Goal: Task Accomplishment & Management: Complete application form

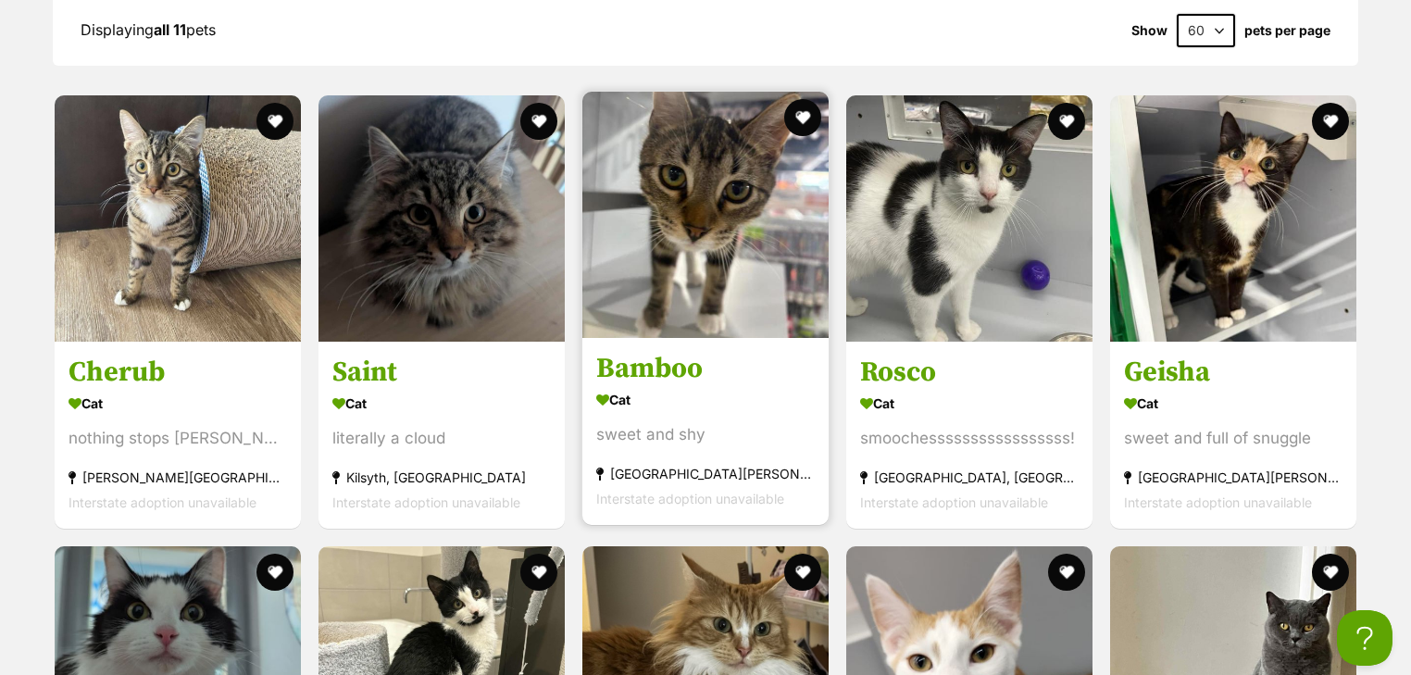
scroll to position [2371, 0]
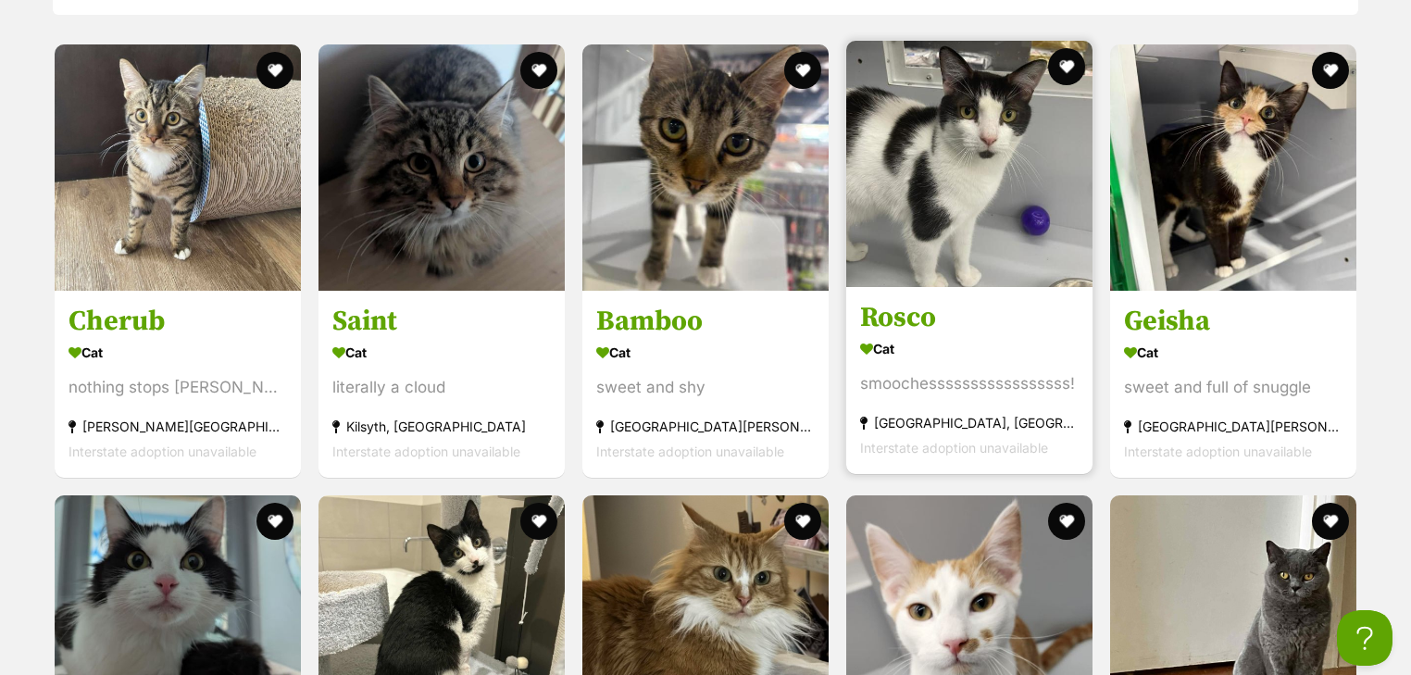
click at [927, 306] on h3 "Rosco" at bounding box center [969, 317] width 219 height 35
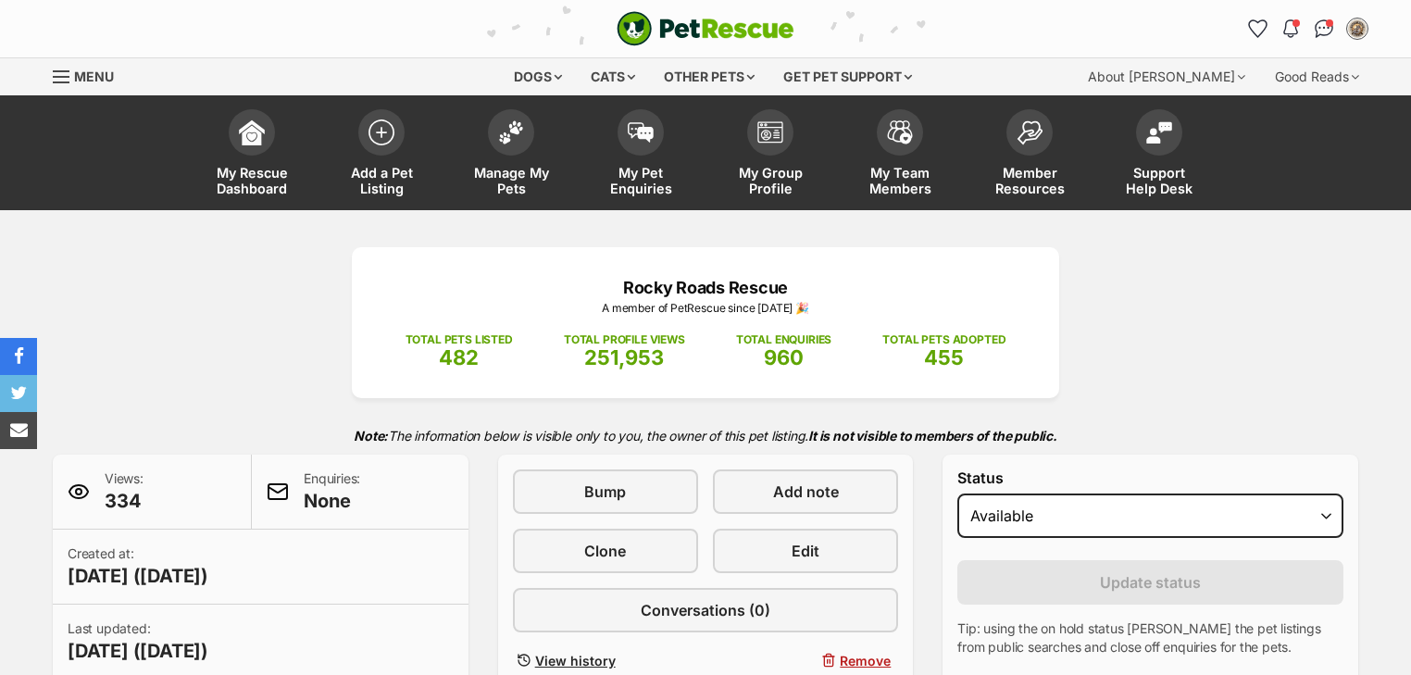
scroll to position [296, 0]
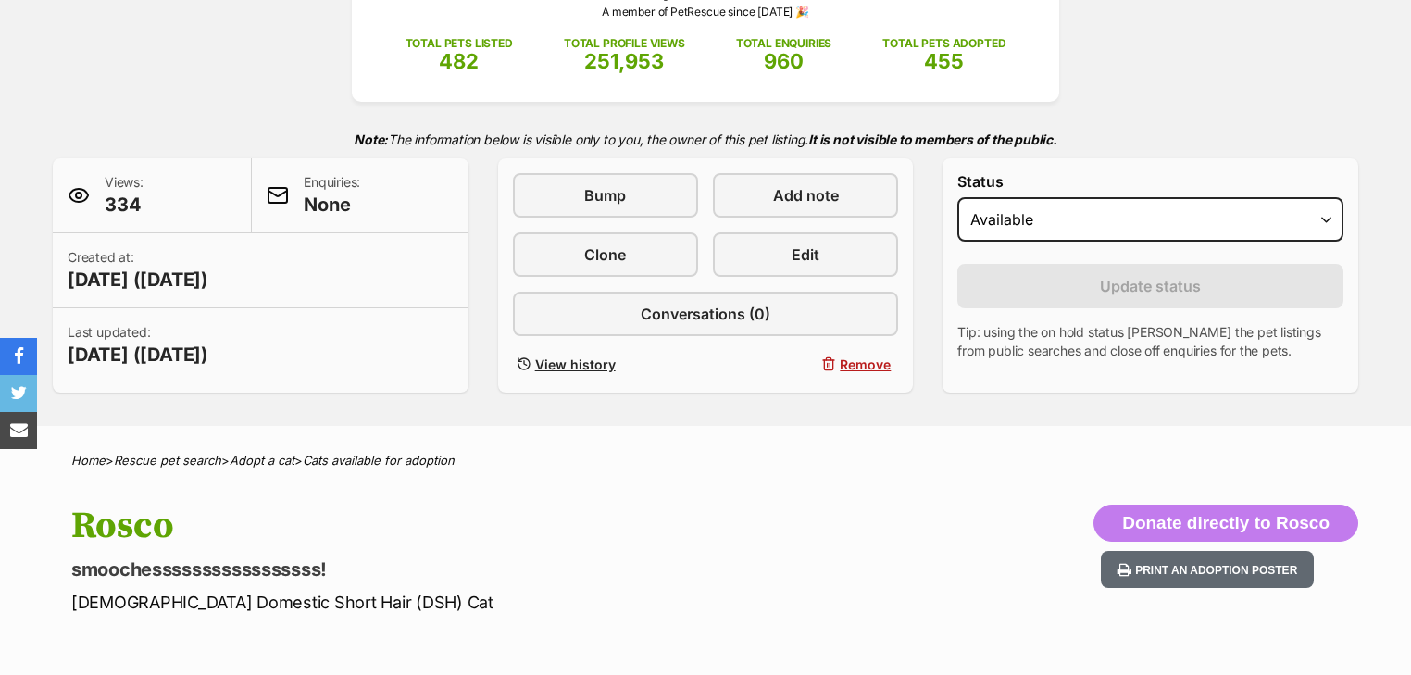
click at [785, 229] on div "Bump Add note Clone Edit Conversations (0) View history Remove" at bounding box center [706, 275] width 386 height 205
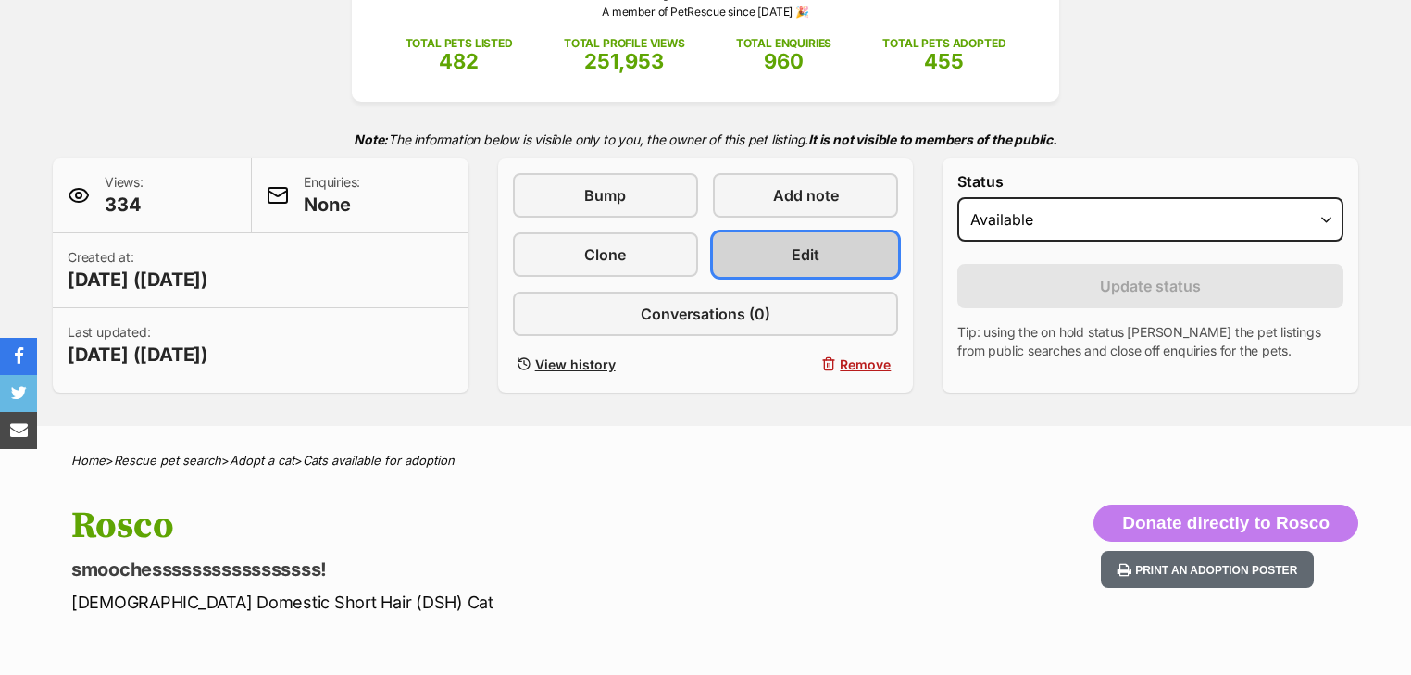
click at [783, 248] on link "Edit" at bounding box center [805, 254] width 185 height 44
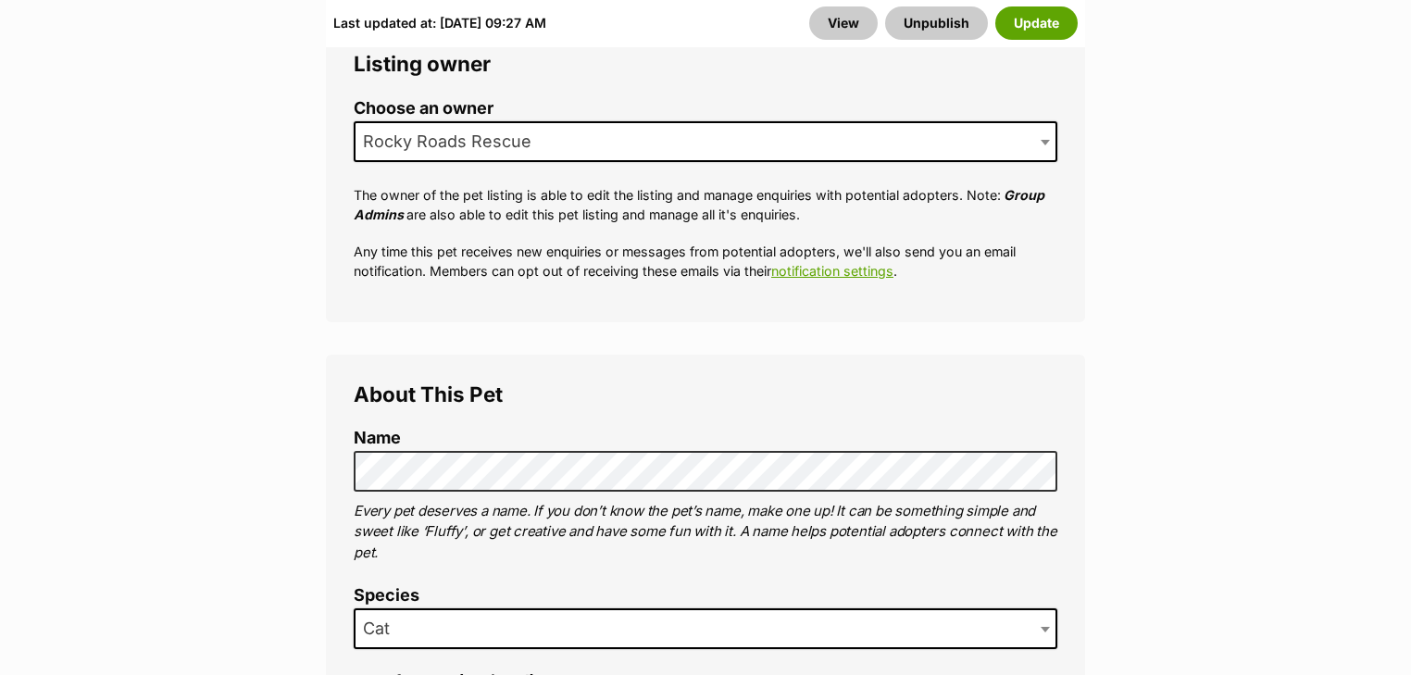
scroll to position [4571, 0]
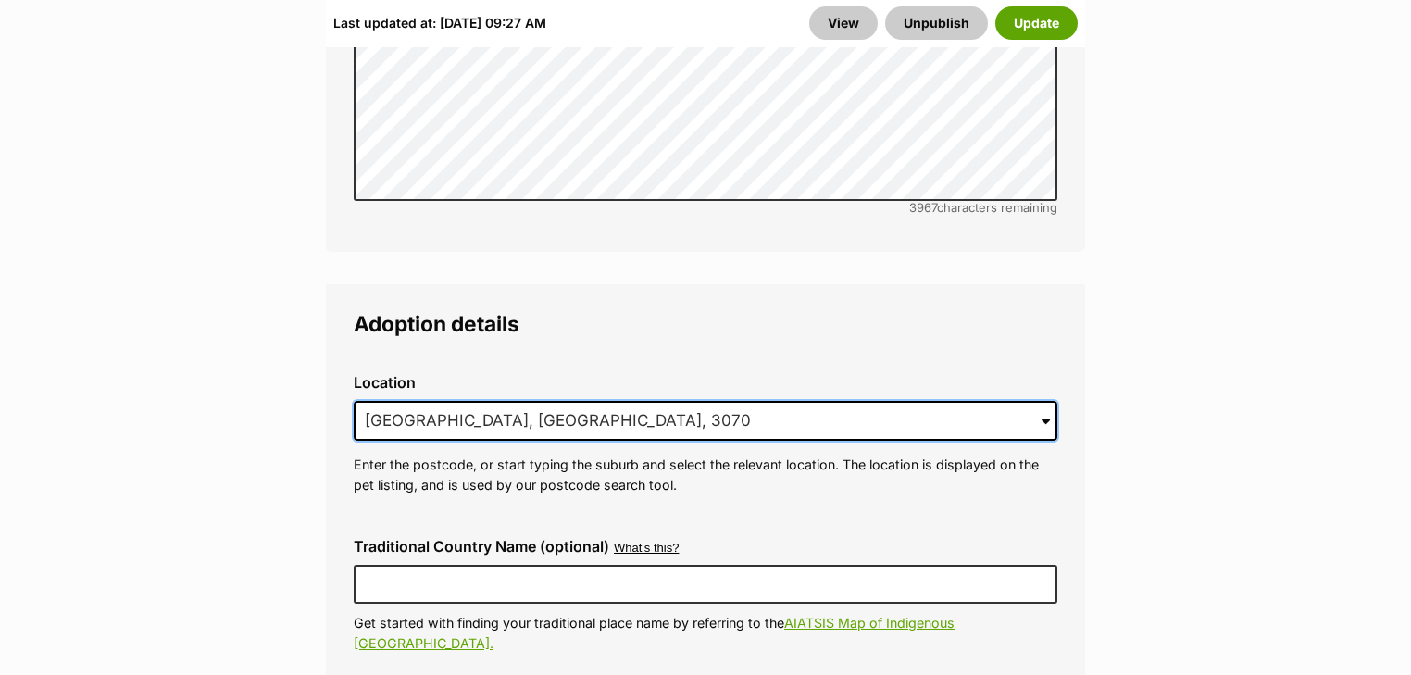
click at [610, 401] on input "[GEOGRAPHIC_DATA], [GEOGRAPHIC_DATA], 3070" at bounding box center [706, 421] width 704 height 41
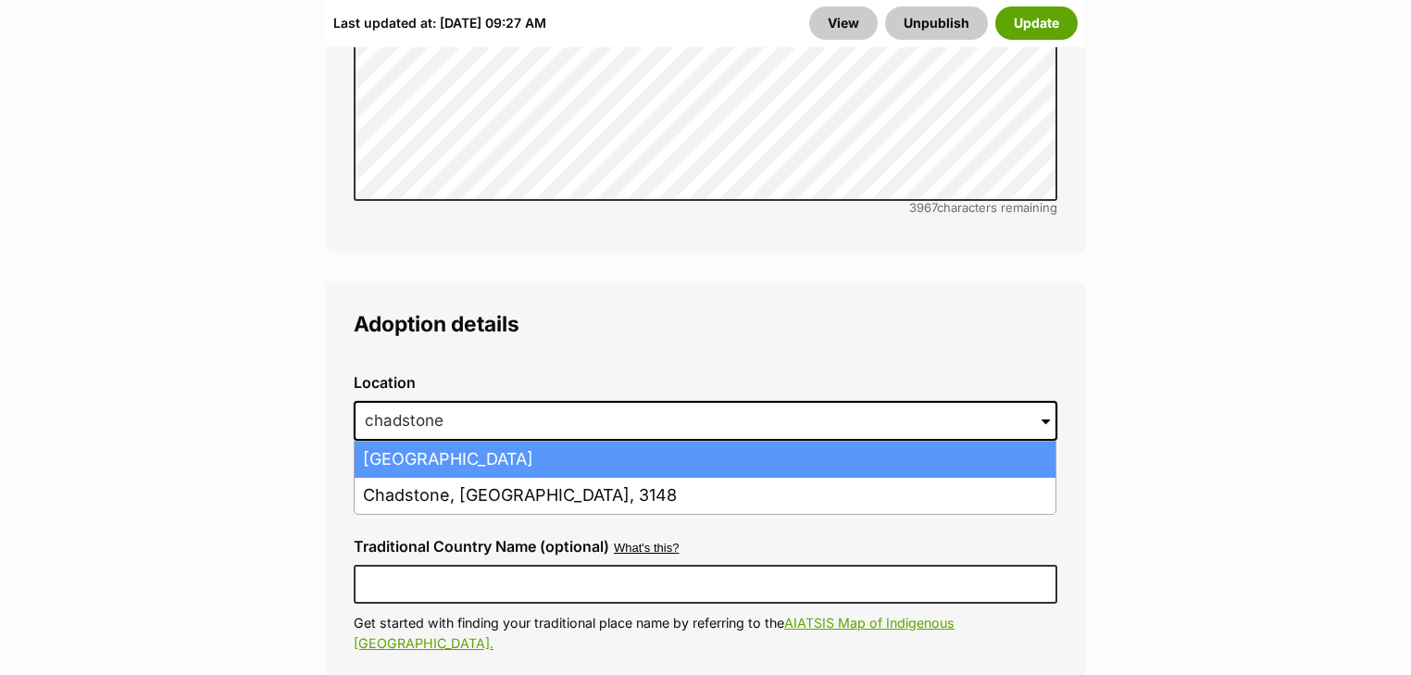
click at [607, 442] on li "Chadstone Centre, Victoria, 3148" at bounding box center [705, 460] width 701 height 36
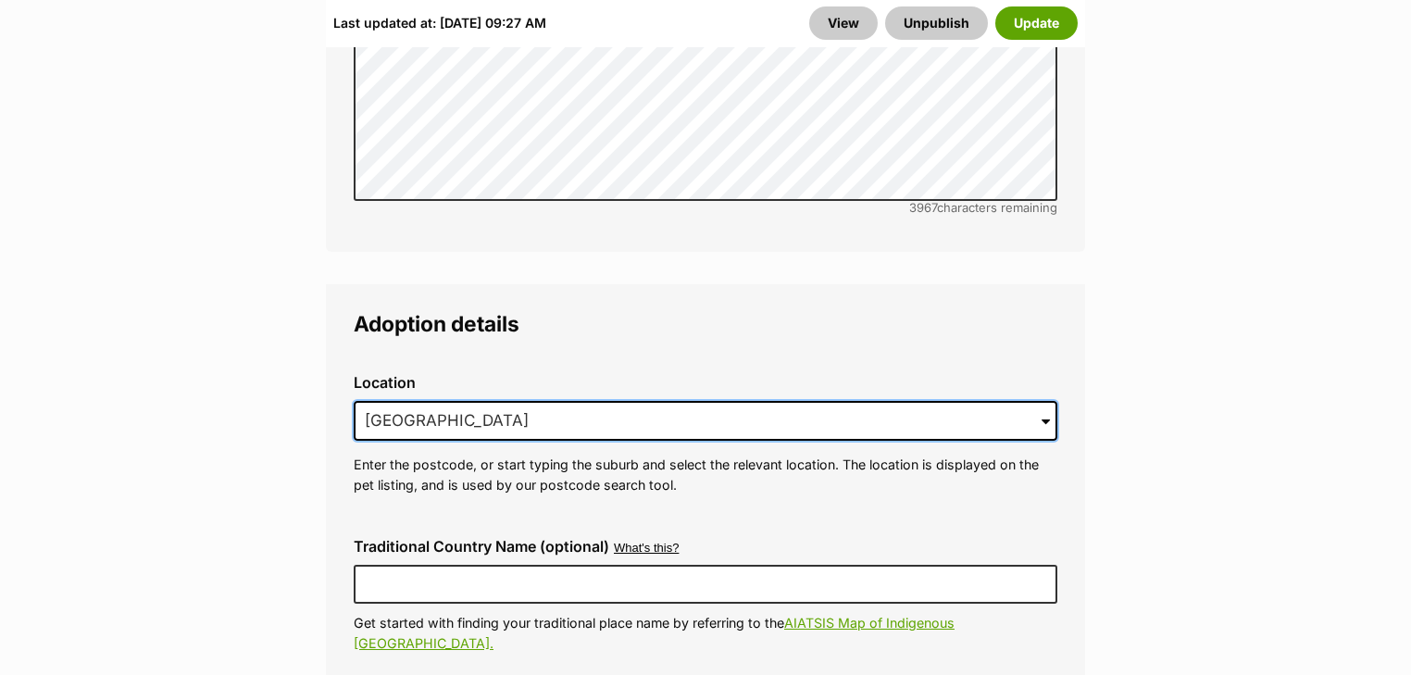
click at [700, 401] on input "Chadstone Centre, Victoria, 3148" at bounding box center [706, 421] width 704 height 41
click at [674, 401] on input "Chadstone Centre, Victoria, 3148" at bounding box center [706, 421] width 704 height 41
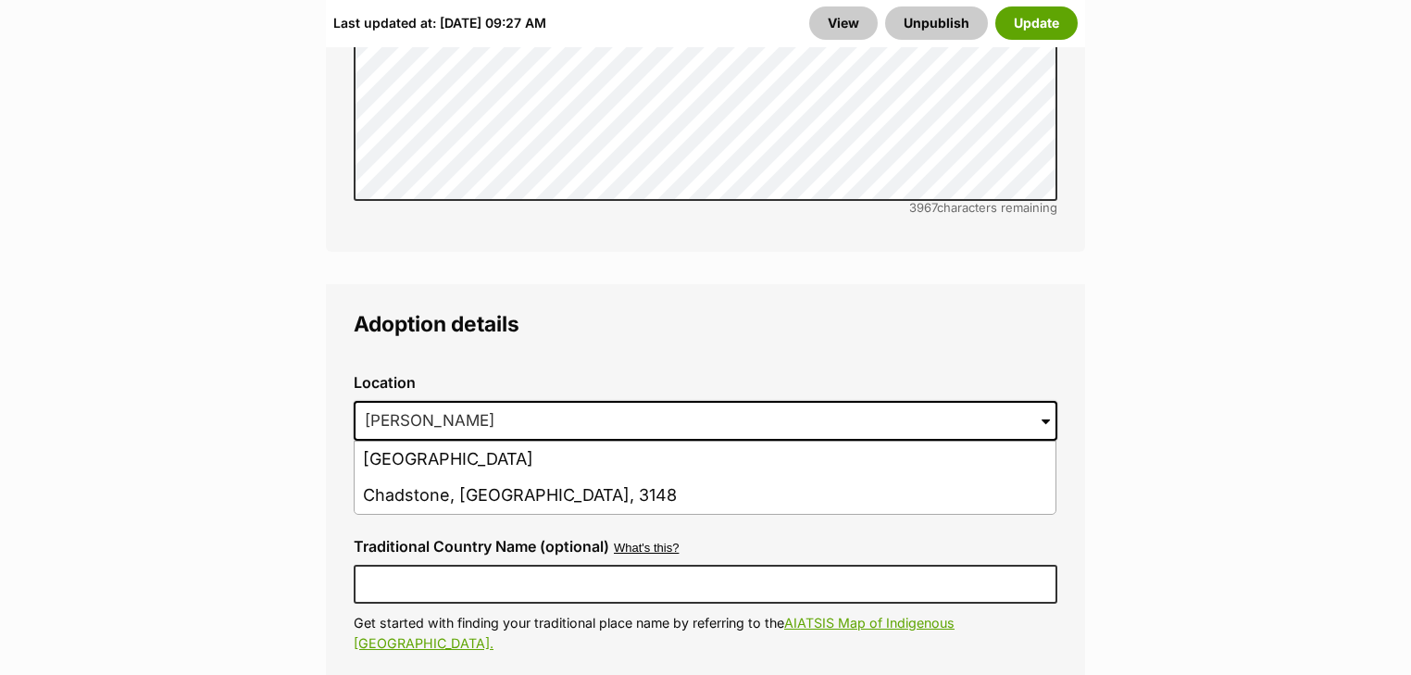
drag, startPoint x: 504, startPoint y: 447, endPoint x: 668, endPoint y: 366, distance: 183.1
click at [504, 478] on li "Chadstone, Victoria, 3148" at bounding box center [705, 496] width 701 height 36
type input "Chadstone, Victoria, 3148"
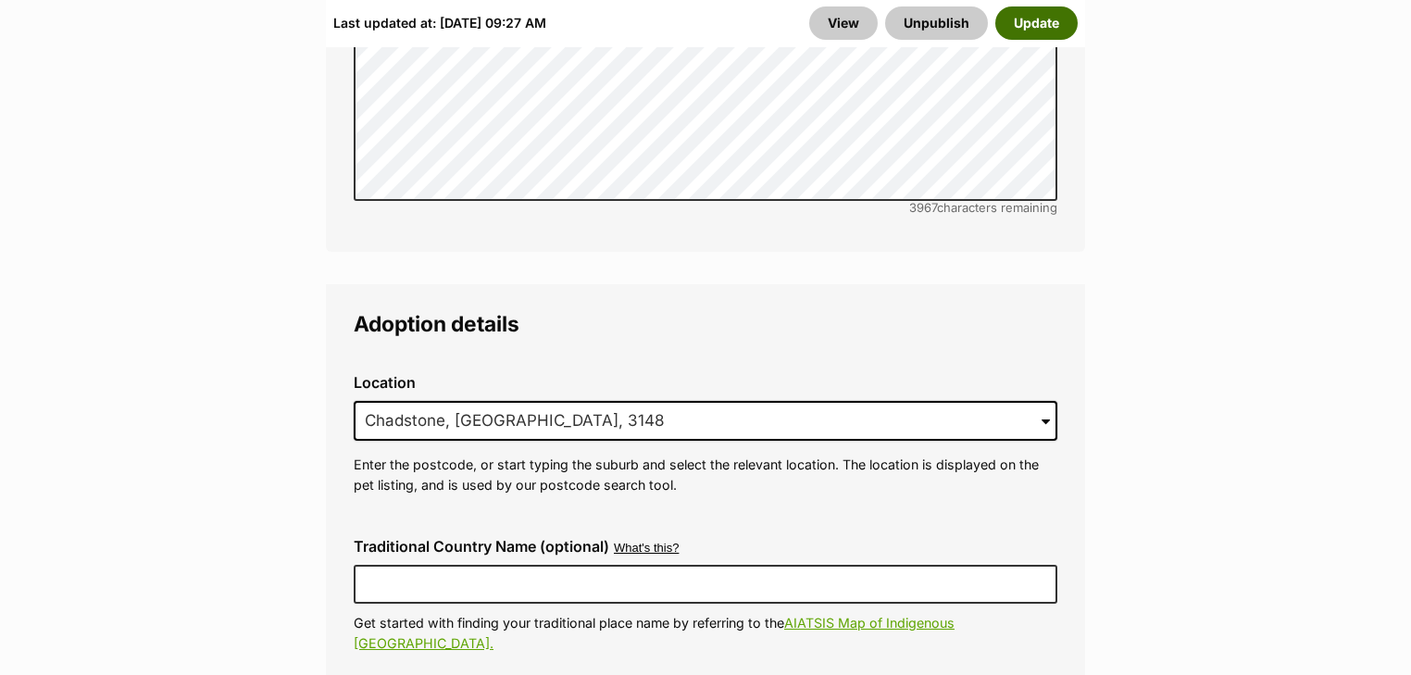
click at [1047, 27] on button "Update" at bounding box center [1037, 22] width 82 height 33
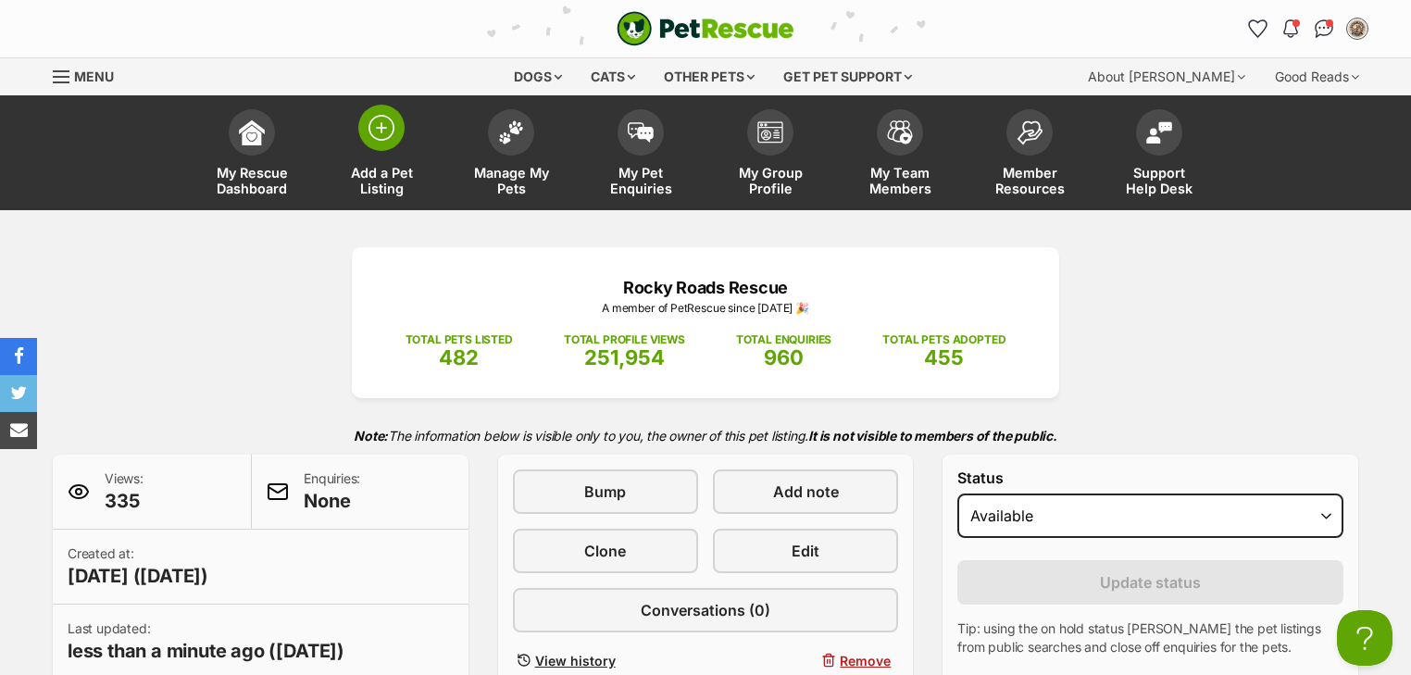
click at [395, 132] on span at bounding box center [381, 128] width 46 height 46
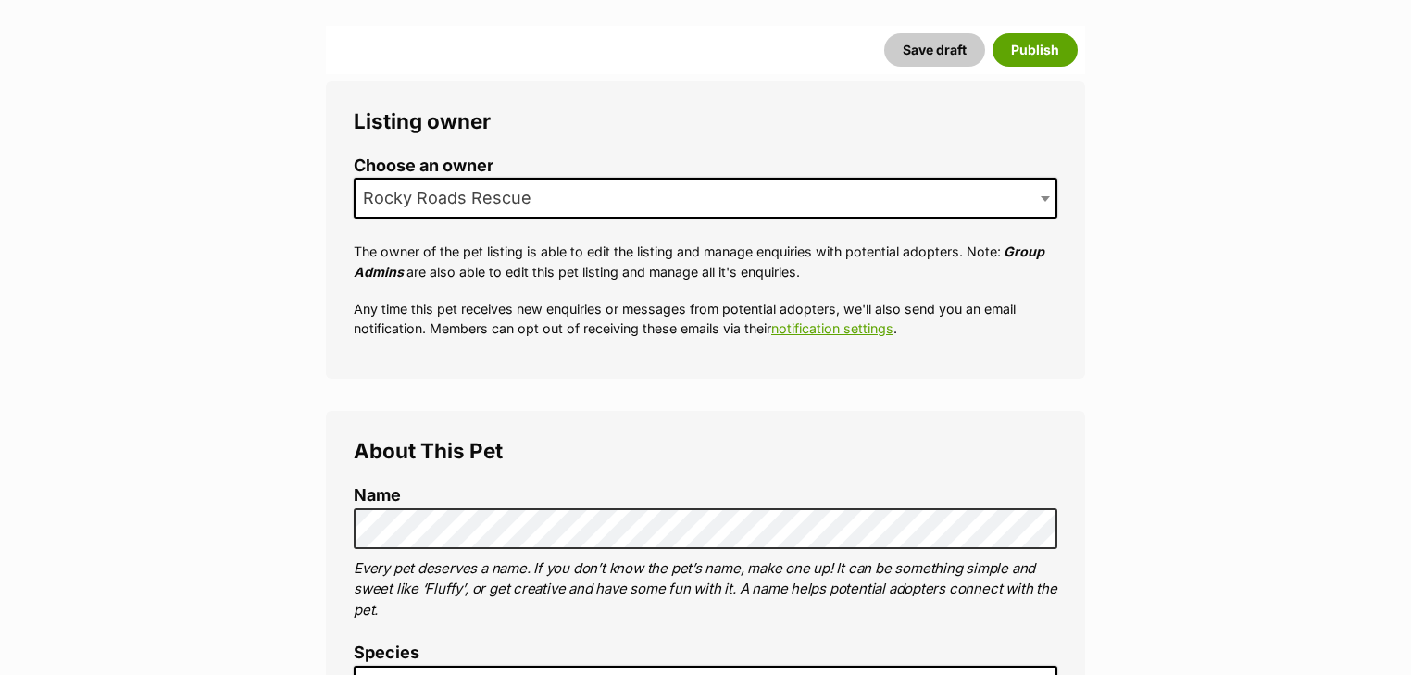
scroll to position [445, 0]
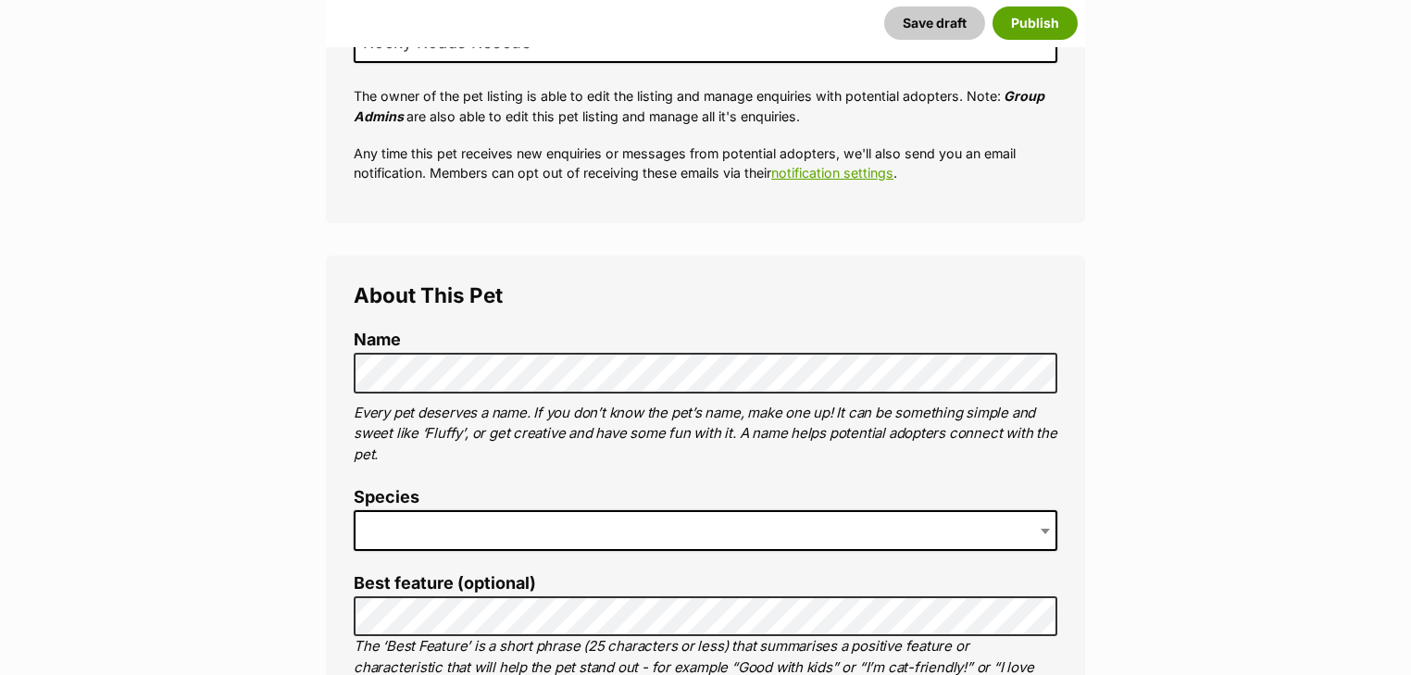
click at [458, 526] on span at bounding box center [706, 530] width 704 height 41
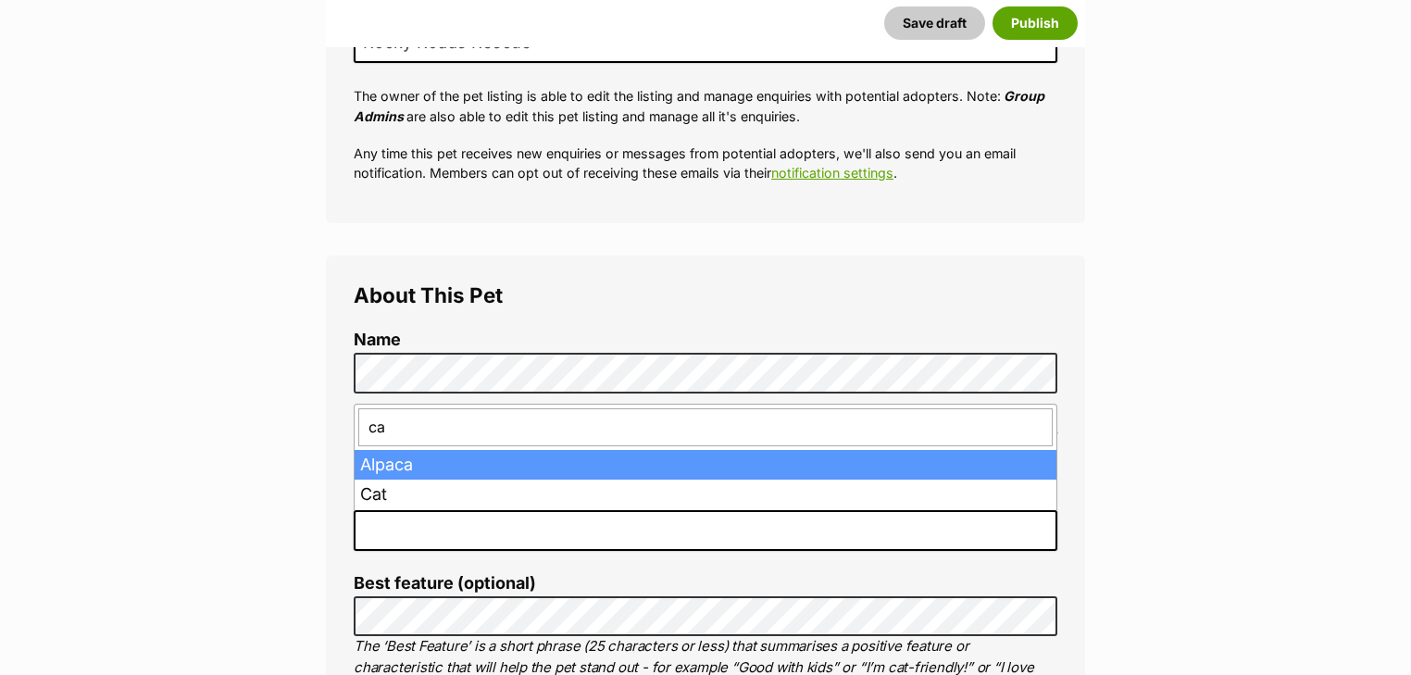
type input "cat"
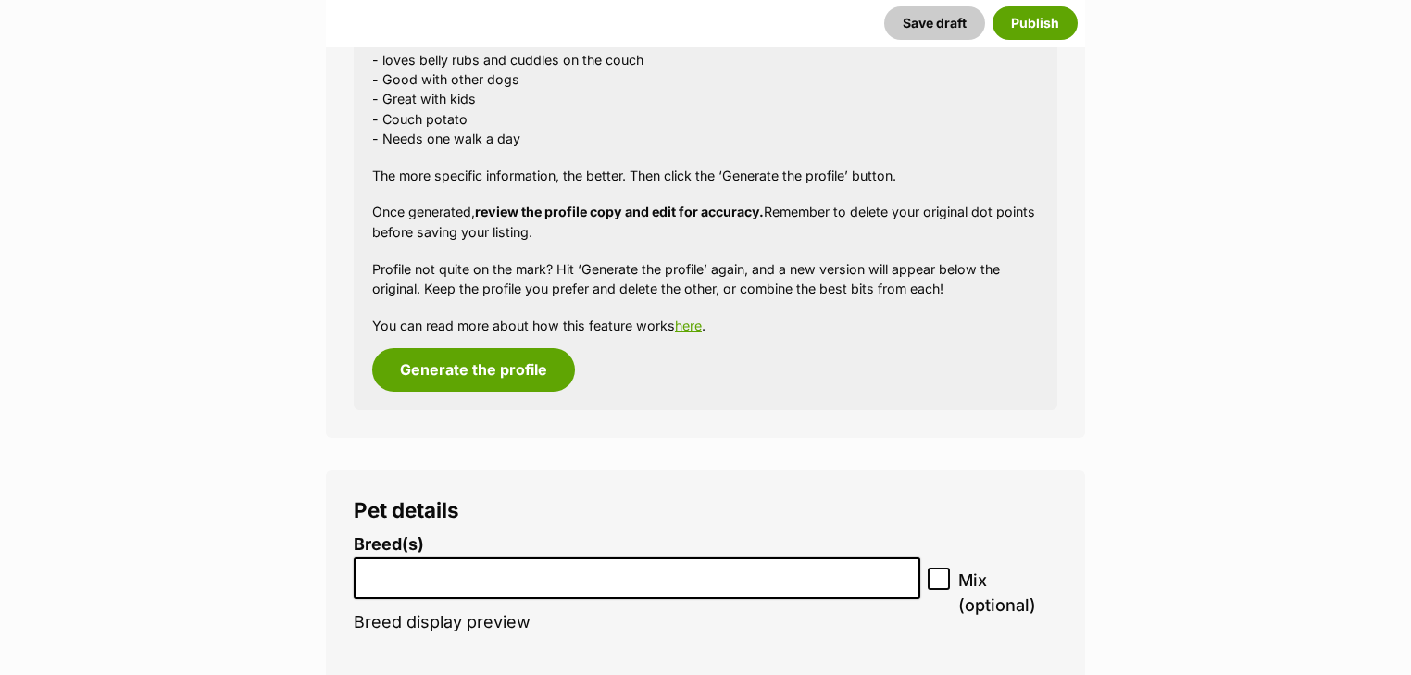
scroll to position [2156, 0]
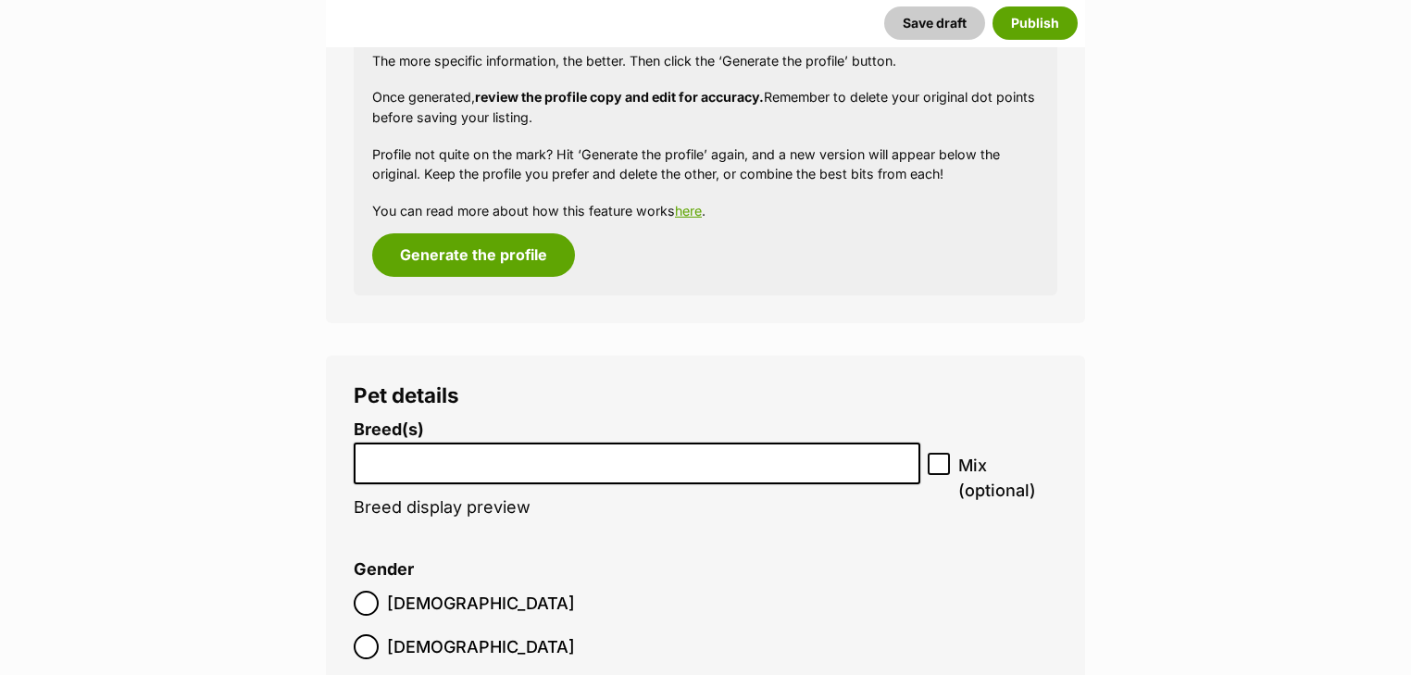
click at [458, 467] on input "search" at bounding box center [637, 458] width 554 height 19
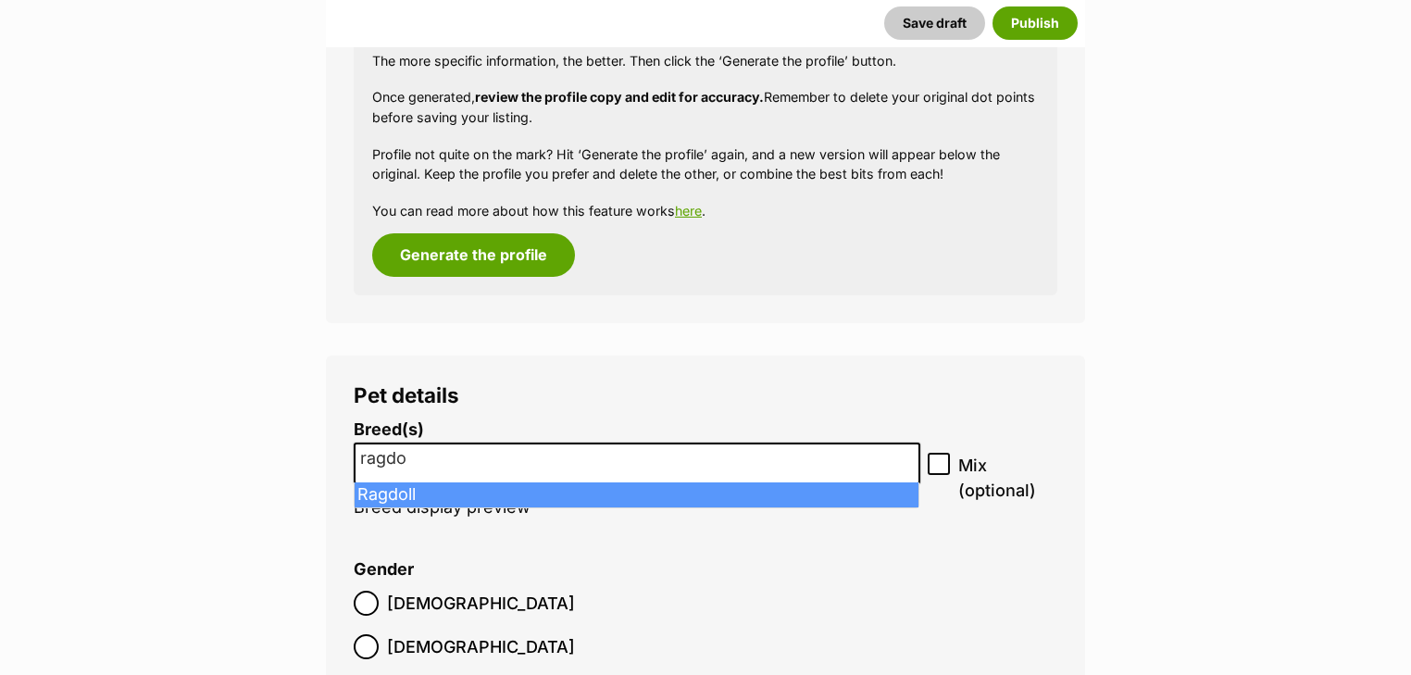
type input "ragdo"
select select "263"
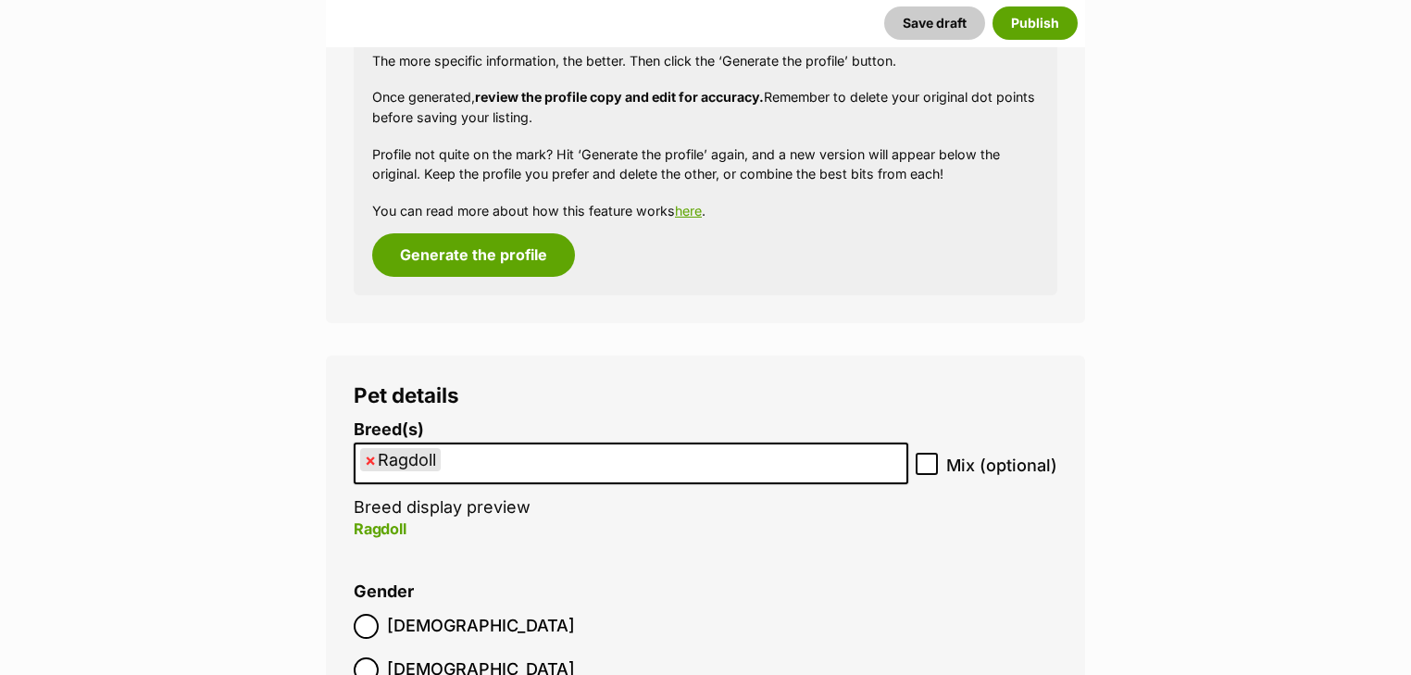
click at [945, 460] on label "Mix (optional)" at bounding box center [987, 465] width 142 height 25
click at [938, 460] on input "Mix (optional)" at bounding box center [927, 464] width 22 height 22
checkbox input "true"
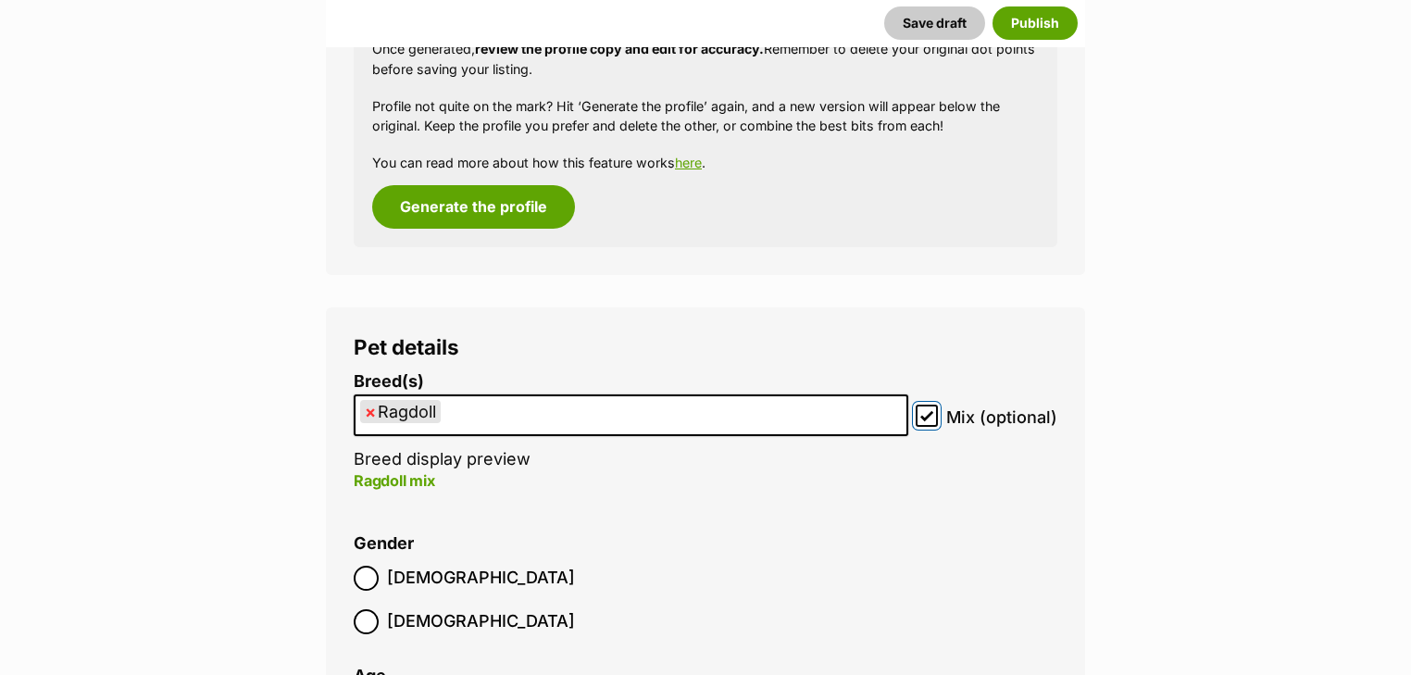
scroll to position [2304, 0]
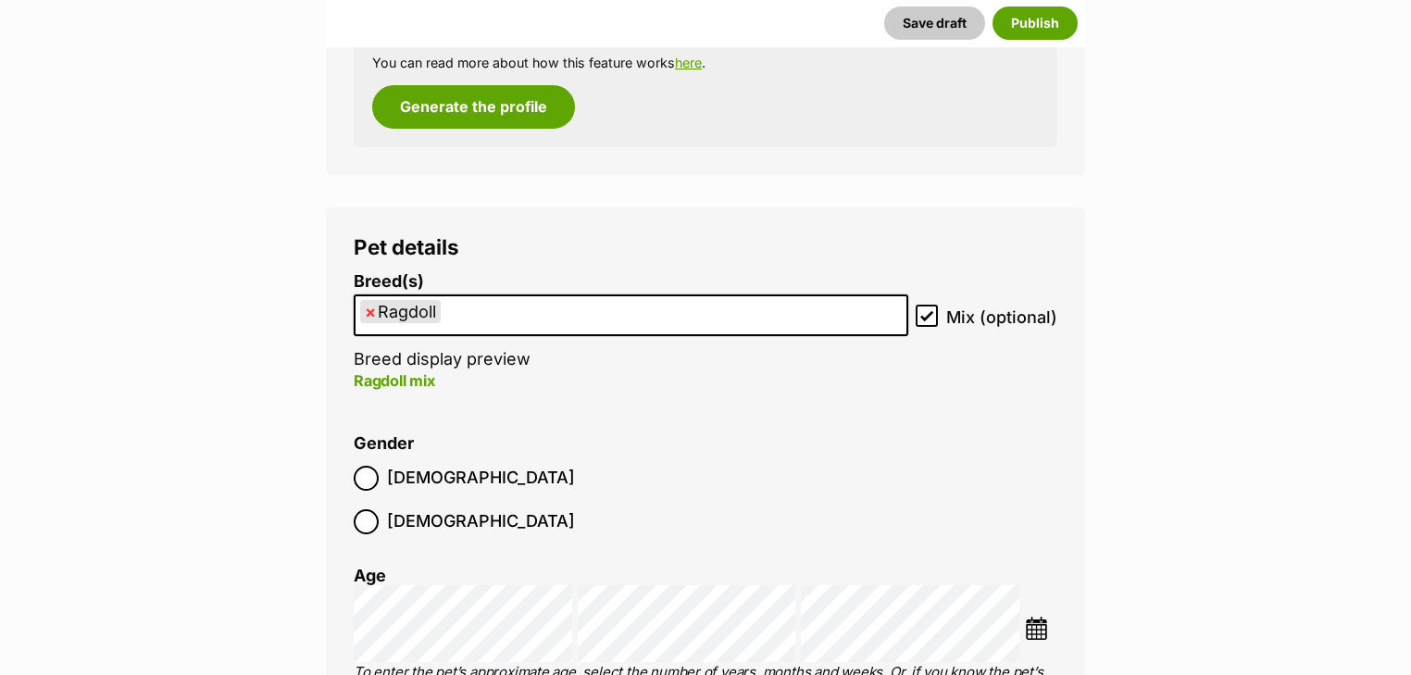
click at [1038, 617] on img at bounding box center [1036, 628] width 23 height 23
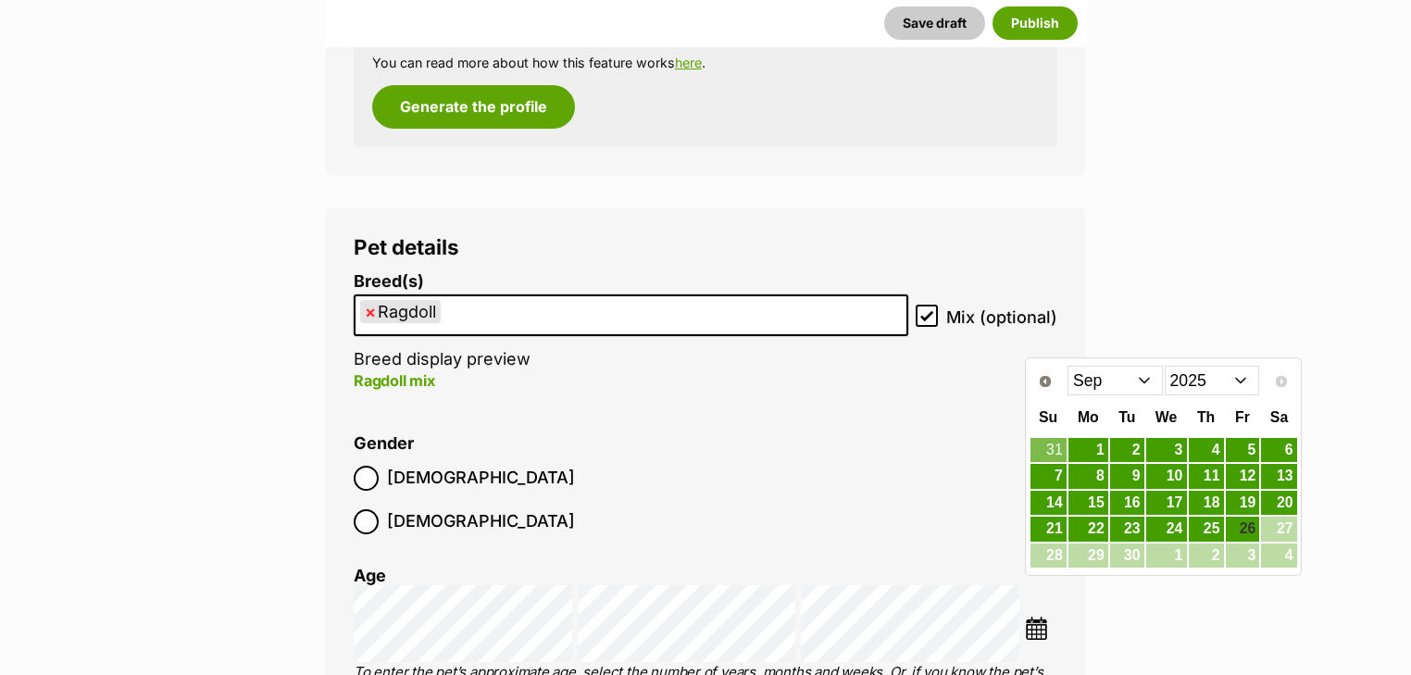
drag, startPoint x: 1217, startPoint y: 378, endPoint x: 1215, endPoint y: 390, distance: 12.2
click at [1217, 378] on select "2015 2016 2017 2018 2019 2020 2021 2022 2023 2024 2025" at bounding box center [1212, 381] width 95 height 30
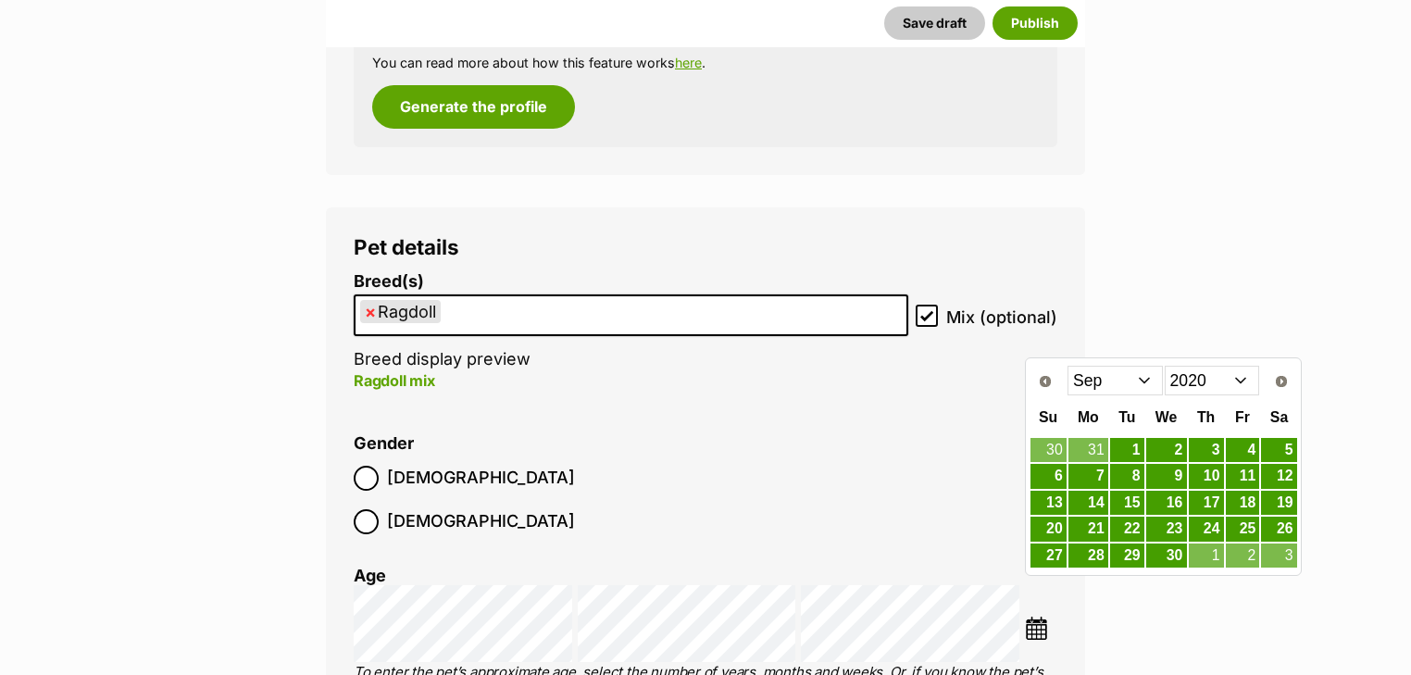
click at [1100, 381] on select "Jan Feb Mar Apr May Jun Jul Aug Sep Oct Nov Dec" at bounding box center [1115, 381] width 95 height 30
click at [1253, 447] on link "5" at bounding box center [1243, 450] width 34 height 23
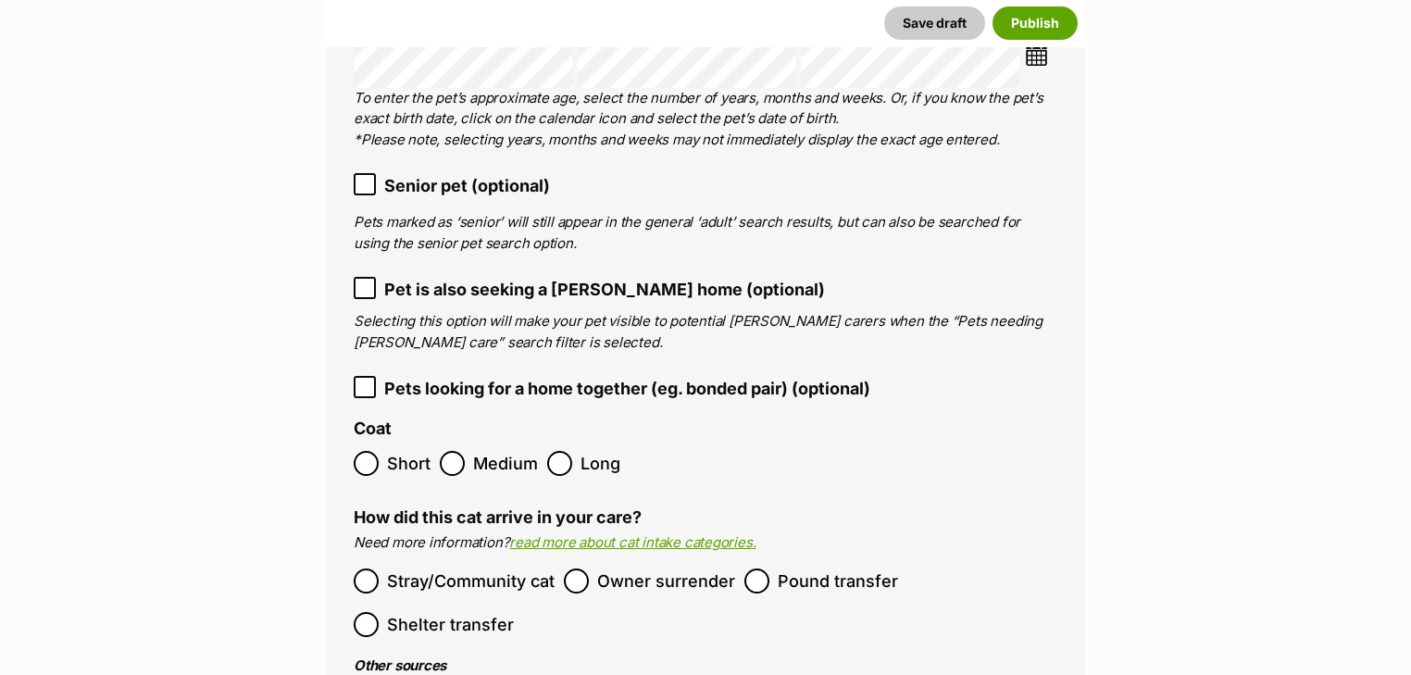
scroll to position [3045, 0]
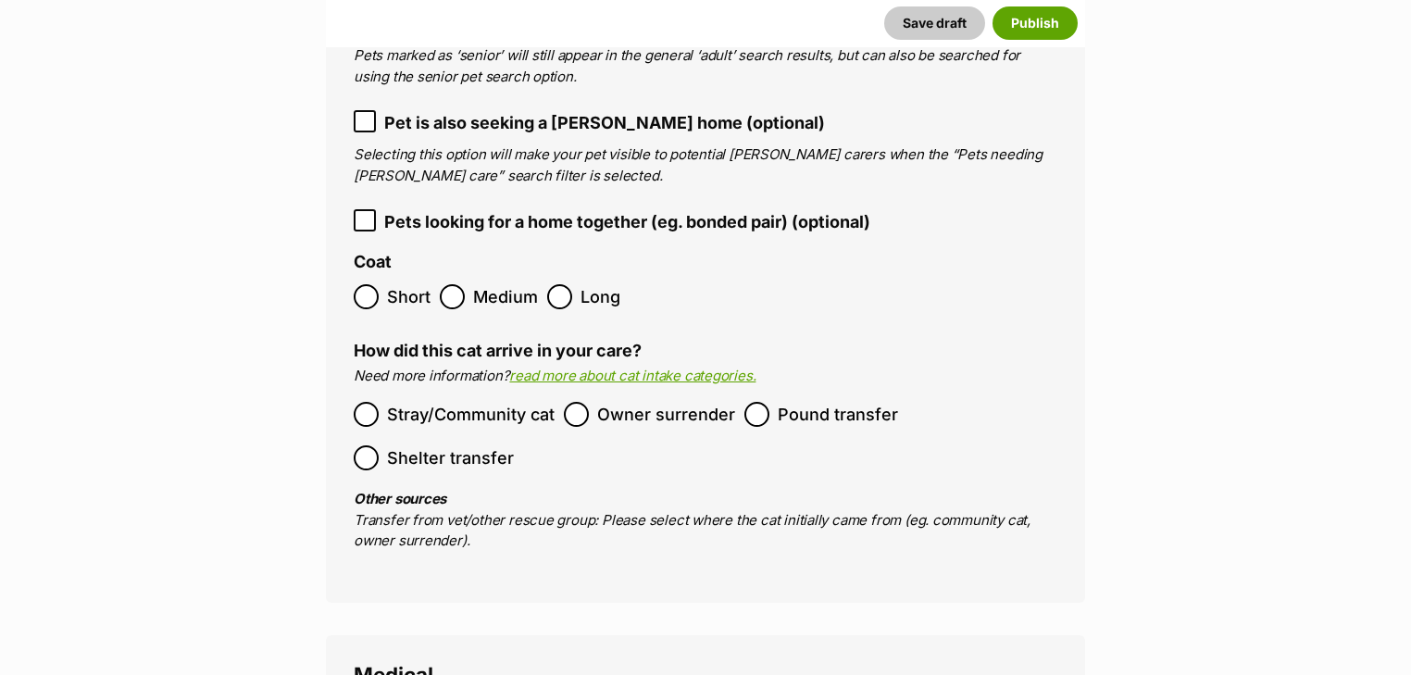
click at [765, 402] on label "Pound transfer" at bounding box center [822, 414] width 154 height 25
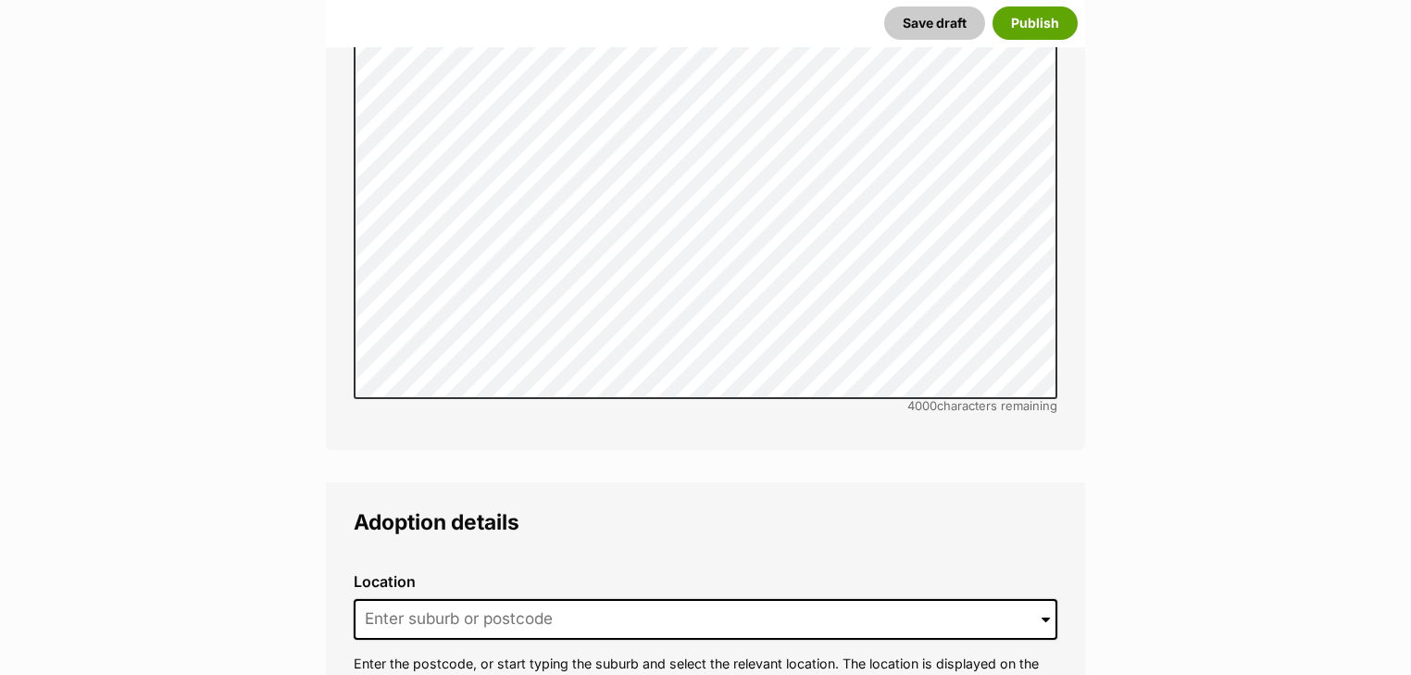
scroll to position [4527, 0]
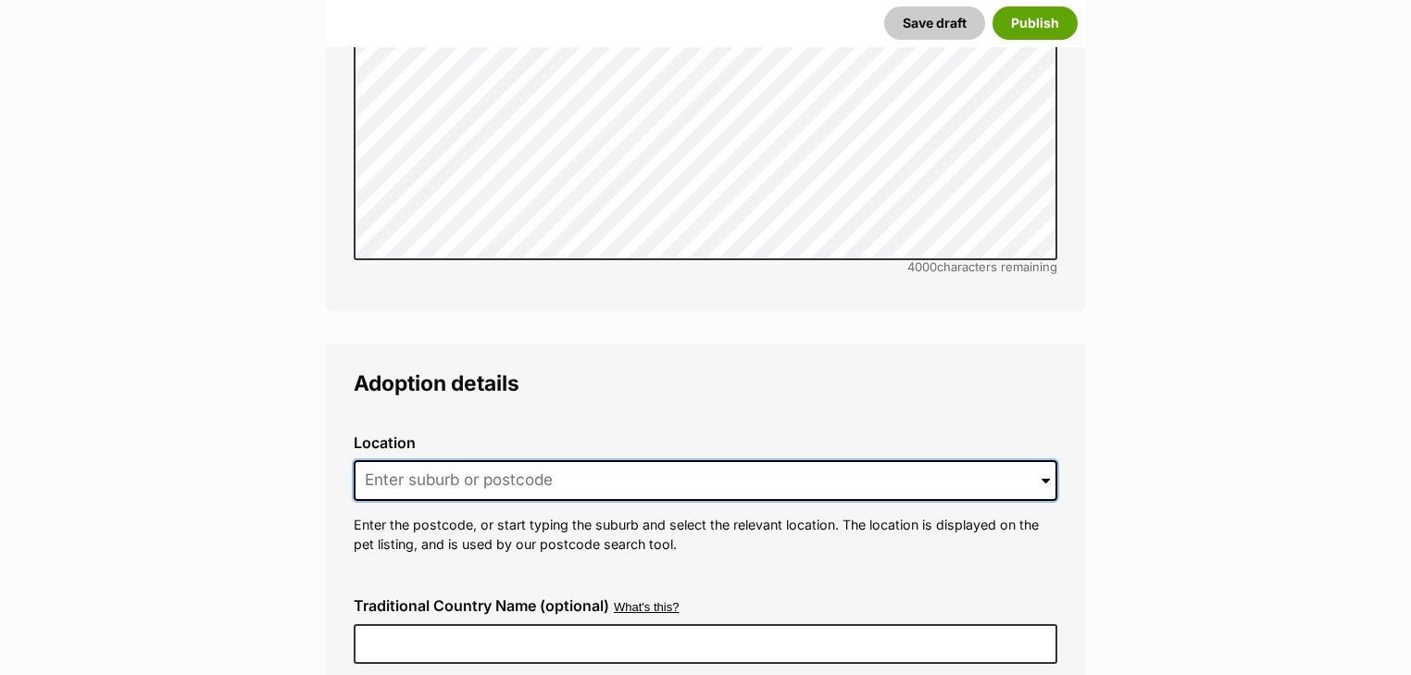
click at [436, 460] on input at bounding box center [706, 480] width 704 height 41
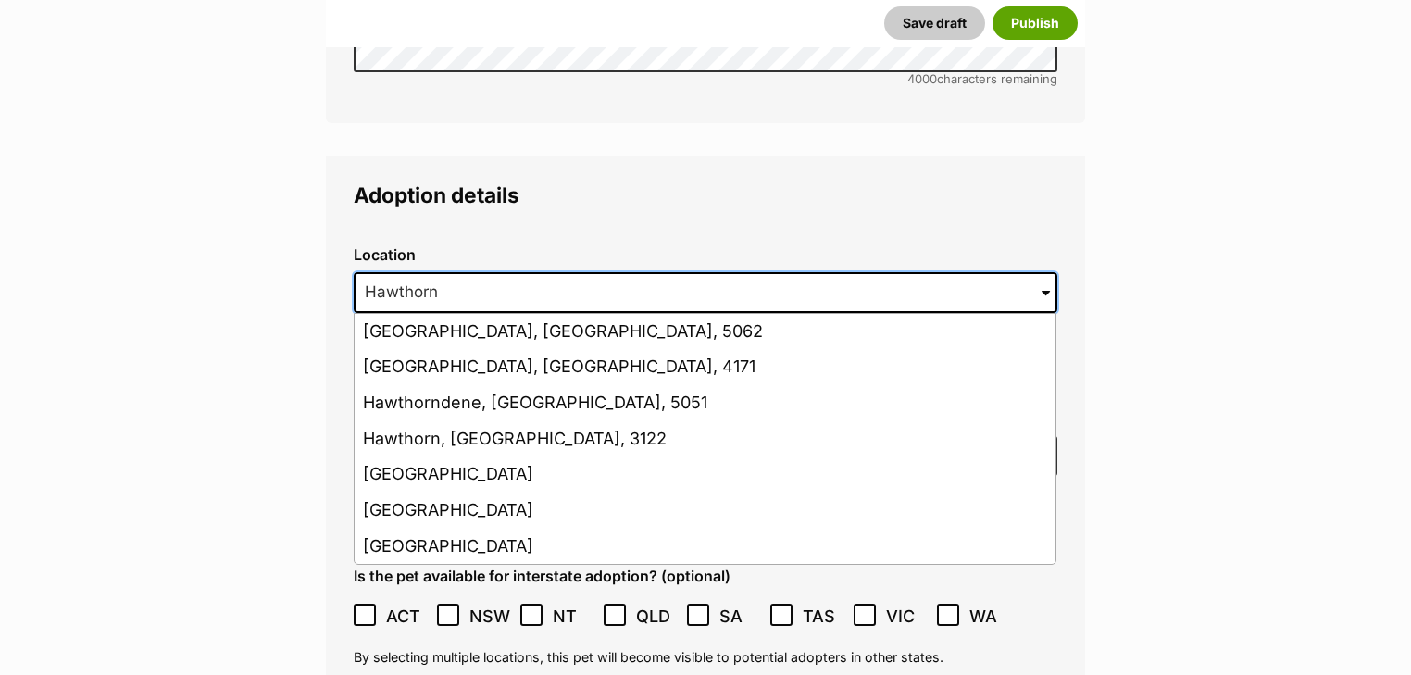
scroll to position [4823, 0]
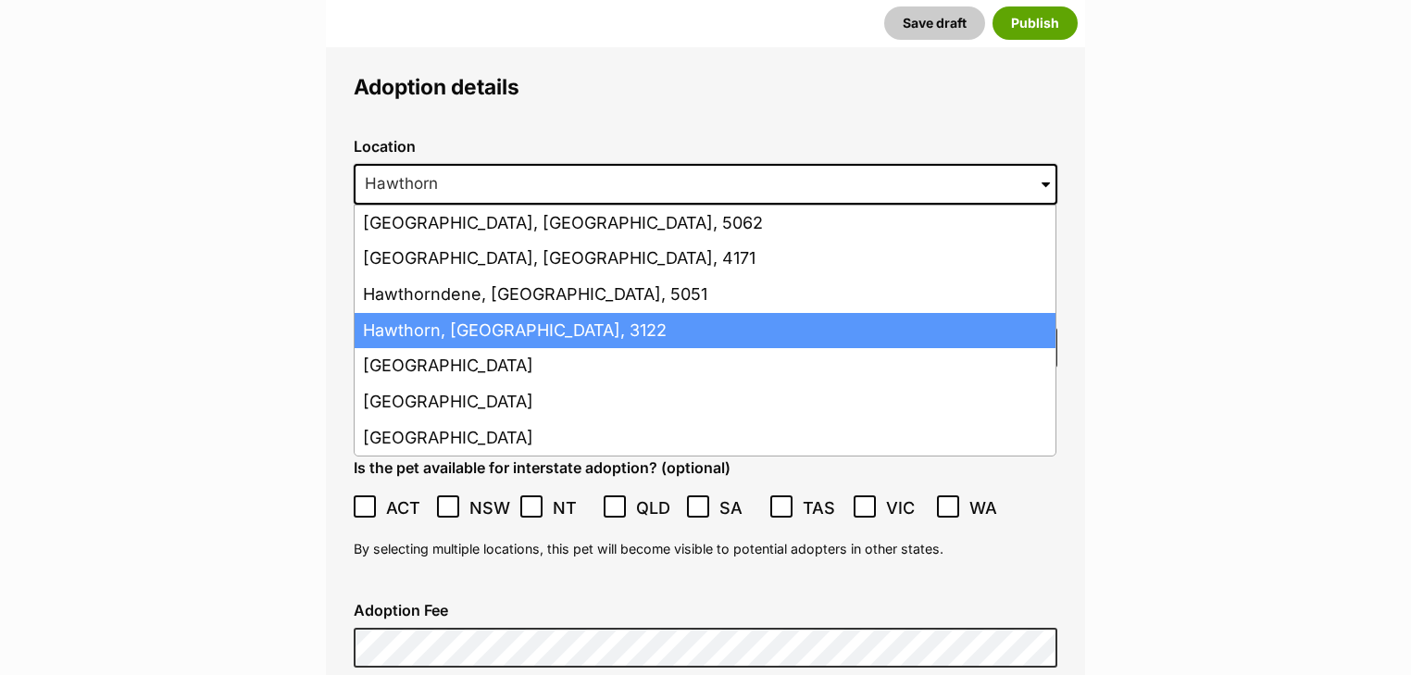
click at [476, 313] on li "Hawthorn, Victoria, 3122" at bounding box center [705, 331] width 701 height 36
type input "Hawthorn, Victoria, 3122"
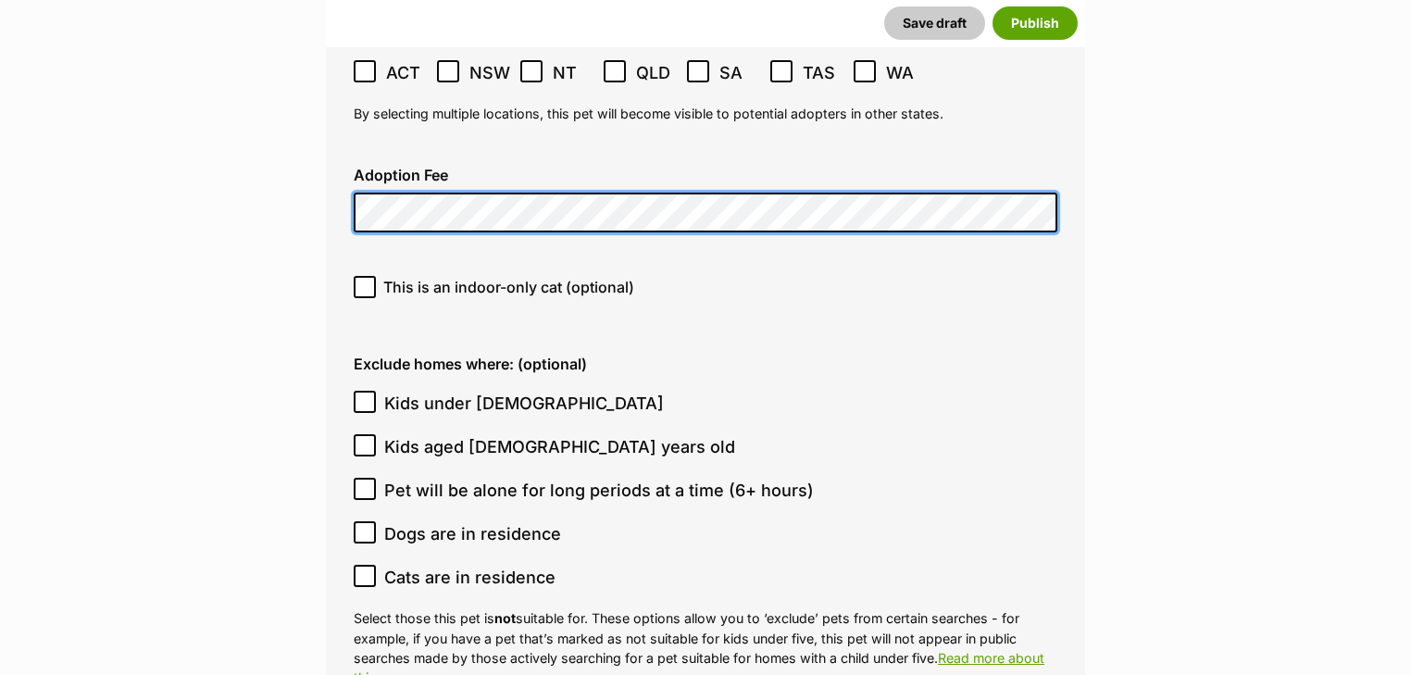
scroll to position [5268, 0]
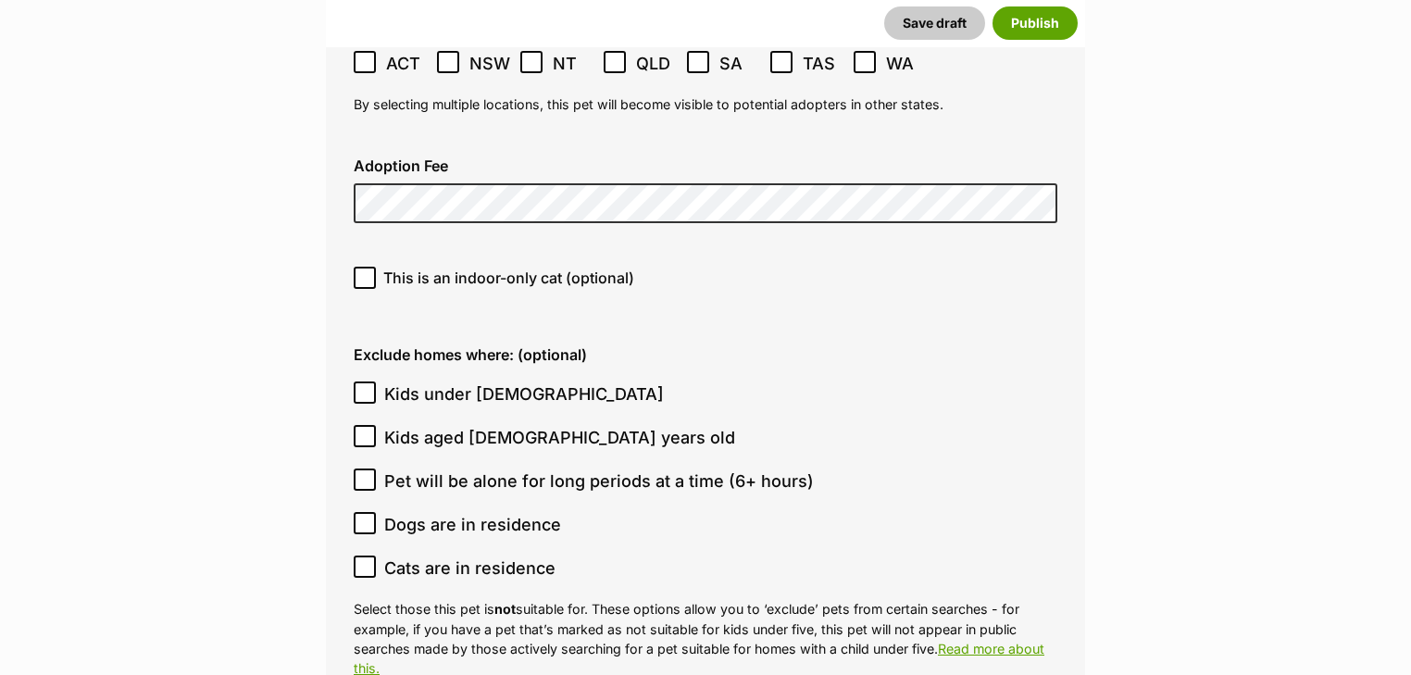
click at [477, 267] on span "This is an indoor-only cat (optional)" at bounding box center [508, 278] width 251 height 22
click at [376, 267] on input "This is an indoor-only cat (optional)" at bounding box center [365, 278] width 22 height 22
checkbox input "true"
click at [456, 556] on span "Cats are in residence" at bounding box center [469, 568] width 171 height 25
click at [376, 556] on input "Cats are in residence" at bounding box center [365, 567] width 22 height 22
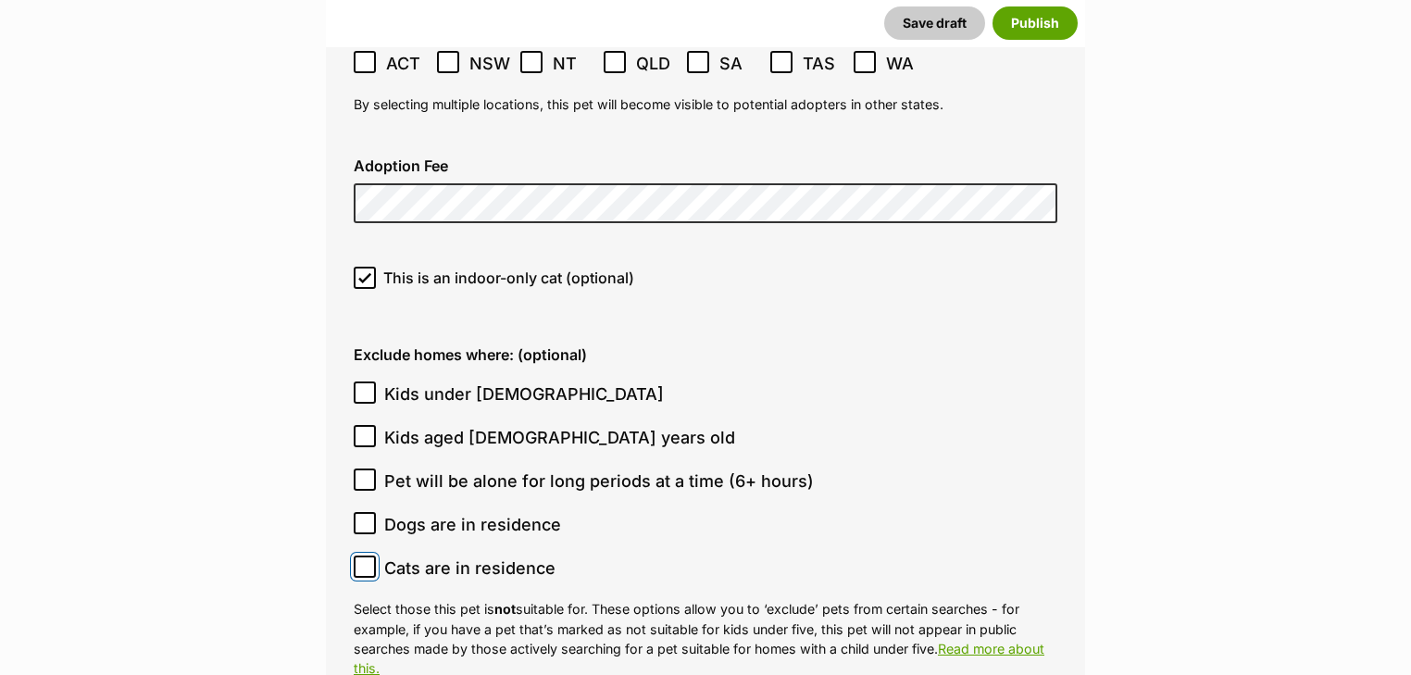
checkbox input "true"
click at [437, 382] on span "Kids under [DEMOGRAPHIC_DATA]" at bounding box center [524, 394] width 280 height 25
click at [376, 382] on input "Kids under [DEMOGRAPHIC_DATA]" at bounding box center [365, 393] width 22 height 22
checkbox input "true"
click at [440, 425] on span "Kids aged [DEMOGRAPHIC_DATA] years old" at bounding box center [559, 437] width 351 height 25
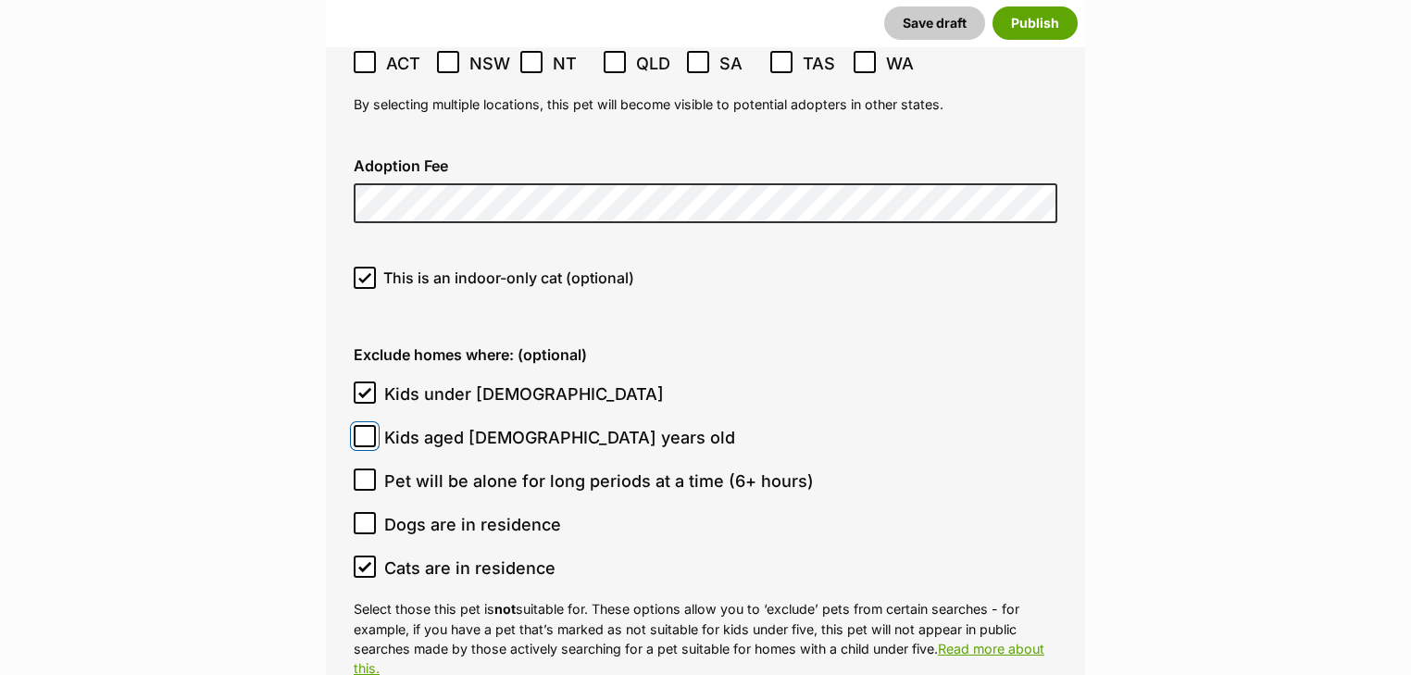
click at [376, 425] on input "Kids aged [DEMOGRAPHIC_DATA] years old" at bounding box center [365, 436] width 22 height 22
checkbox input "true"
click at [433, 382] on span "Kids under [DEMOGRAPHIC_DATA]" at bounding box center [524, 394] width 280 height 25
click at [376, 382] on input "Kids under [DEMOGRAPHIC_DATA]" at bounding box center [365, 393] width 22 height 22
checkbox input "false"
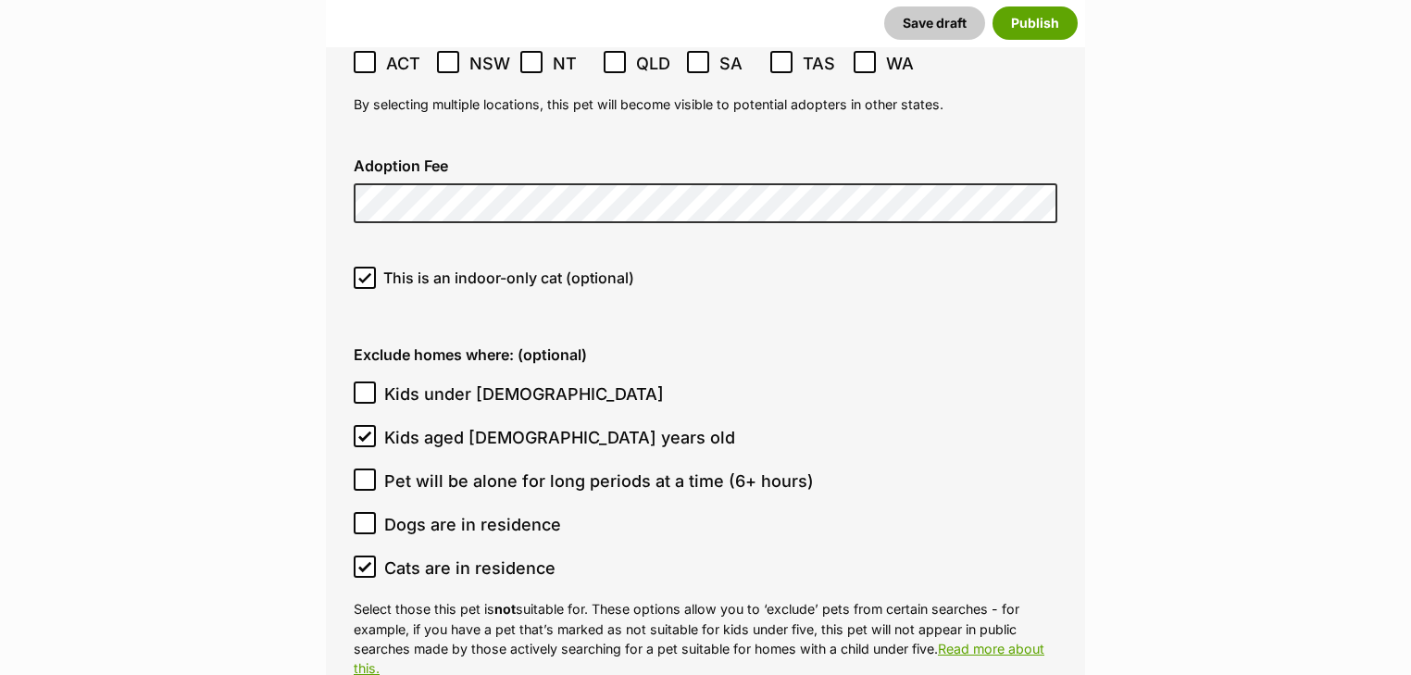
click at [436, 425] on span "Kids aged 6-12 years old" at bounding box center [559, 437] width 351 height 25
click at [376, 425] on input "Kids aged 6-12 years old" at bounding box center [365, 436] width 22 height 22
checkbox input "false"
click at [675, 469] on span "Pet will be alone for long periods at a time (6+ hours)" at bounding box center [599, 481] width 430 height 25
click at [376, 469] on input "Pet will be alone for long periods at a time (6+ hours)" at bounding box center [365, 480] width 22 height 22
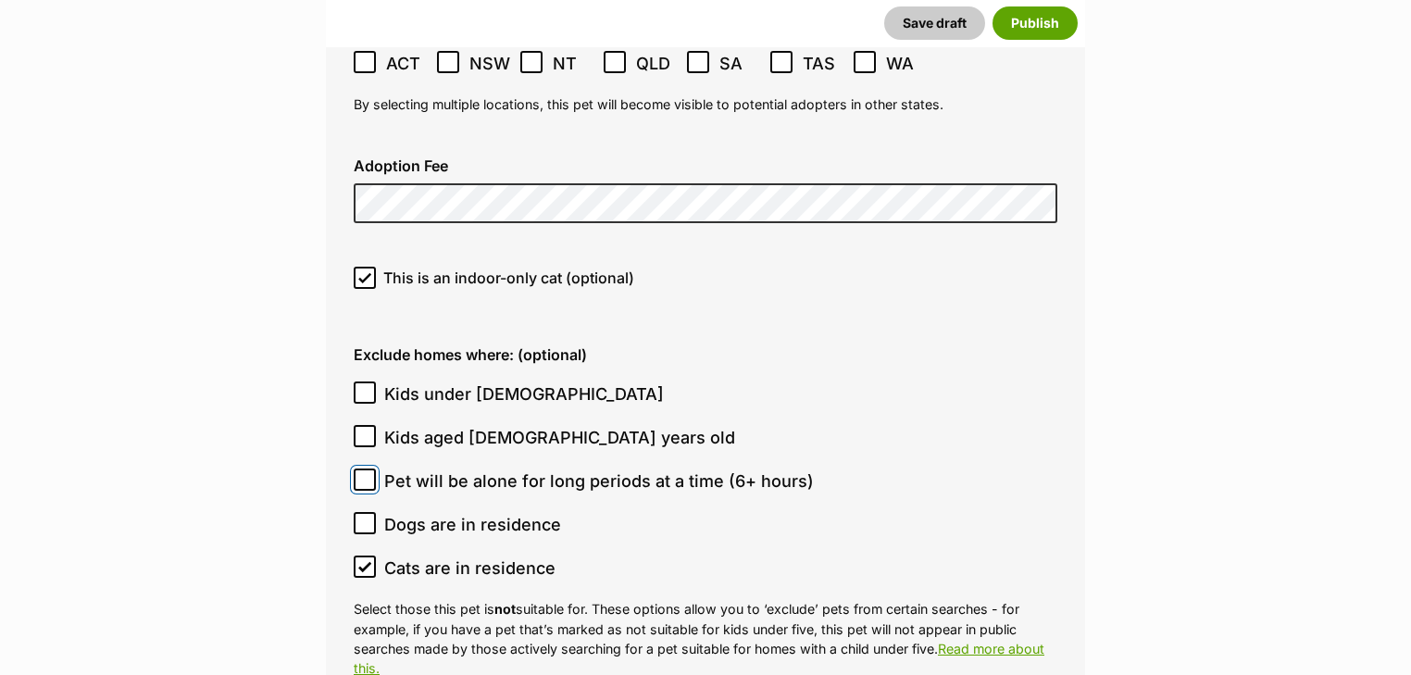
checkbox input "true"
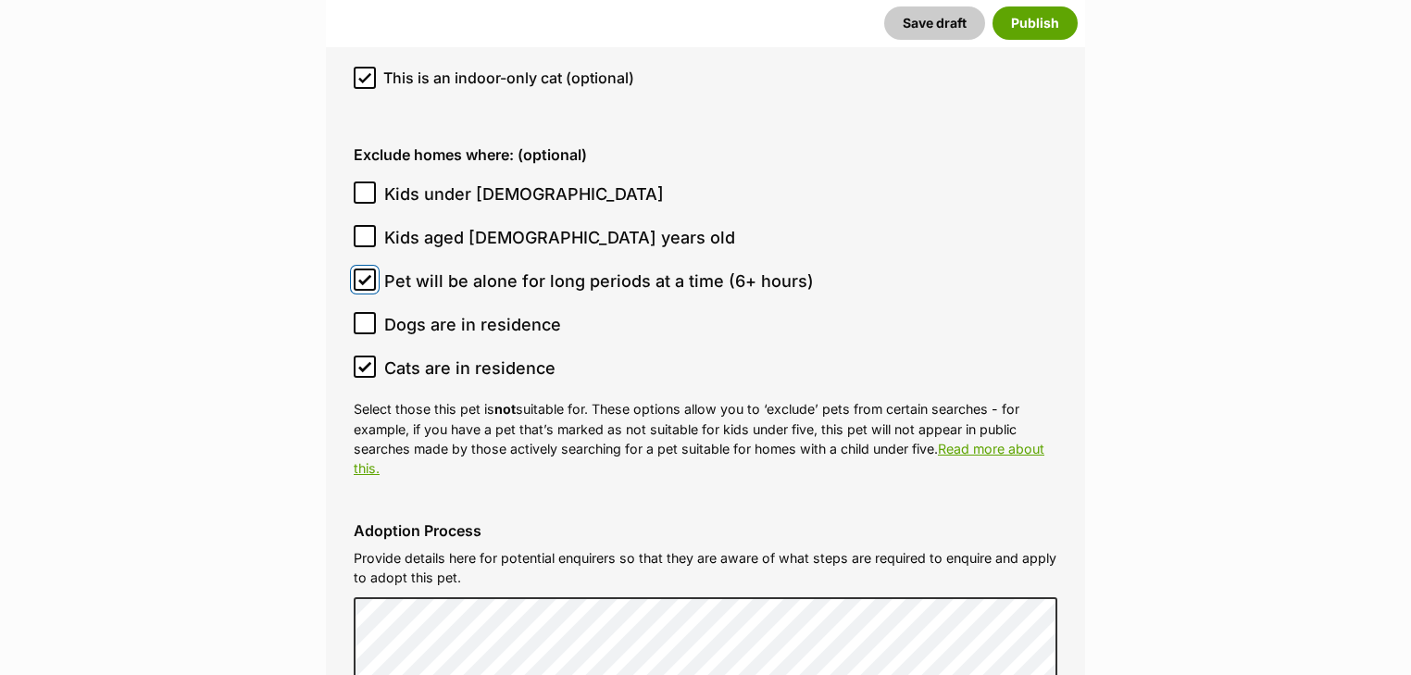
scroll to position [5416, 0]
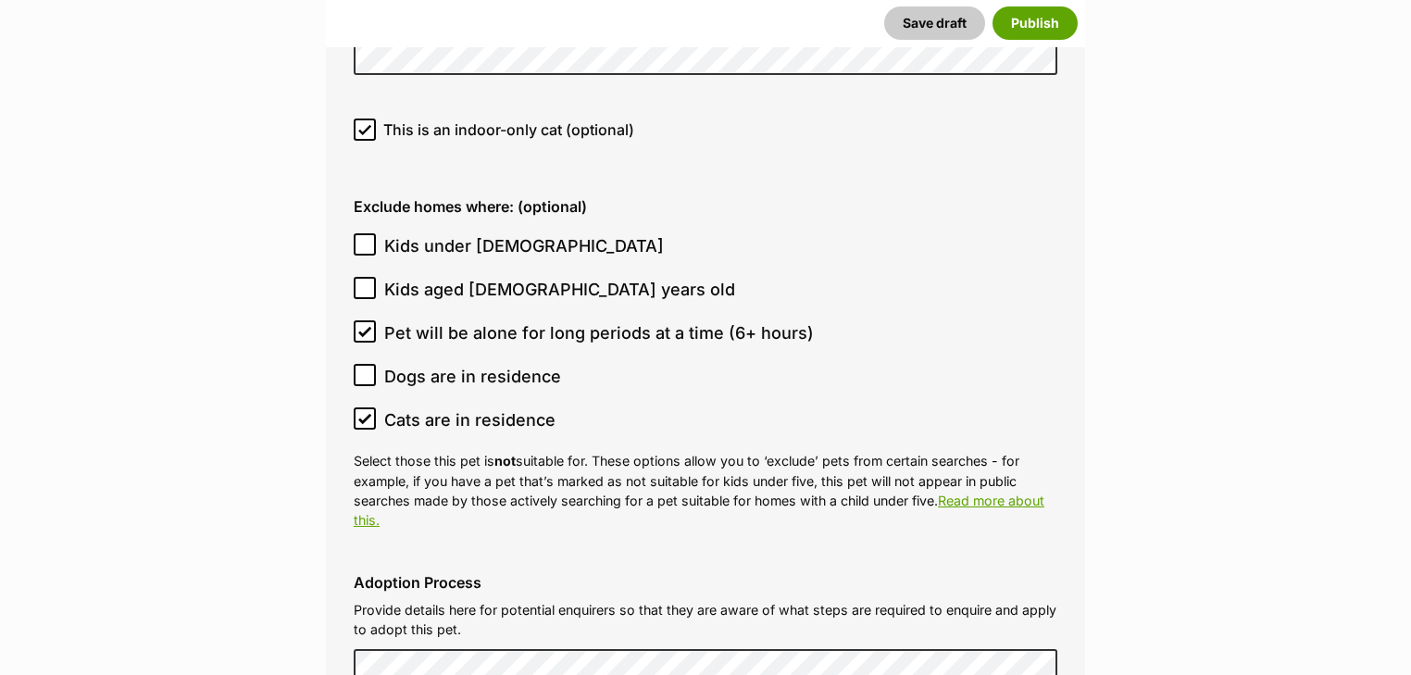
click at [430, 364] on span "Dogs are in residence" at bounding box center [472, 376] width 177 height 25
click at [376, 364] on input "Dogs are in residence" at bounding box center [365, 375] width 22 height 22
checkbox input "true"
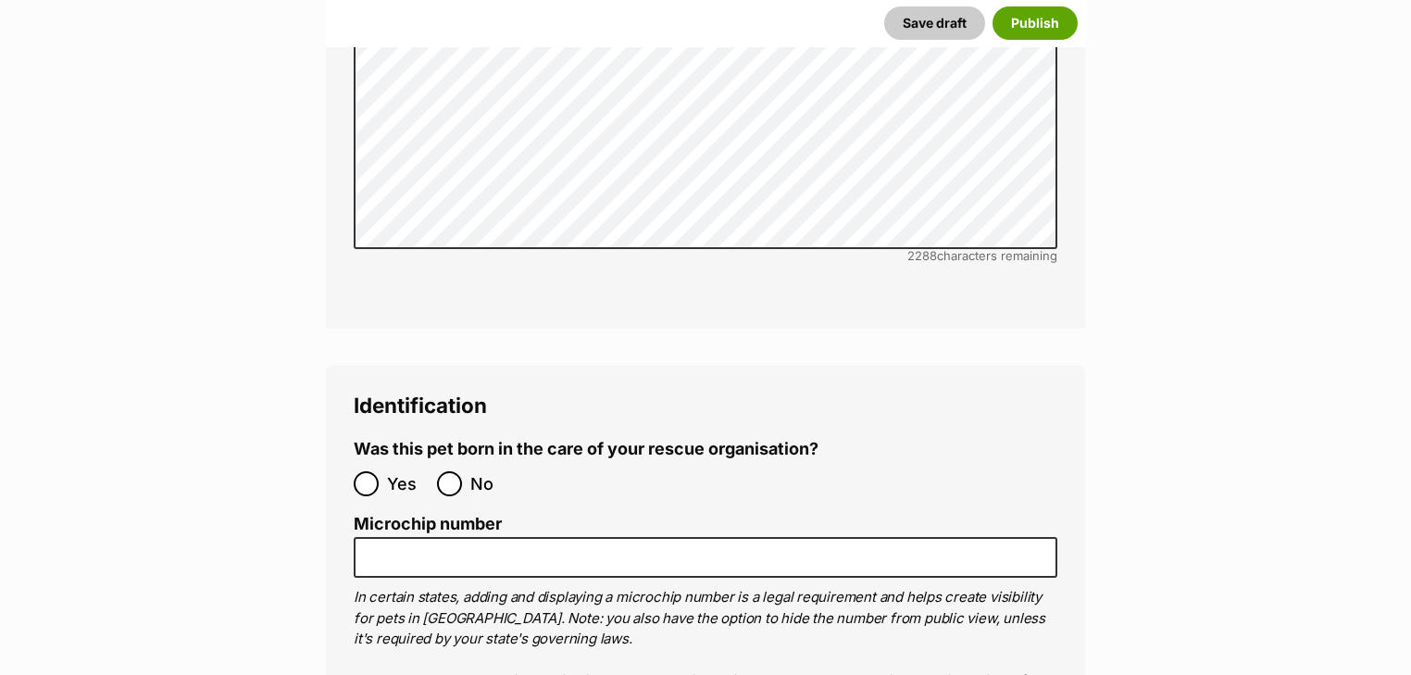
scroll to position [6601, 0]
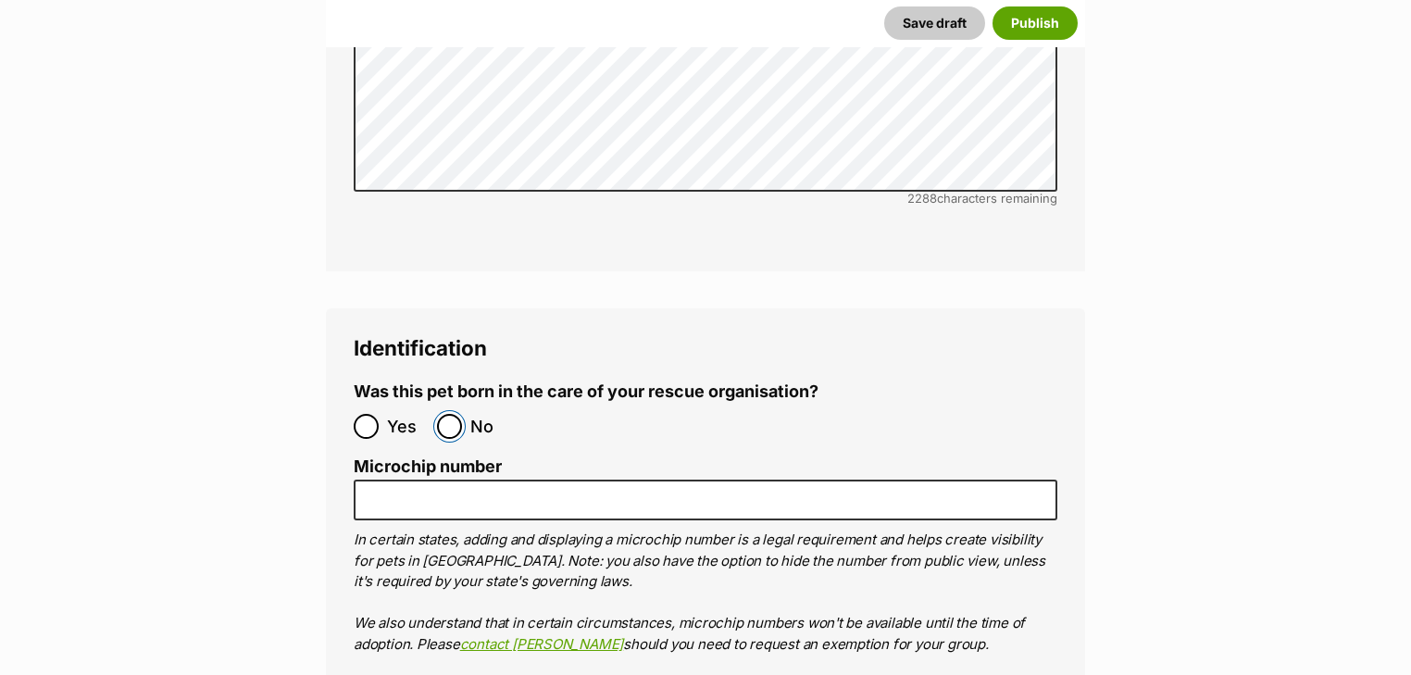
drag, startPoint x: 453, startPoint y: 344, endPoint x: 436, endPoint y: 387, distance: 46.6
click at [454, 414] on input "No" at bounding box center [449, 426] width 25 height 25
radio input "true"
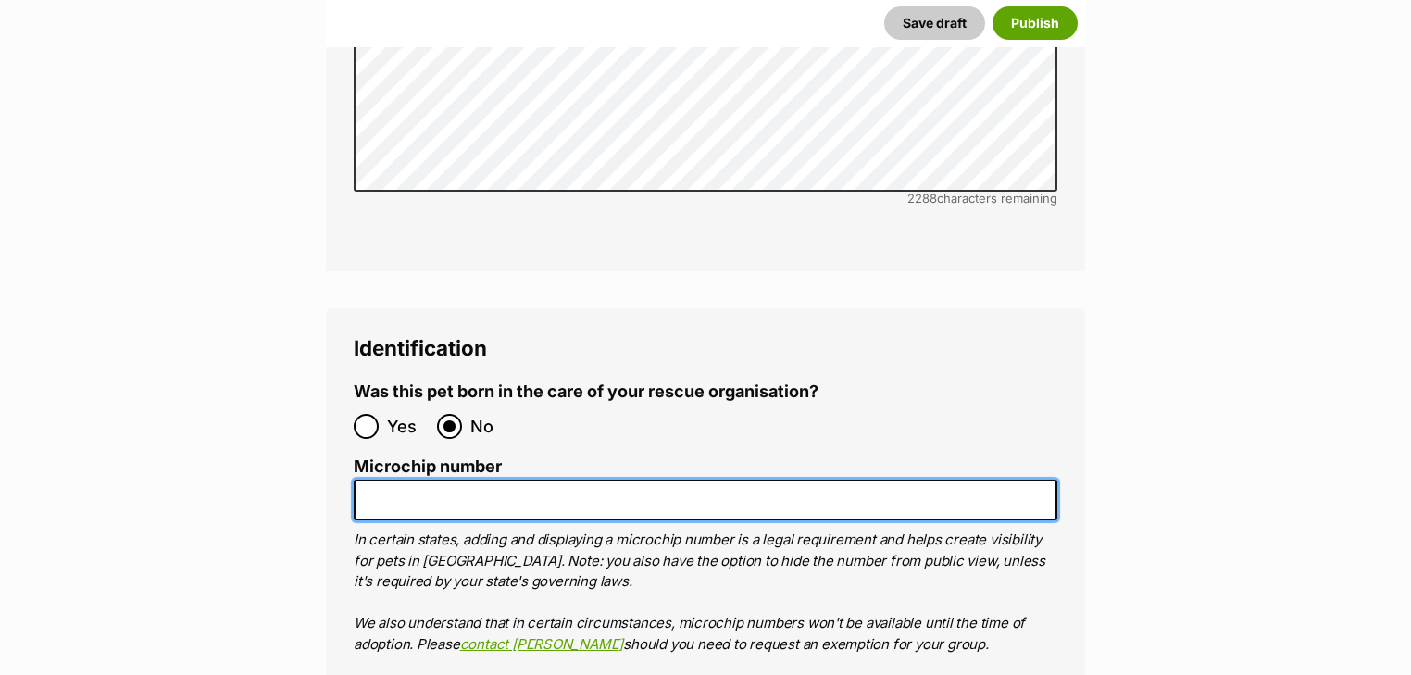
click at [580, 480] on input "Microchip number" at bounding box center [706, 501] width 704 height 42
paste input "956000017399638"
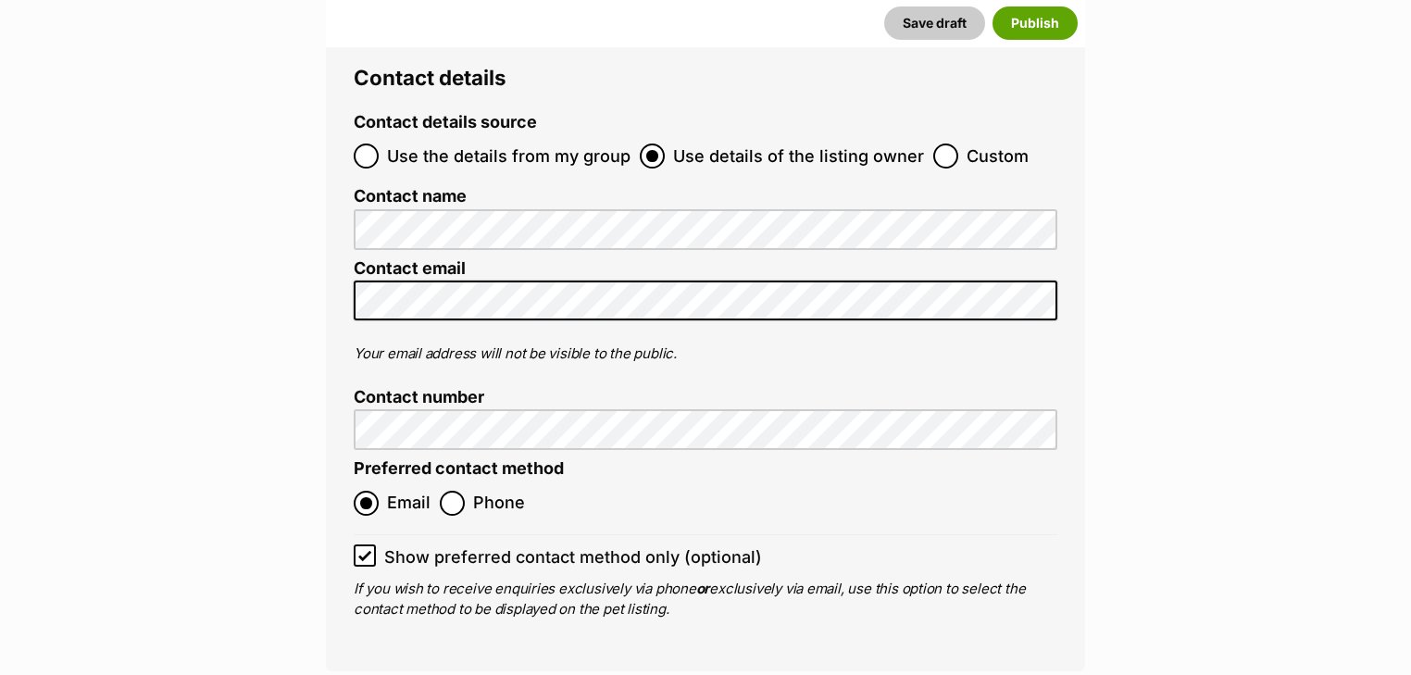
scroll to position [7935, 0]
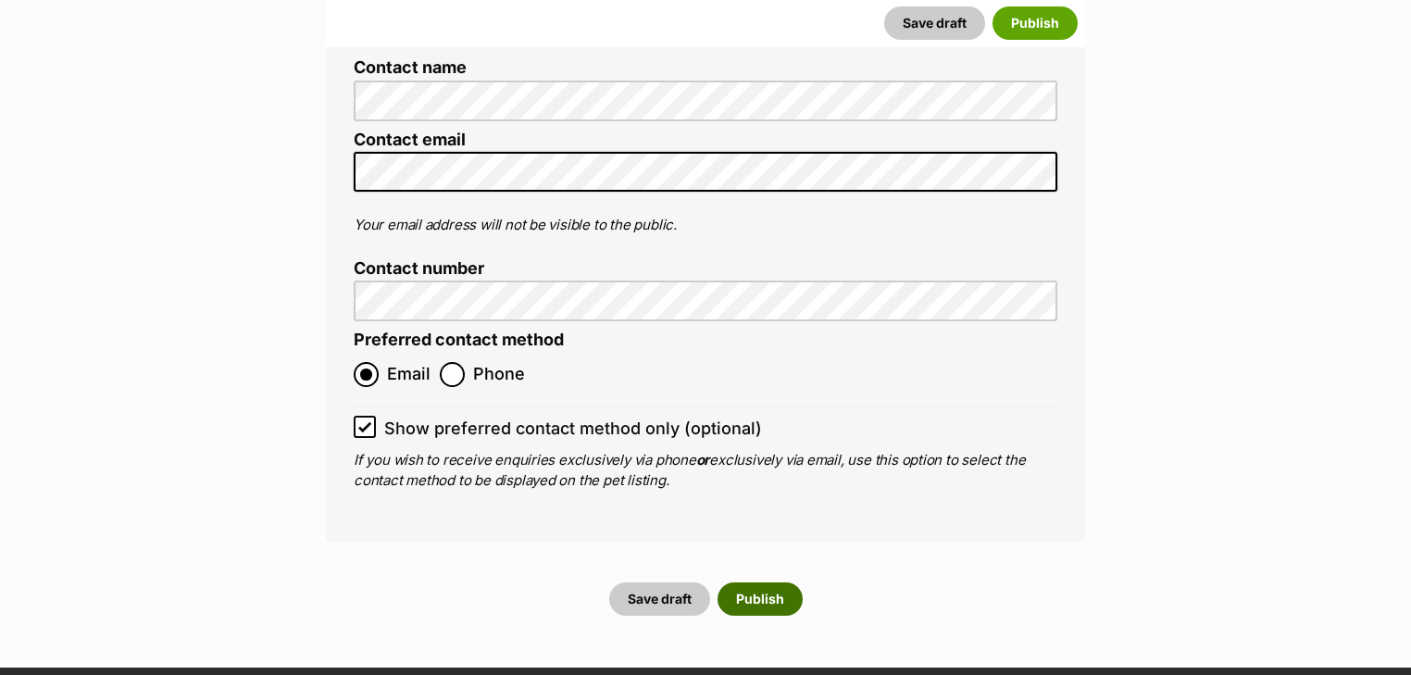
type input "956000017399638"
click at [764, 583] on button "Publish" at bounding box center [760, 599] width 85 height 33
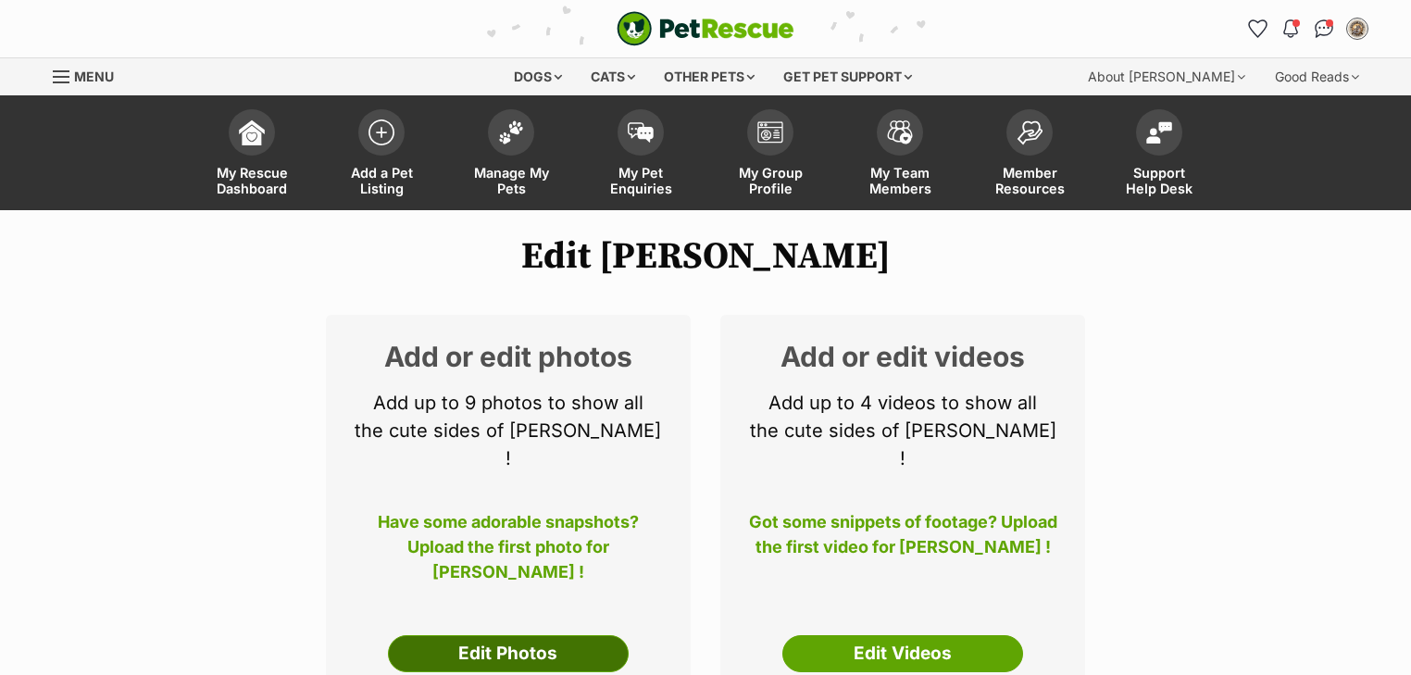
click at [543, 635] on link "Edit Photos" at bounding box center [508, 653] width 241 height 37
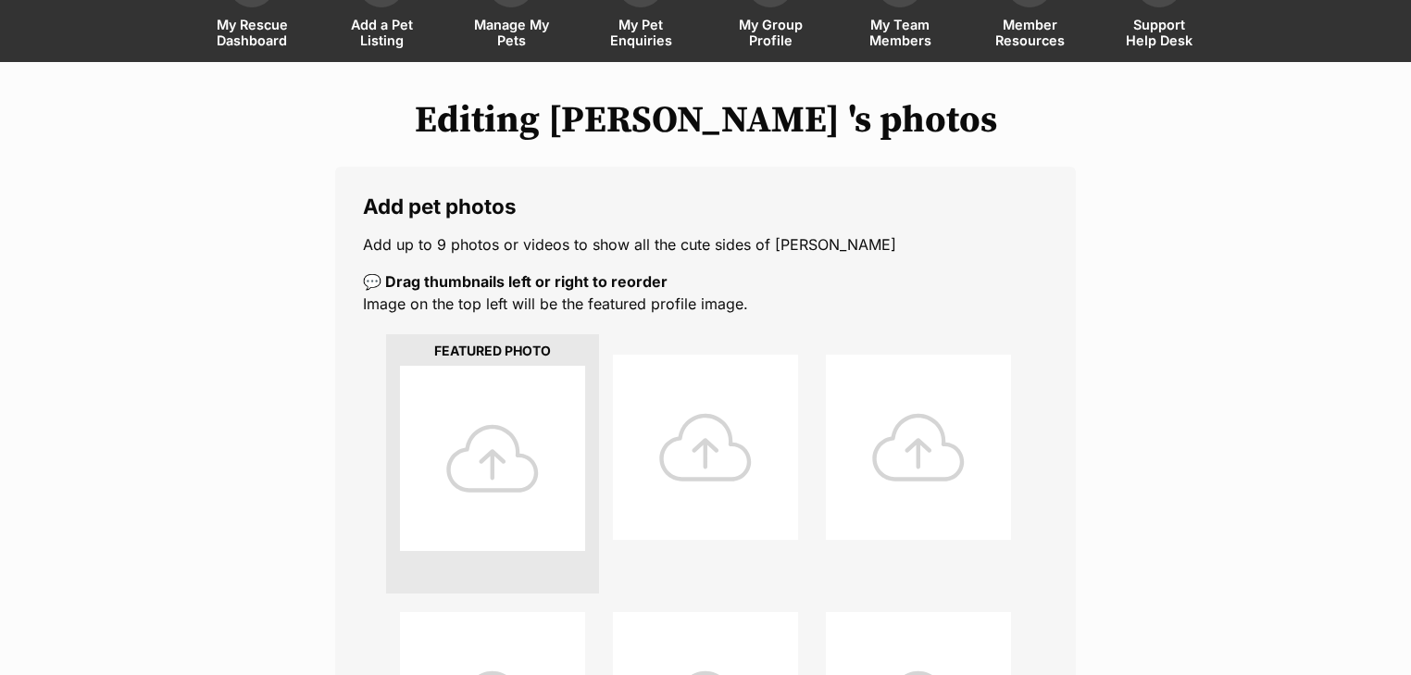
click at [549, 407] on div at bounding box center [492, 458] width 185 height 185
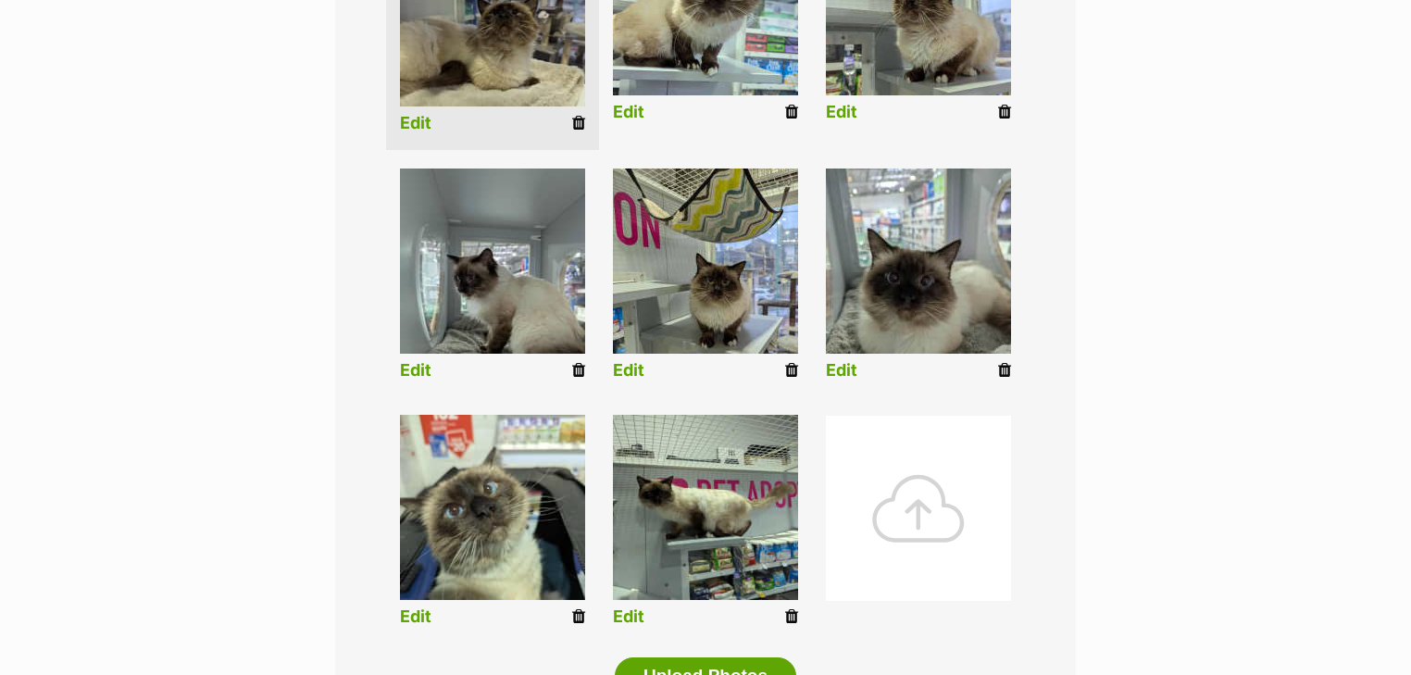
scroll to position [582, 0]
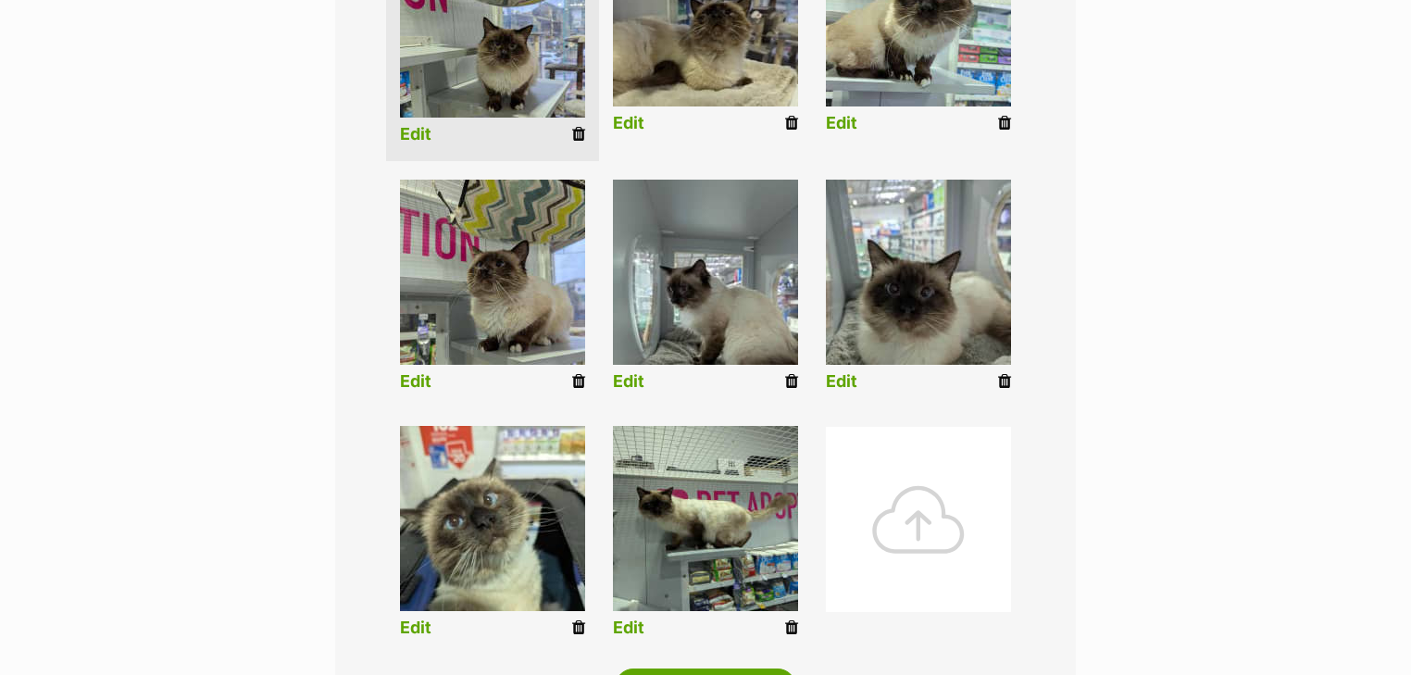
click at [418, 129] on link "Edit" at bounding box center [415, 134] width 31 height 19
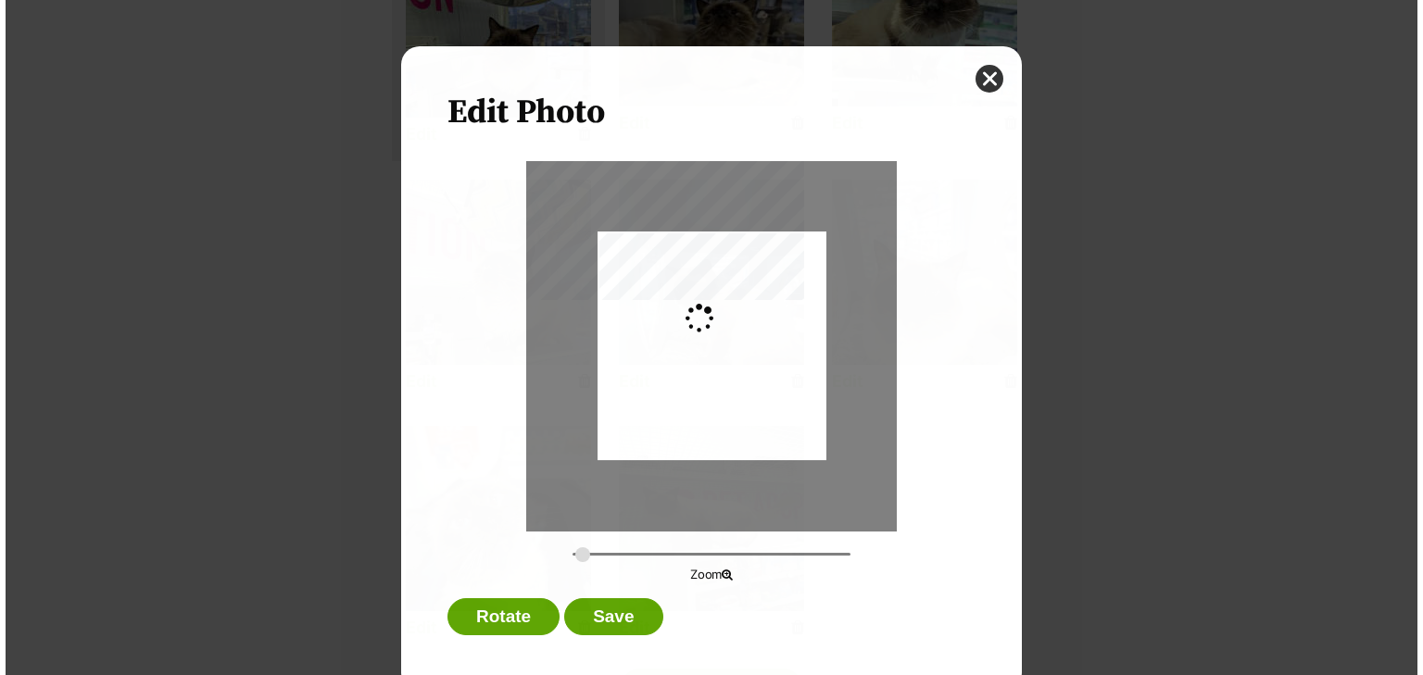
scroll to position [0, 0]
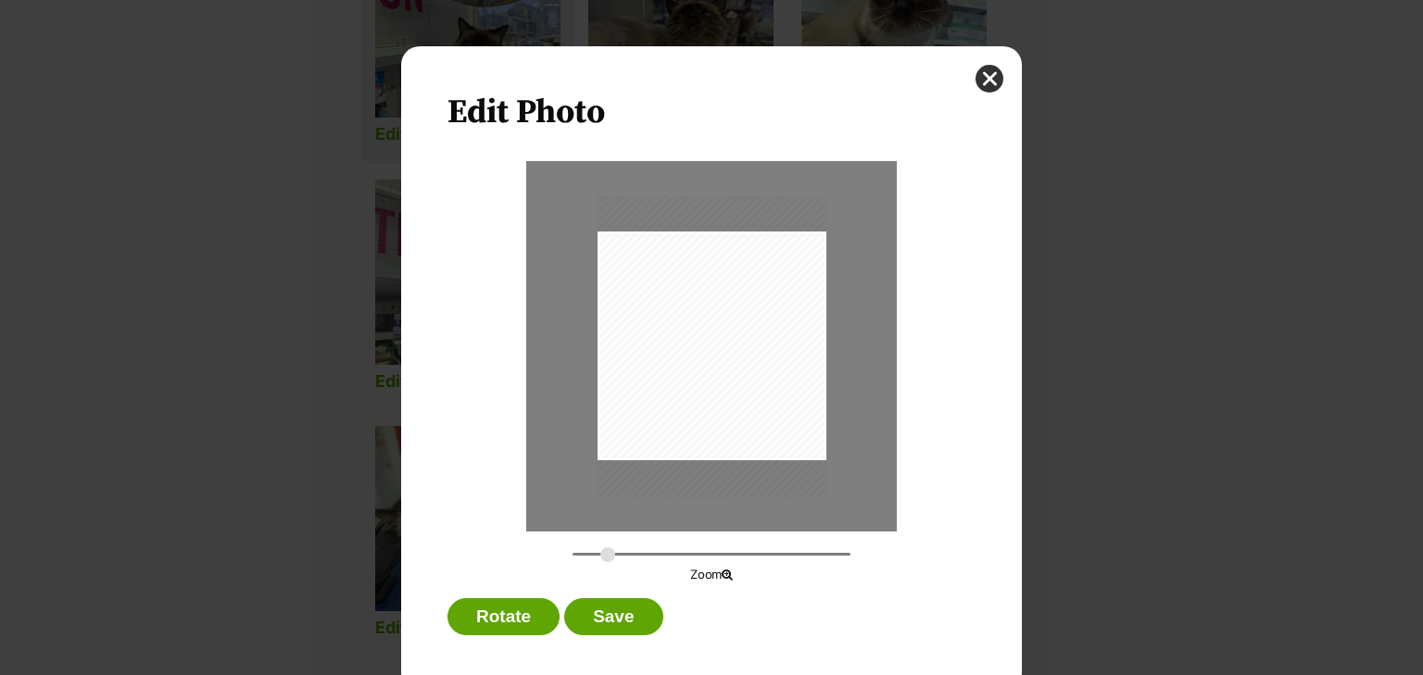
type input "0.4021"
click at [601, 554] on input "Dialog Window - Close (Press escape to close)" at bounding box center [711, 554] width 278 height 18
drag, startPoint x: 742, startPoint y: 404, endPoint x: 721, endPoint y: 389, distance: 25.9
click at [721, 389] on div "Dialog Window - Close (Press escape to close)" at bounding box center [688, 331] width 335 height 445
drag, startPoint x: 608, startPoint y: 617, endPoint x: 612, endPoint y: 608, distance: 10.0
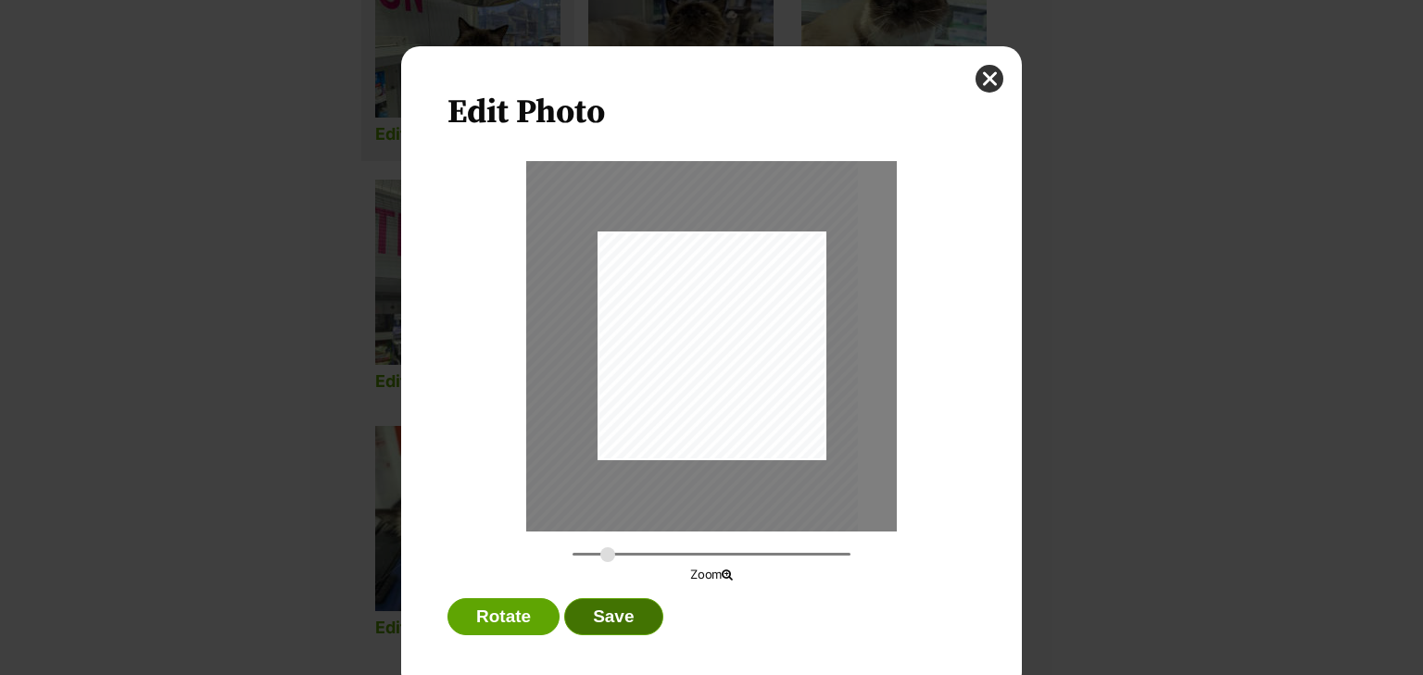
click at [610, 617] on button "Save" at bounding box center [613, 616] width 98 height 37
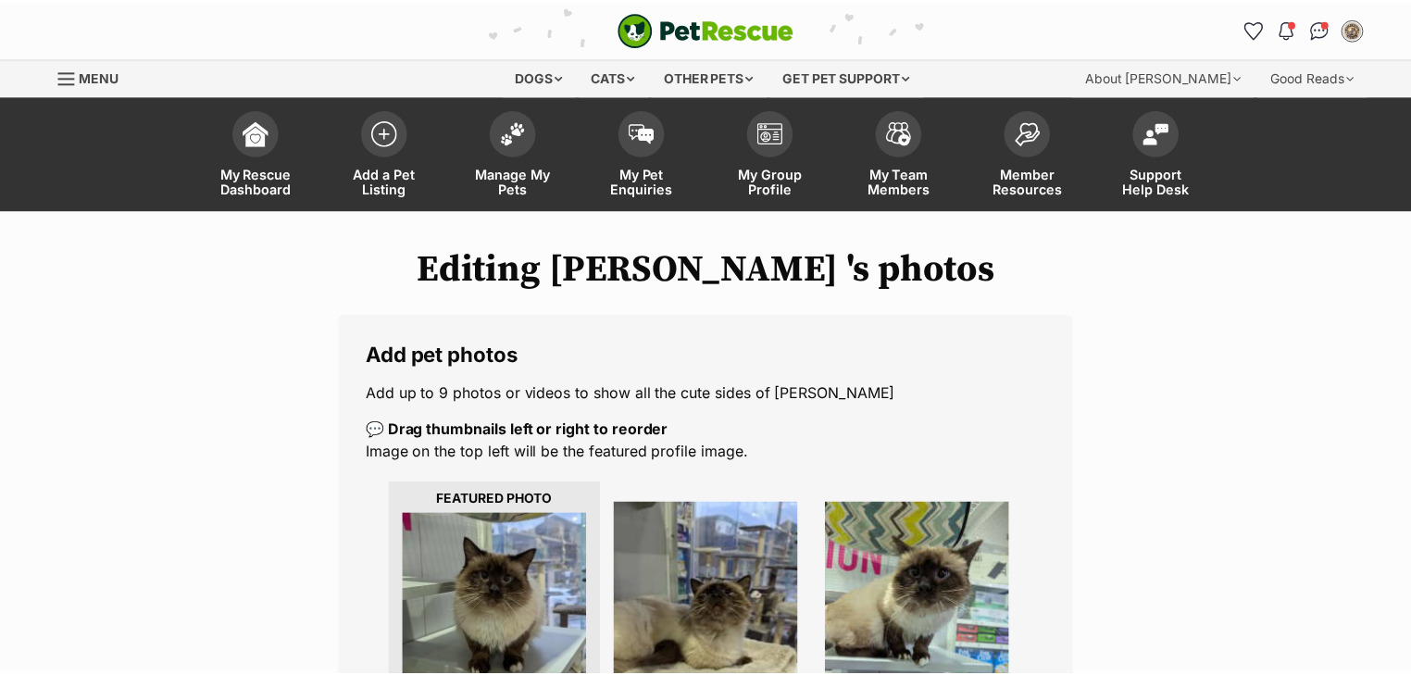
scroll to position [582, 0]
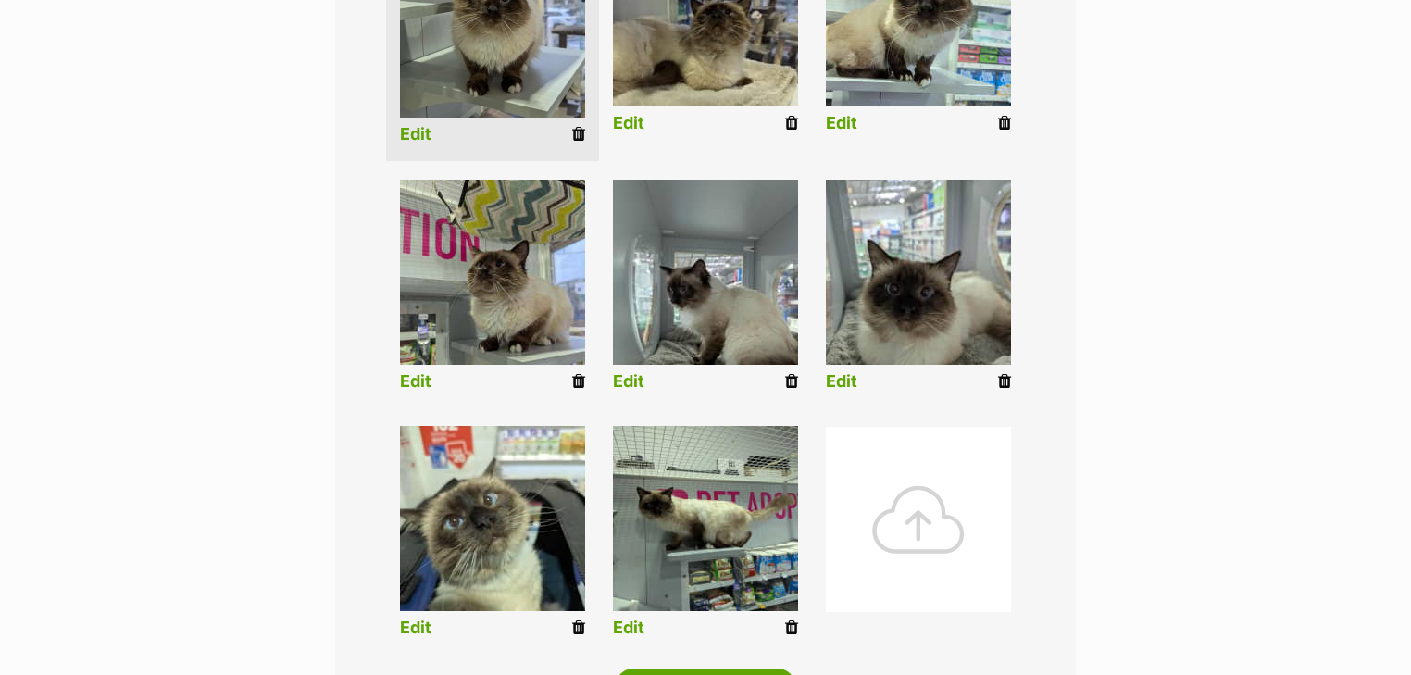
click at [630, 374] on link "Edit" at bounding box center [628, 381] width 31 height 19
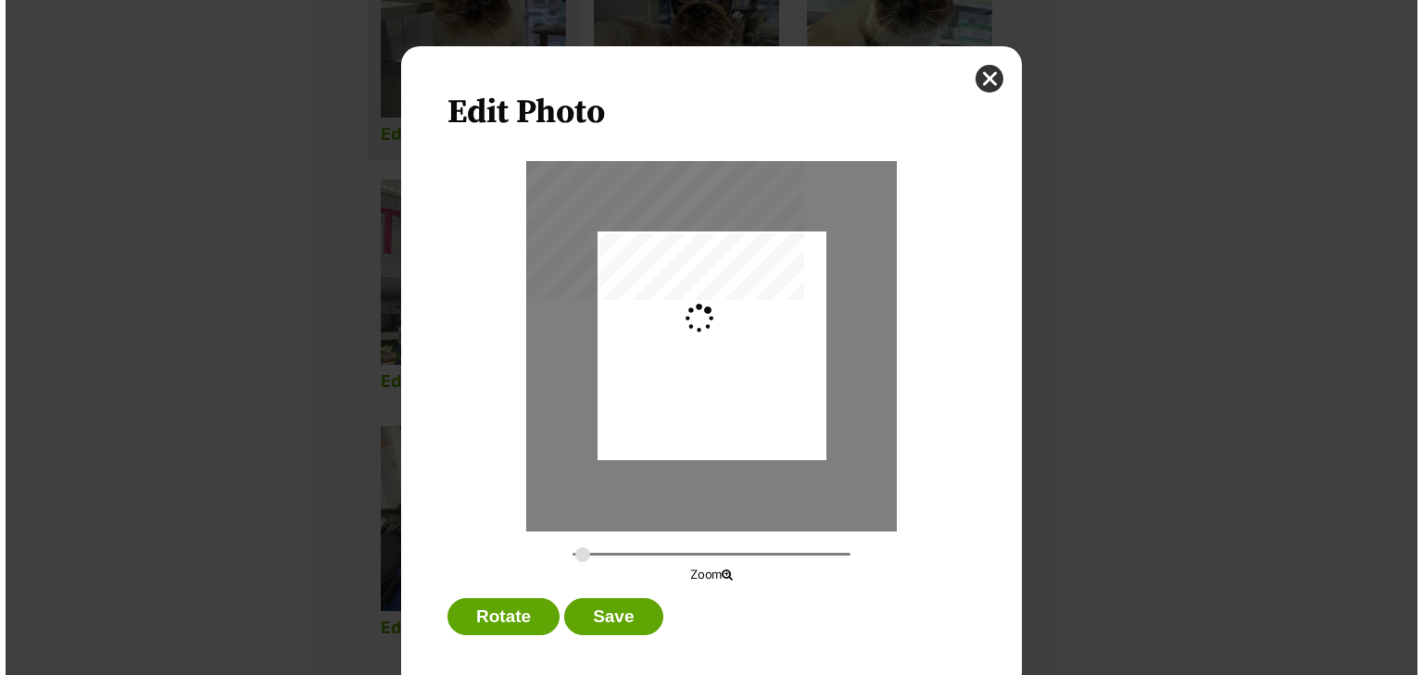
scroll to position [0, 0]
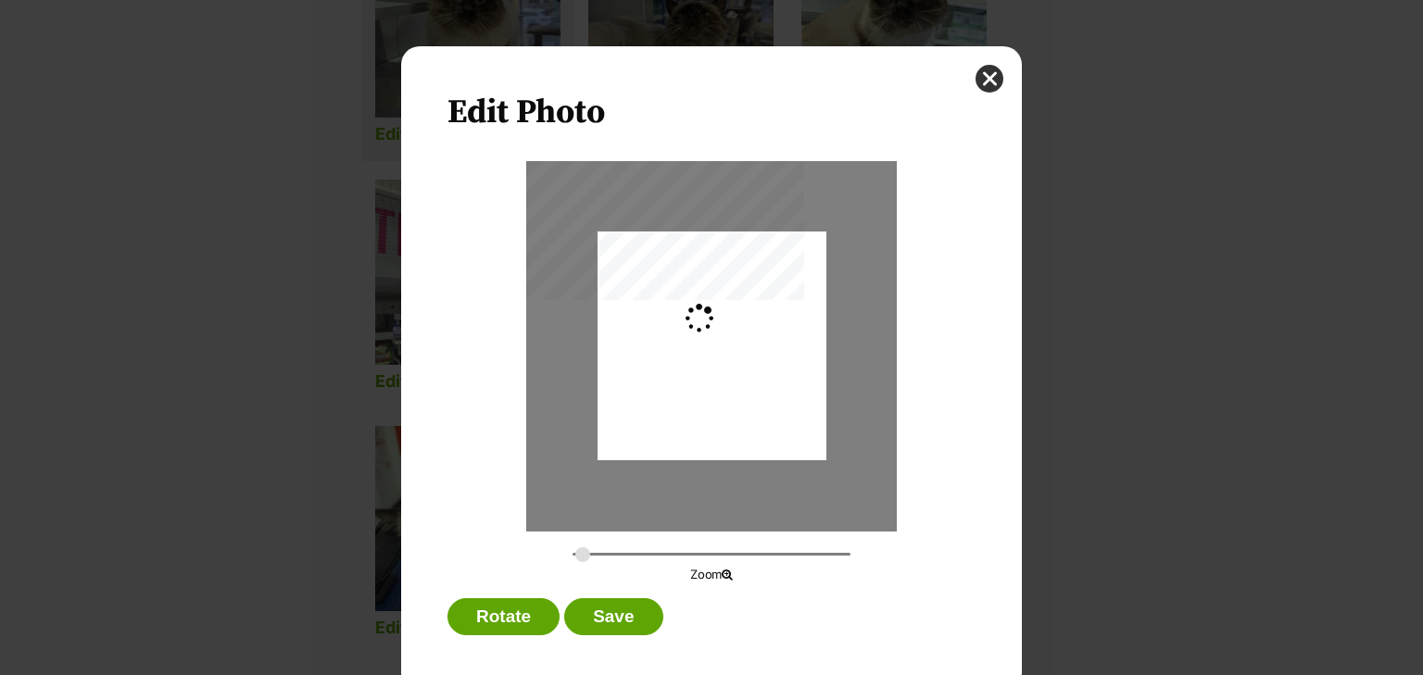
type input "0.2744"
drag, startPoint x: 722, startPoint y: 388, endPoint x: 708, endPoint y: 362, distance: 29.4
click at [708, 362] on div "Dialog Window - Close (Press escape to close)" at bounding box center [711, 321] width 229 height 304
click at [608, 618] on button "Save" at bounding box center [613, 616] width 98 height 37
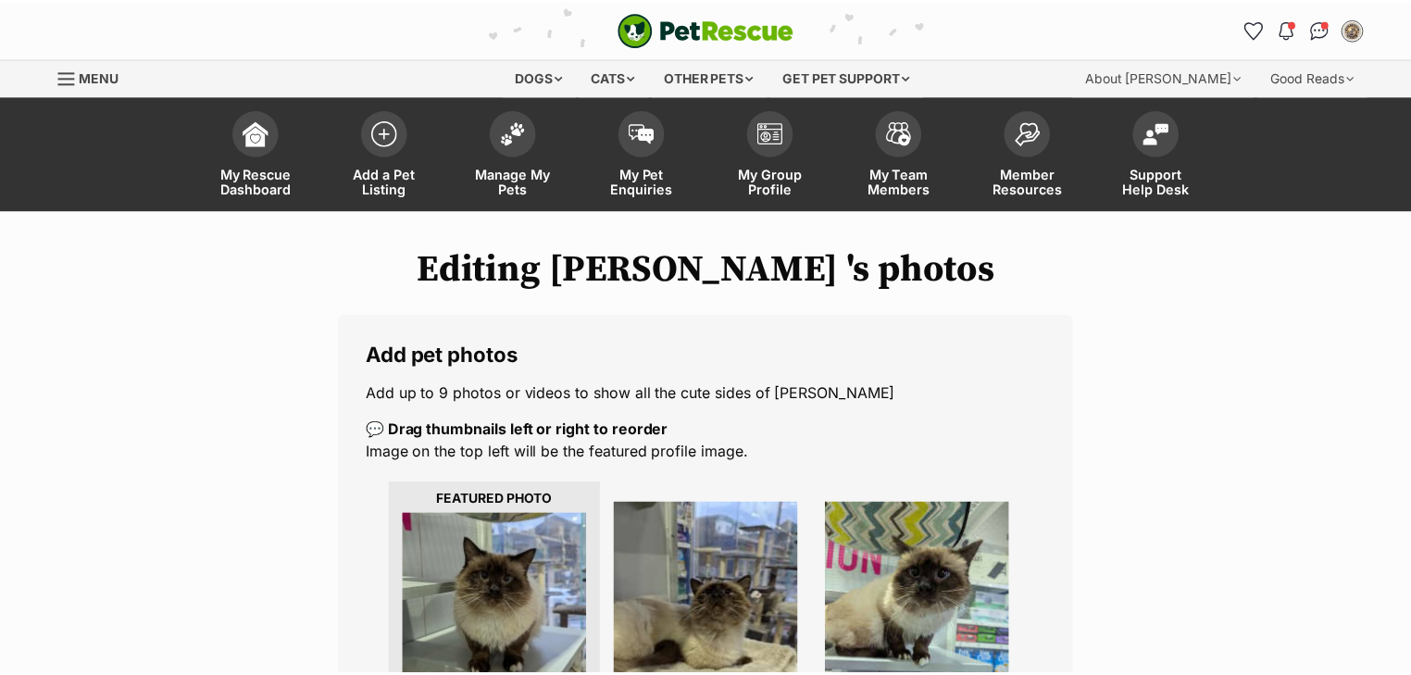
scroll to position [582, 0]
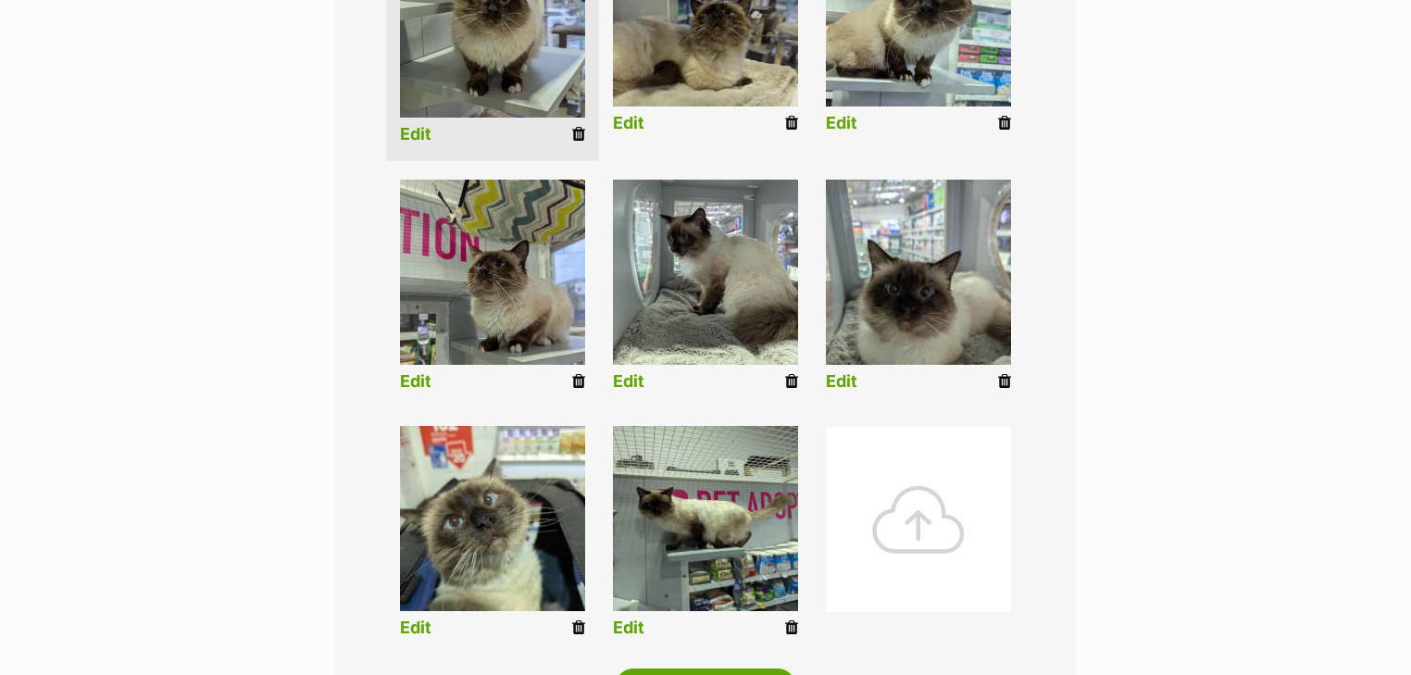
click at [847, 376] on link "Edit" at bounding box center [841, 381] width 31 height 19
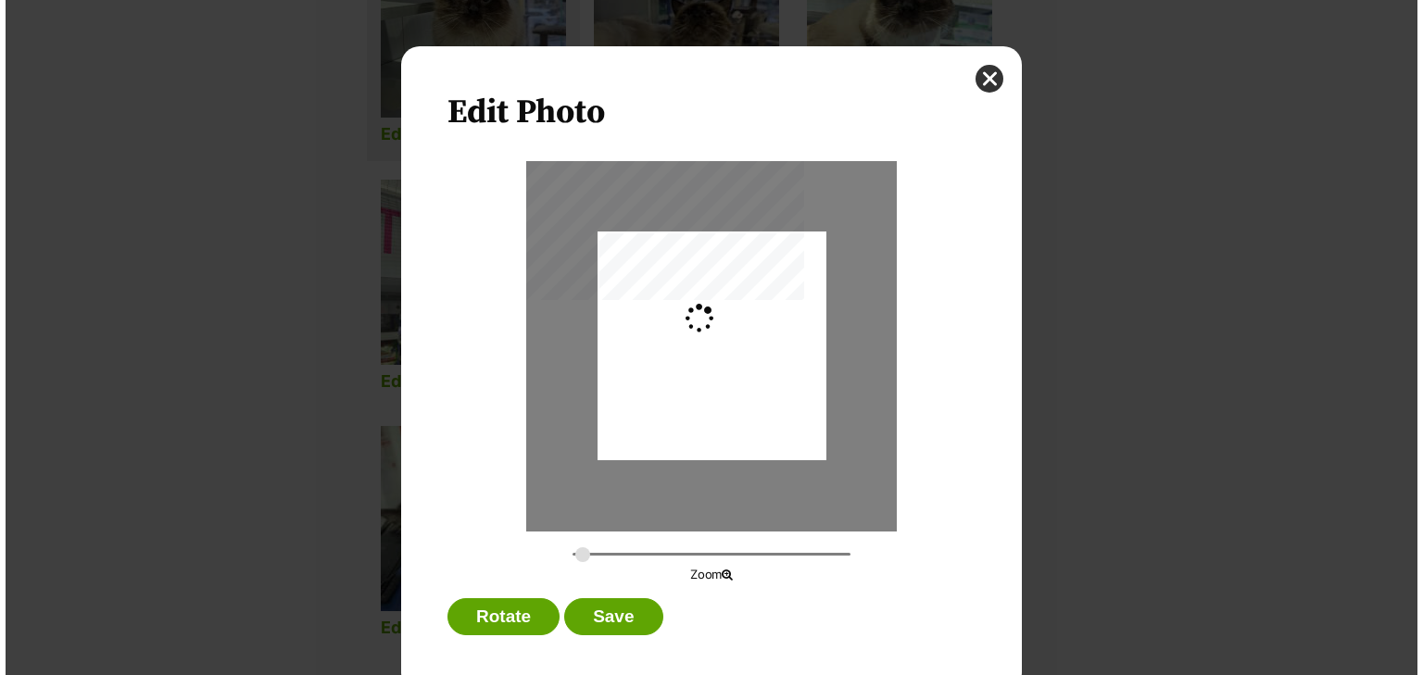
scroll to position [0, 0]
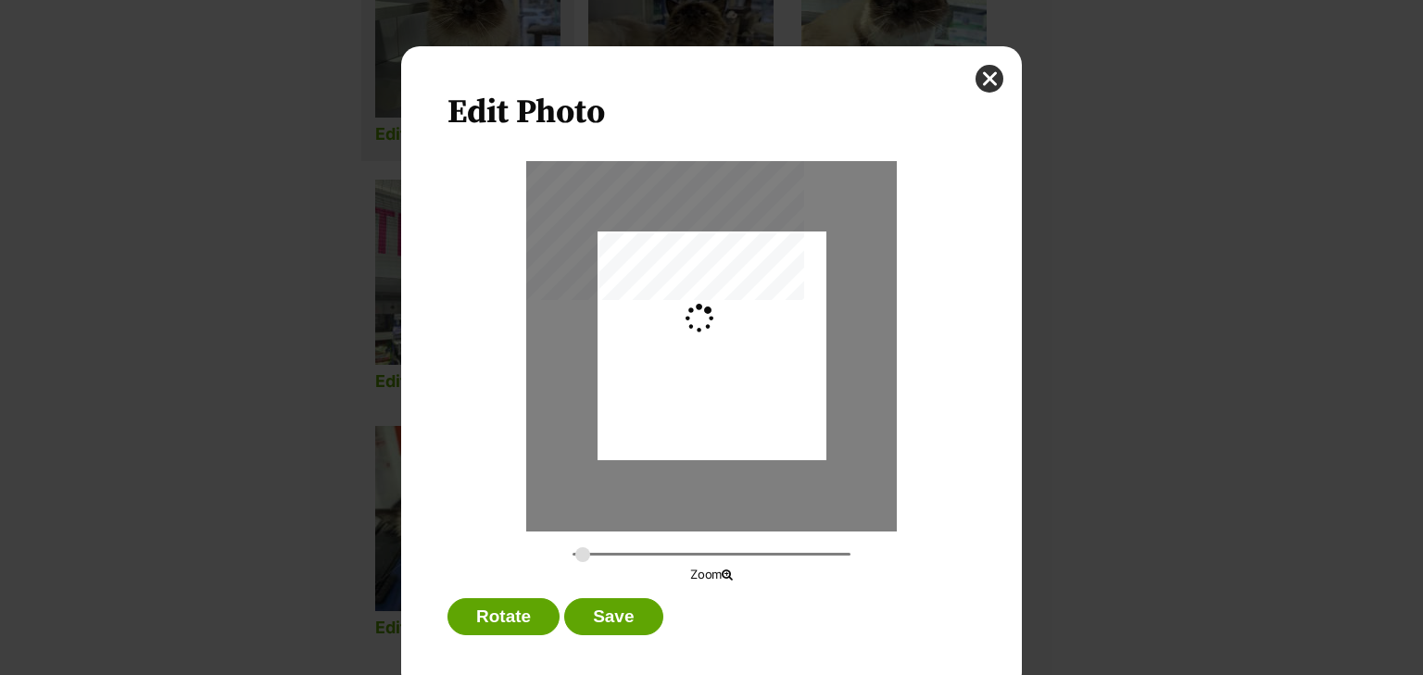
type input "0.2799"
drag, startPoint x: 753, startPoint y: 394, endPoint x: 759, endPoint y: 363, distance: 31.2
click at [759, 363] on div "Dialog Window - Close (Press escape to close)" at bounding box center [712, 314] width 233 height 309
click at [608, 619] on button "Save" at bounding box center [613, 616] width 98 height 37
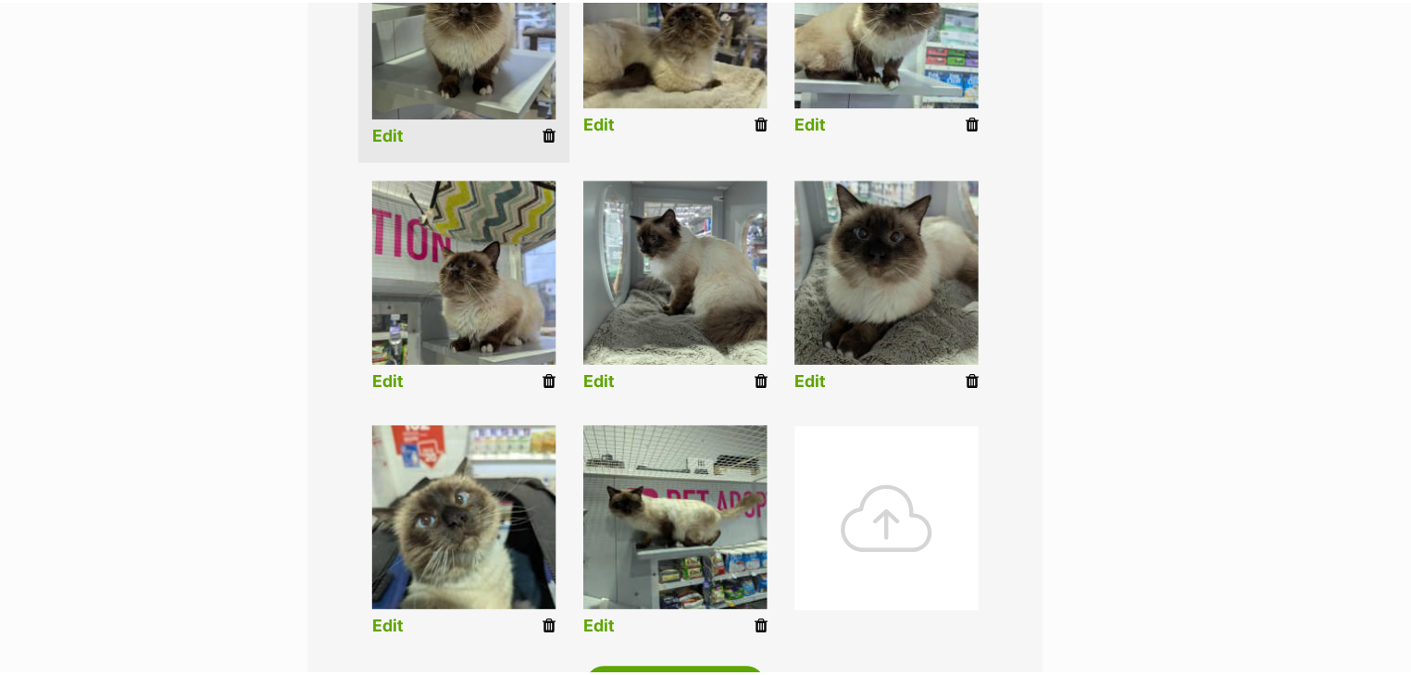
scroll to position [582, 0]
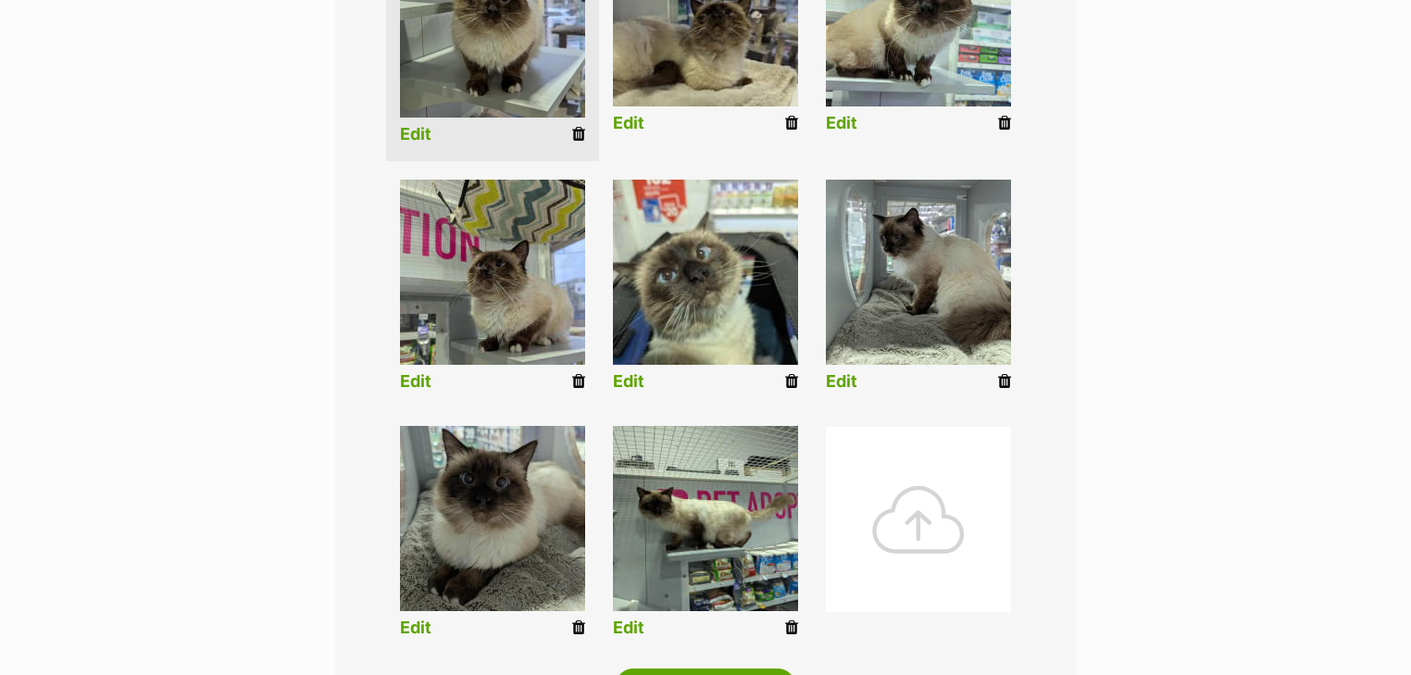
click at [640, 384] on link "Edit" at bounding box center [628, 381] width 31 height 19
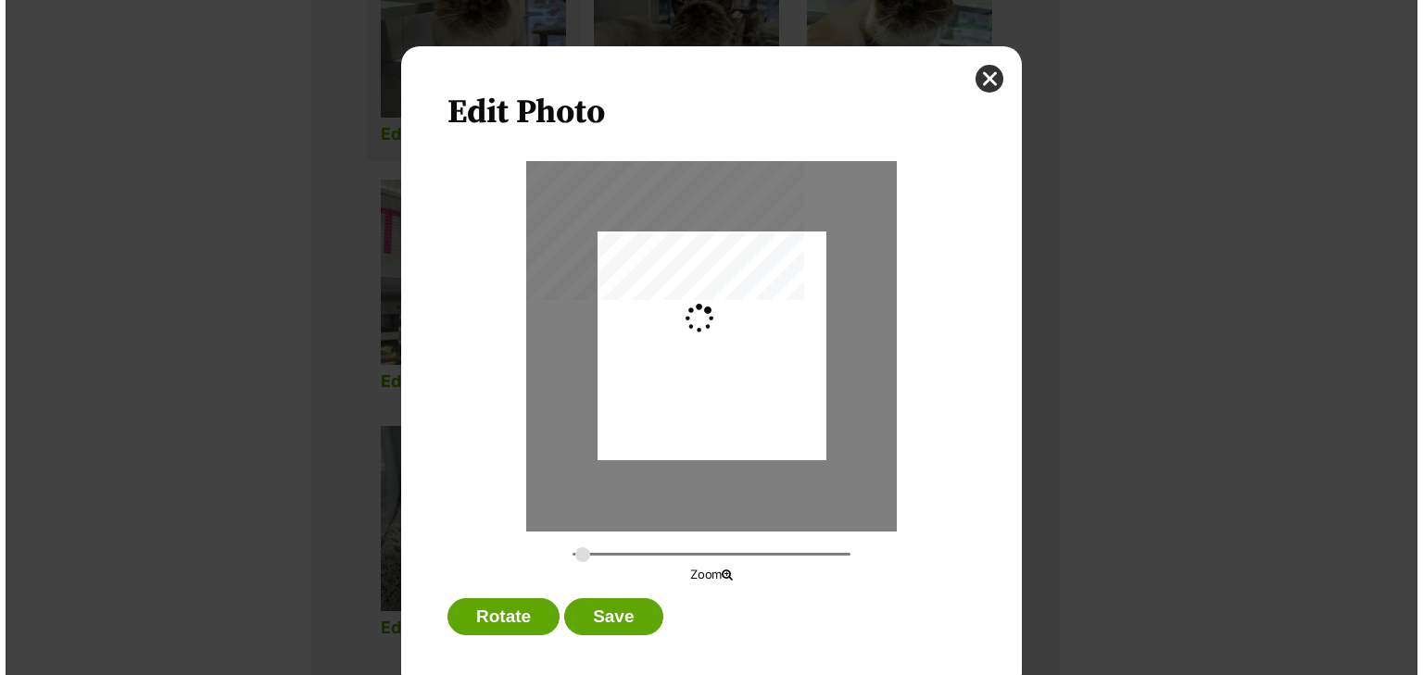
scroll to position [0, 0]
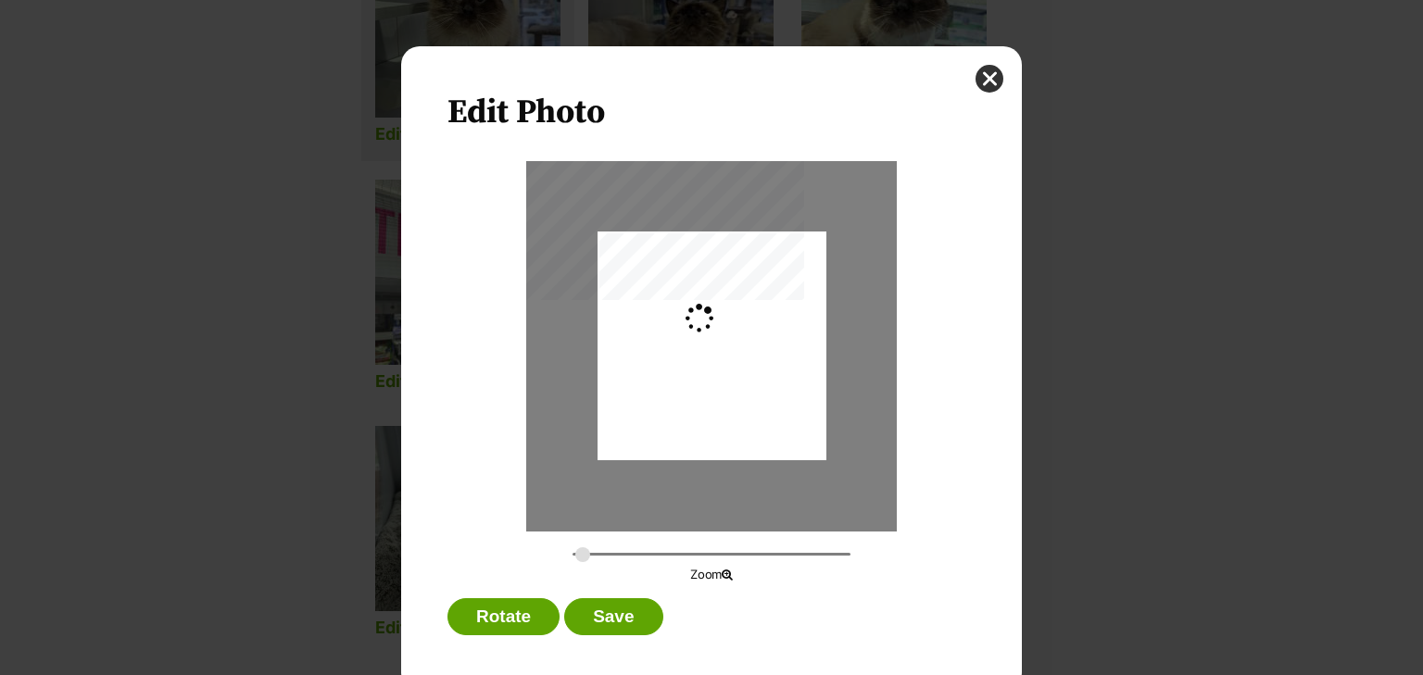
type input "0.2744"
click at [770, 389] on div "Dialog Window - Close (Press escape to close)" at bounding box center [711, 350] width 229 height 304
click at [603, 619] on button "Save" at bounding box center [613, 616] width 98 height 37
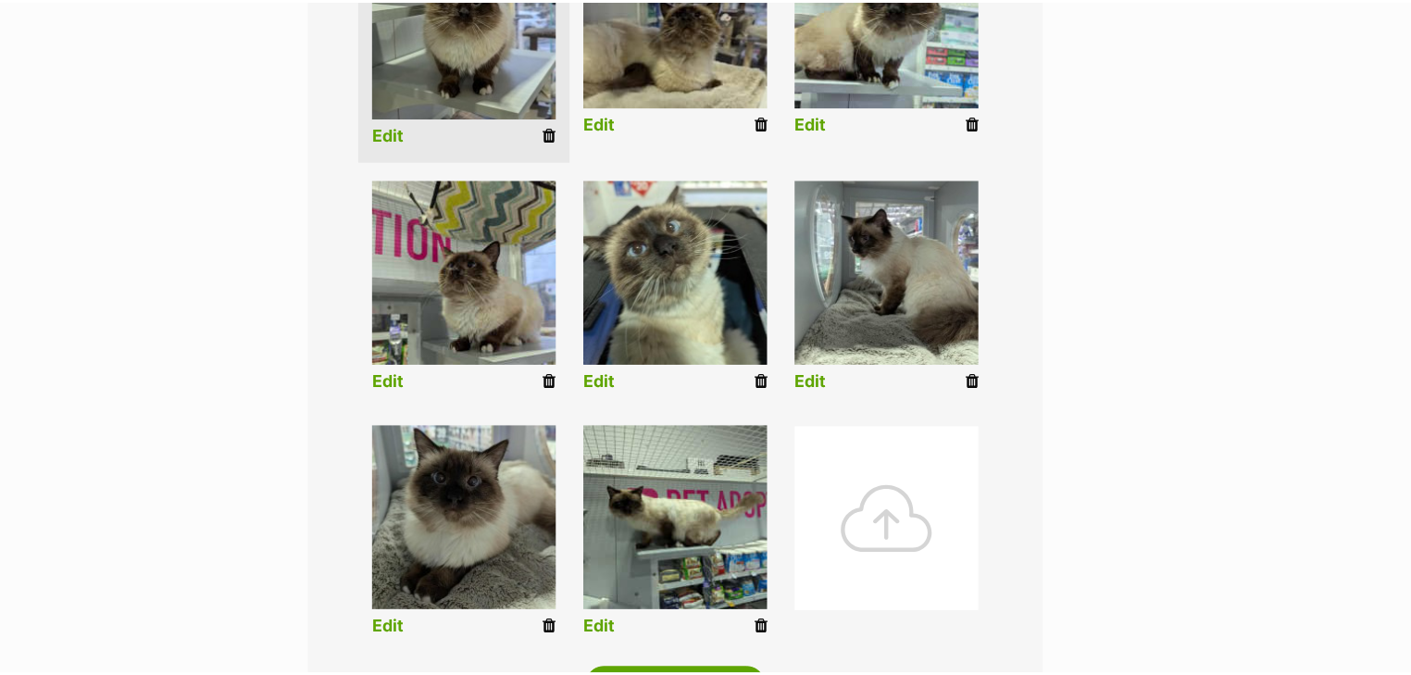
scroll to position [582, 0]
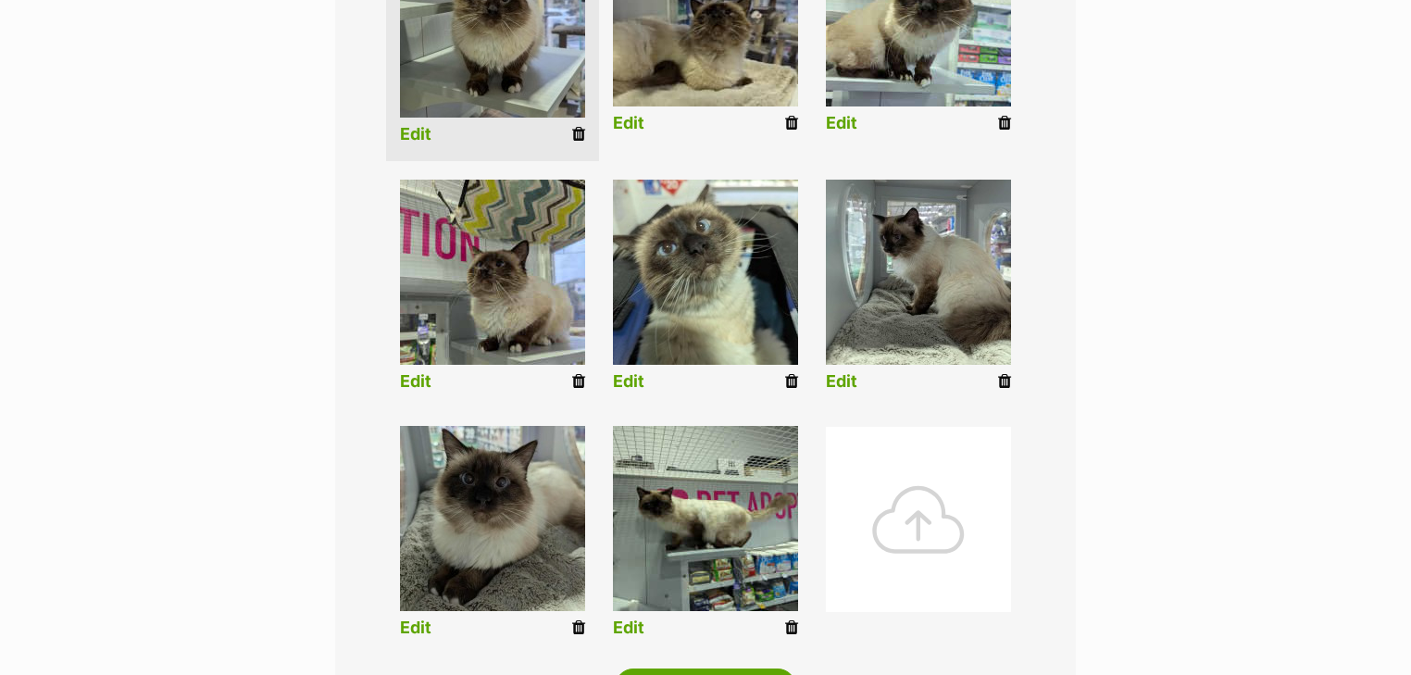
click at [633, 626] on link "Edit" at bounding box center [628, 628] width 31 height 19
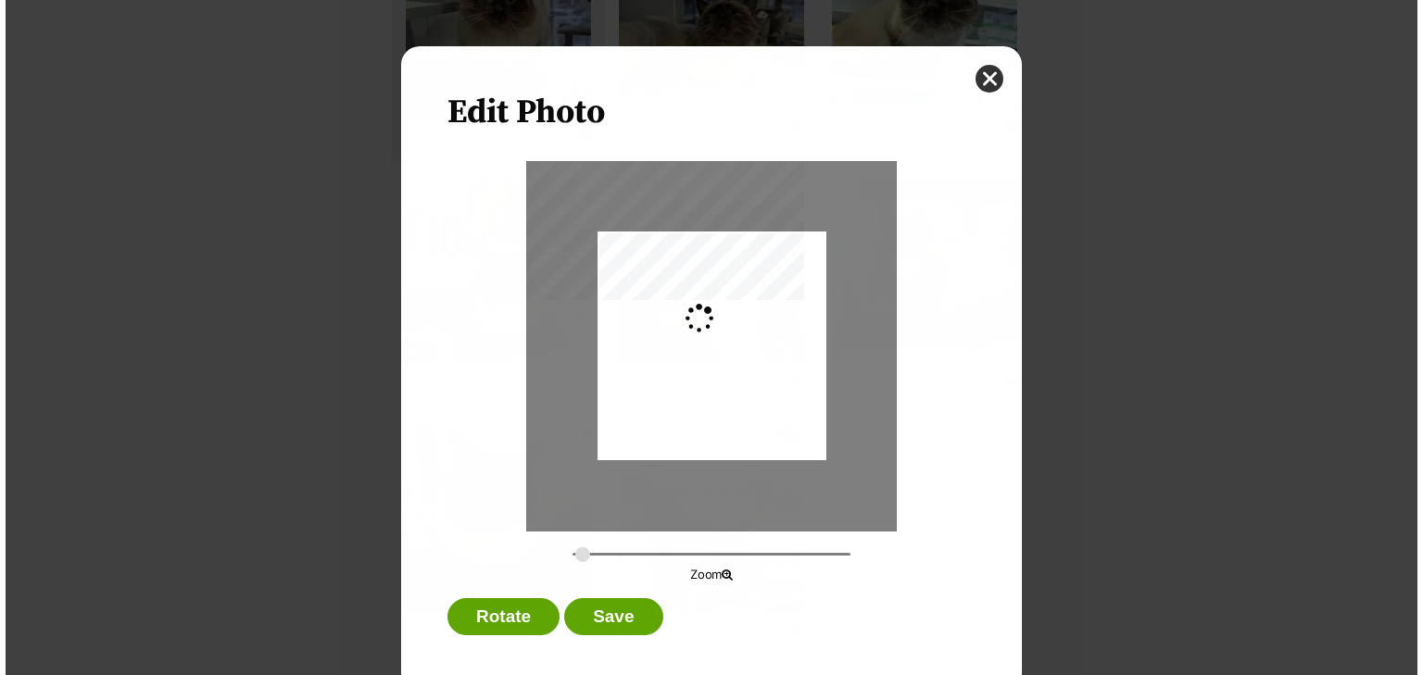
scroll to position [0, 0]
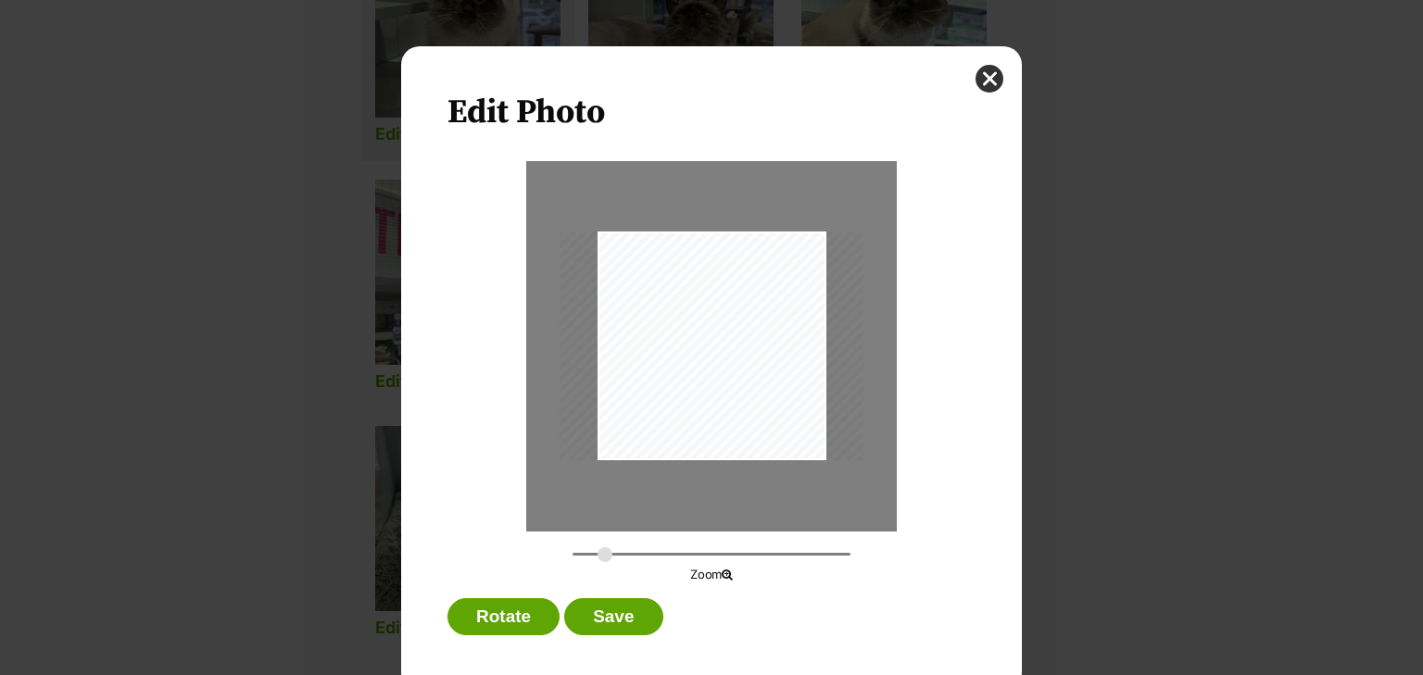
drag, startPoint x: 599, startPoint y: 552, endPoint x: 631, endPoint y: 503, distance: 58.3
click at [600, 552] on input "Dialog Window - Close (Press escape to close)" at bounding box center [711, 554] width 278 height 18
click at [742, 408] on div "Dialog Window - Close (Press escape to close)" at bounding box center [718, 348] width 397 height 299
type input "0.4128"
click at [585, 548] on input "Dialog Window - Close (Press escape to close)" at bounding box center [711, 554] width 278 height 18
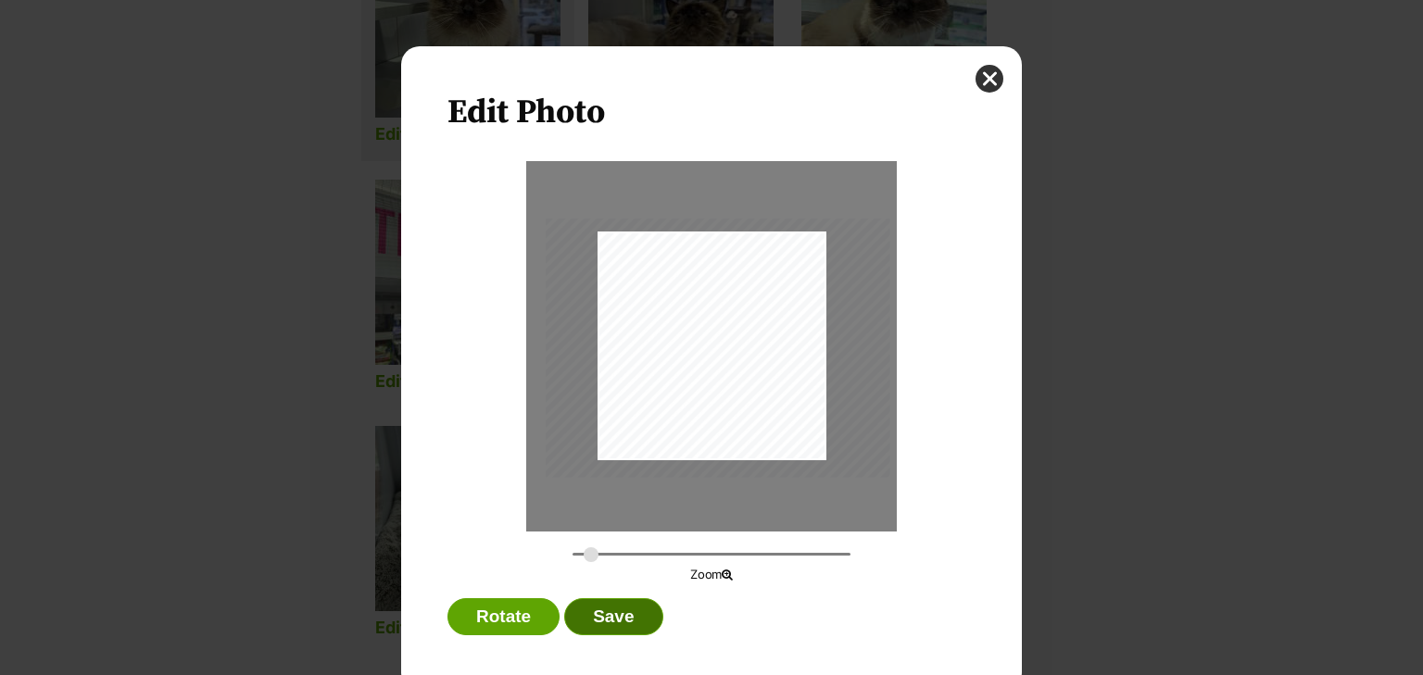
click at [605, 609] on button "Save" at bounding box center [613, 616] width 98 height 37
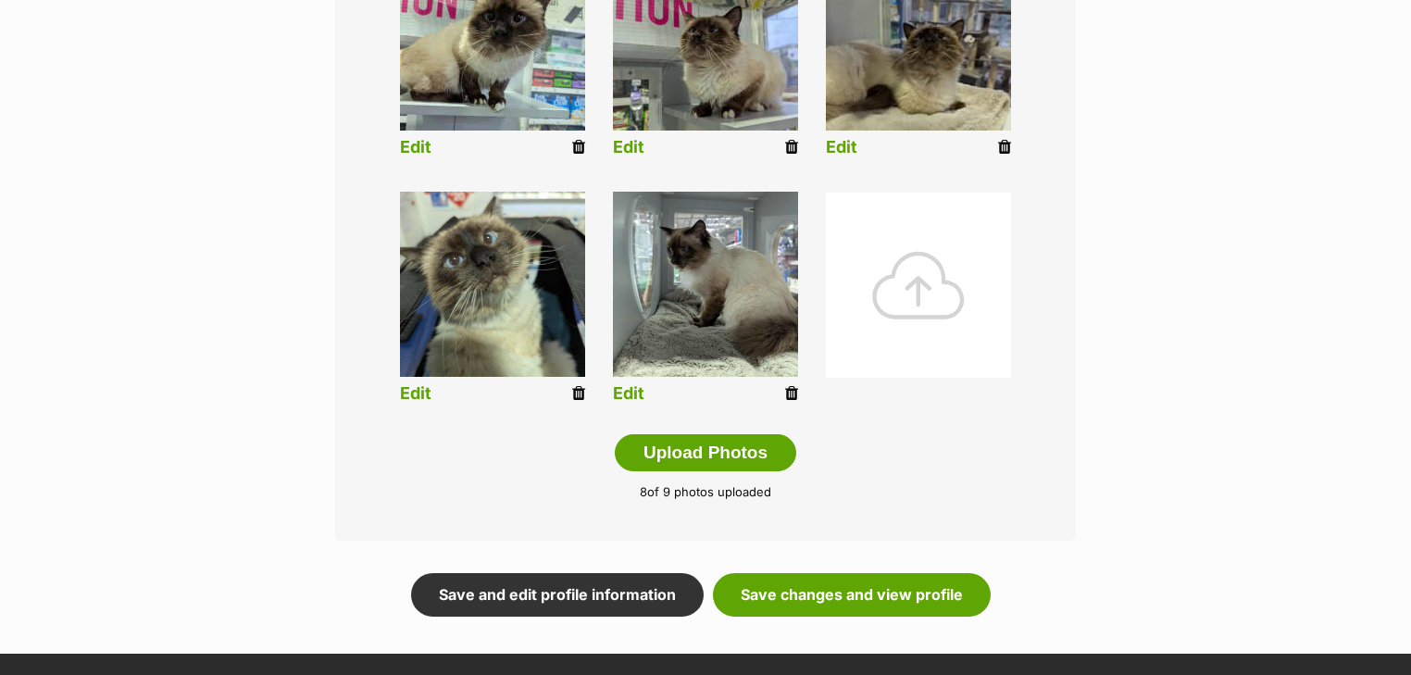
scroll to position [878, 0]
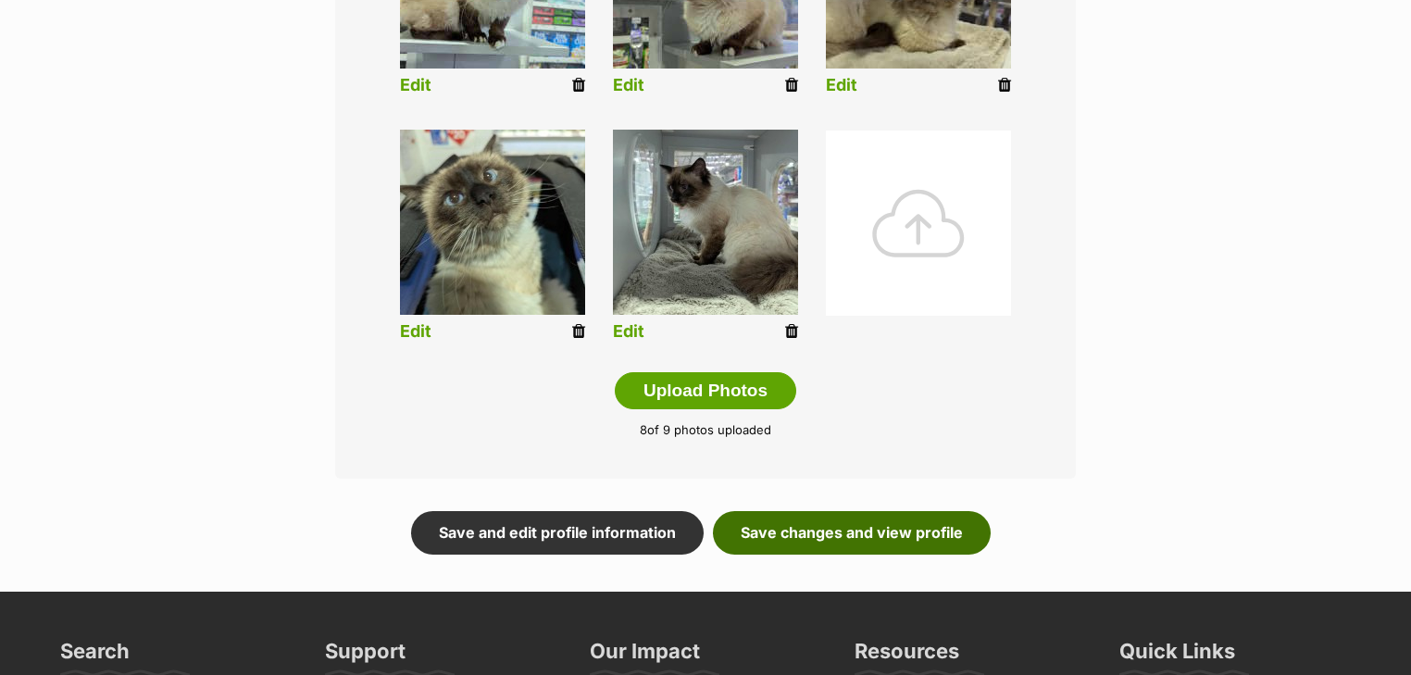
click at [785, 534] on link "Save changes and view profile" at bounding box center [852, 532] width 278 height 43
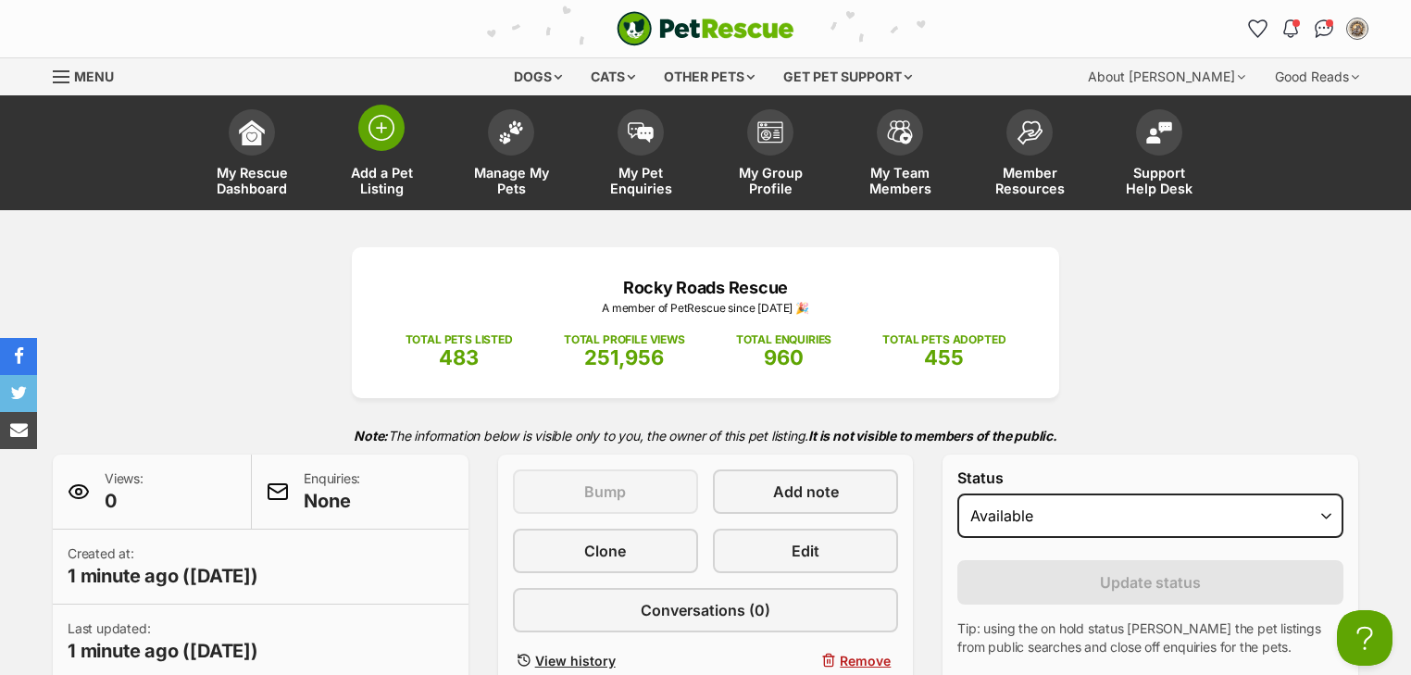
click at [379, 128] on img at bounding box center [382, 128] width 26 height 26
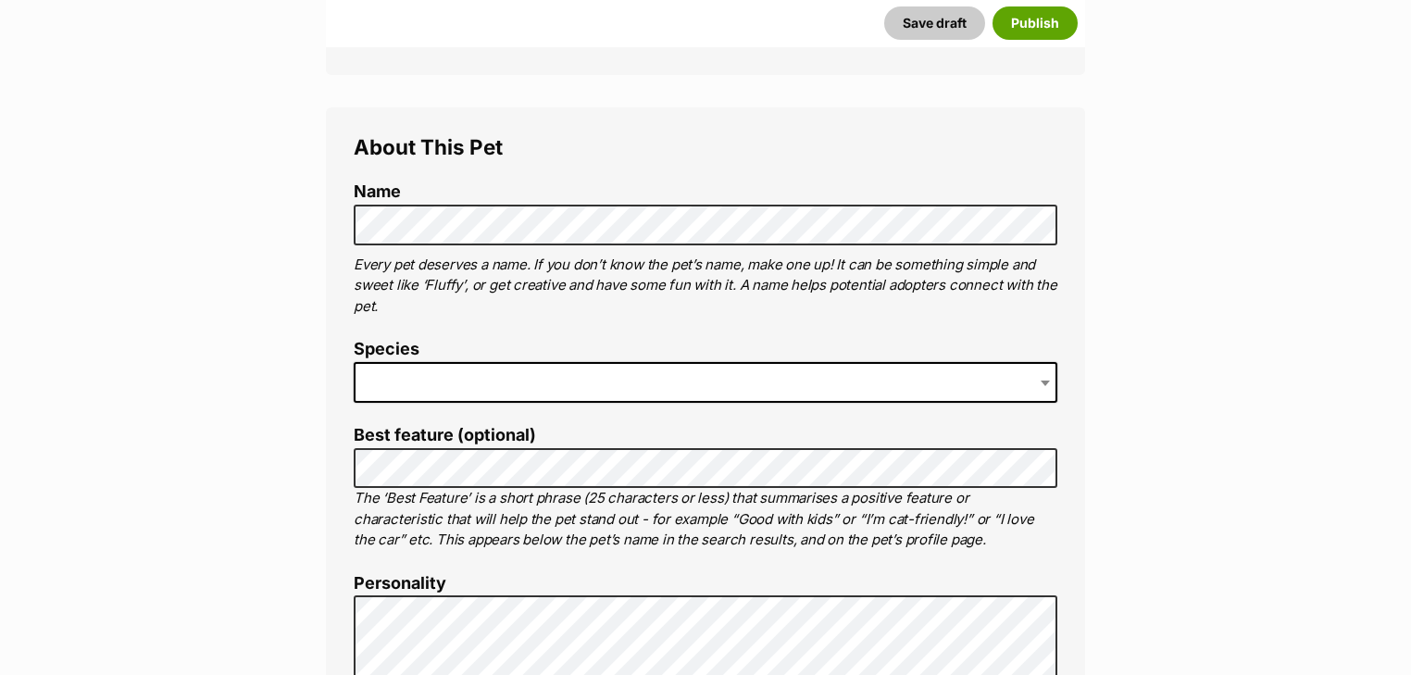
click at [476, 382] on span at bounding box center [706, 382] width 704 height 41
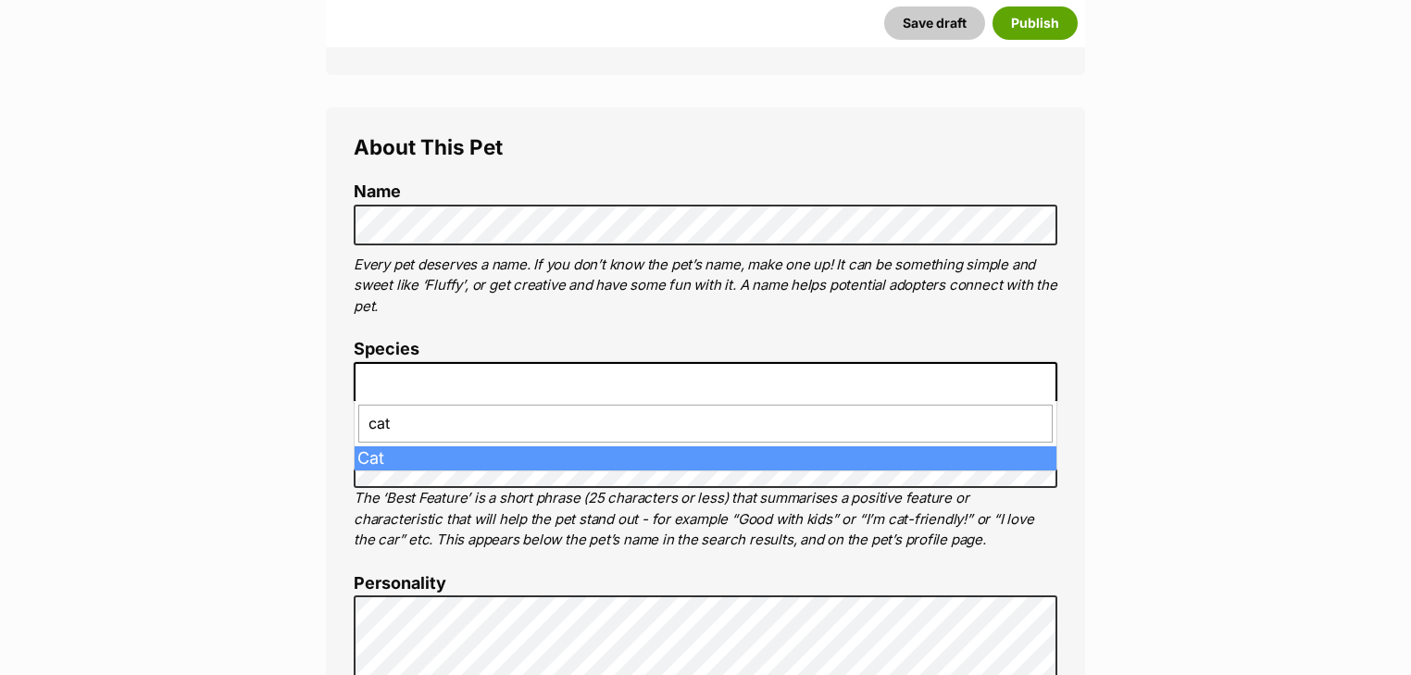
type input "cat"
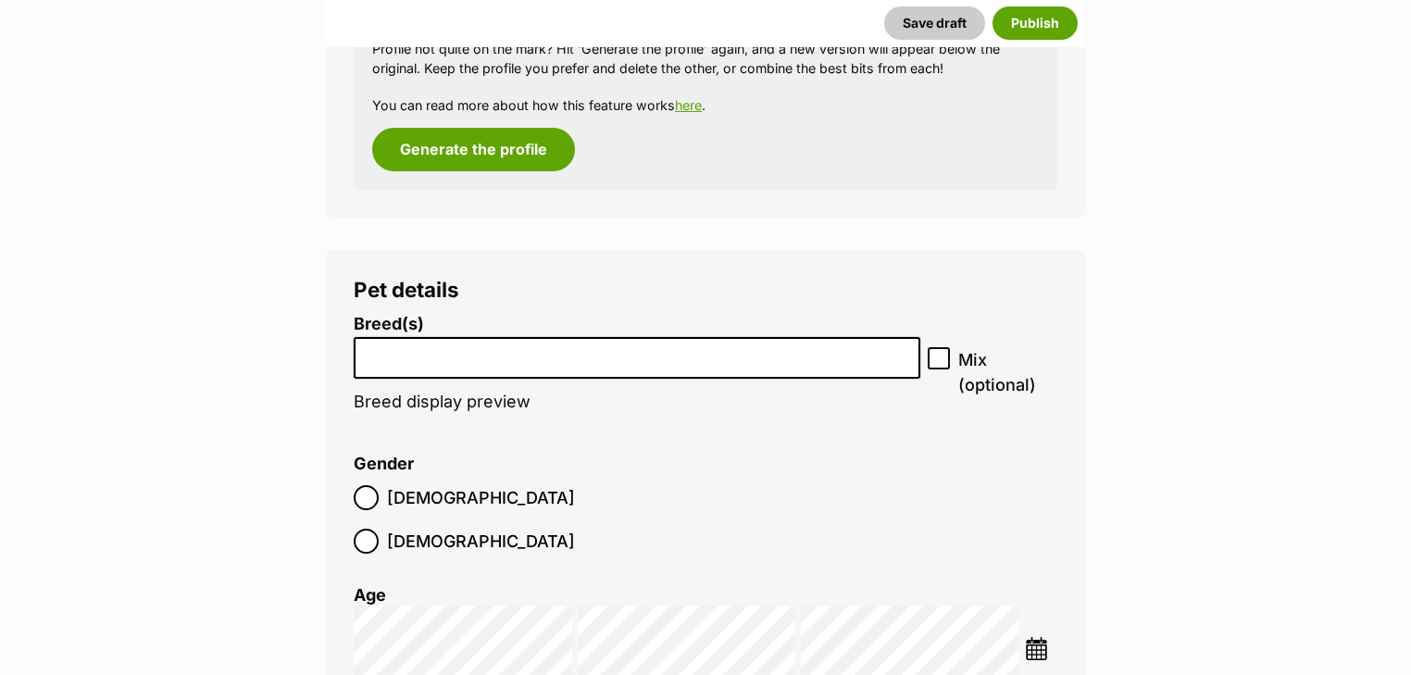
scroll to position [2223, 0]
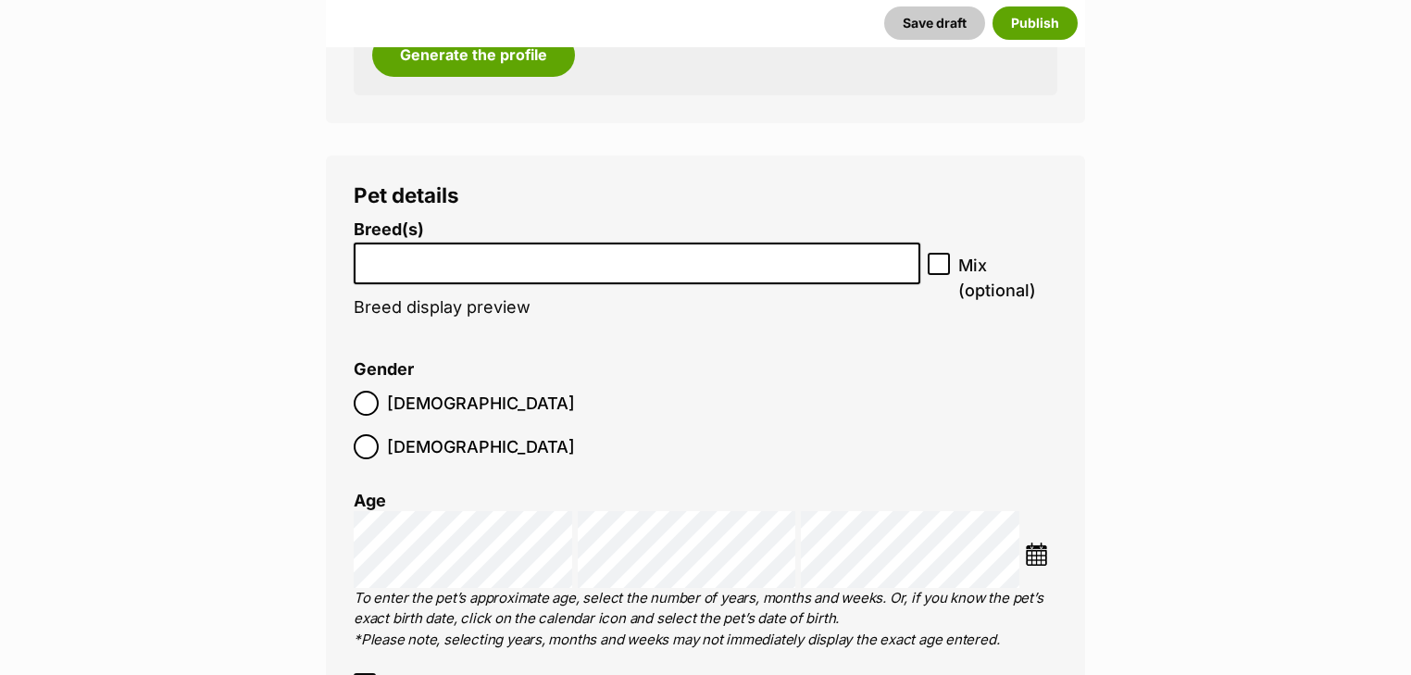
click at [447, 262] on input "search" at bounding box center [637, 258] width 554 height 19
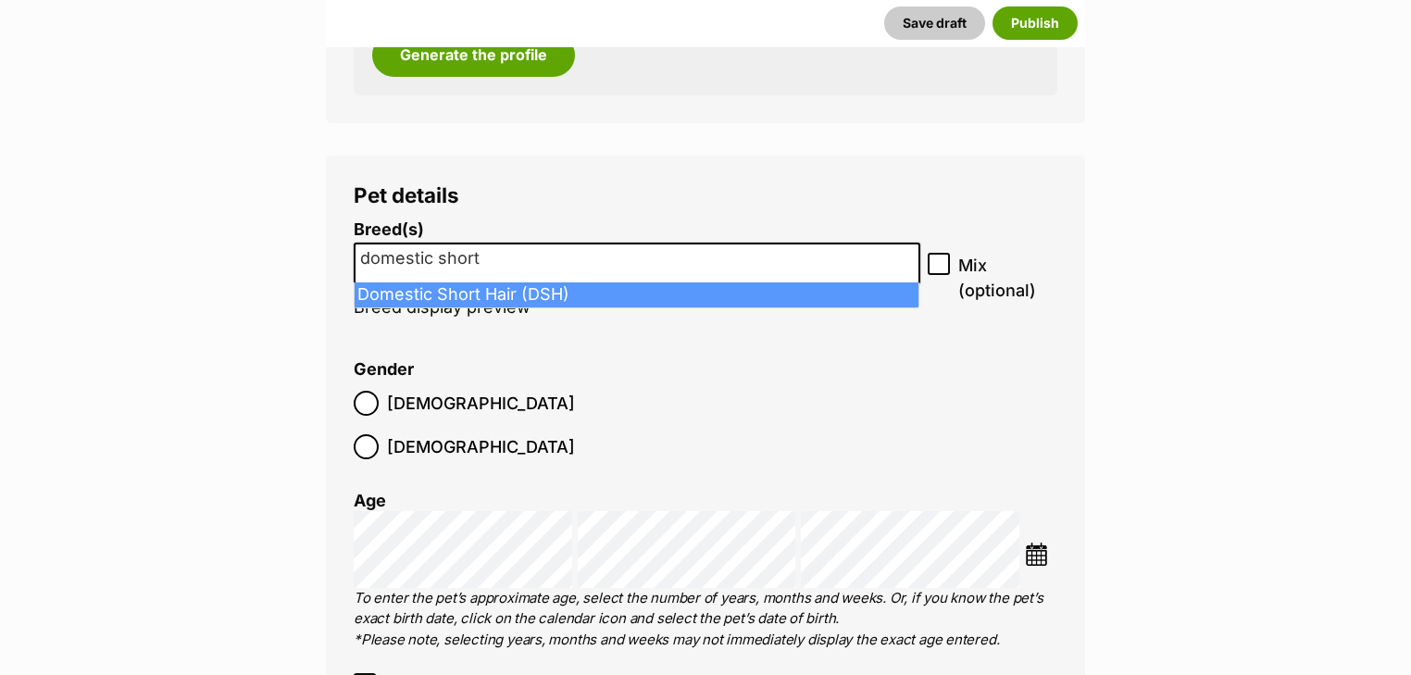
type input "domestic short"
select select "252102"
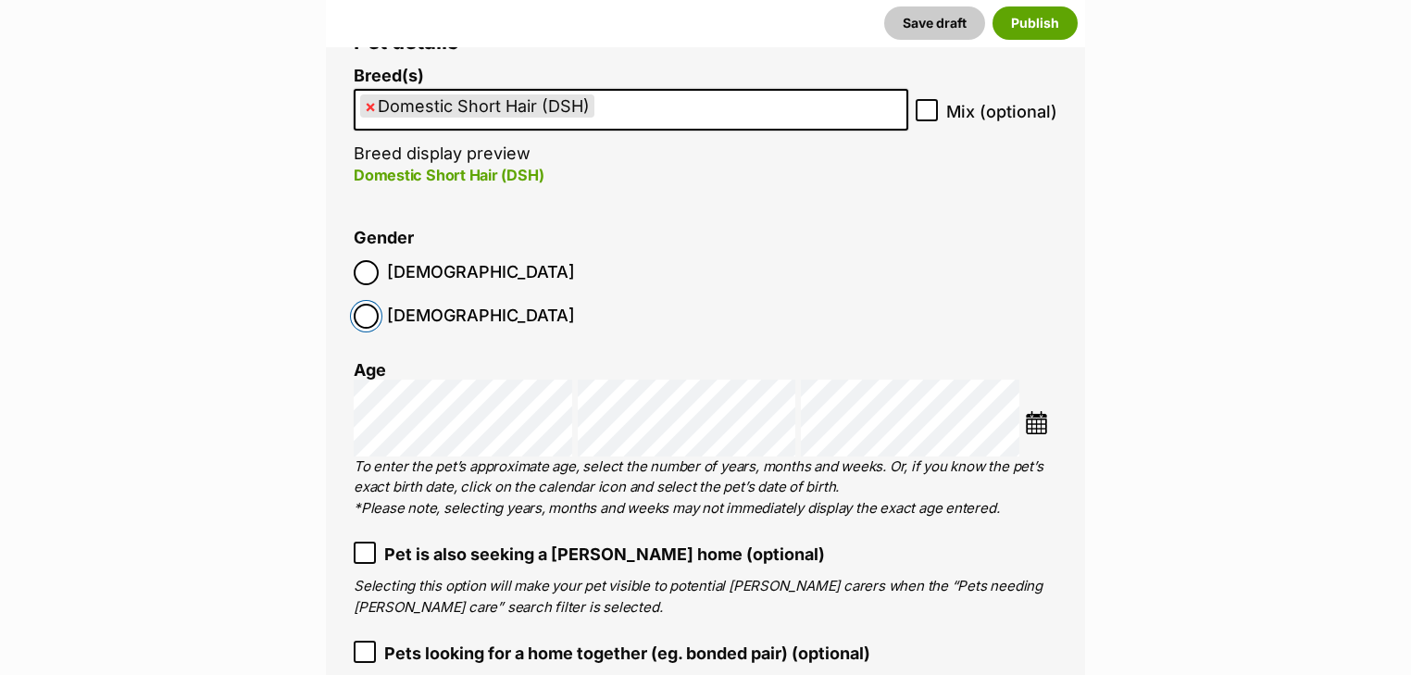
scroll to position [2519, 0]
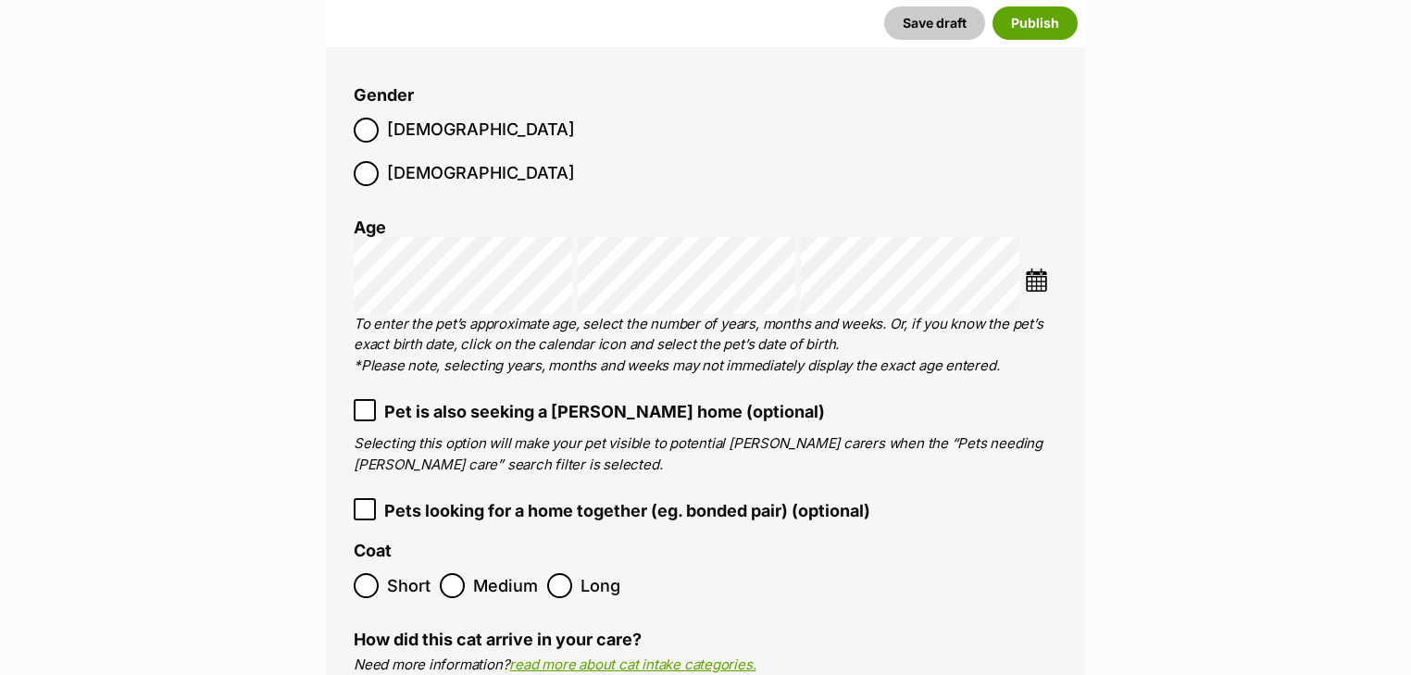
click at [1038, 269] on img at bounding box center [1036, 280] width 23 height 23
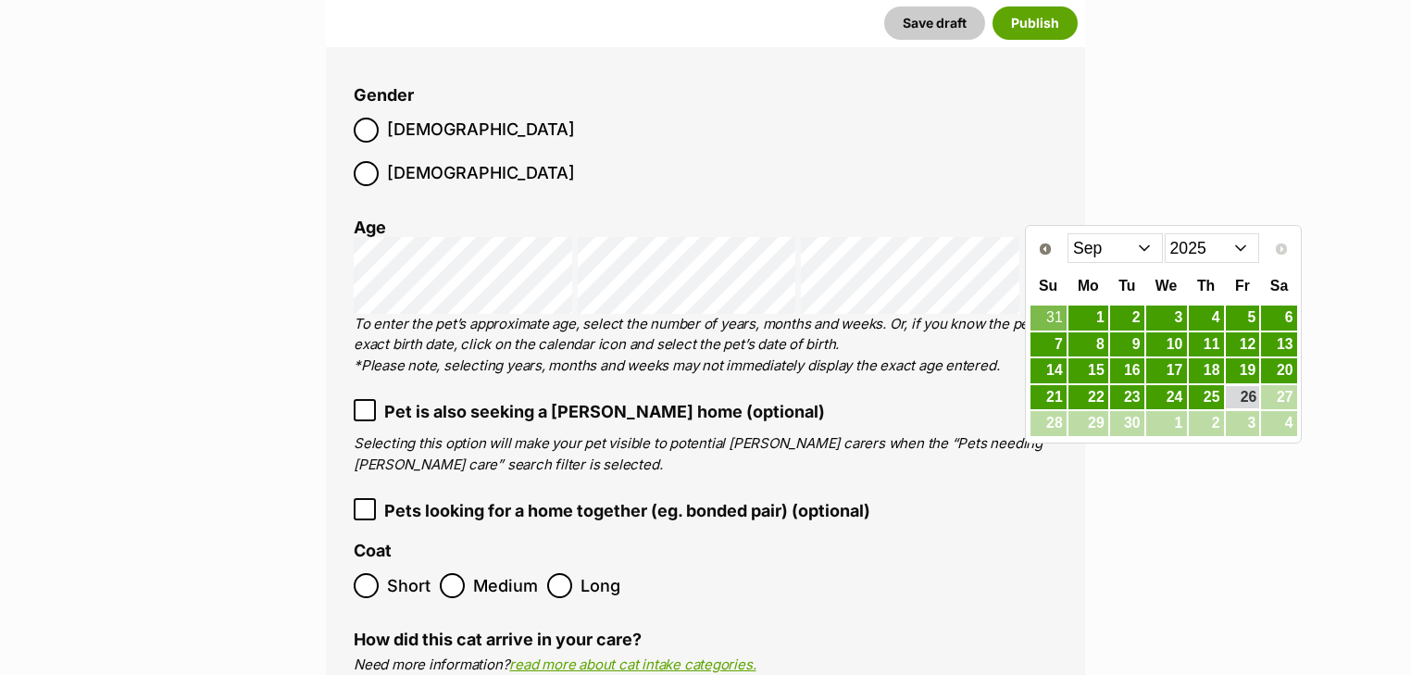
click at [1065, 247] on div "Prev Next Jan Feb Mar Apr May Jun Jul Aug Sep 2015 2016 2017 2018 2019 2020 202…" at bounding box center [1164, 248] width 269 height 38
click at [1050, 246] on span "Prev" at bounding box center [1045, 249] width 15 height 15
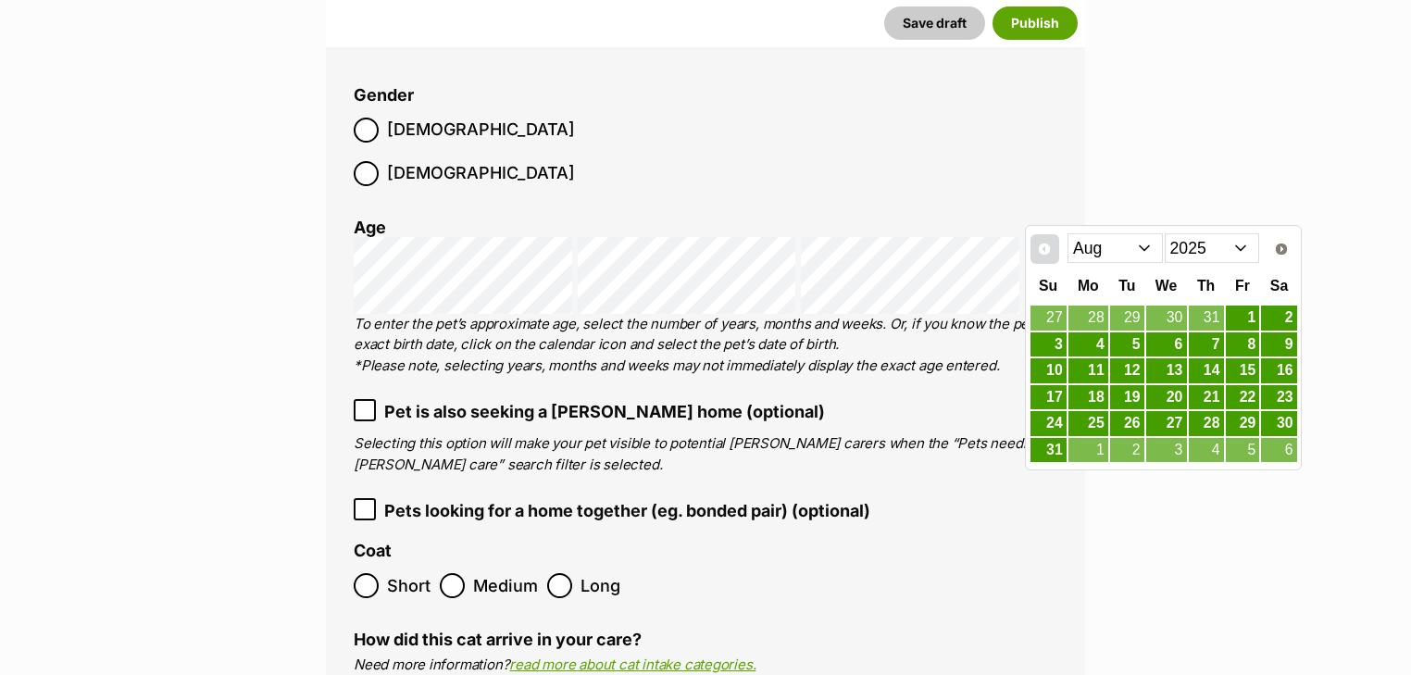
click at [1049, 246] on span "Prev" at bounding box center [1044, 249] width 15 height 15
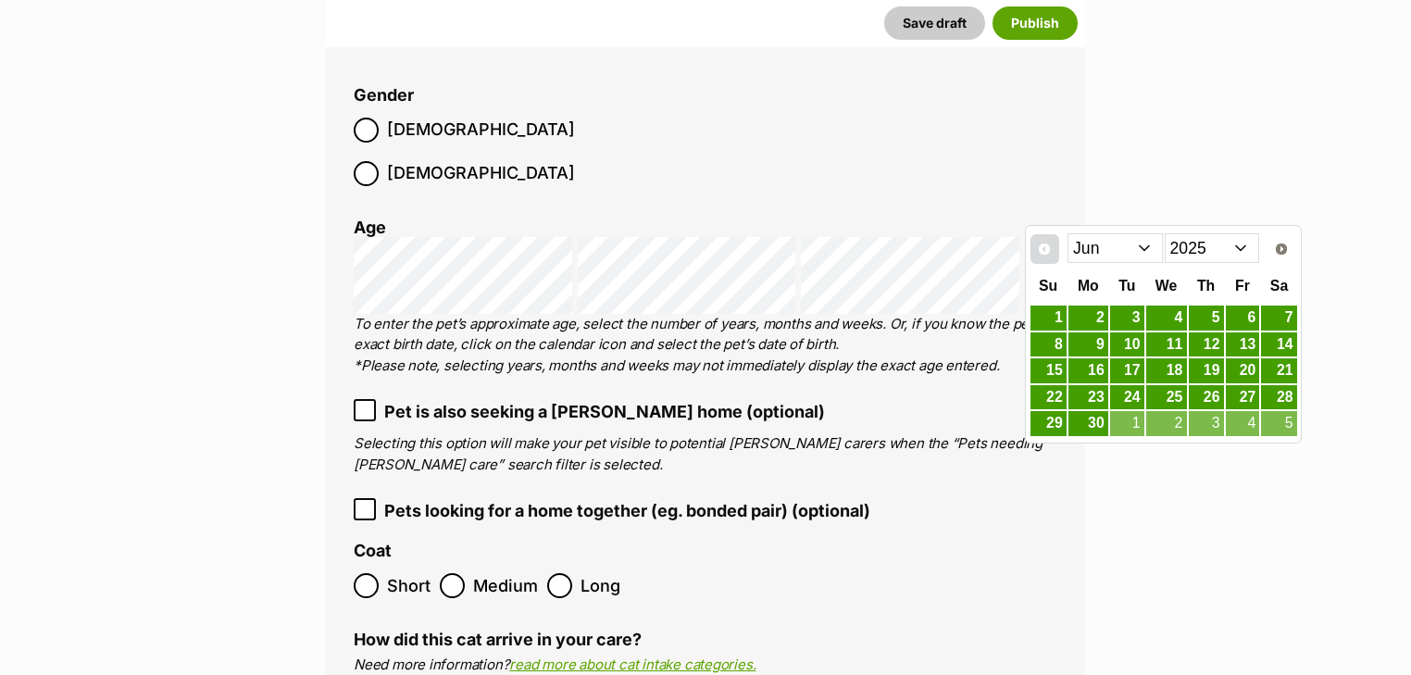
click at [1049, 246] on span "Prev" at bounding box center [1044, 249] width 15 height 15
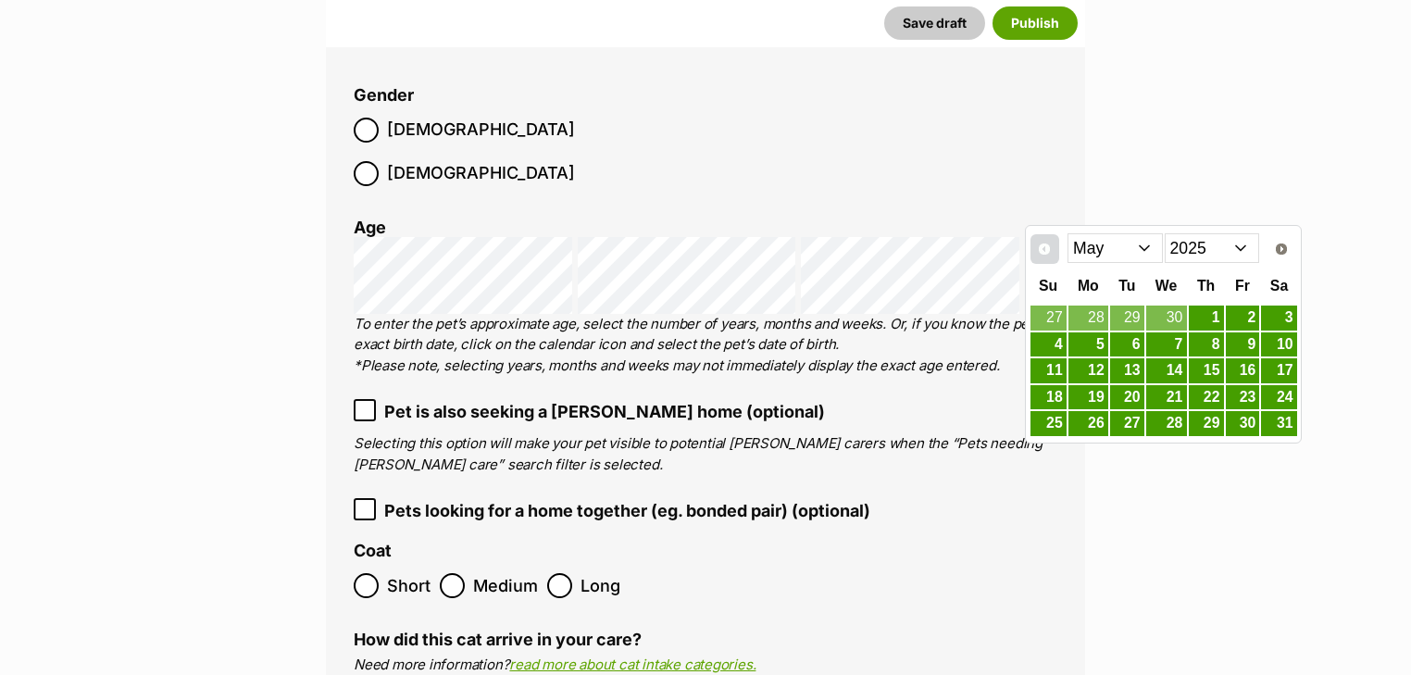
click at [1049, 246] on span "Prev" at bounding box center [1044, 249] width 15 height 15
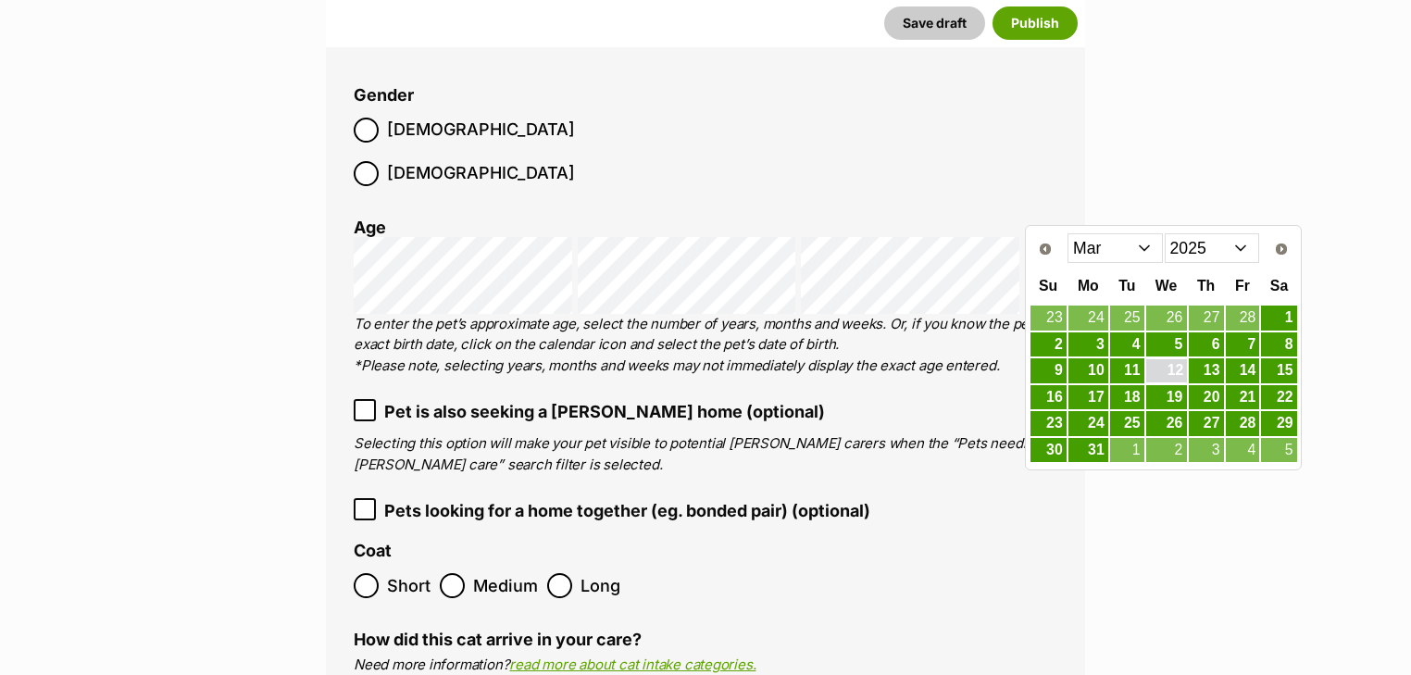
click at [1167, 368] on link "12" at bounding box center [1167, 370] width 41 height 23
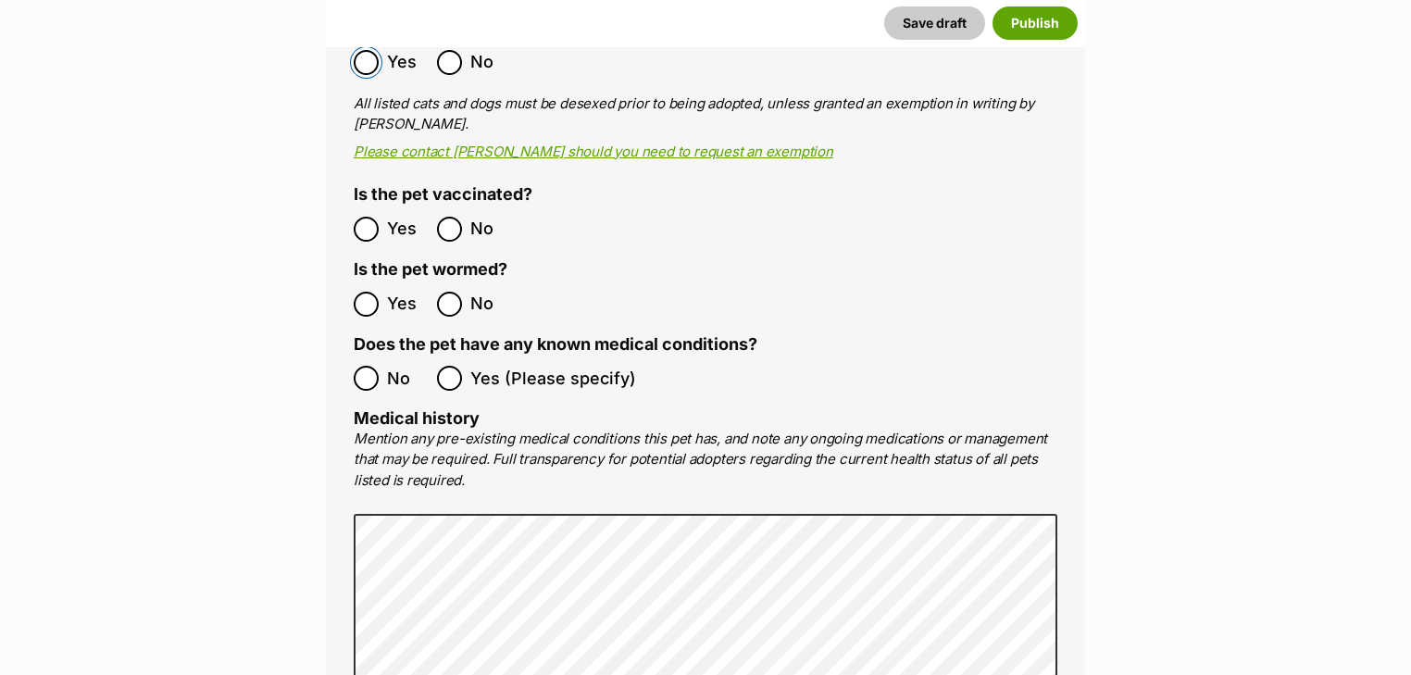
scroll to position [3704, 0]
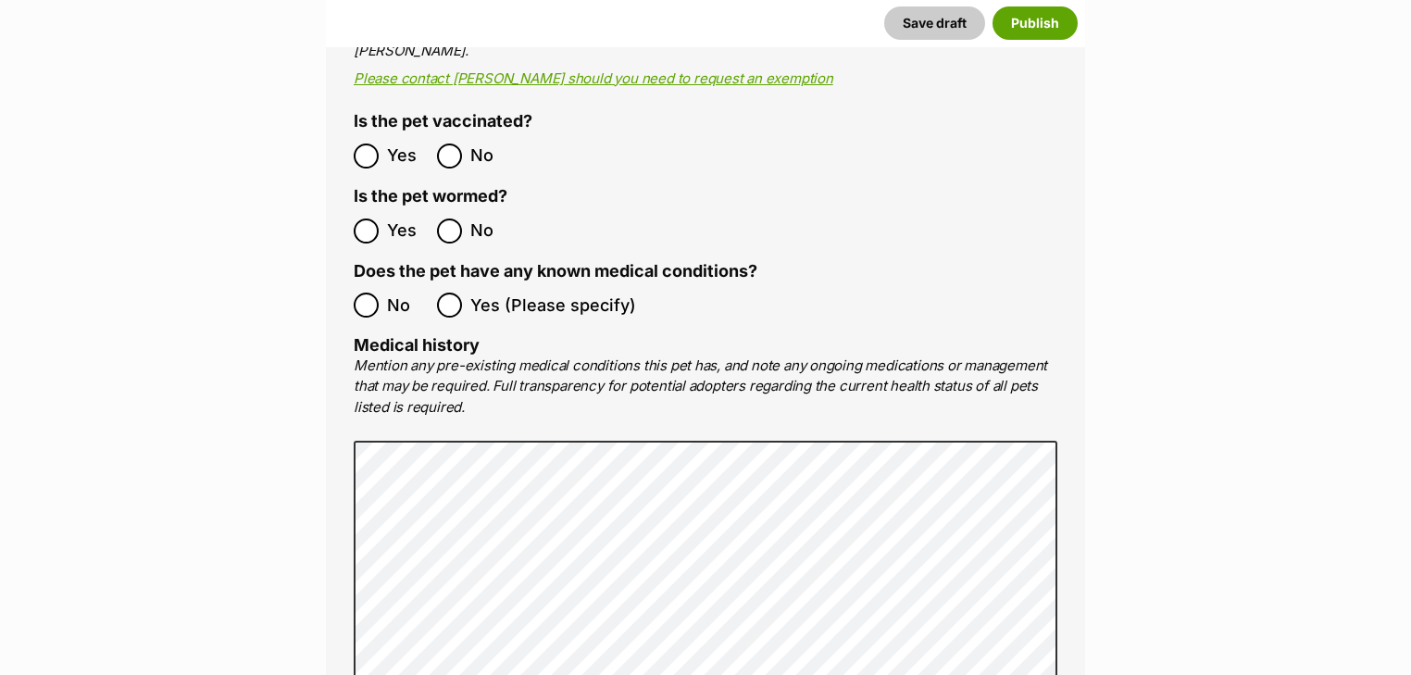
click at [374, 283] on ol "No Yes (Please specify)" at bounding box center [706, 305] width 704 height 44
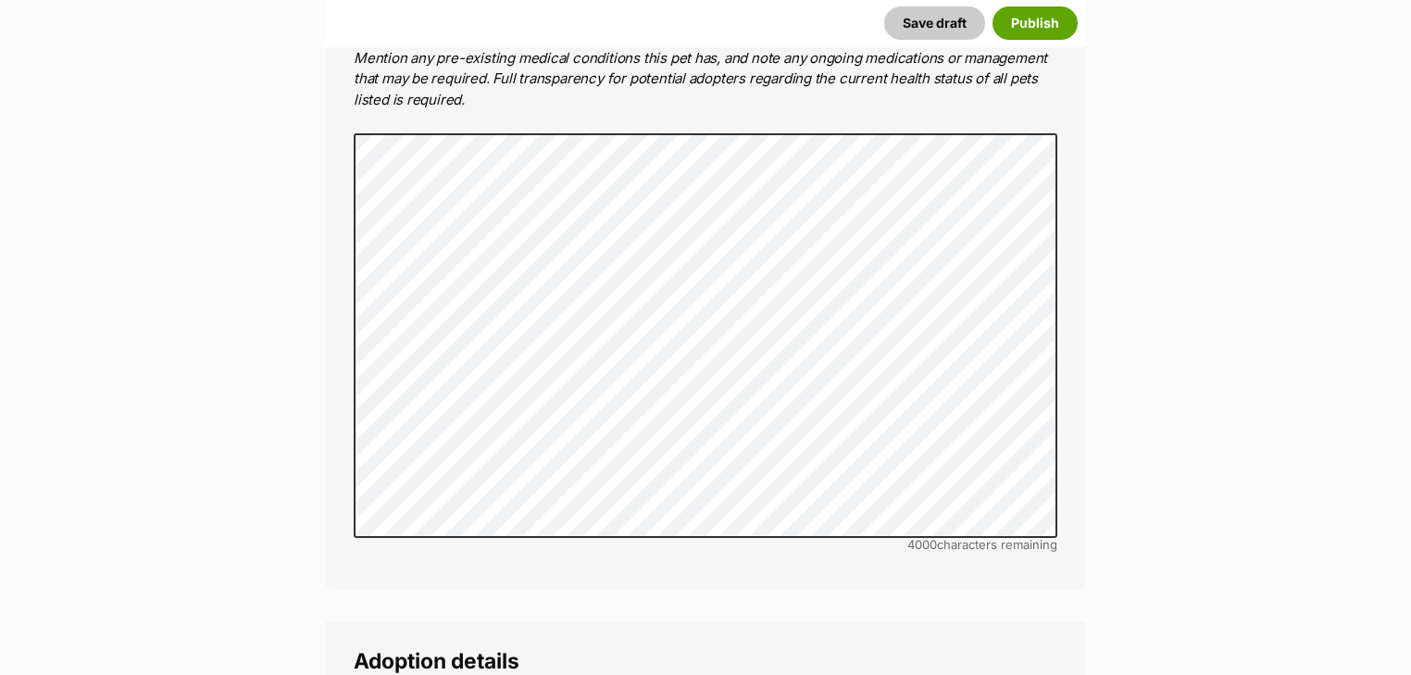
scroll to position [4445, 0]
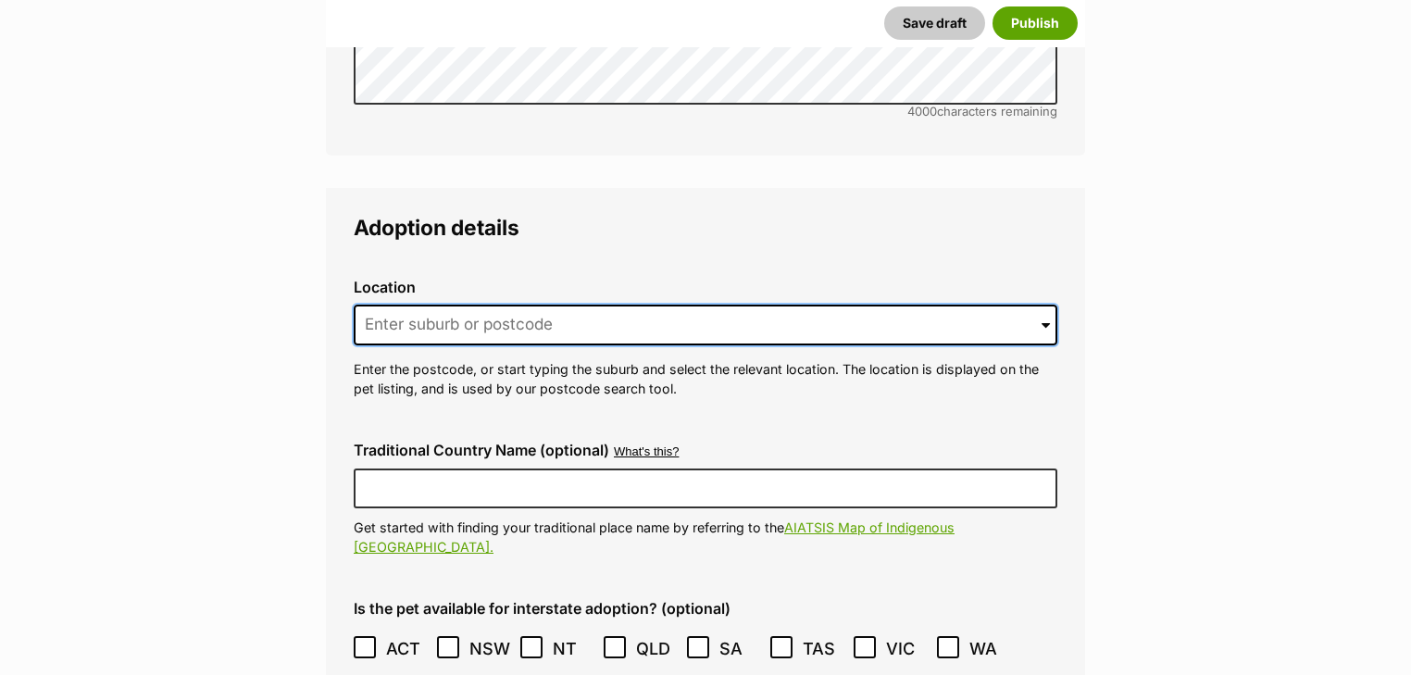
click at [424, 305] on input at bounding box center [706, 325] width 704 height 41
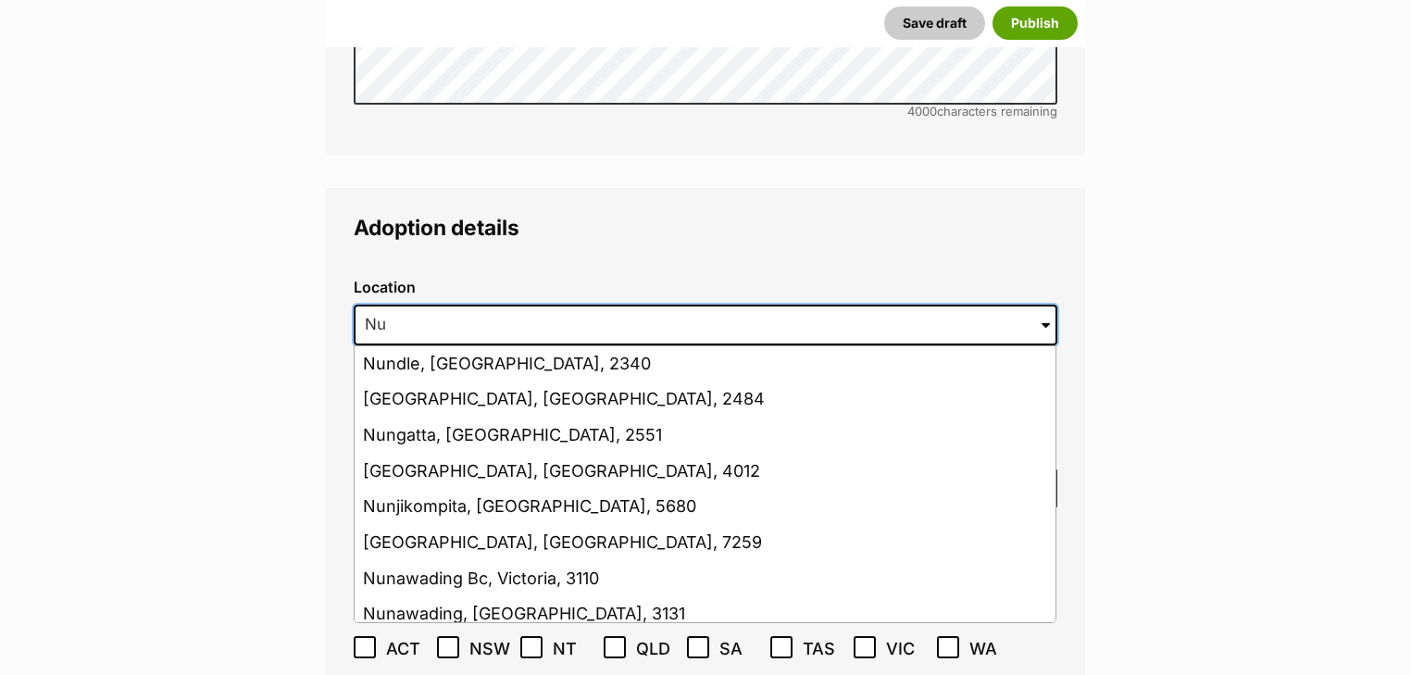
type input "N"
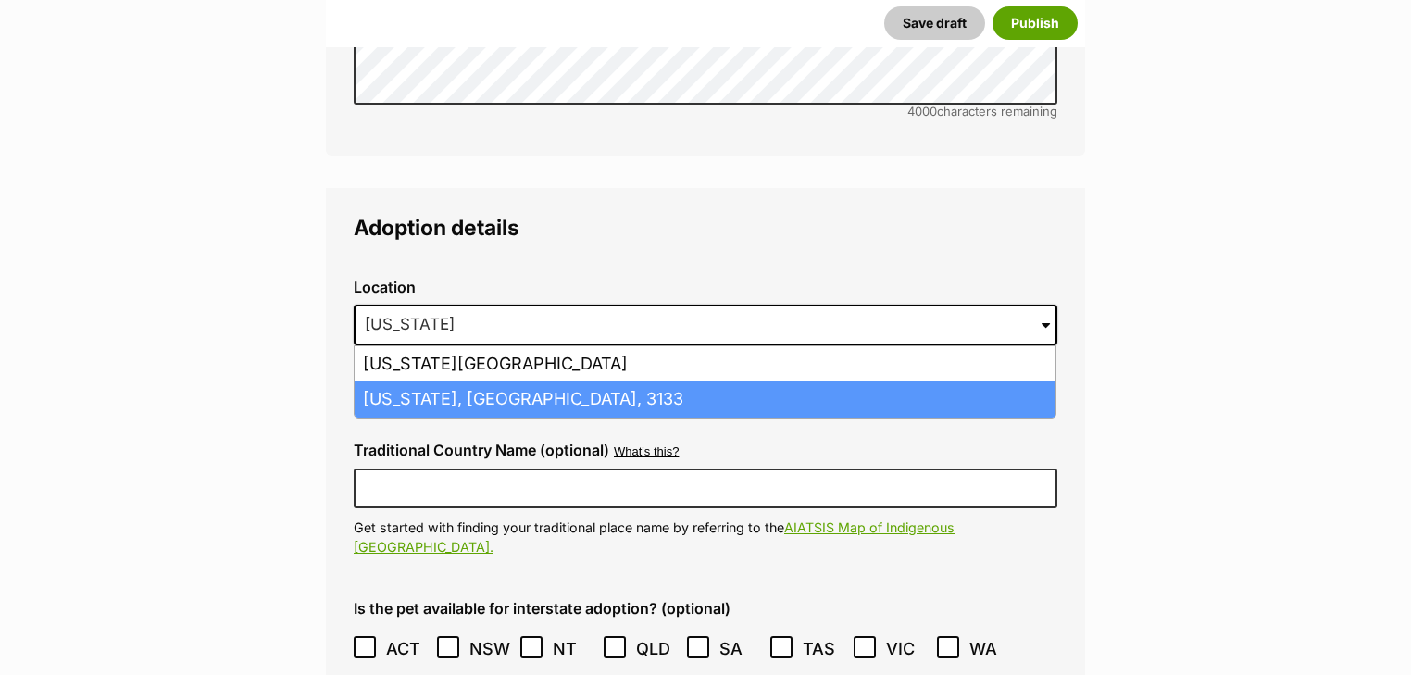
click at [457, 382] on li "Vermont, Victoria, 3133" at bounding box center [705, 400] width 701 height 36
type input "Vermont, Victoria, 3133"
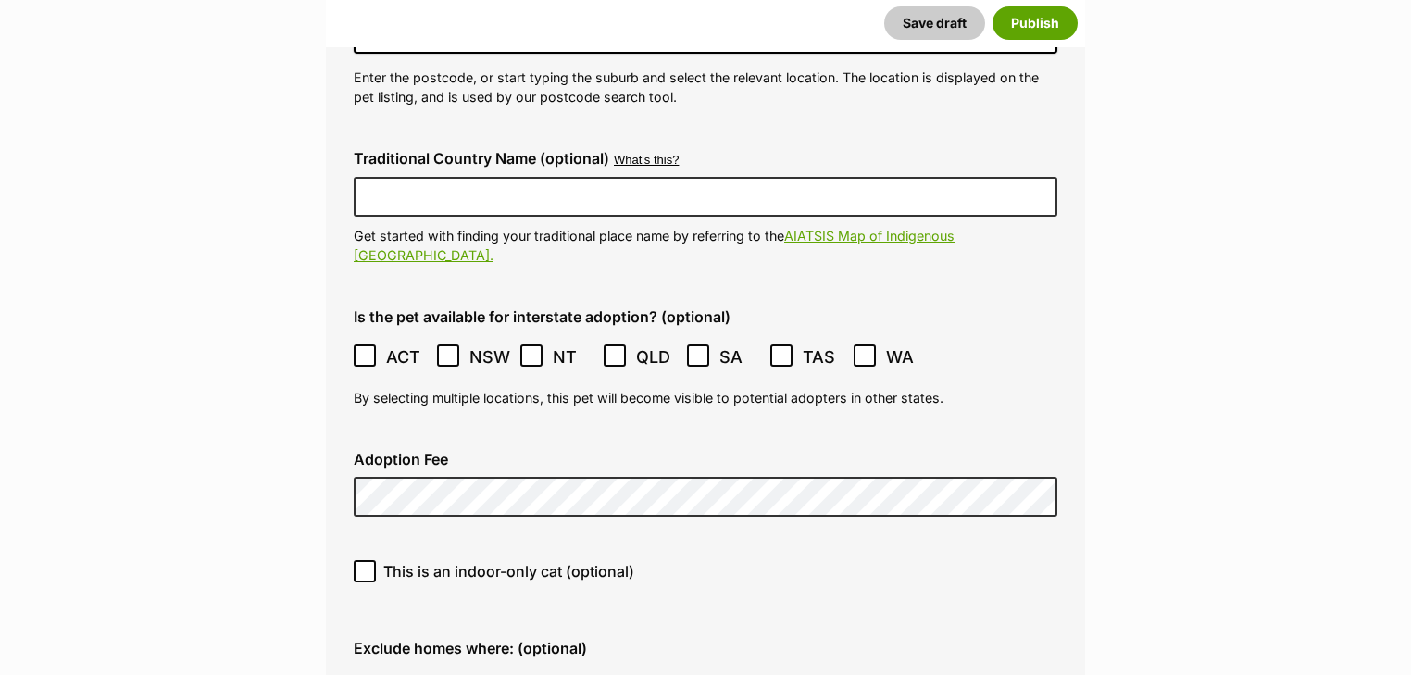
scroll to position [4742, 0]
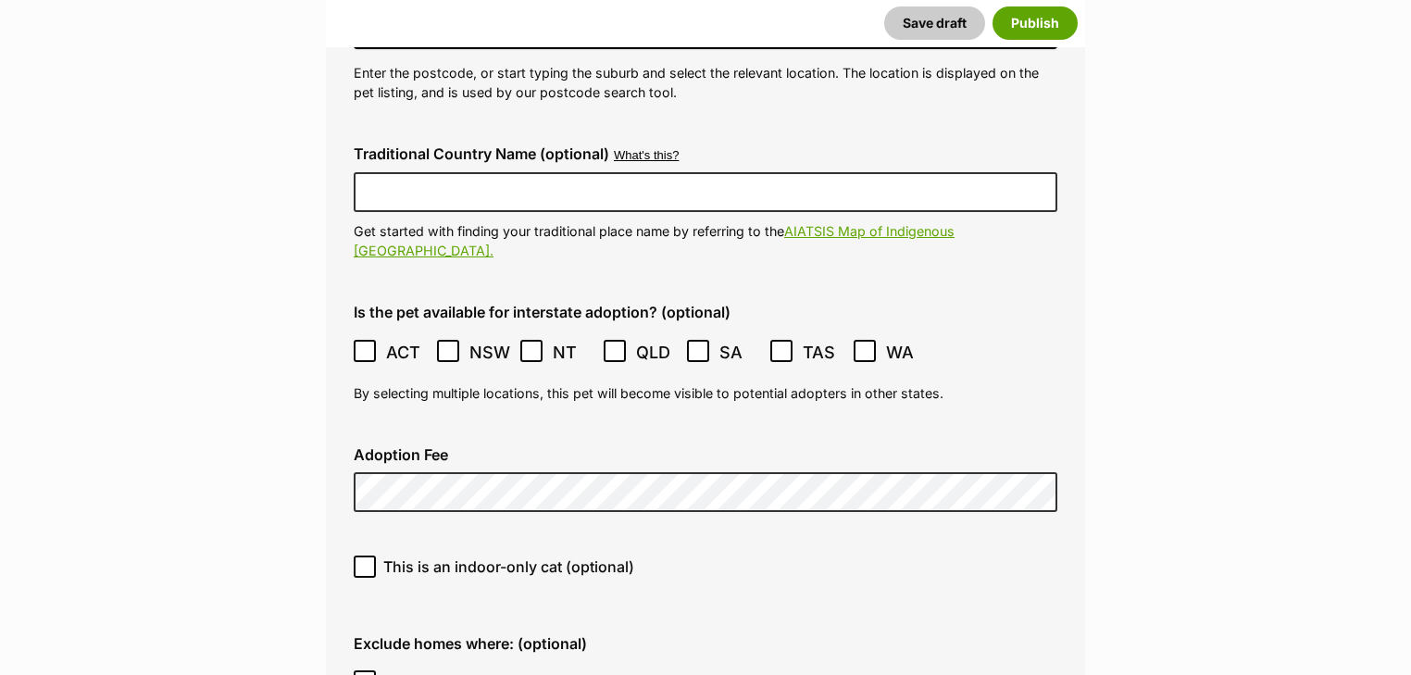
click at [502, 556] on span "This is an indoor-only cat (optional)" at bounding box center [508, 567] width 251 height 22
click at [376, 556] on input "This is an indoor-only cat (optional)" at bounding box center [365, 567] width 22 height 22
checkbox input "true"
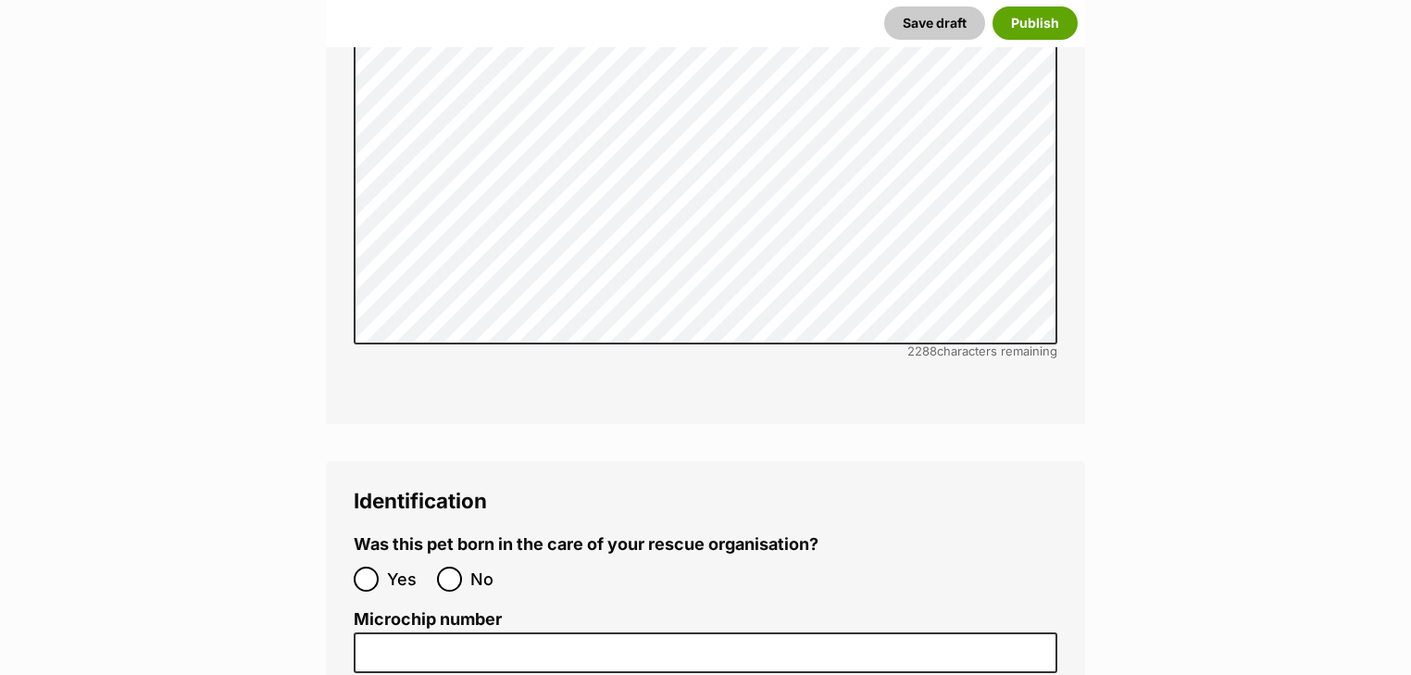
scroll to position [6372, 0]
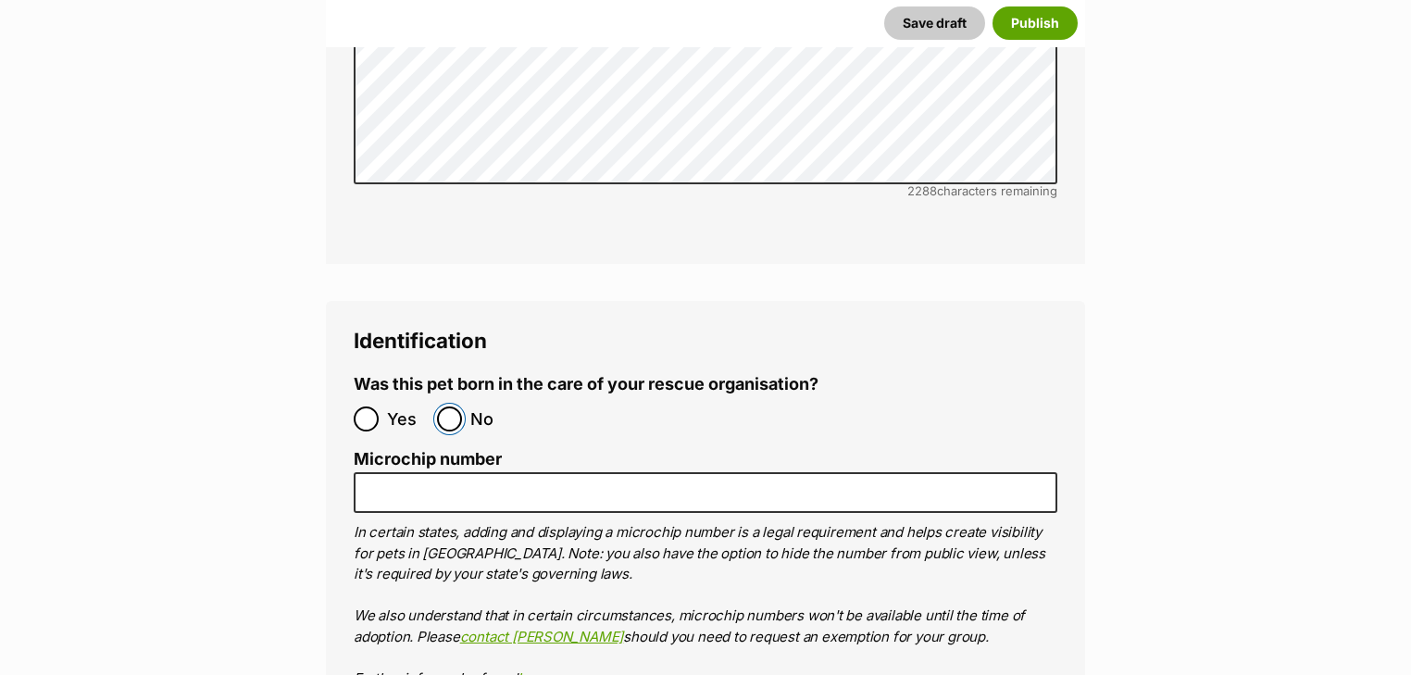
click at [459, 407] on input "No" at bounding box center [449, 419] width 25 height 25
radio input "true"
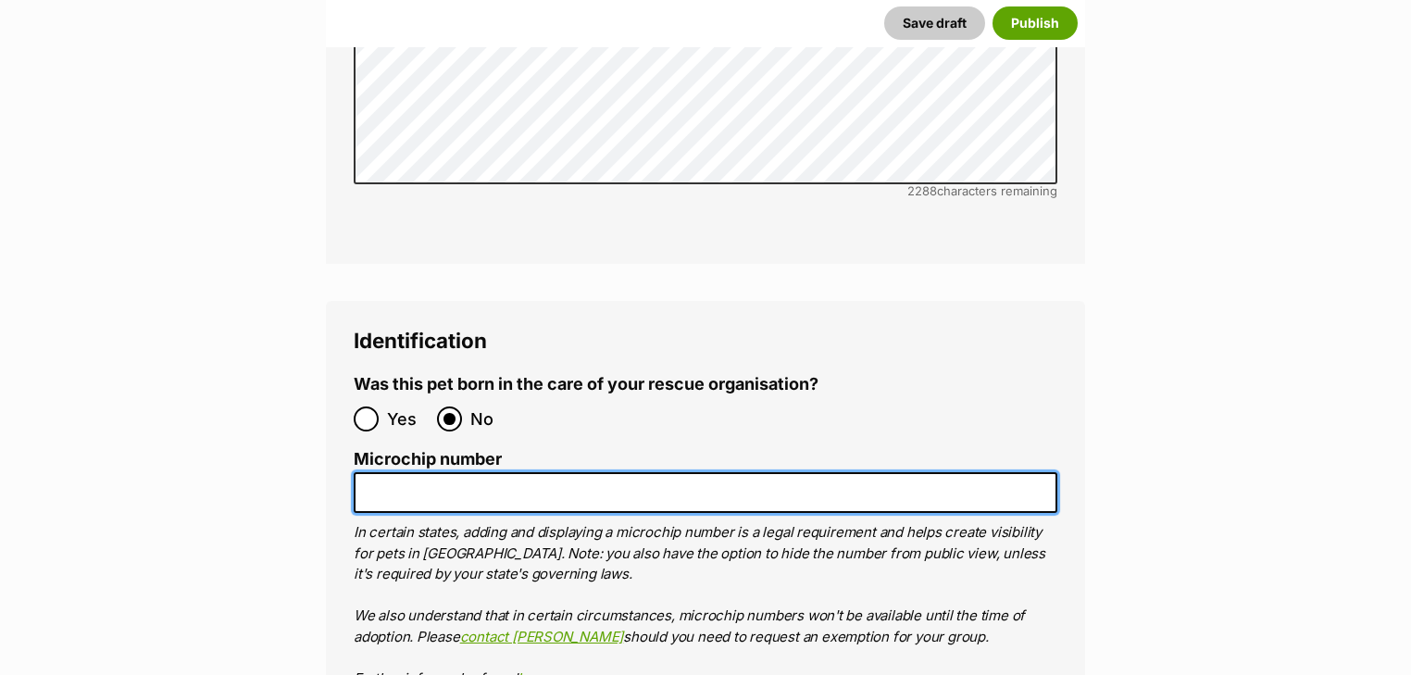
click at [448, 472] on input "Microchip number" at bounding box center [706, 493] width 704 height 42
paste input "956000018439075"
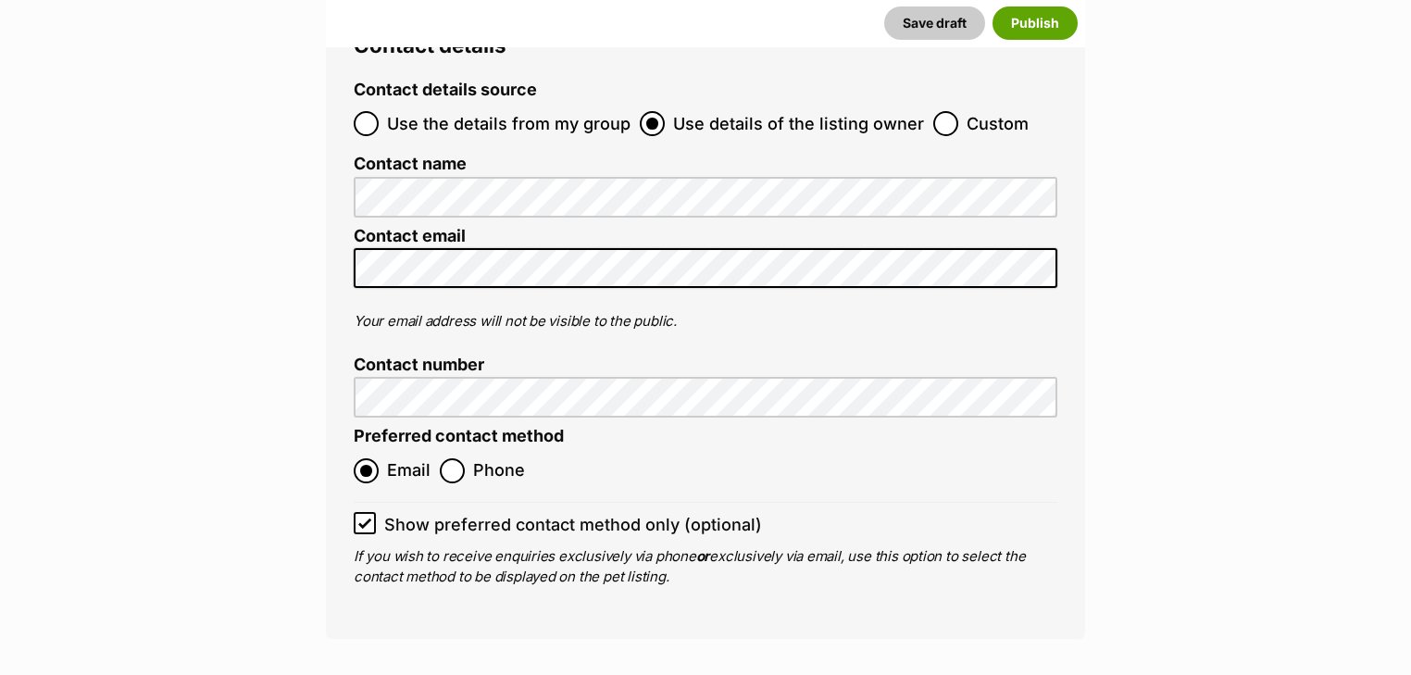
scroll to position [7705, 0]
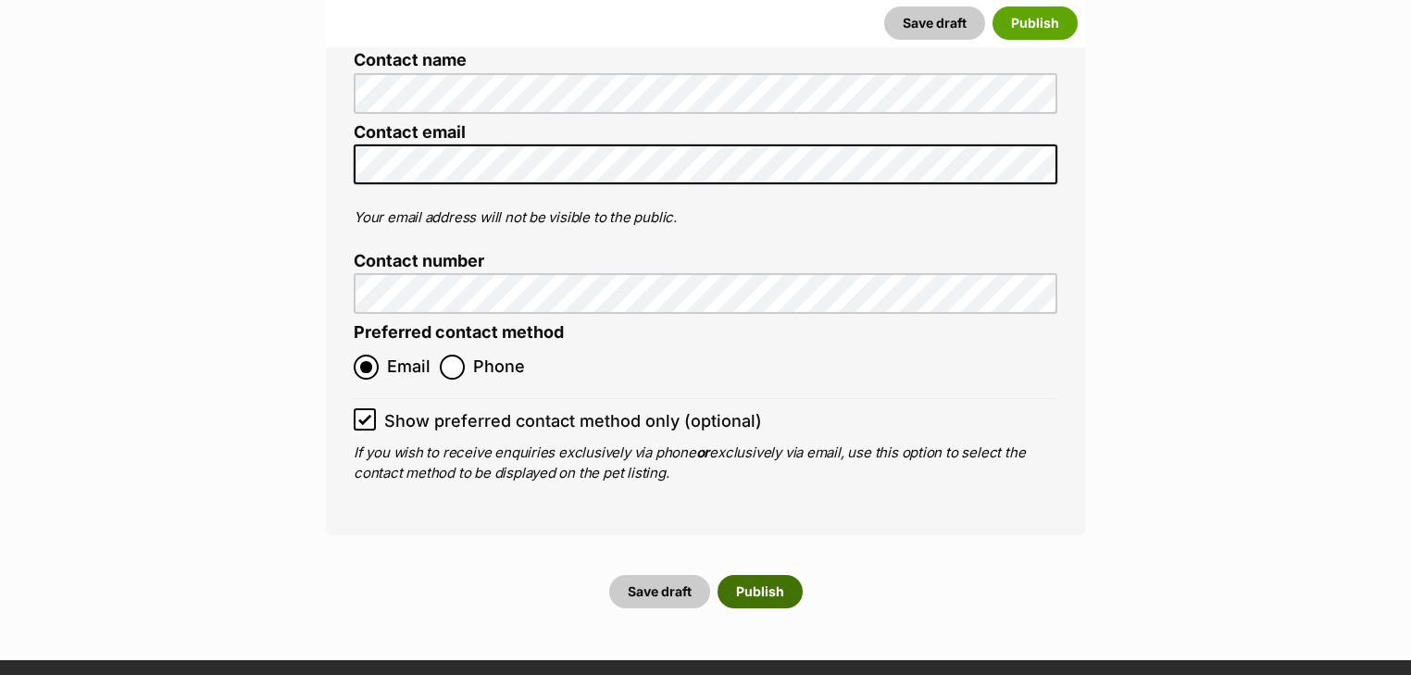
type input "956000018439075"
click at [759, 575] on button "Publish" at bounding box center [760, 591] width 85 height 33
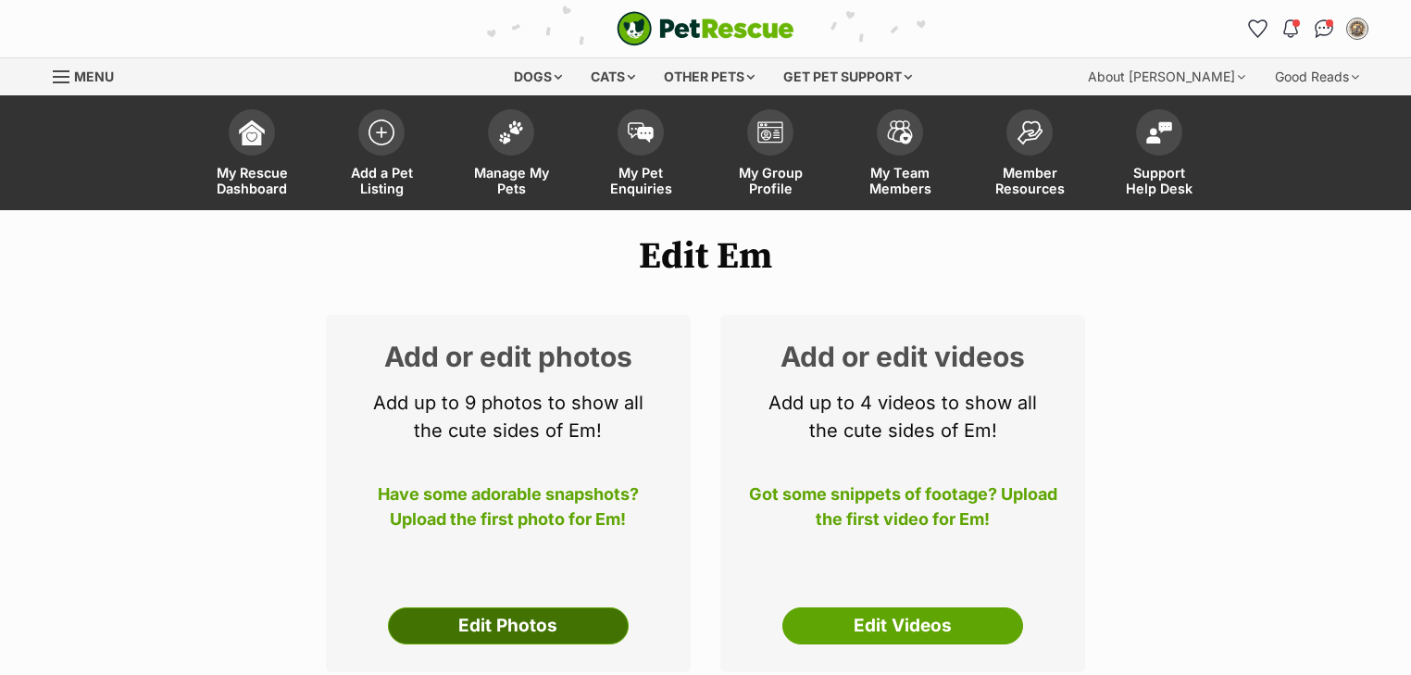
click at [526, 611] on link "Edit Photos" at bounding box center [508, 626] width 241 height 37
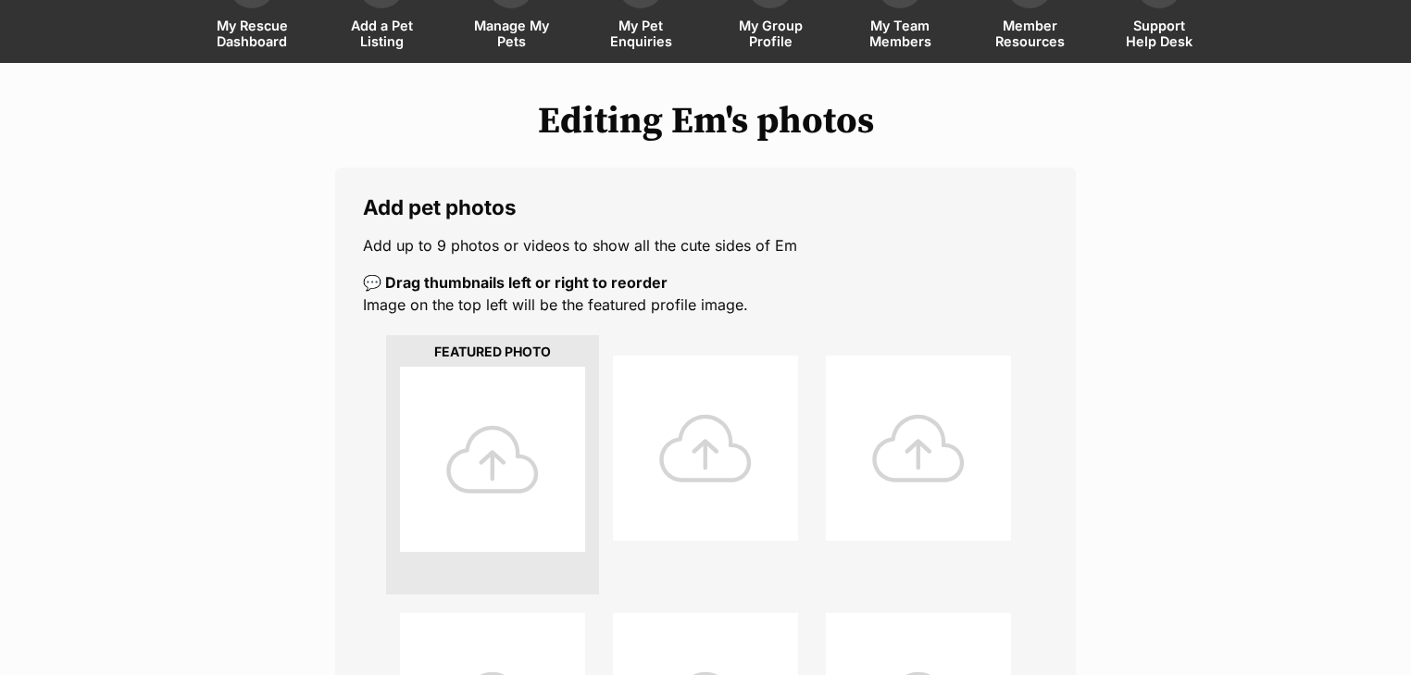
scroll to position [148, 0]
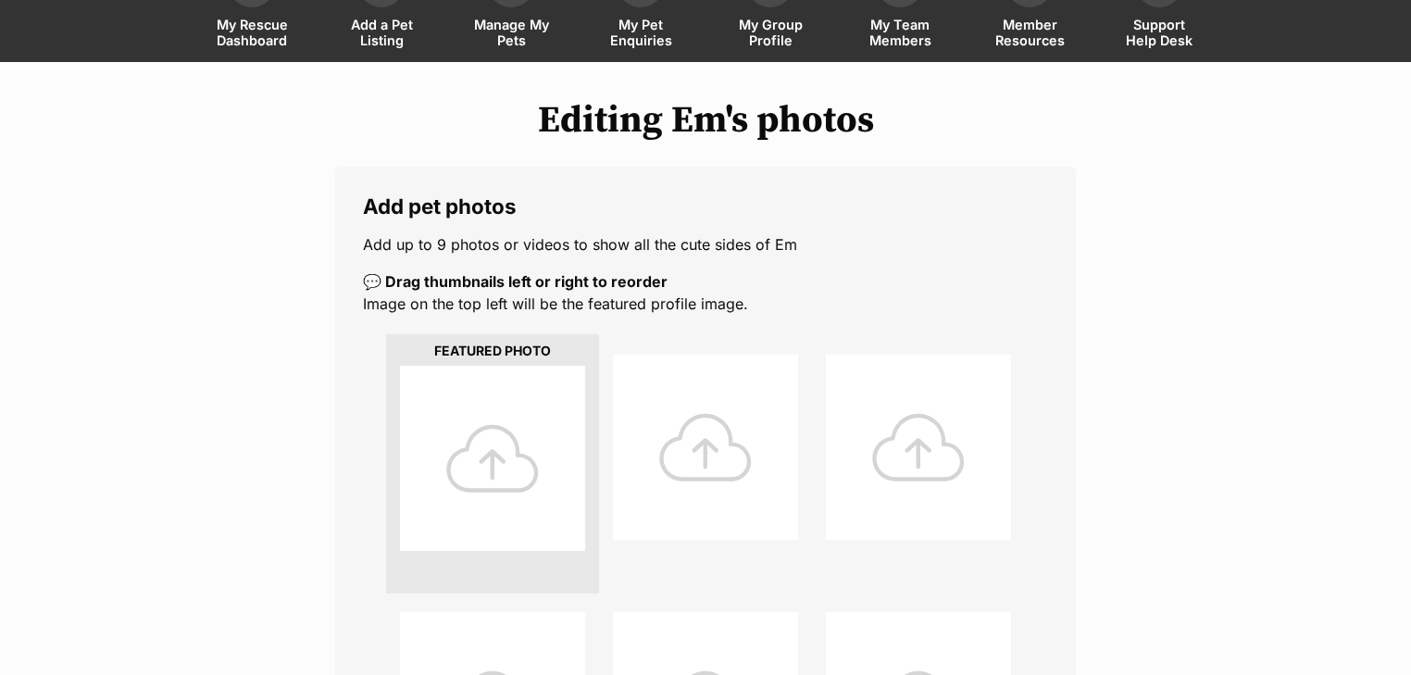
click at [489, 395] on div at bounding box center [492, 458] width 185 height 185
drag, startPoint x: 538, startPoint y: 411, endPoint x: 546, endPoint y: 366, distance: 46.1
click at [537, 411] on div at bounding box center [492, 458] width 185 height 185
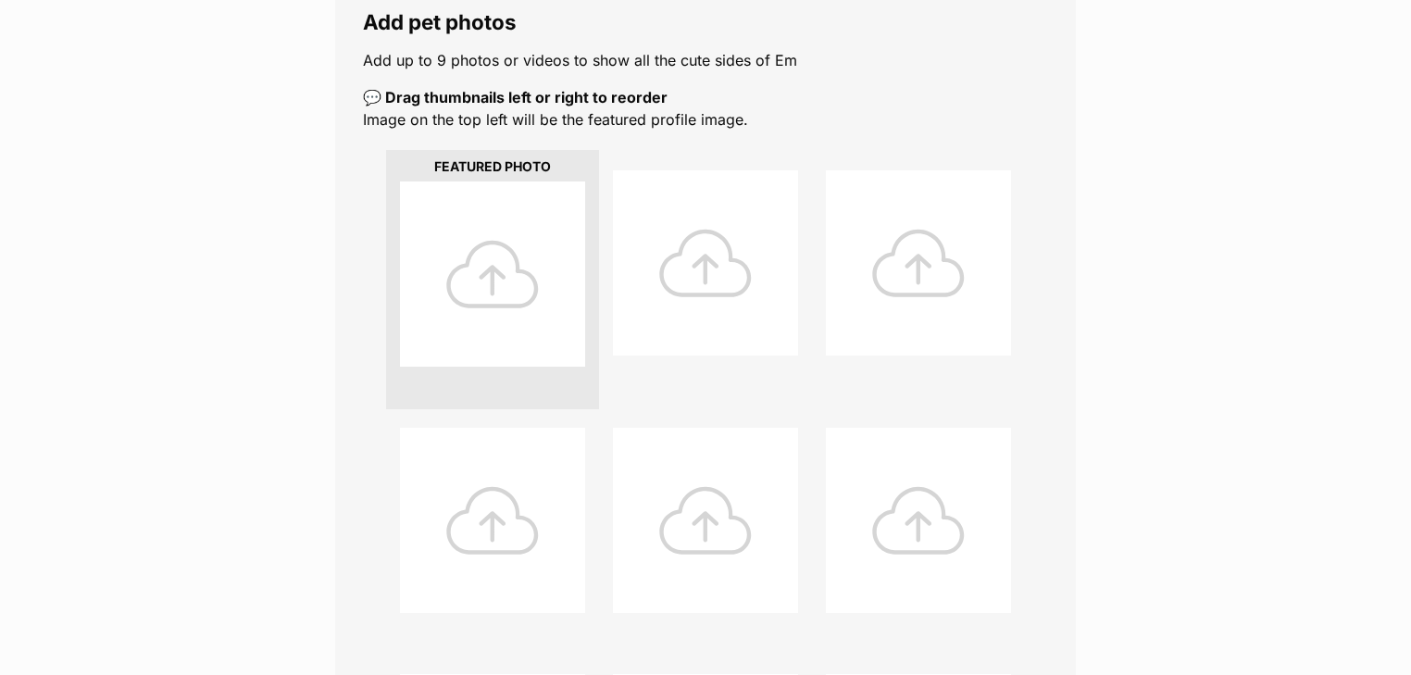
click at [530, 217] on div at bounding box center [492, 274] width 185 height 185
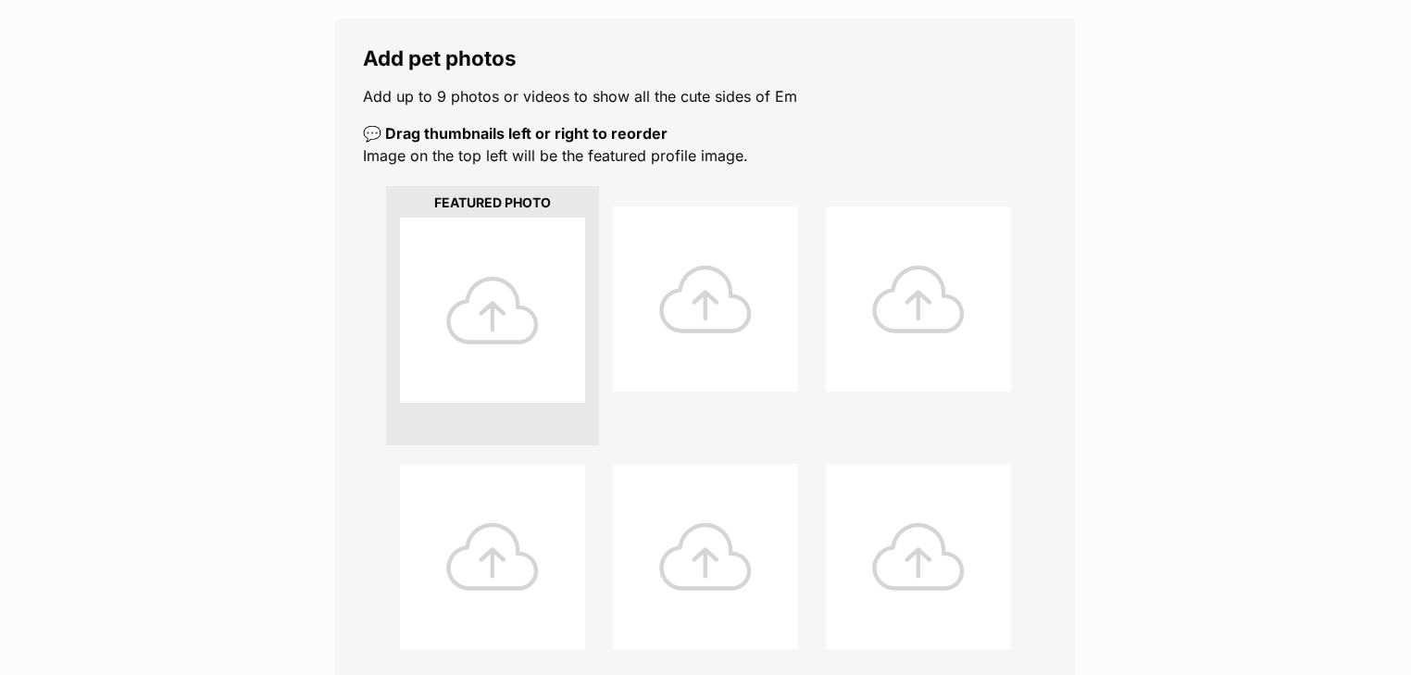
click at [558, 289] on div at bounding box center [492, 310] width 185 height 185
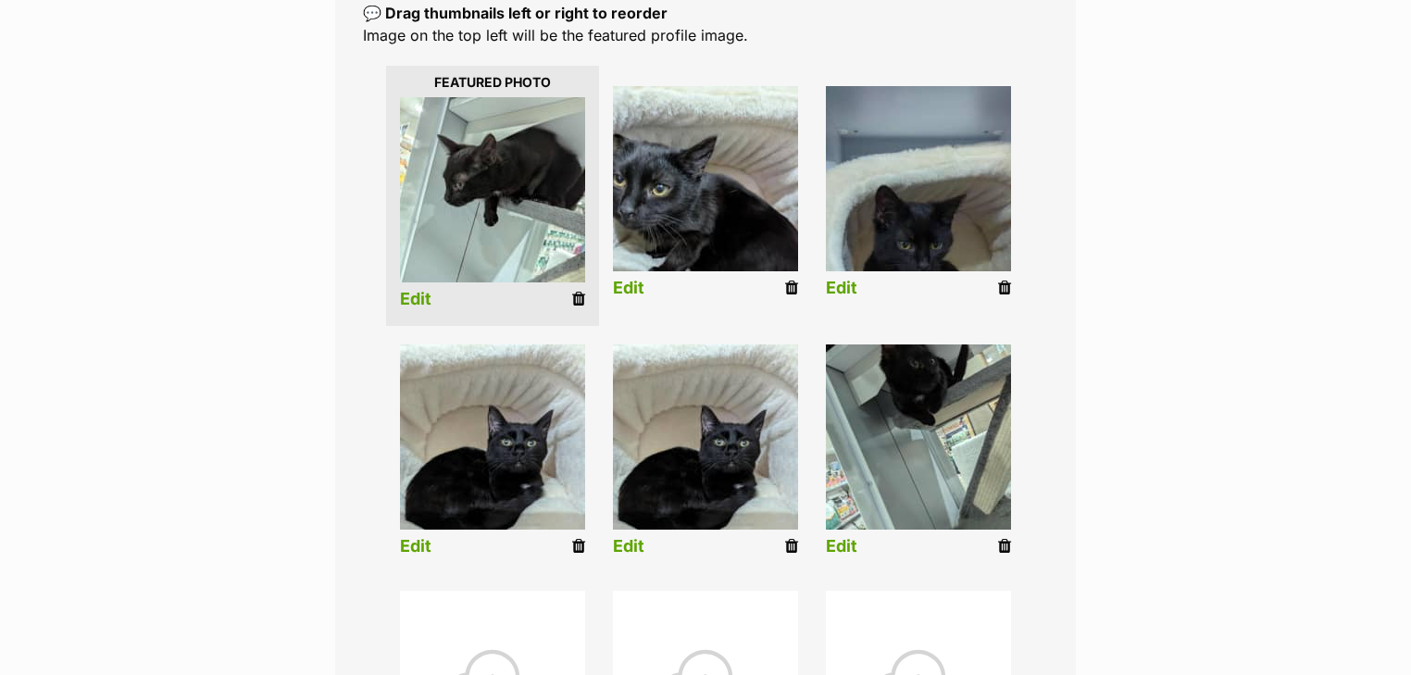
scroll to position [445, 0]
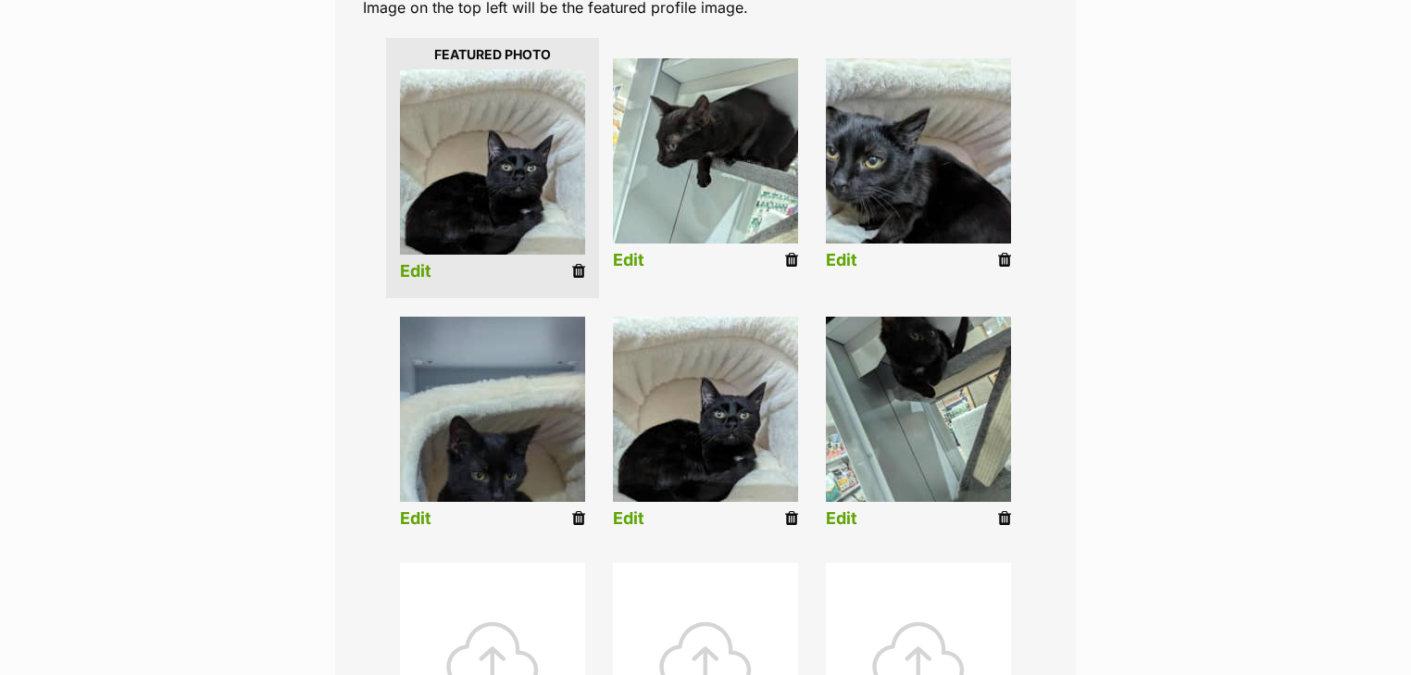
click at [421, 278] on link "Edit" at bounding box center [415, 271] width 31 height 19
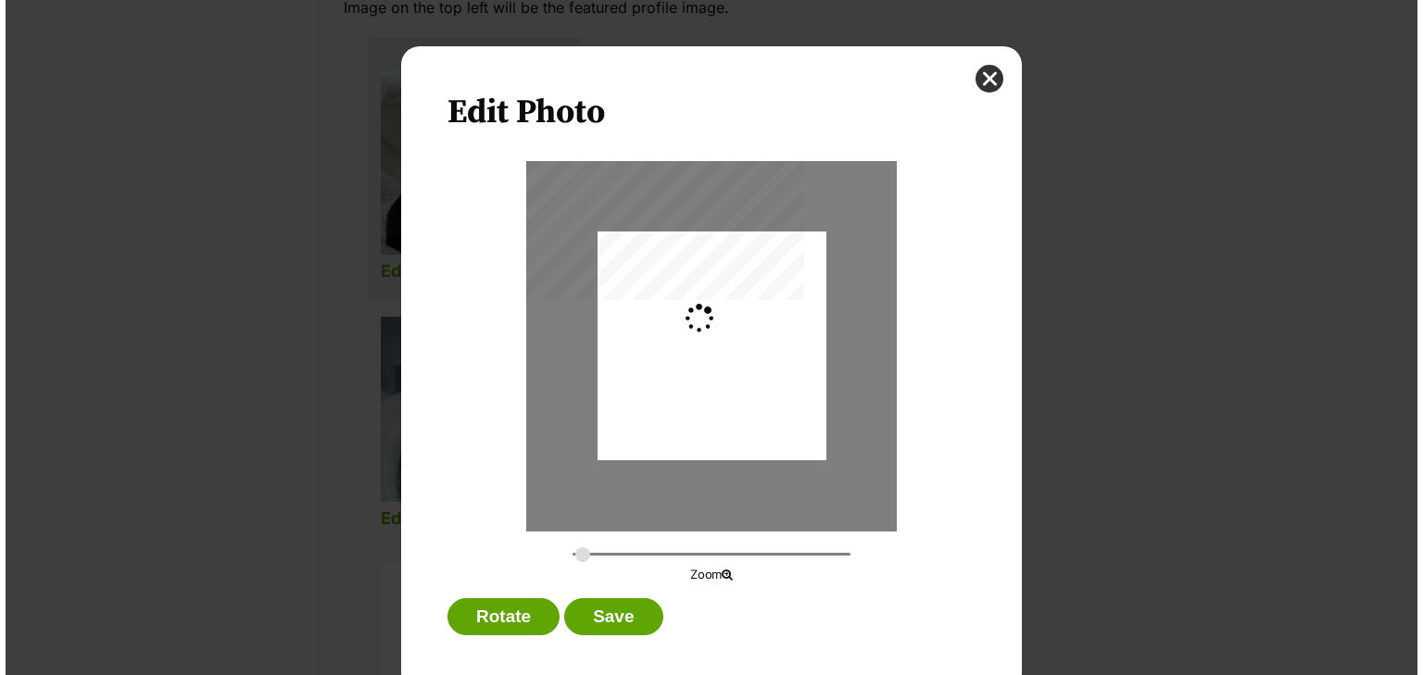
scroll to position [0, 0]
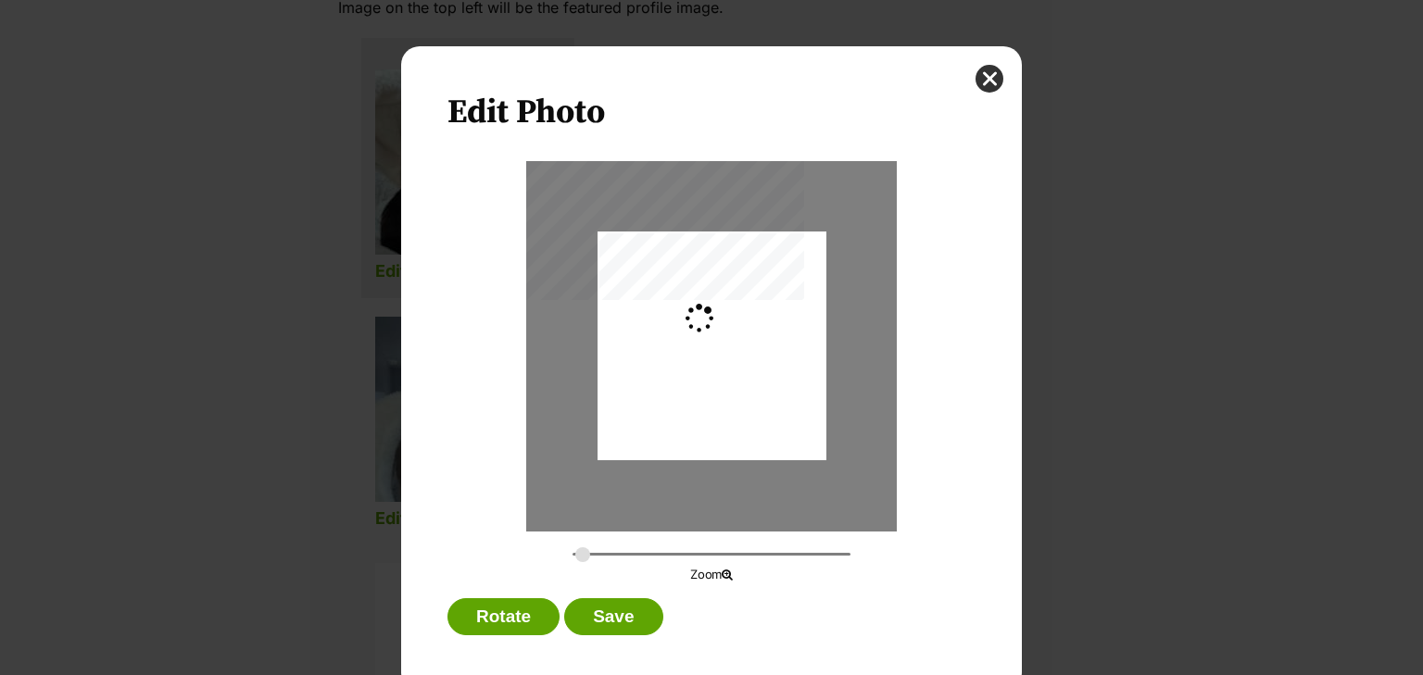
type input "0.2744"
drag, startPoint x: 726, startPoint y: 392, endPoint x: 726, endPoint y: 382, distance: 10.2
click at [726, 381] on div "Dialog Window - Close (Press escape to close)" at bounding box center [711, 336] width 229 height 304
click at [619, 608] on button "Save" at bounding box center [613, 616] width 98 height 37
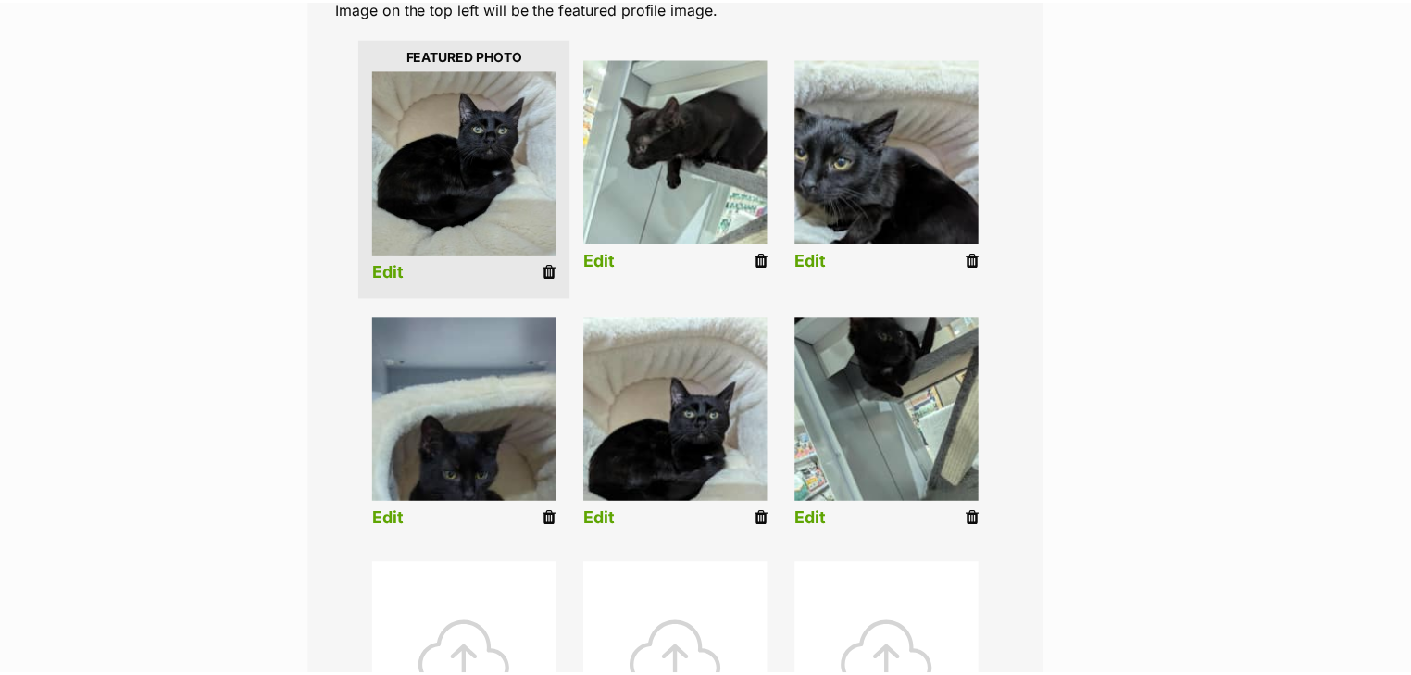
scroll to position [445, 0]
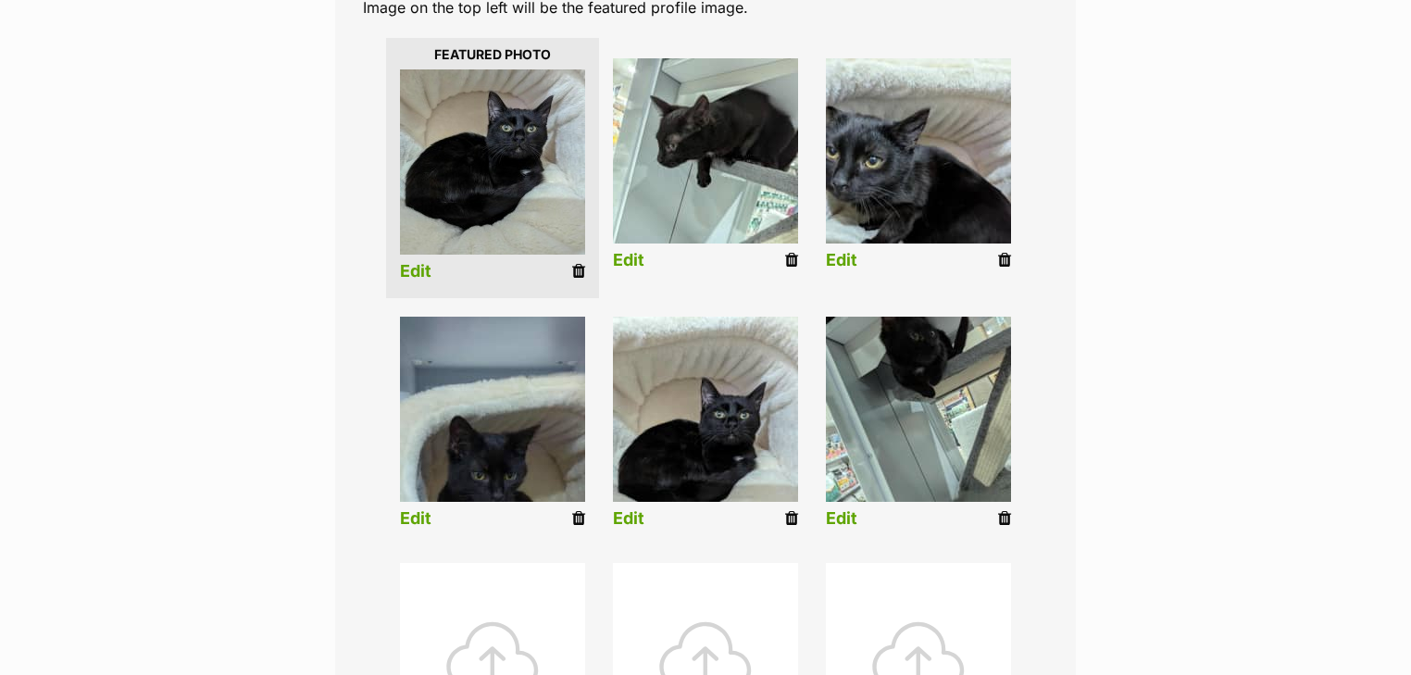
click at [633, 255] on link "Edit" at bounding box center [628, 260] width 31 height 19
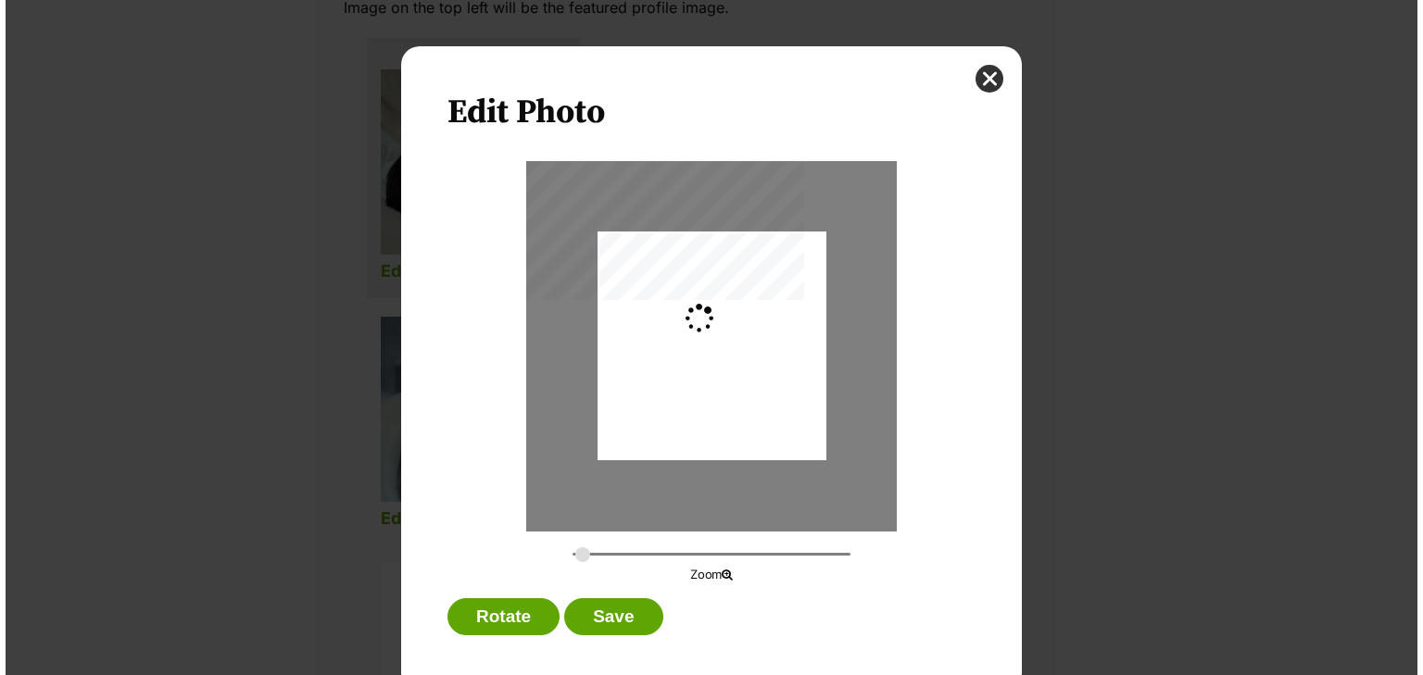
scroll to position [0, 0]
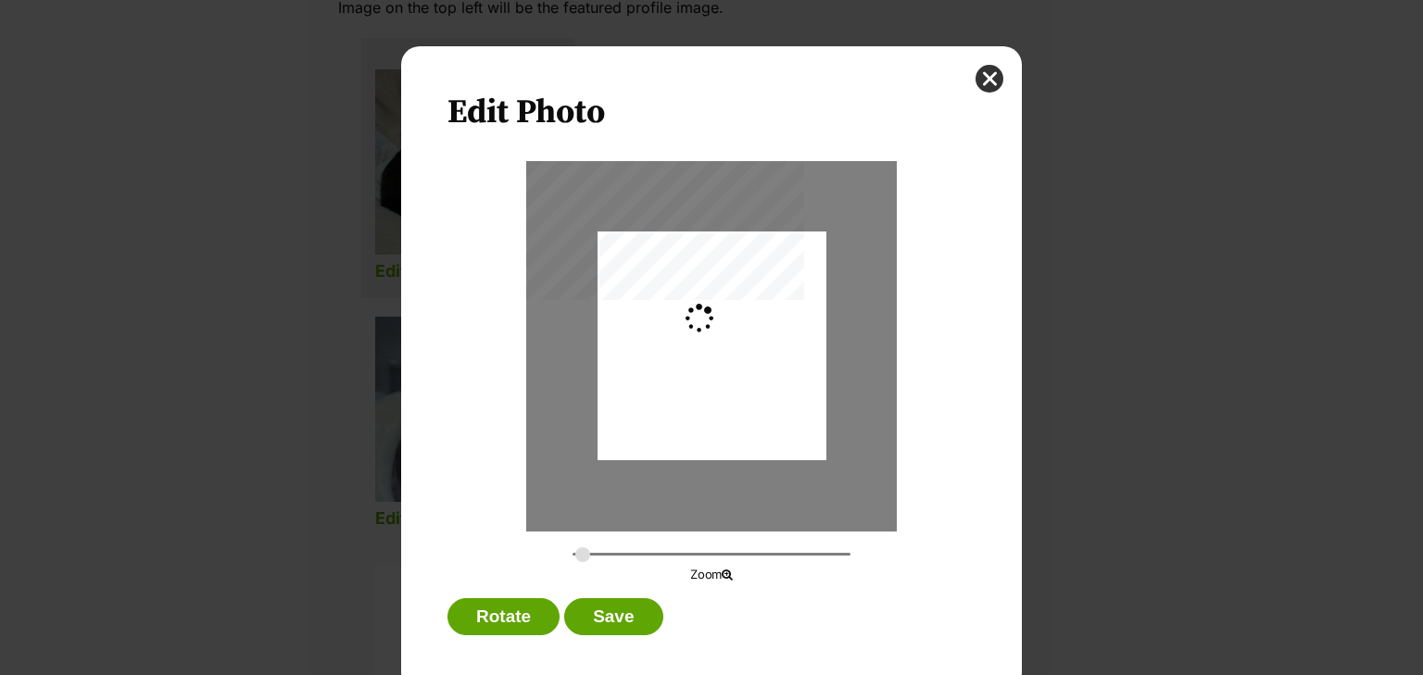
type input "0.2744"
drag, startPoint x: 713, startPoint y: 315, endPoint x: 719, endPoint y: 359, distance: 44.8
click at [719, 359] on div "Dialog Window - Close (Press escape to close)" at bounding box center [711, 384] width 229 height 304
click at [636, 638] on div "Rotate Save" at bounding box center [711, 621] width 528 height 46
drag, startPoint x: 631, startPoint y: 625, endPoint x: 642, endPoint y: 602, distance: 25.7
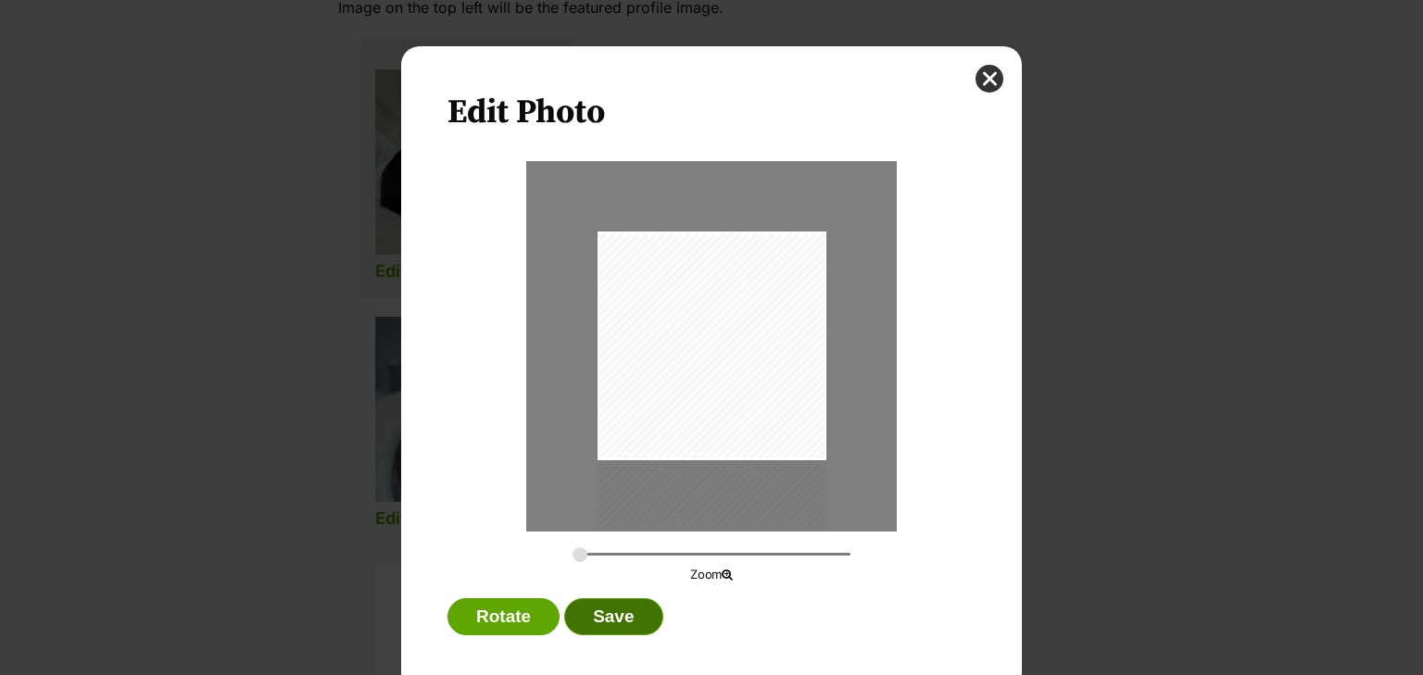
click at [630, 625] on button "Save" at bounding box center [613, 616] width 98 height 37
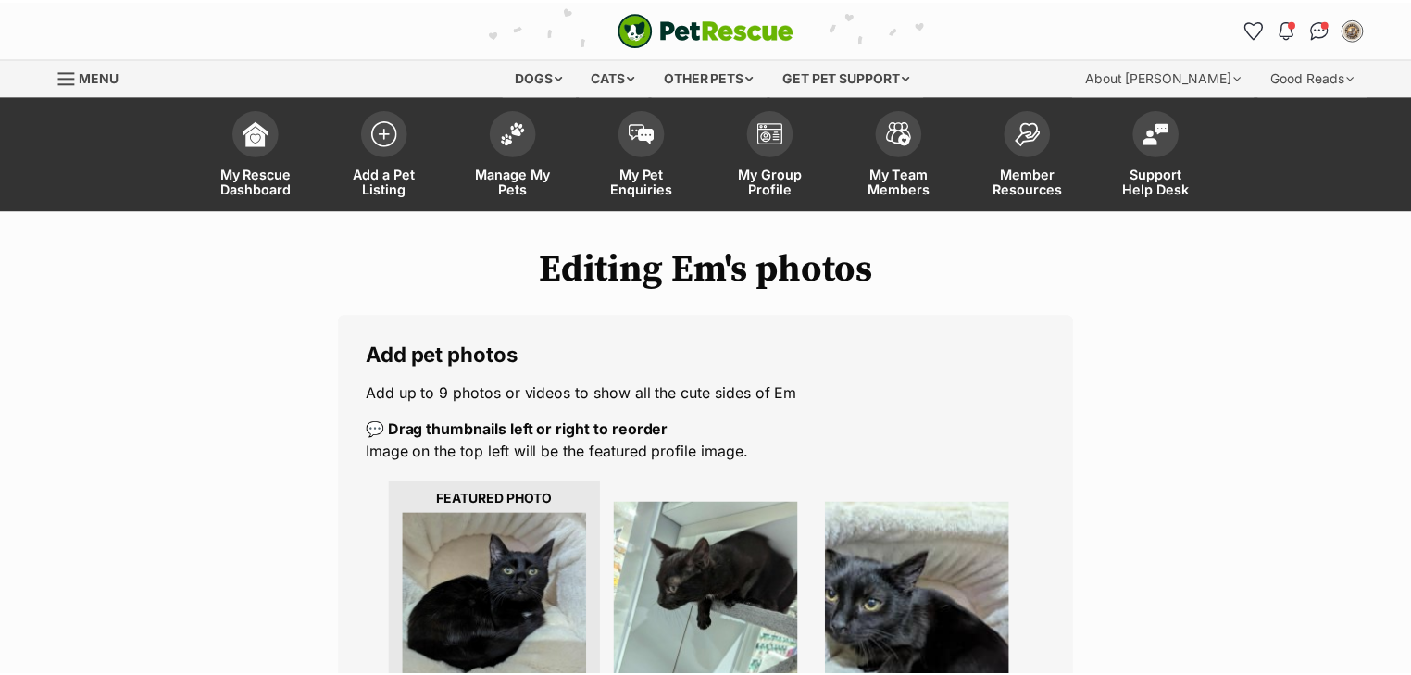
scroll to position [445, 0]
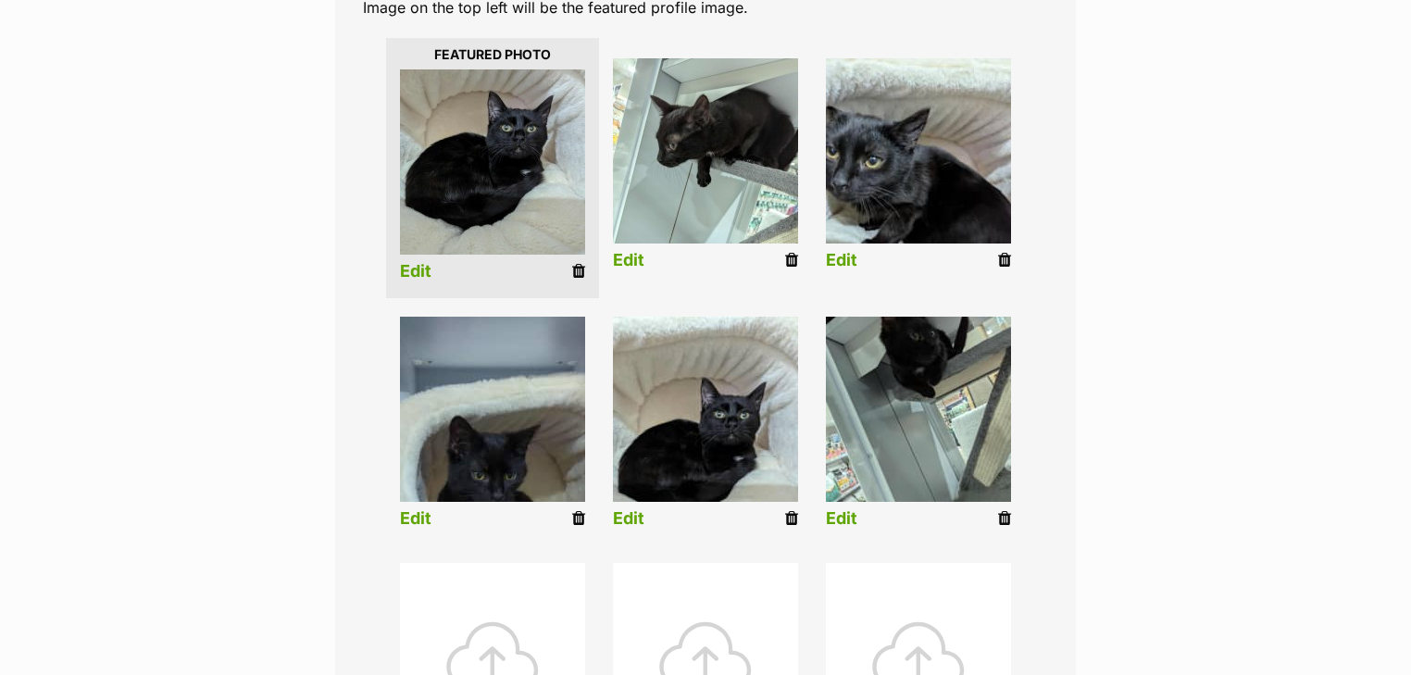
click at [844, 511] on link "Edit" at bounding box center [841, 518] width 31 height 19
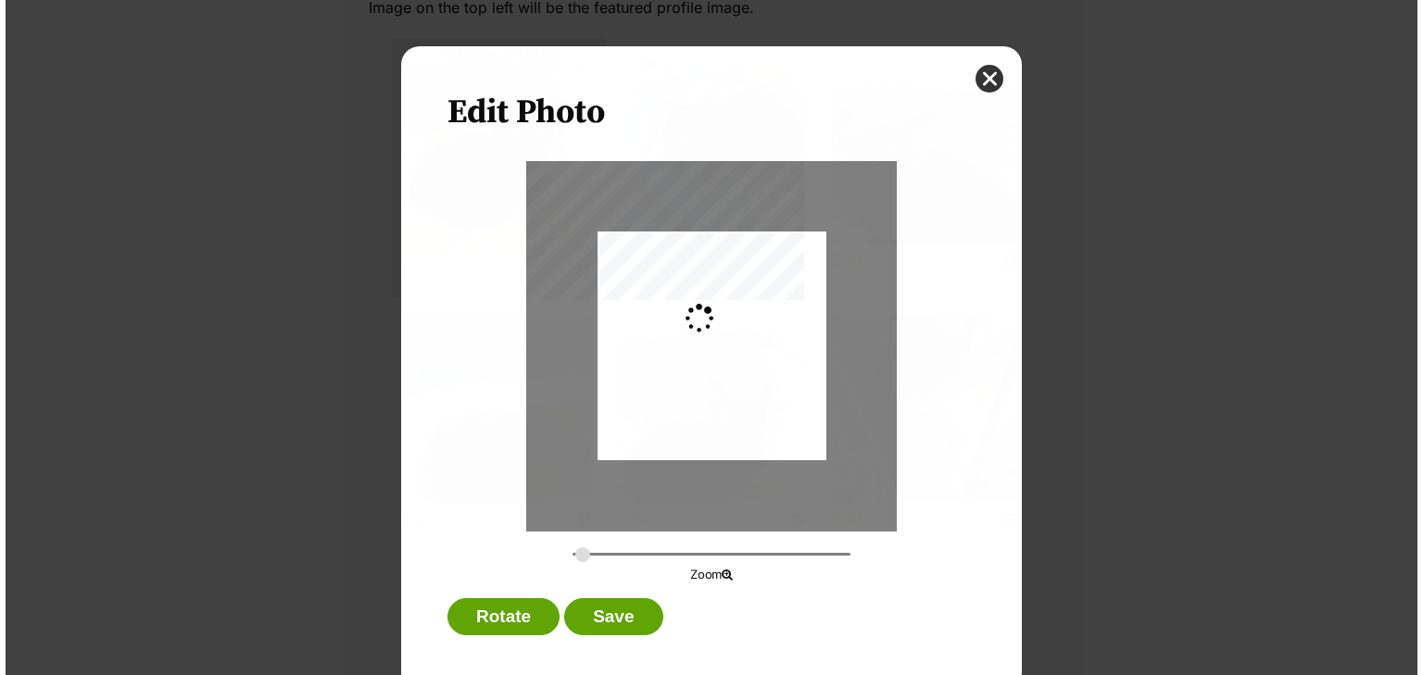
scroll to position [0, 0]
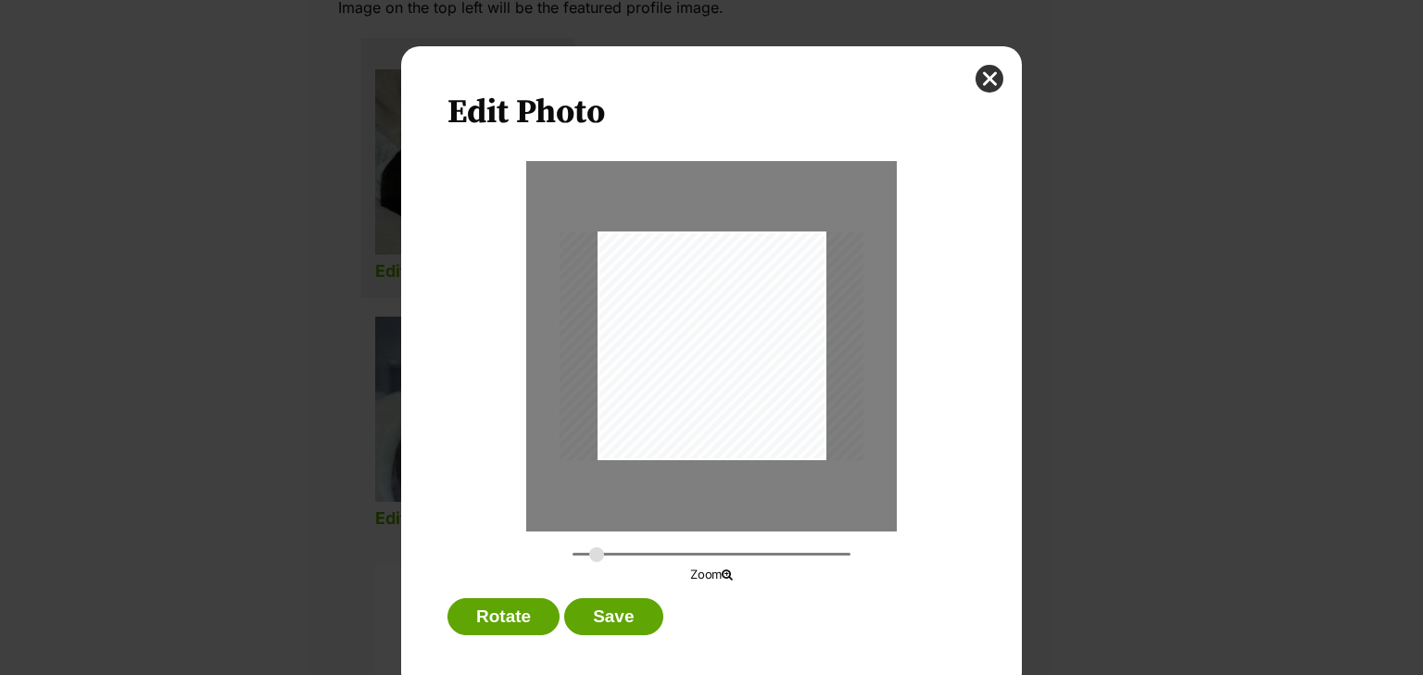
click at [591, 550] on input "Dialog Window - Close (Press escape to close)" at bounding box center [711, 554] width 278 height 18
drag, startPoint x: 746, startPoint y: 345, endPoint x: 732, endPoint y: 477, distance: 133.2
click at [733, 477] on div "Dialog Window - Close (Press escape to close)" at bounding box center [699, 369] width 365 height 275
type input "0.6686"
click at [645, 546] on input "Dialog Window - Close (Press escape to close)" at bounding box center [711, 554] width 278 height 18
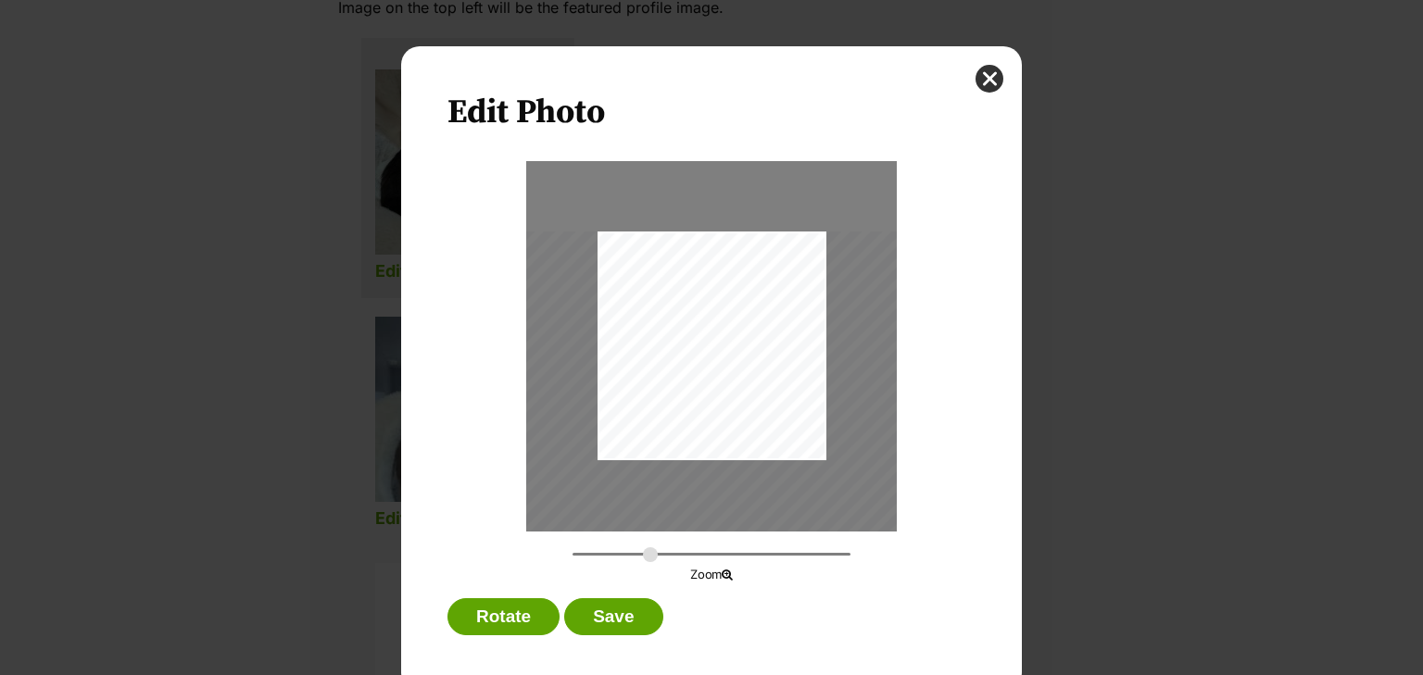
drag, startPoint x: 729, startPoint y: 396, endPoint x: 729, endPoint y: 490, distance: 93.5
click at [729, 490] on div "Dialog Window - Close (Press escape to close)" at bounding box center [699, 442] width 558 height 420
click at [618, 620] on button "Save" at bounding box center [613, 616] width 98 height 37
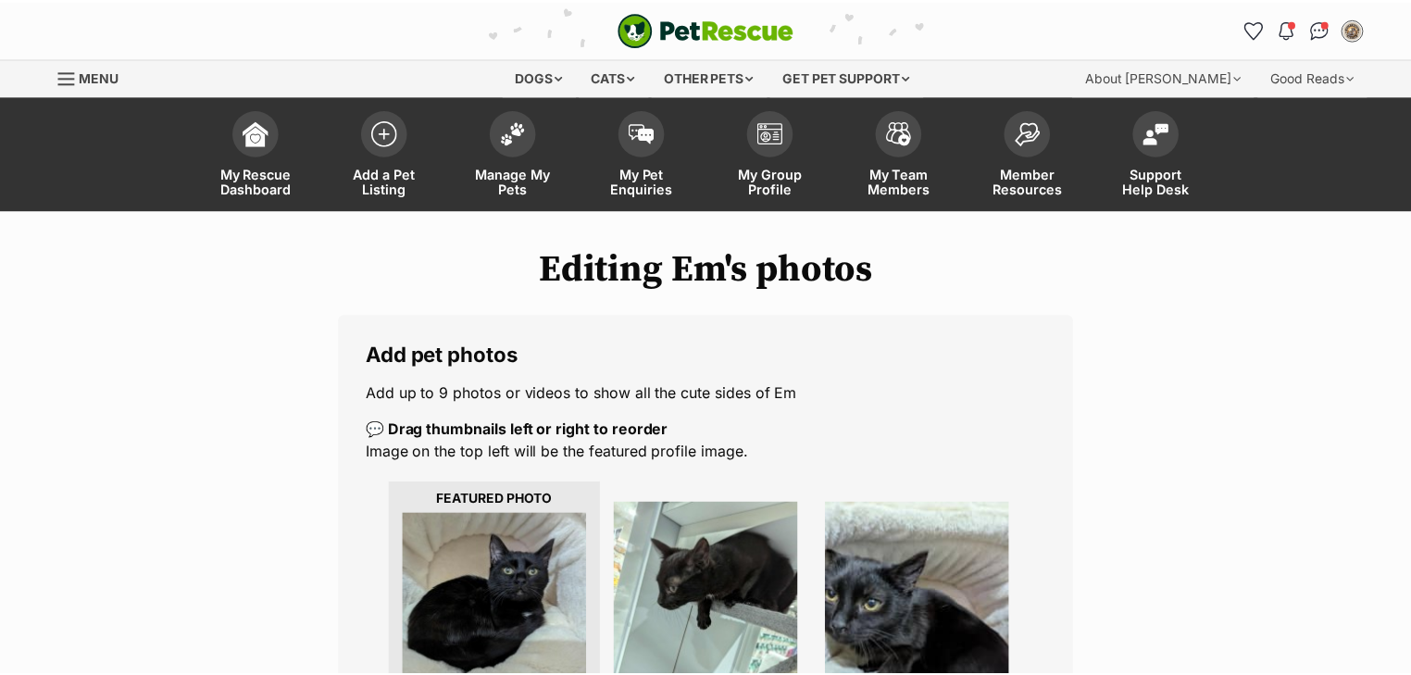
scroll to position [445, 0]
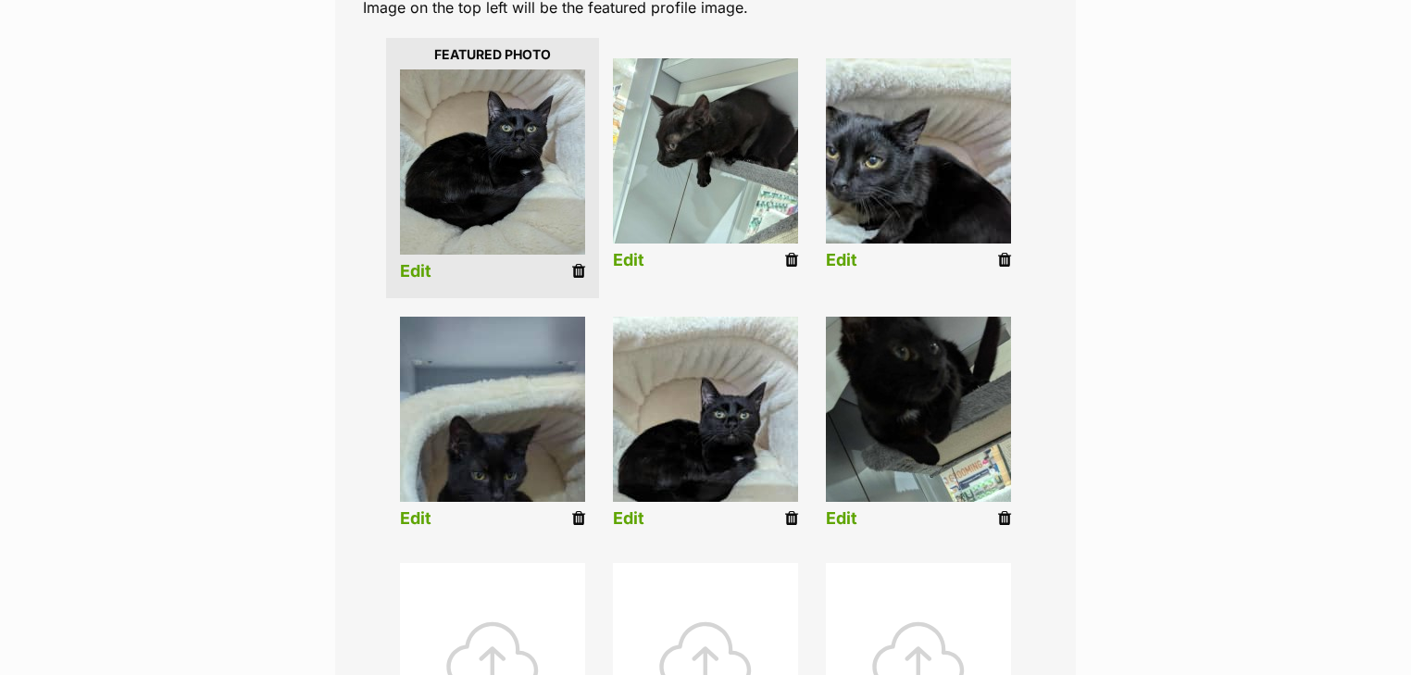
click at [848, 264] on link "Edit" at bounding box center [841, 260] width 31 height 19
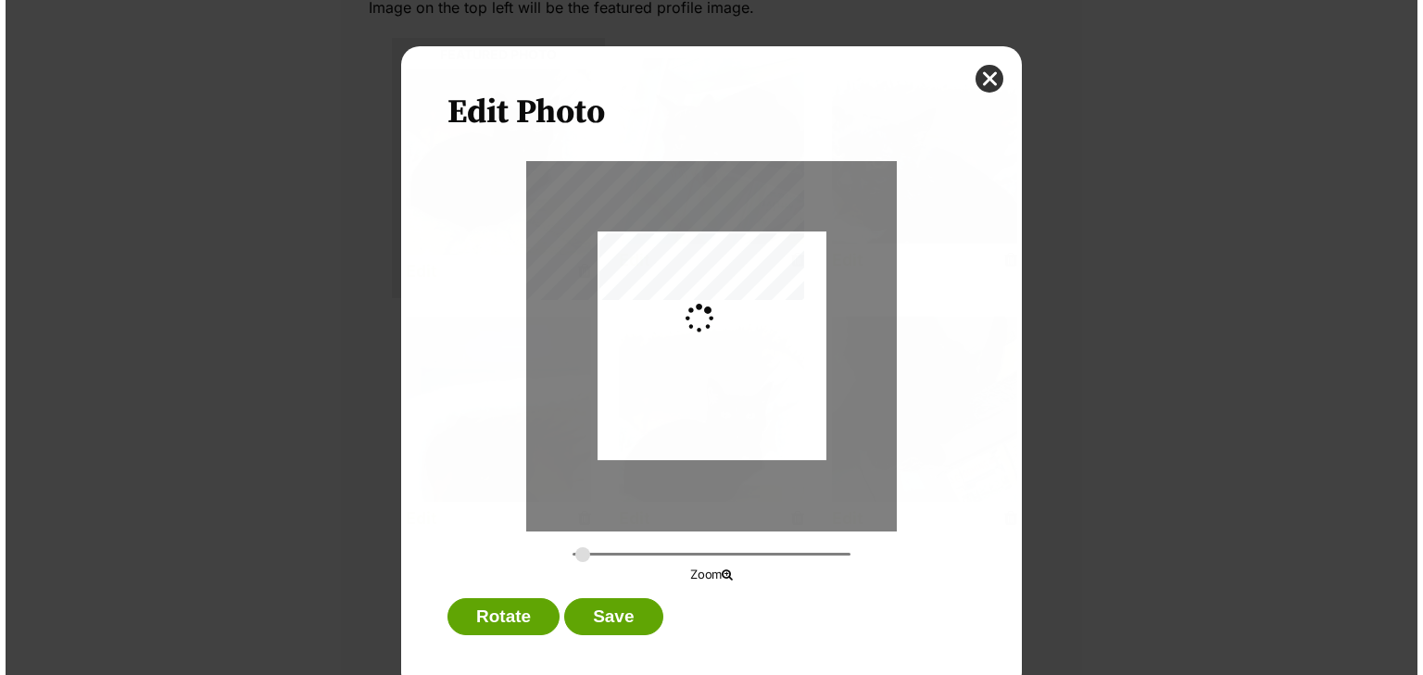
scroll to position [0, 0]
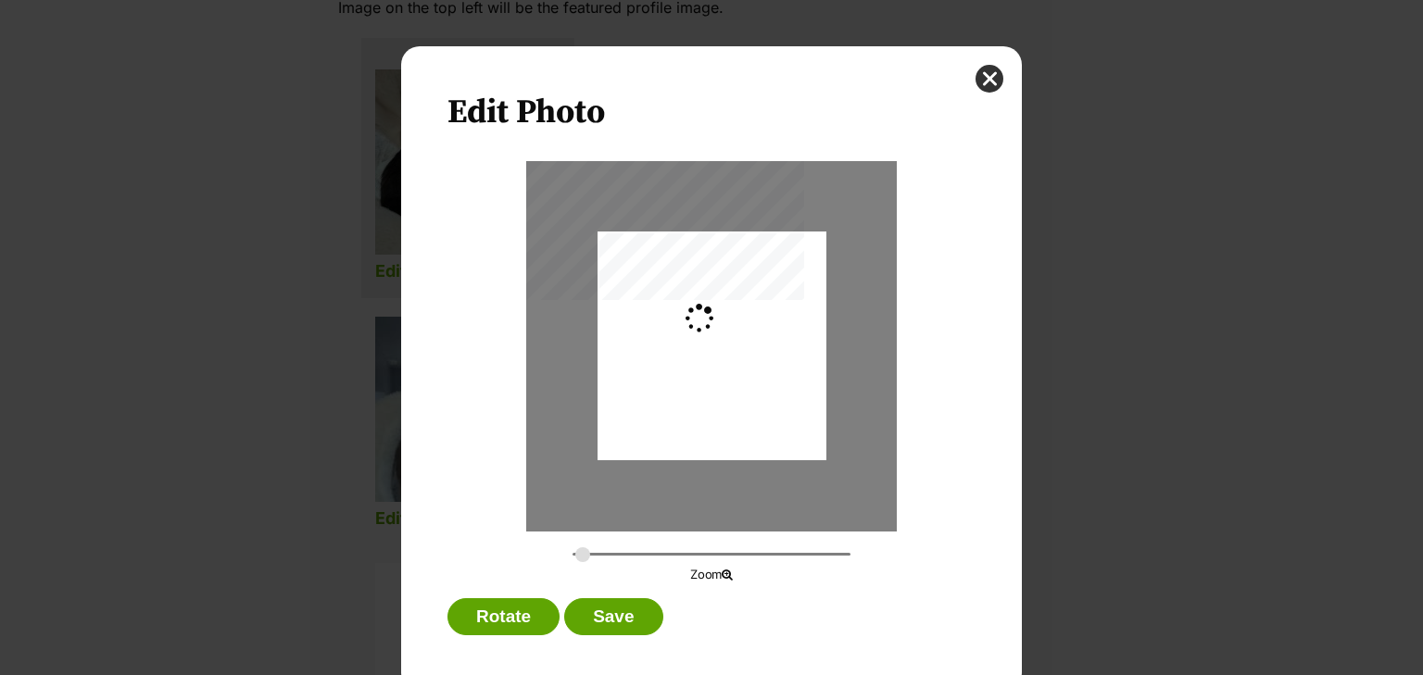
type input "0.2744"
drag, startPoint x: 728, startPoint y: 352, endPoint x: 772, endPoint y: 359, distance: 45.1
click at [772, 359] on div "Dialog Window - Close (Press escape to close)" at bounding box center [711, 351] width 229 height 304
click at [622, 606] on button "Save" at bounding box center [613, 616] width 98 height 37
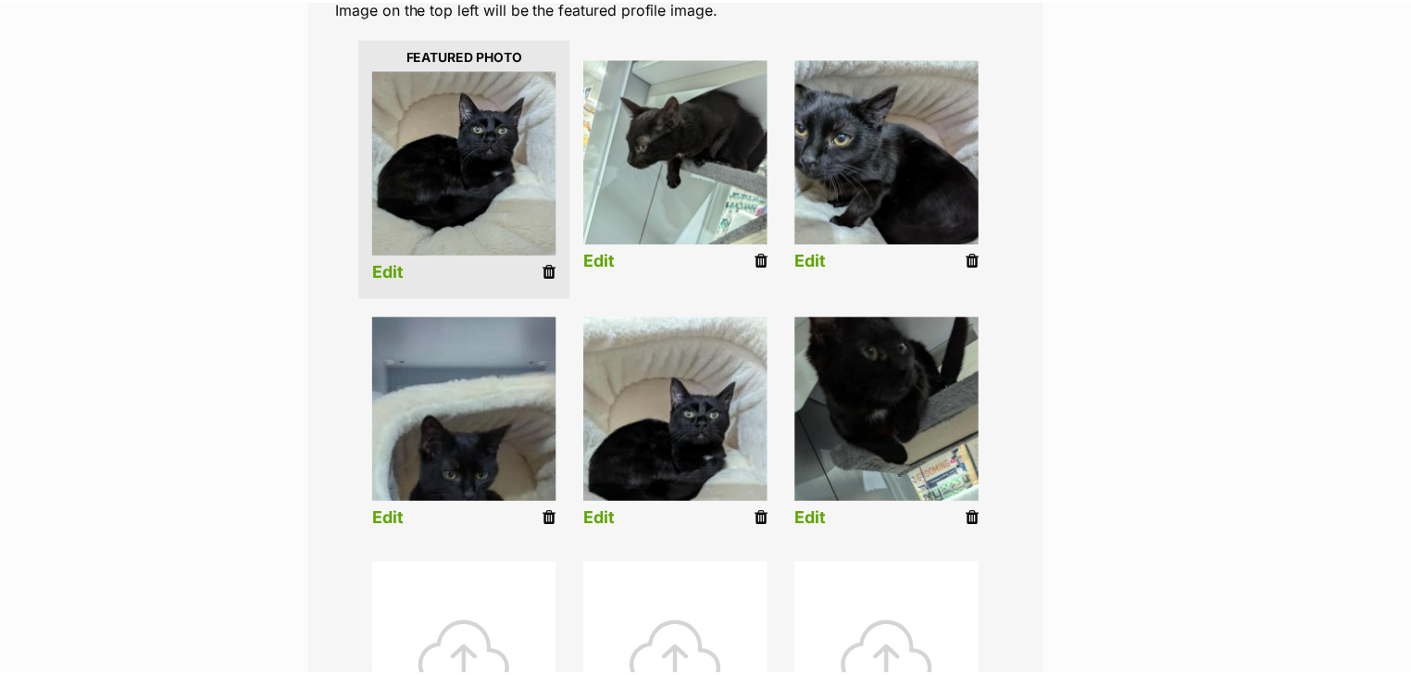
scroll to position [445, 0]
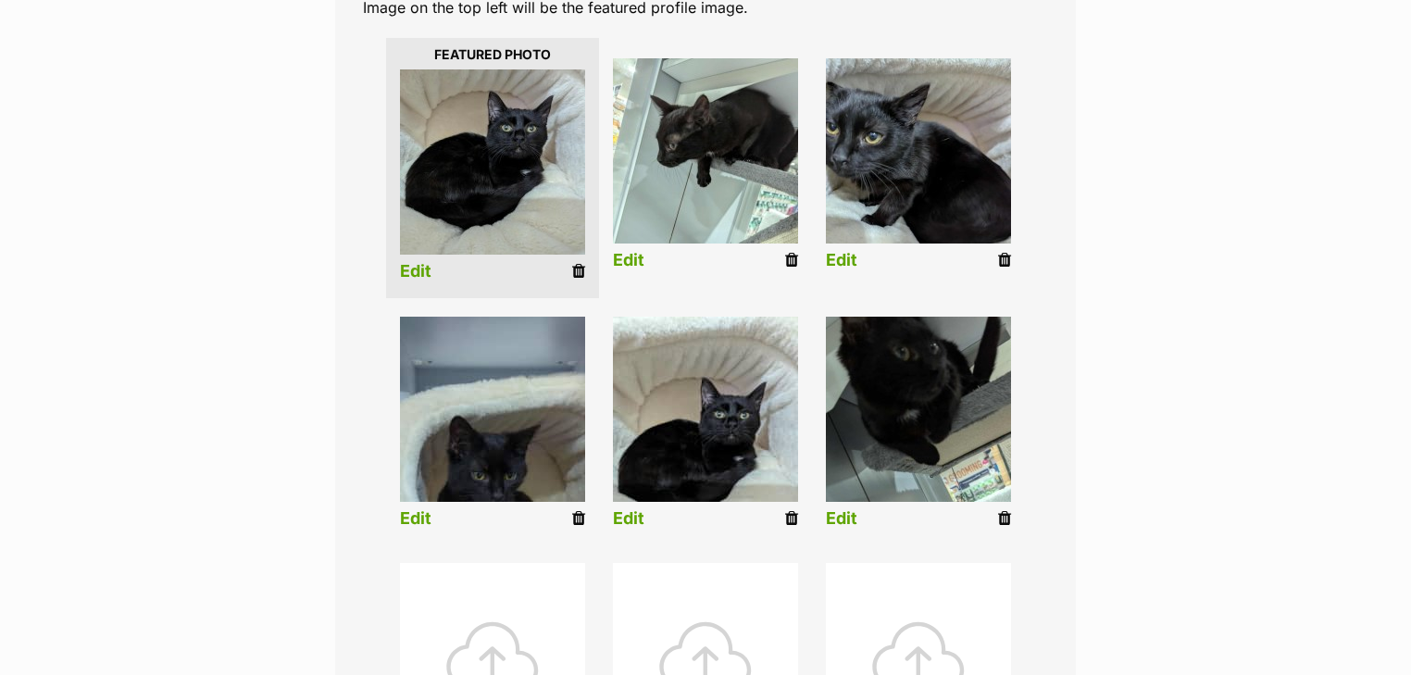
click at [395, 523] on li "Edit" at bounding box center [492, 426] width 213 height 238
click at [415, 515] on link "Edit" at bounding box center [415, 518] width 31 height 19
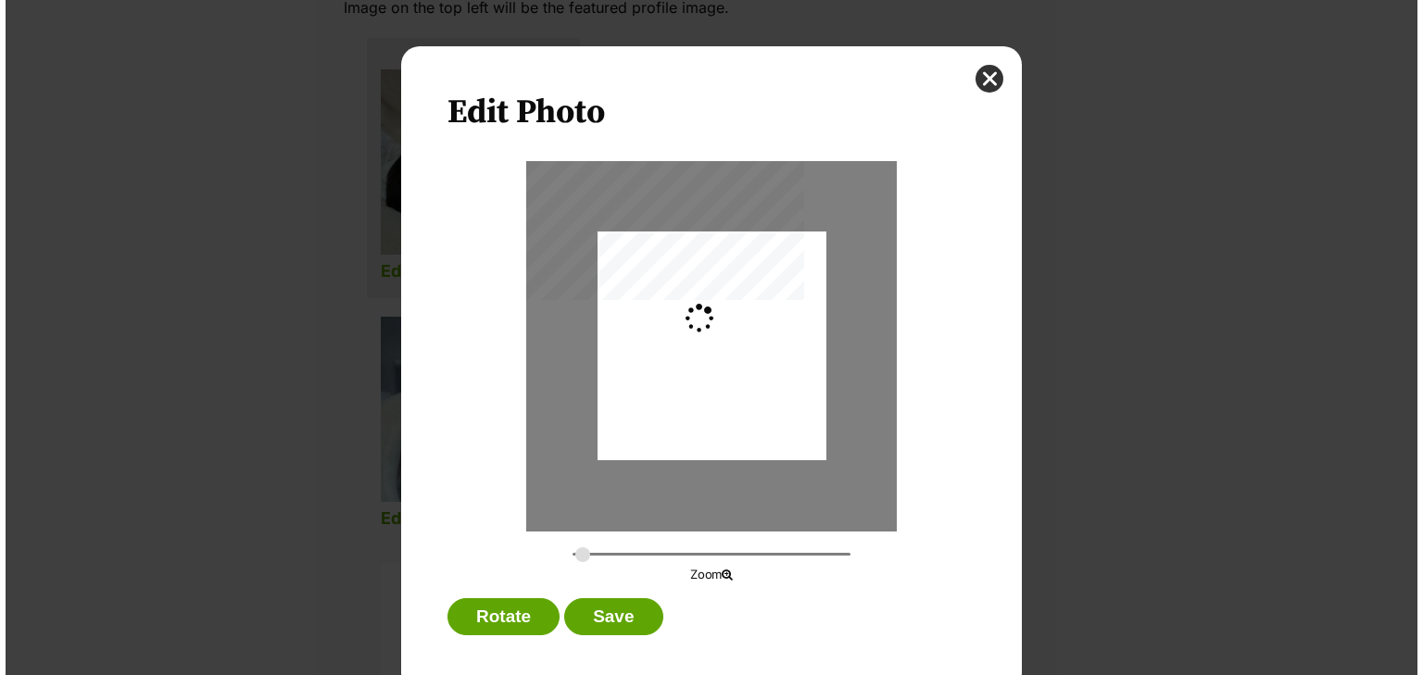
scroll to position [0, 0]
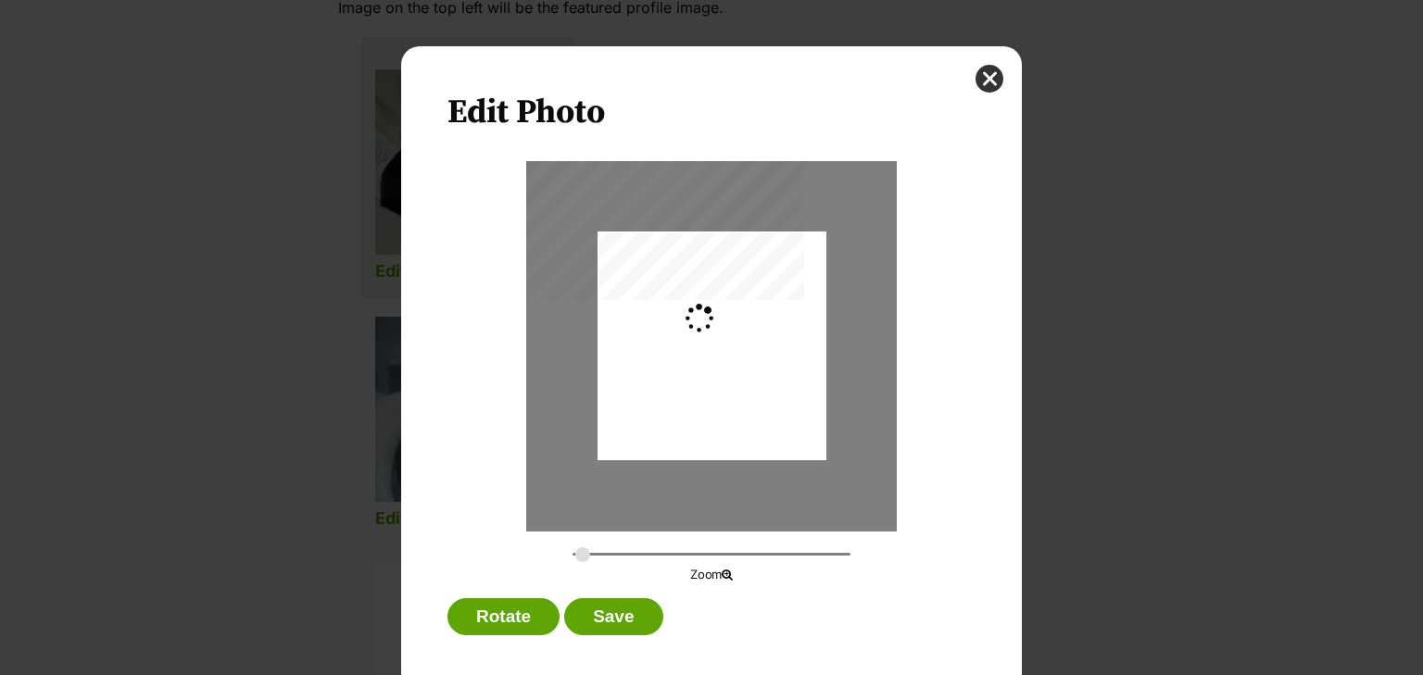
type input "0.2744"
drag, startPoint x: 659, startPoint y: 457, endPoint x: 666, endPoint y: 437, distance: 21.4
click at [666, 437] on div "Dialog Window - Close (Press escape to close)" at bounding box center [711, 325] width 229 height 407
click at [632, 607] on button "Save" at bounding box center [613, 616] width 98 height 37
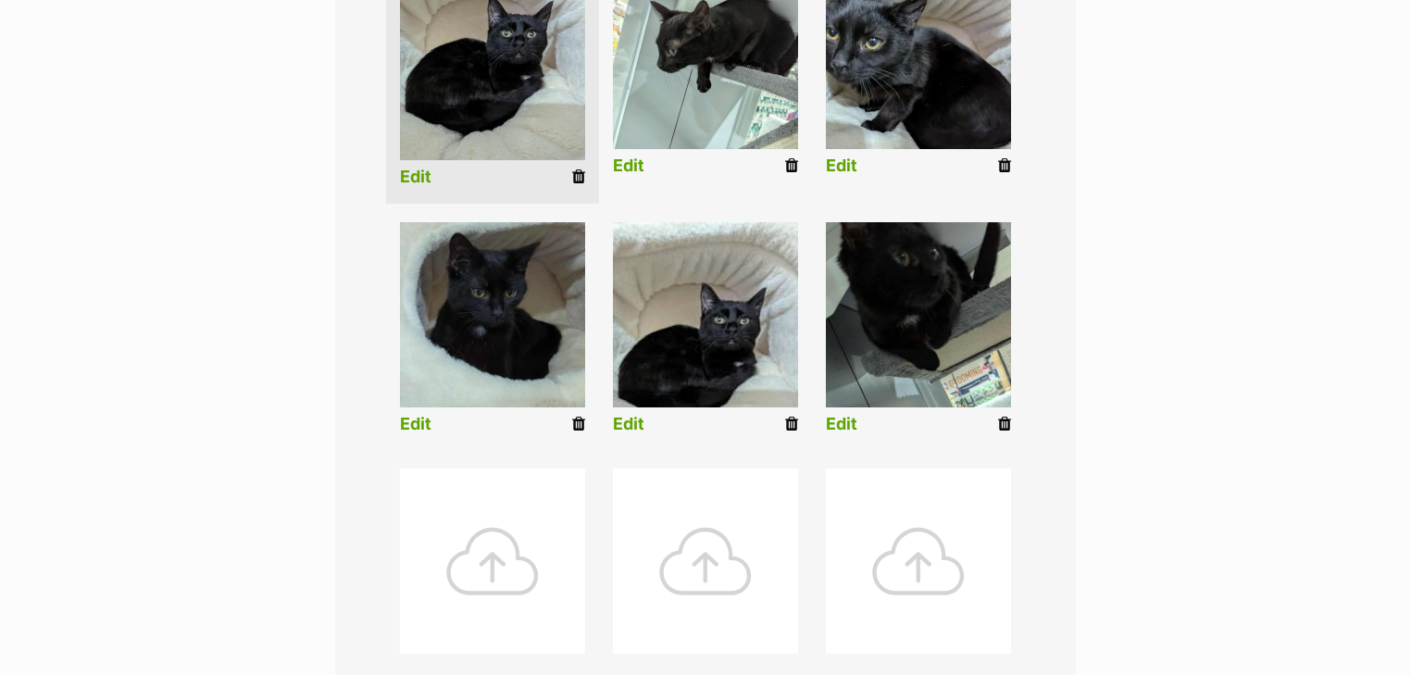
scroll to position [741, 0]
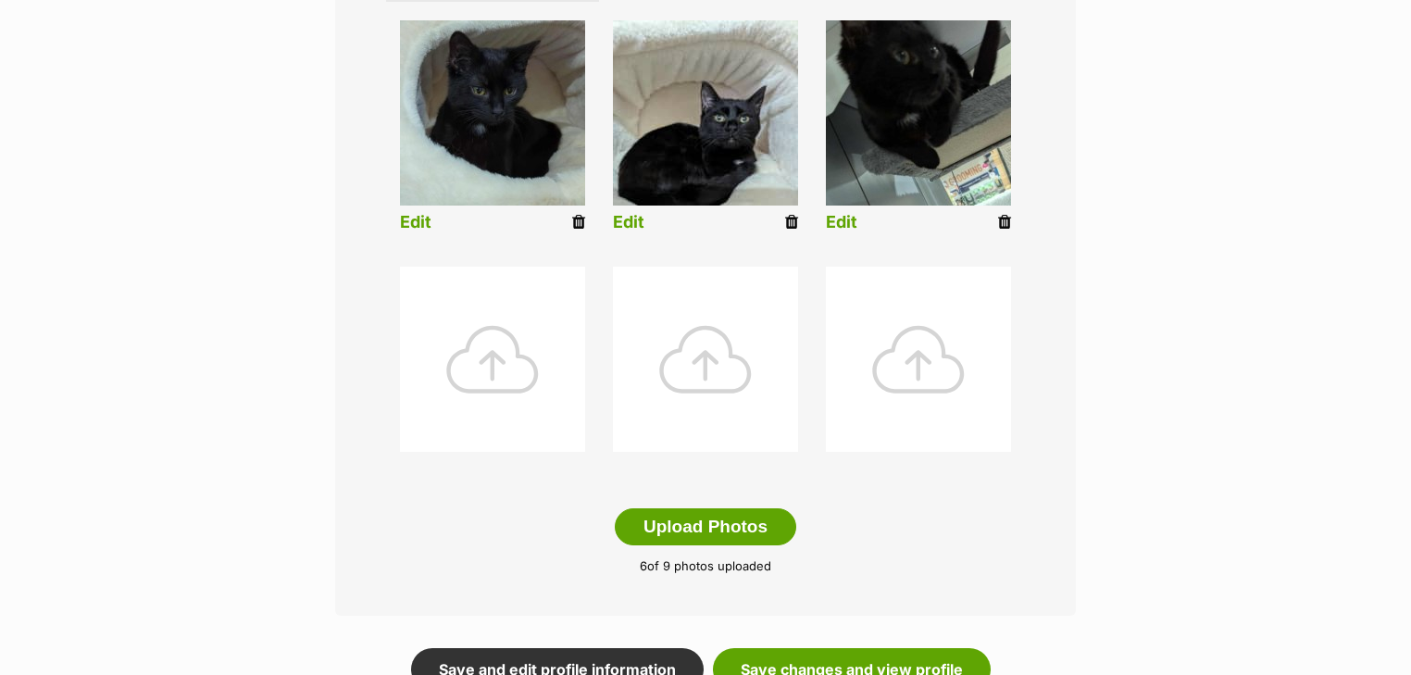
click at [633, 220] on link "Edit" at bounding box center [628, 222] width 31 height 19
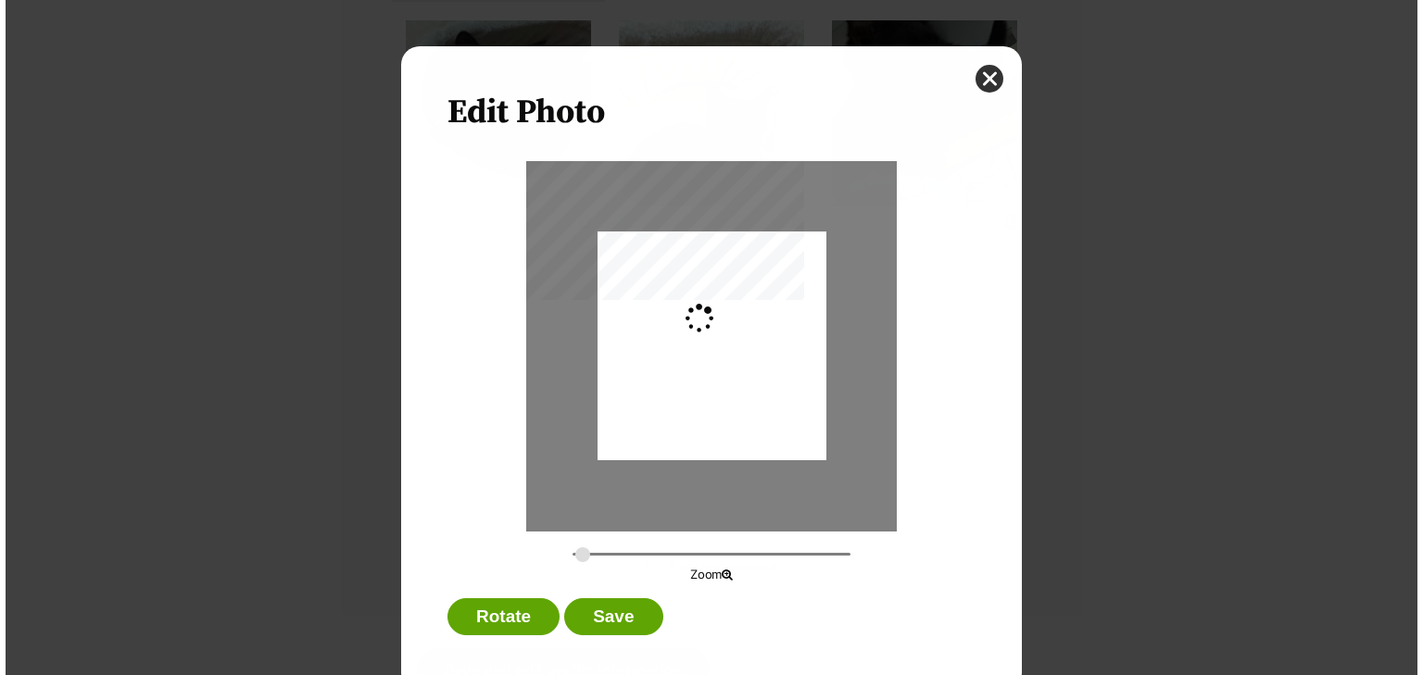
scroll to position [0, 0]
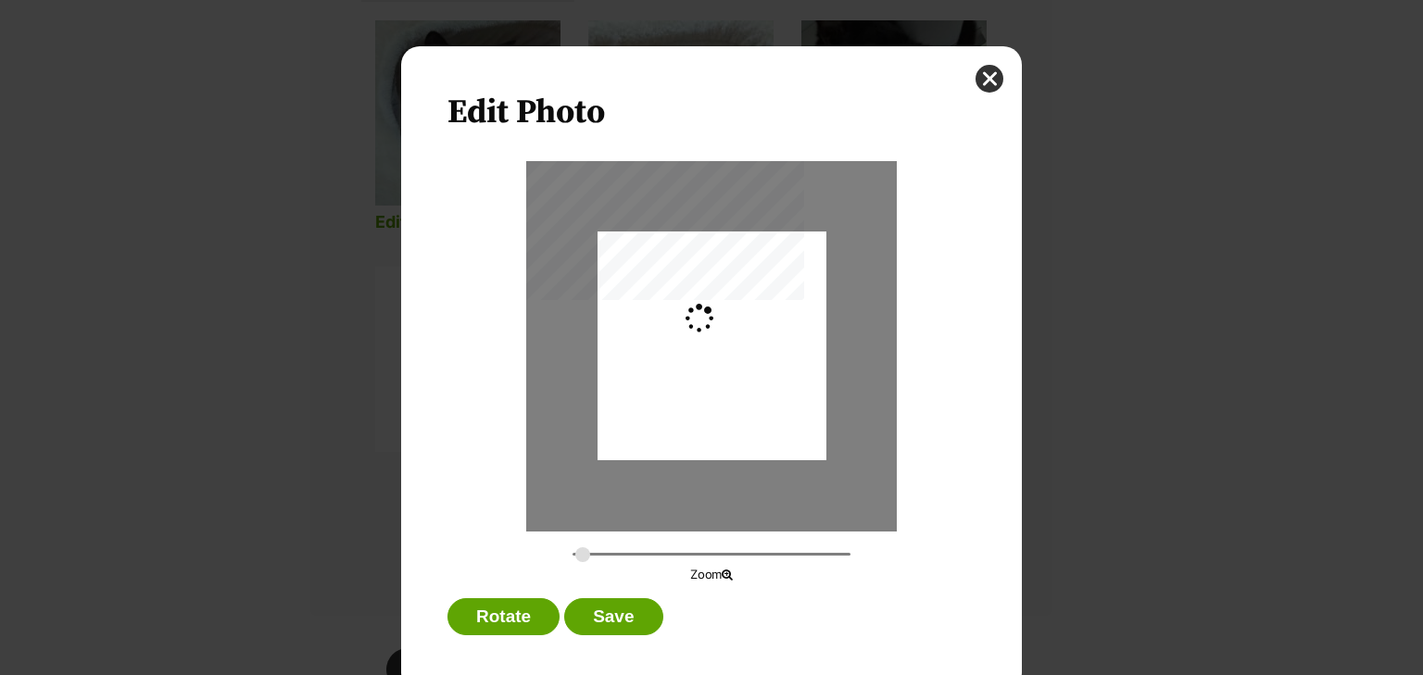
type input "0.2744"
drag, startPoint x: 703, startPoint y: 396, endPoint x: 706, endPoint y: 385, distance: 11.5
click at [706, 385] on div "Dialog Window - Close (Press escape to close)" at bounding box center [711, 334] width 229 height 304
click at [604, 615] on button "Save" at bounding box center [613, 616] width 98 height 37
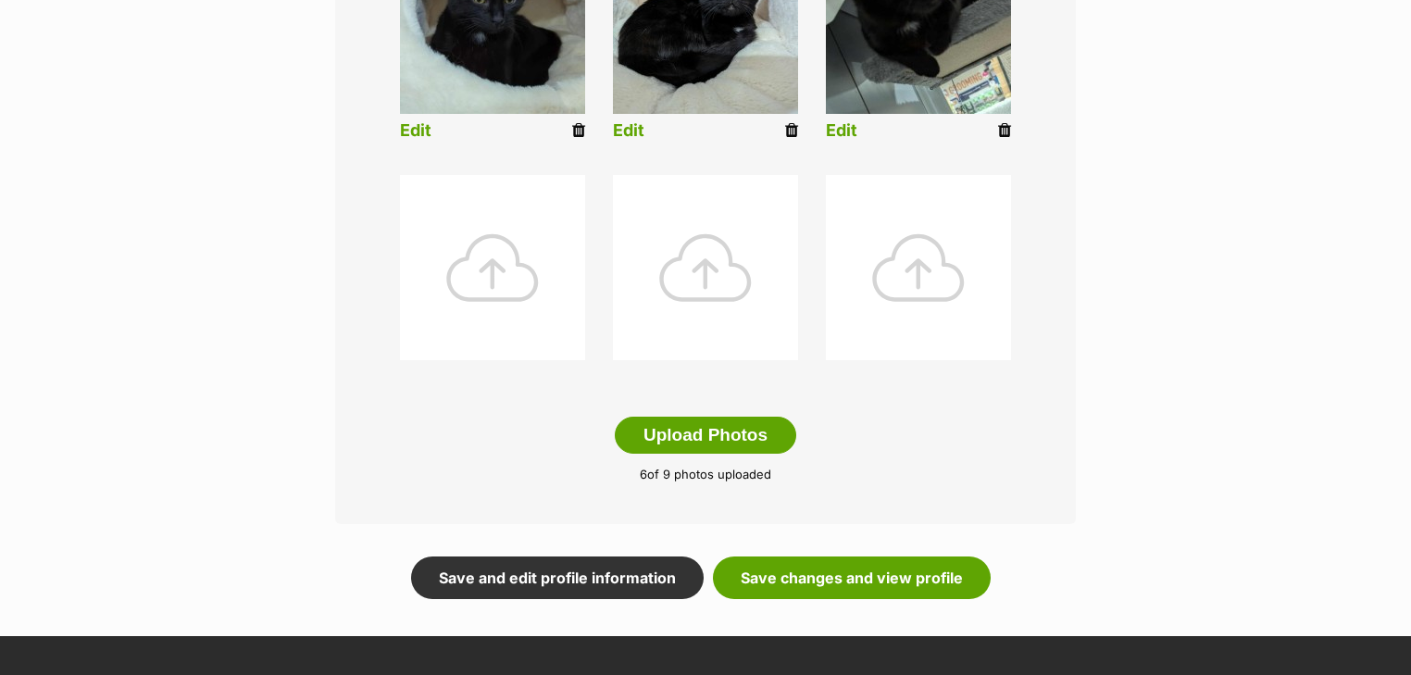
scroll to position [889, 0]
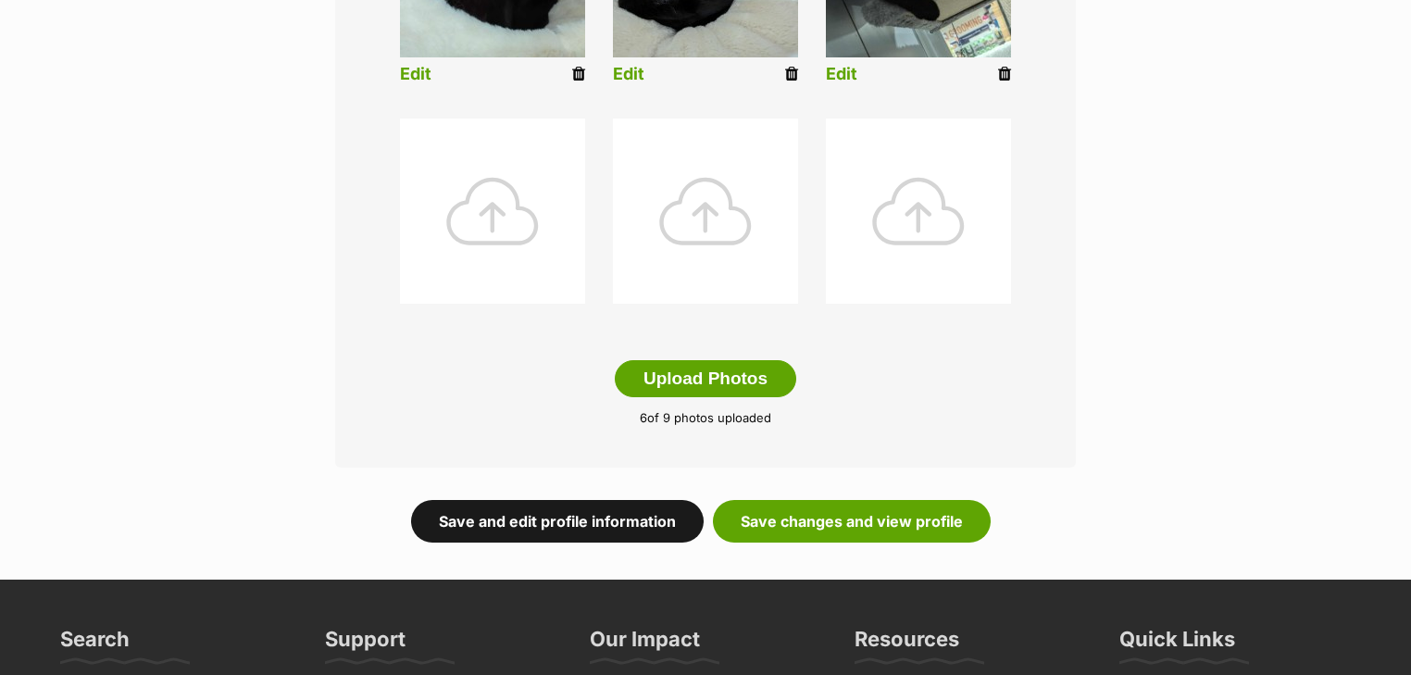
click at [590, 514] on link "Save and edit profile information" at bounding box center [557, 521] width 293 height 43
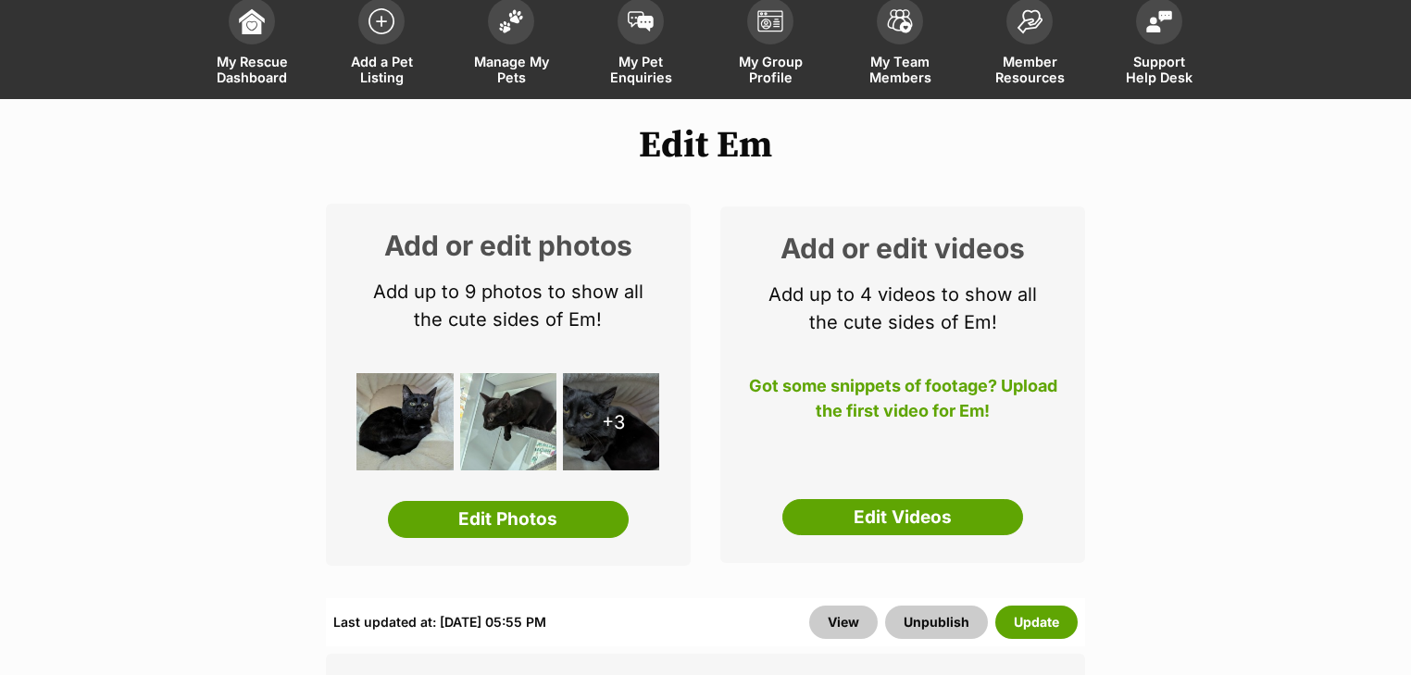
scroll to position [148, 0]
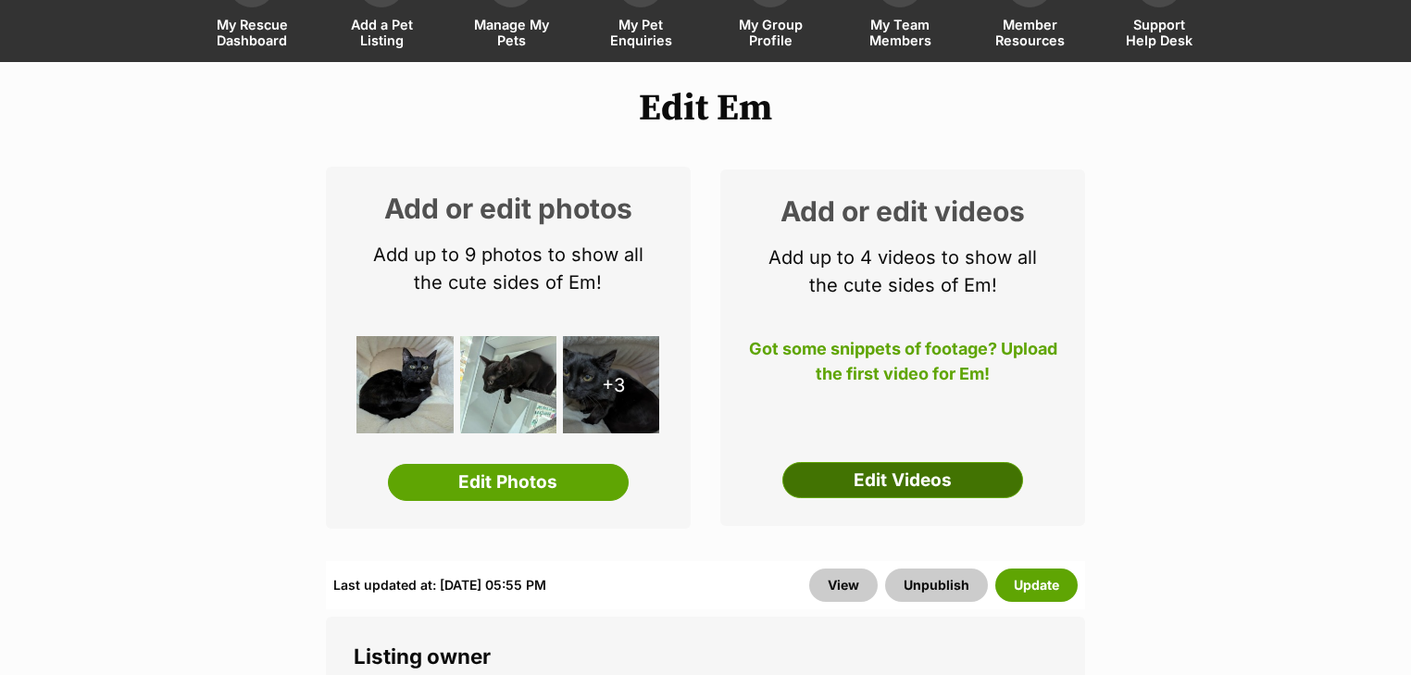
click at [822, 485] on link "Edit Videos" at bounding box center [903, 480] width 241 height 37
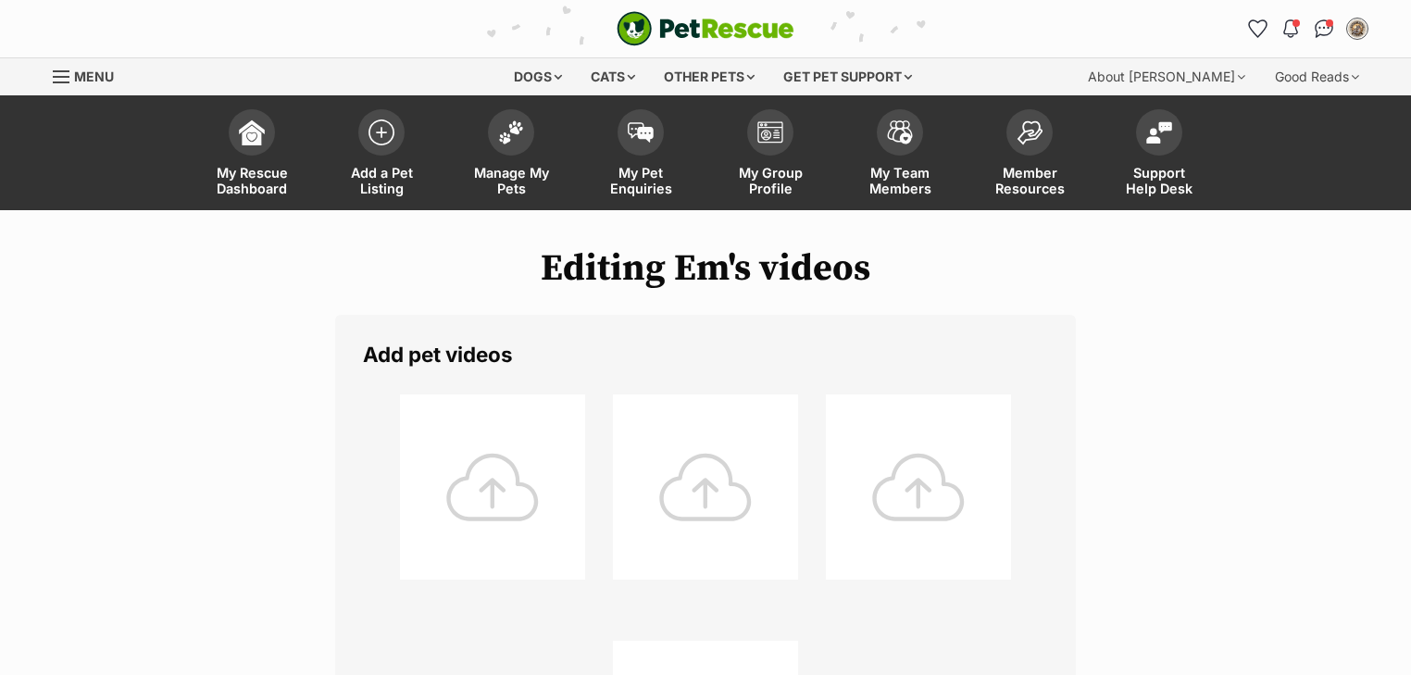
click at [597, 466] on li at bounding box center [492, 503] width 213 height 237
click at [470, 458] on div at bounding box center [492, 487] width 185 height 185
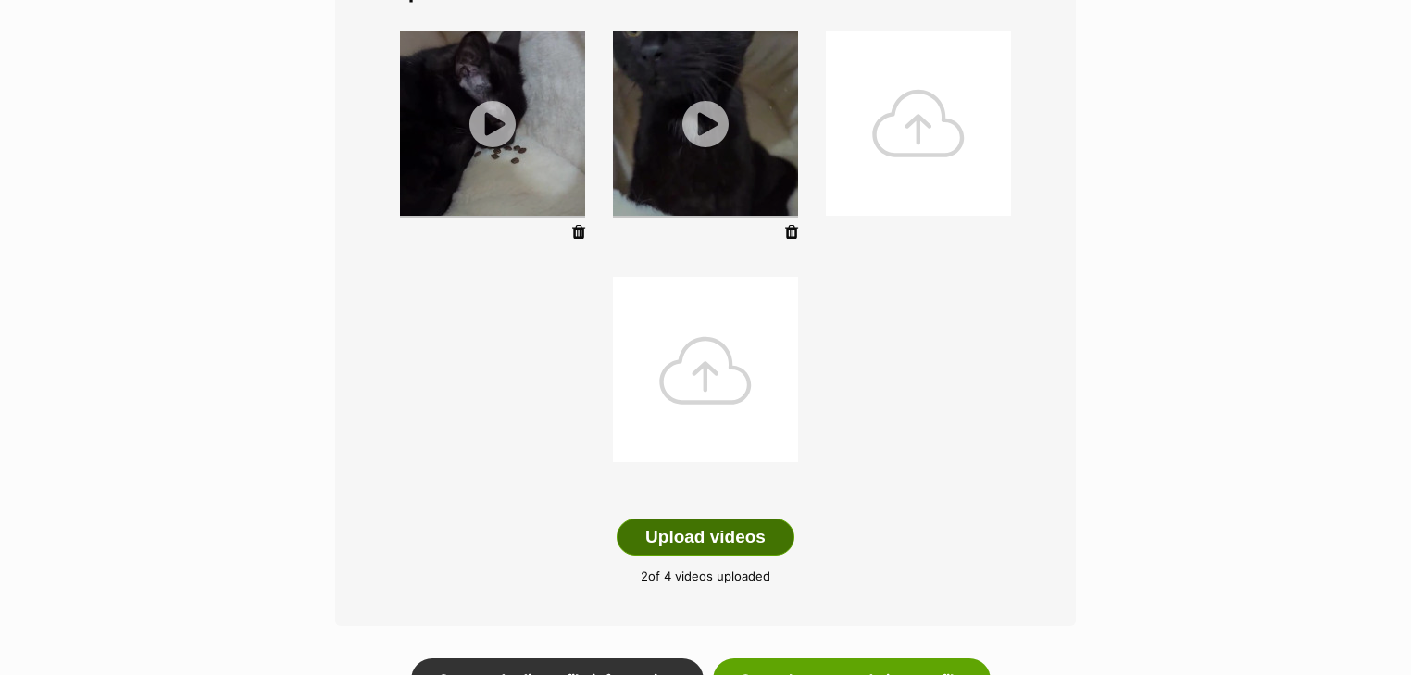
scroll to position [445, 0]
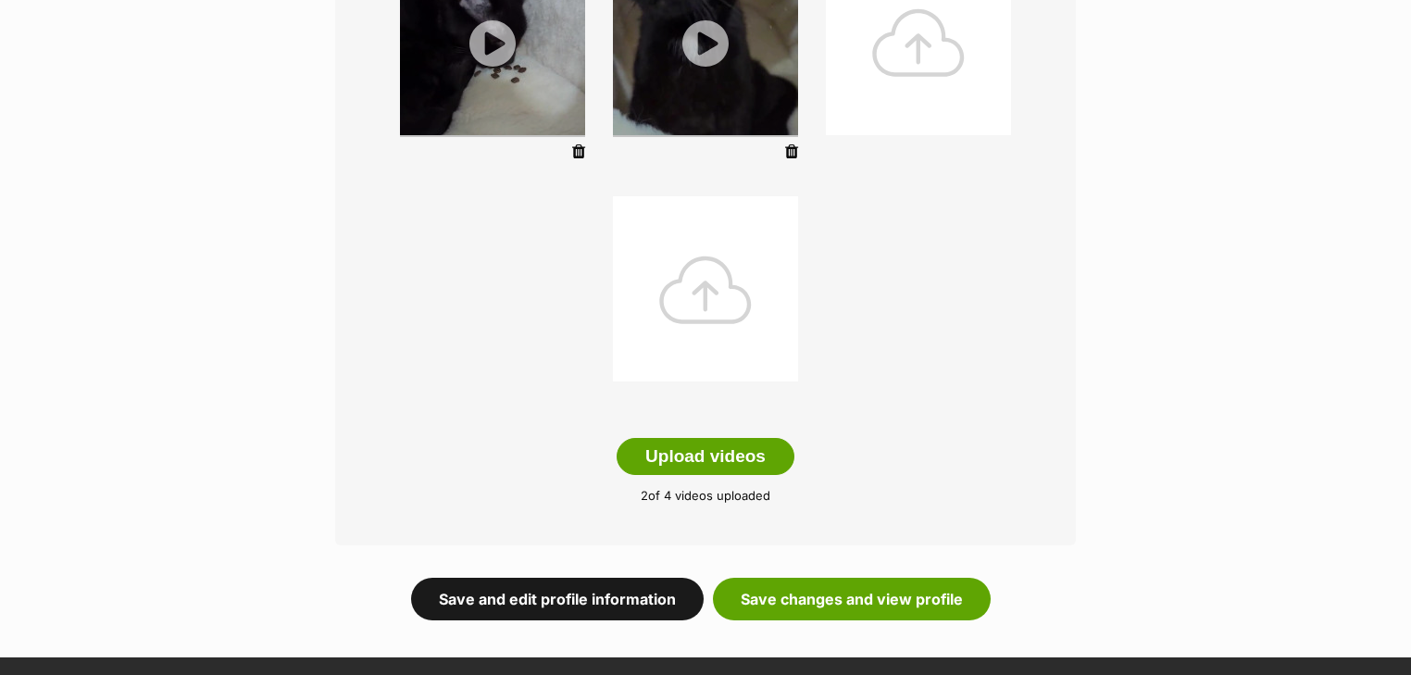
click at [600, 587] on link "Save and edit profile information" at bounding box center [557, 599] width 293 height 43
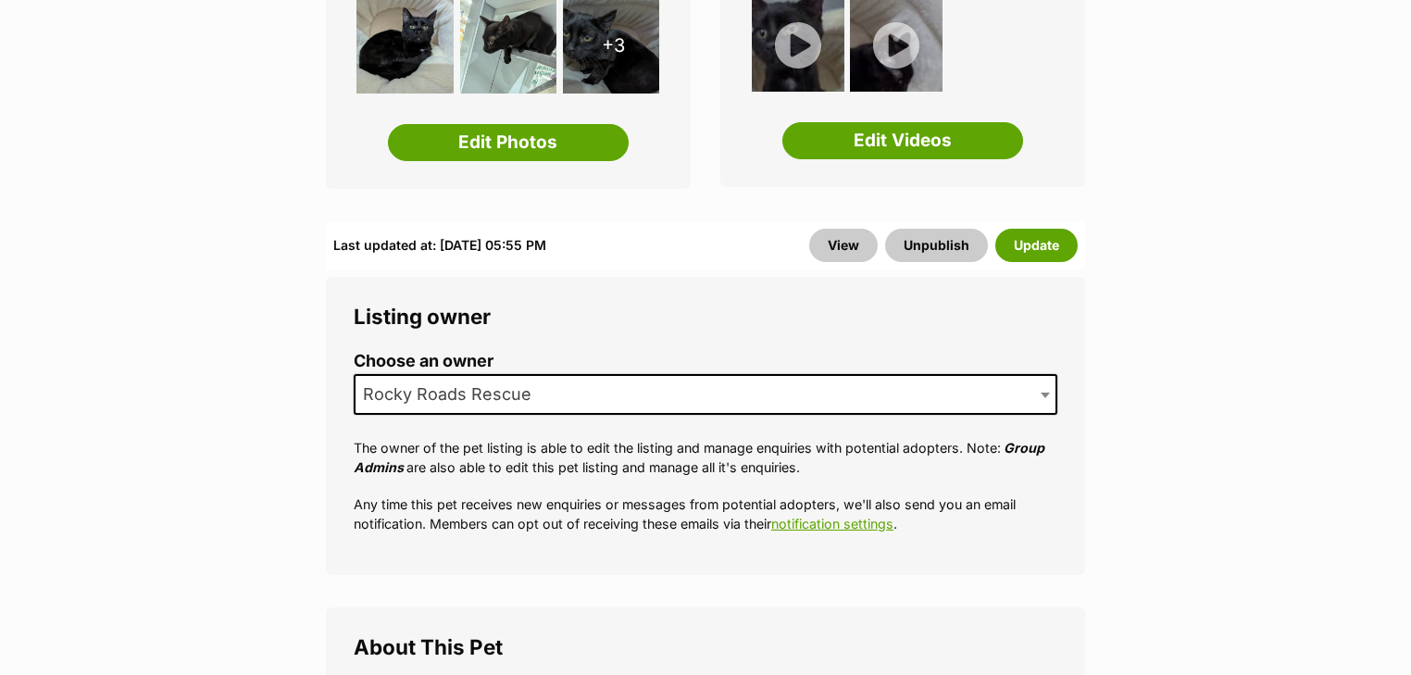
scroll to position [593, 0]
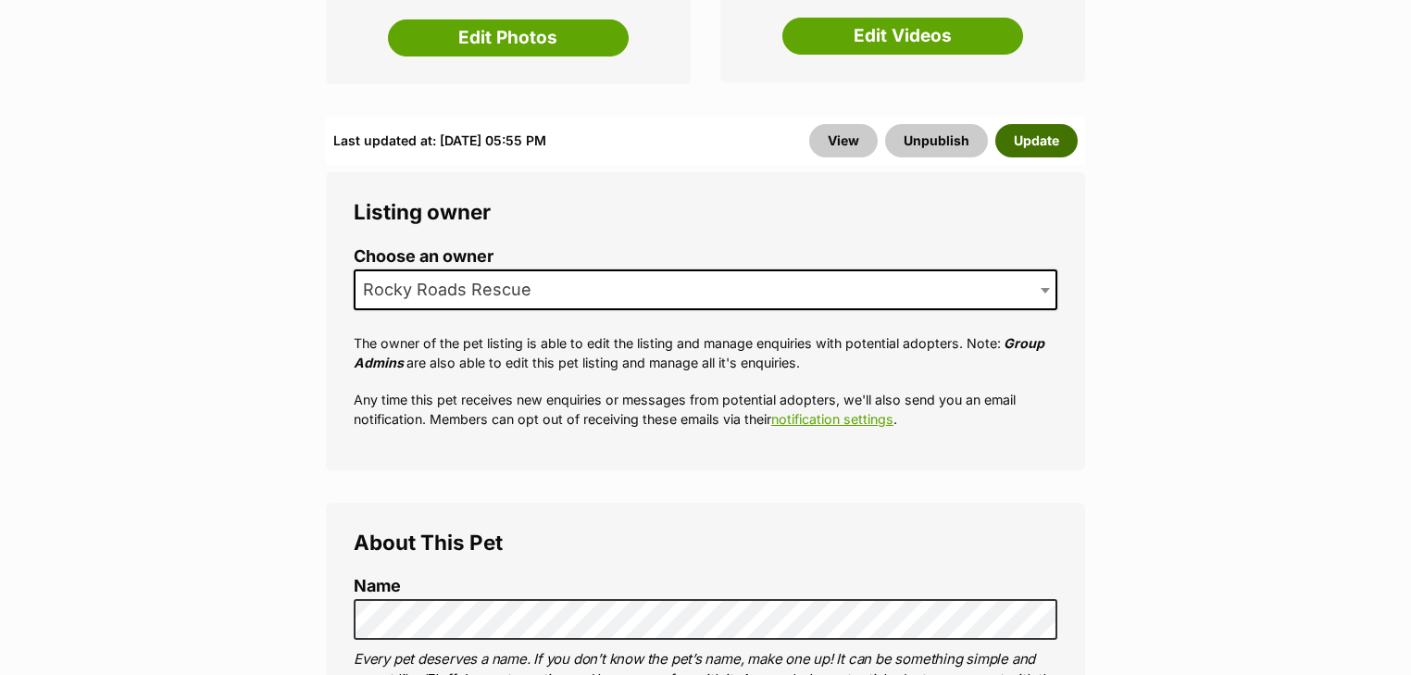
click at [1034, 141] on button "Update" at bounding box center [1037, 140] width 82 height 33
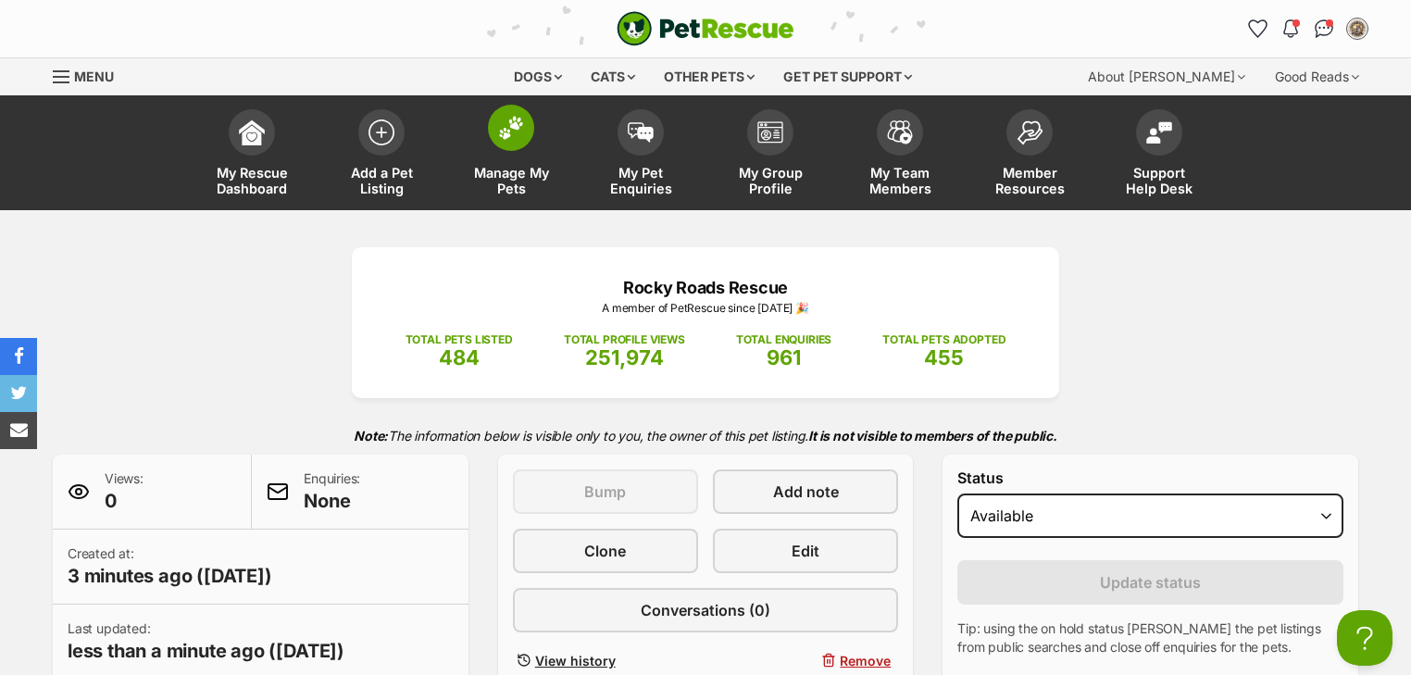
click at [491, 147] on link "Manage My Pets" at bounding box center [511, 155] width 130 height 110
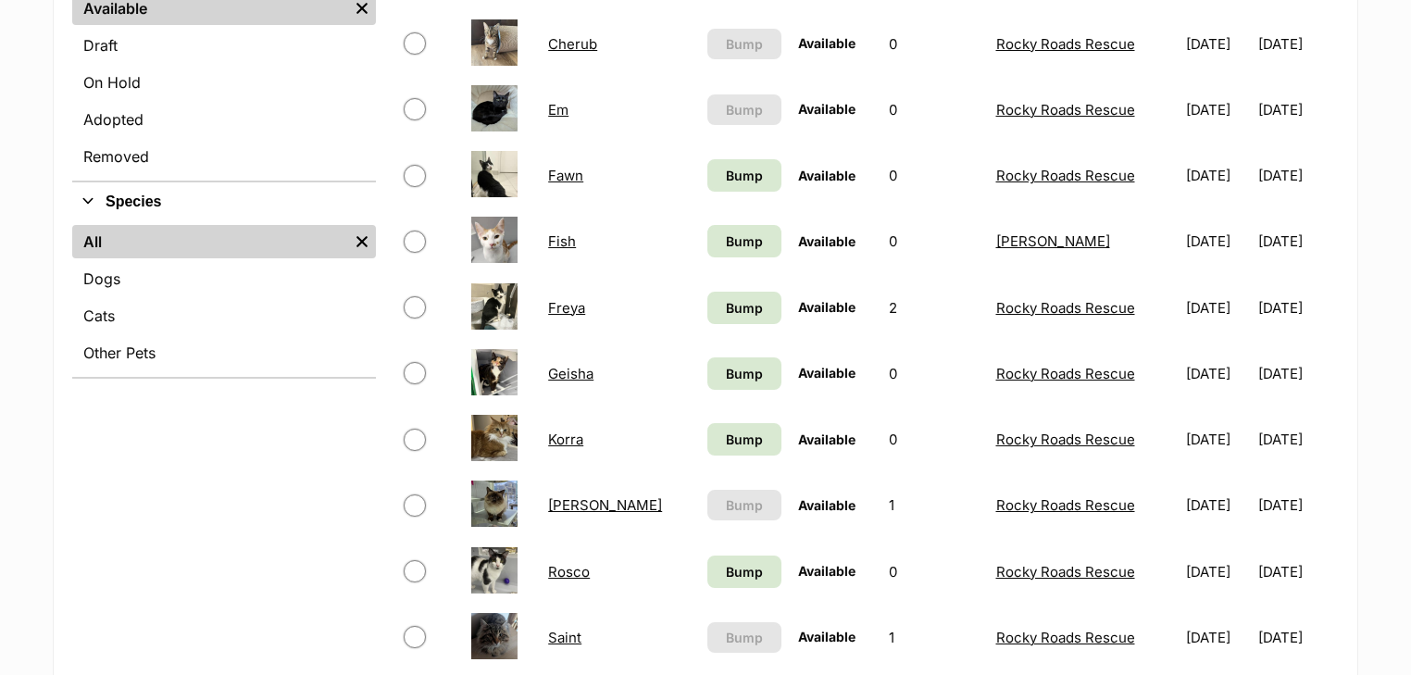
scroll to position [889, 0]
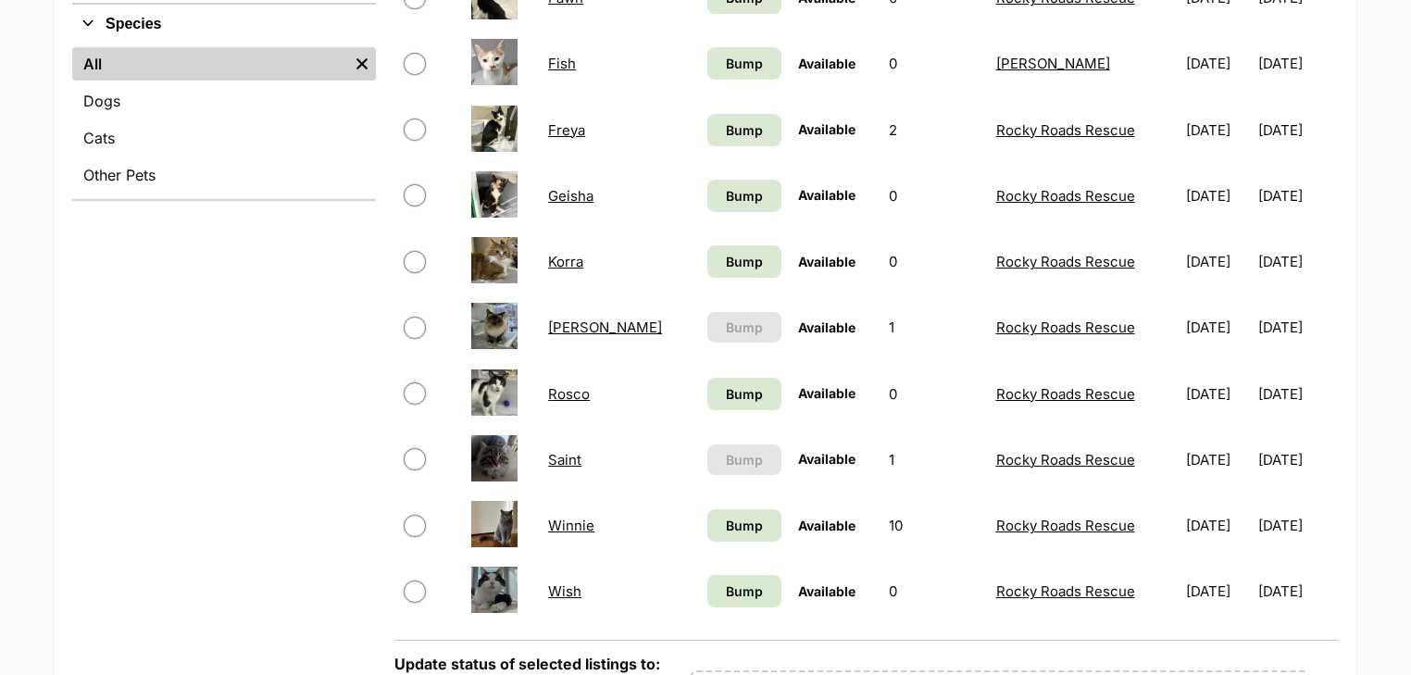
click at [562, 331] on link "[PERSON_NAME]" at bounding box center [605, 328] width 114 height 18
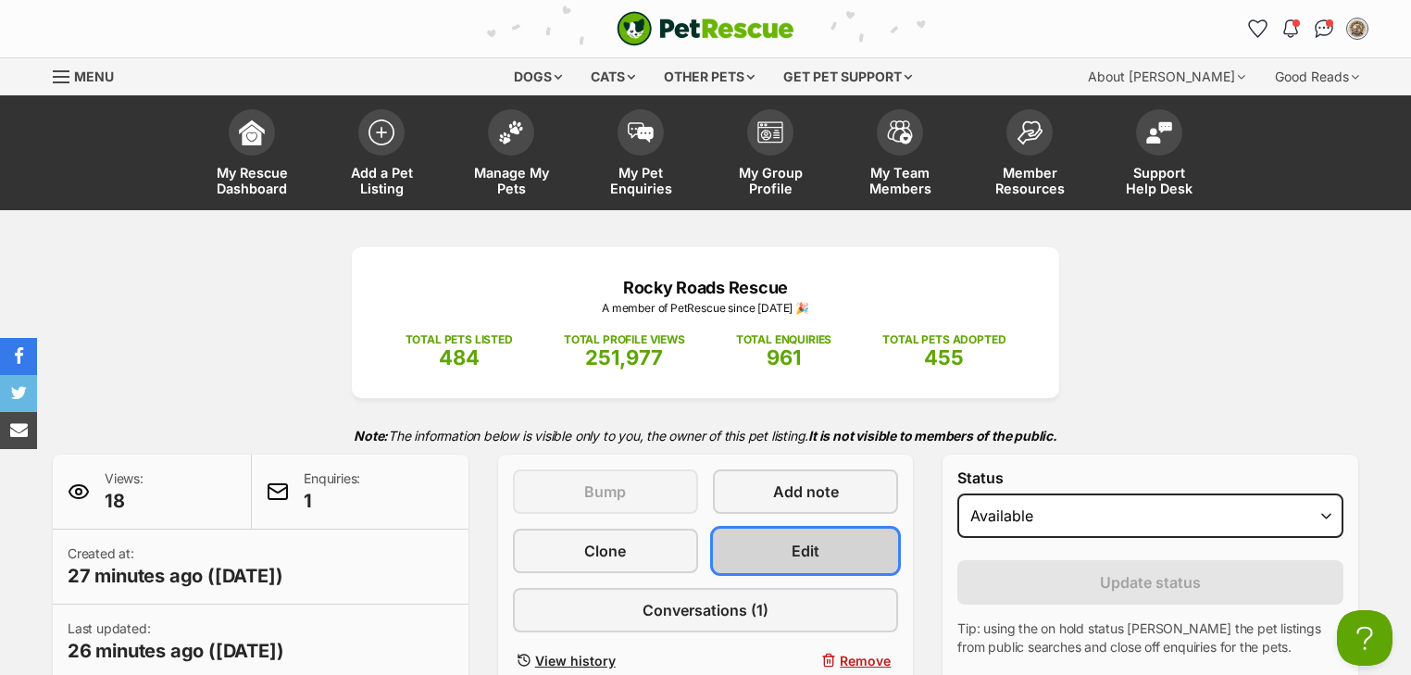
click at [819, 536] on link "Edit" at bounding box center [805, 551] width 185 height 44
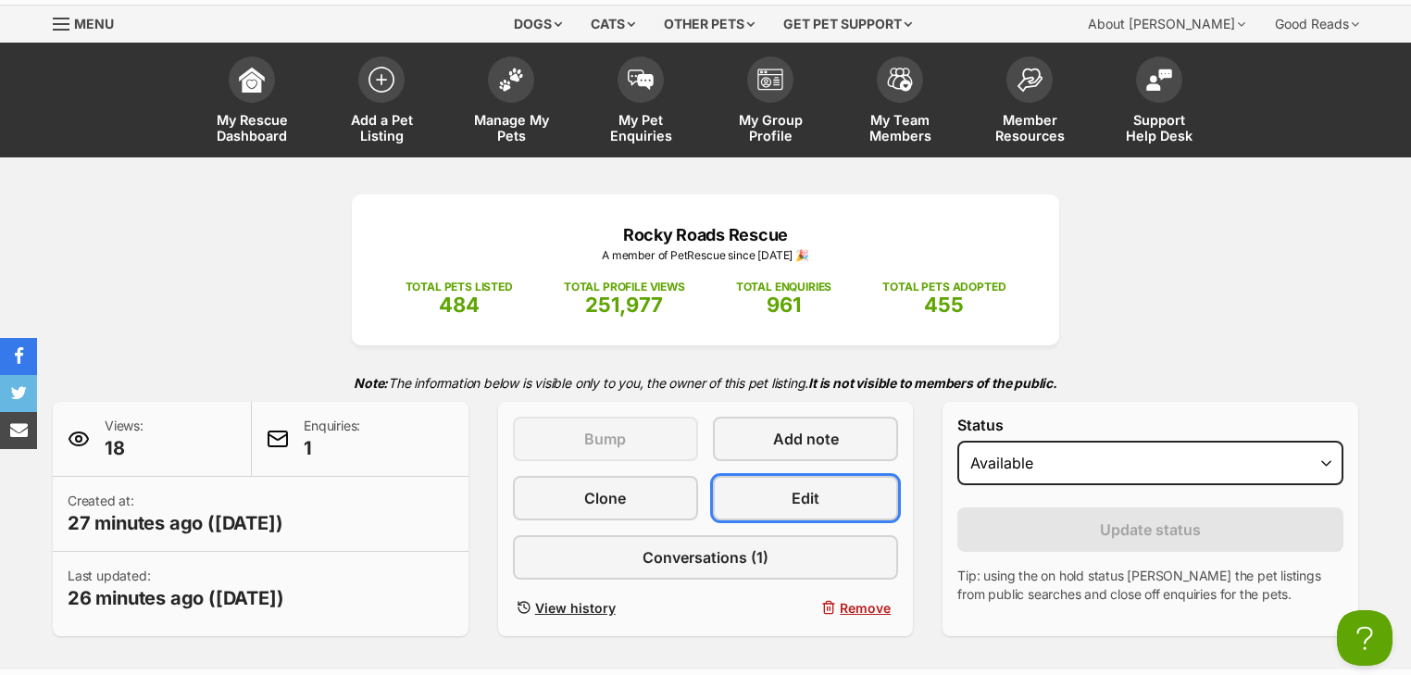
scroll to position [404, 0]
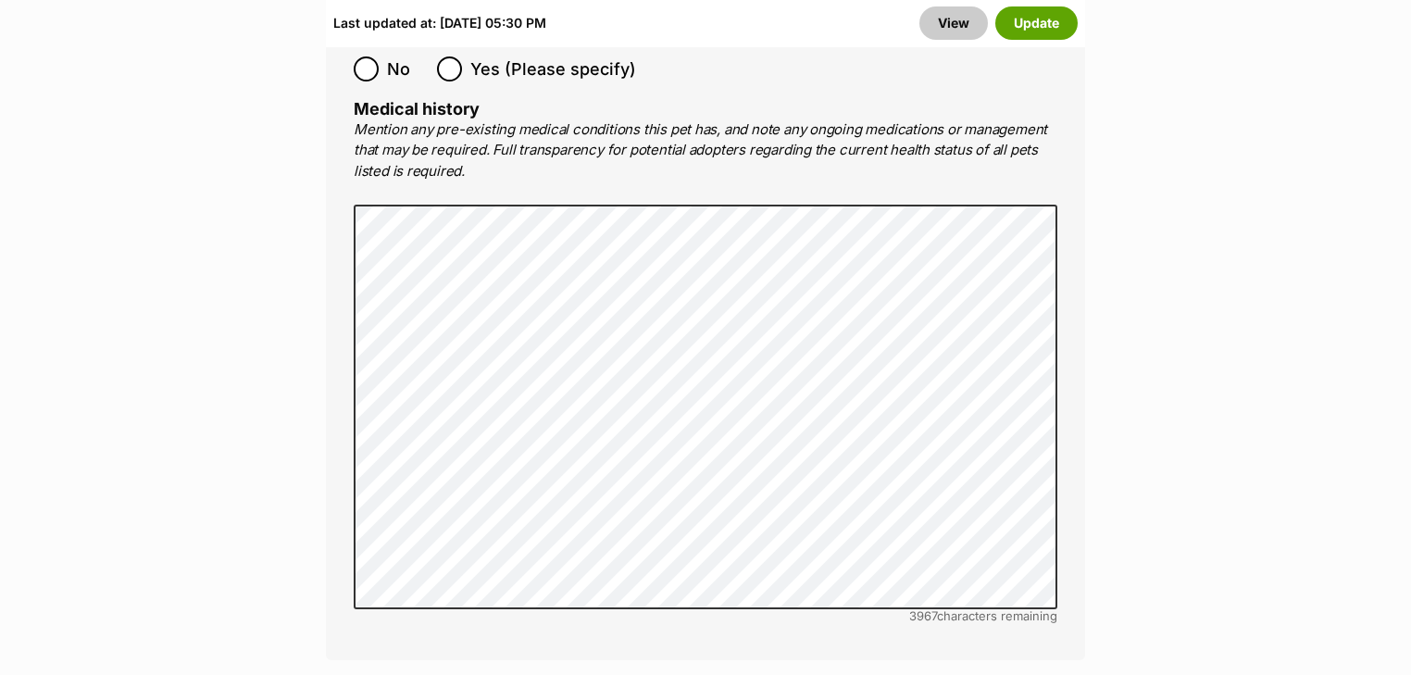
scroll to position [4175, 0]
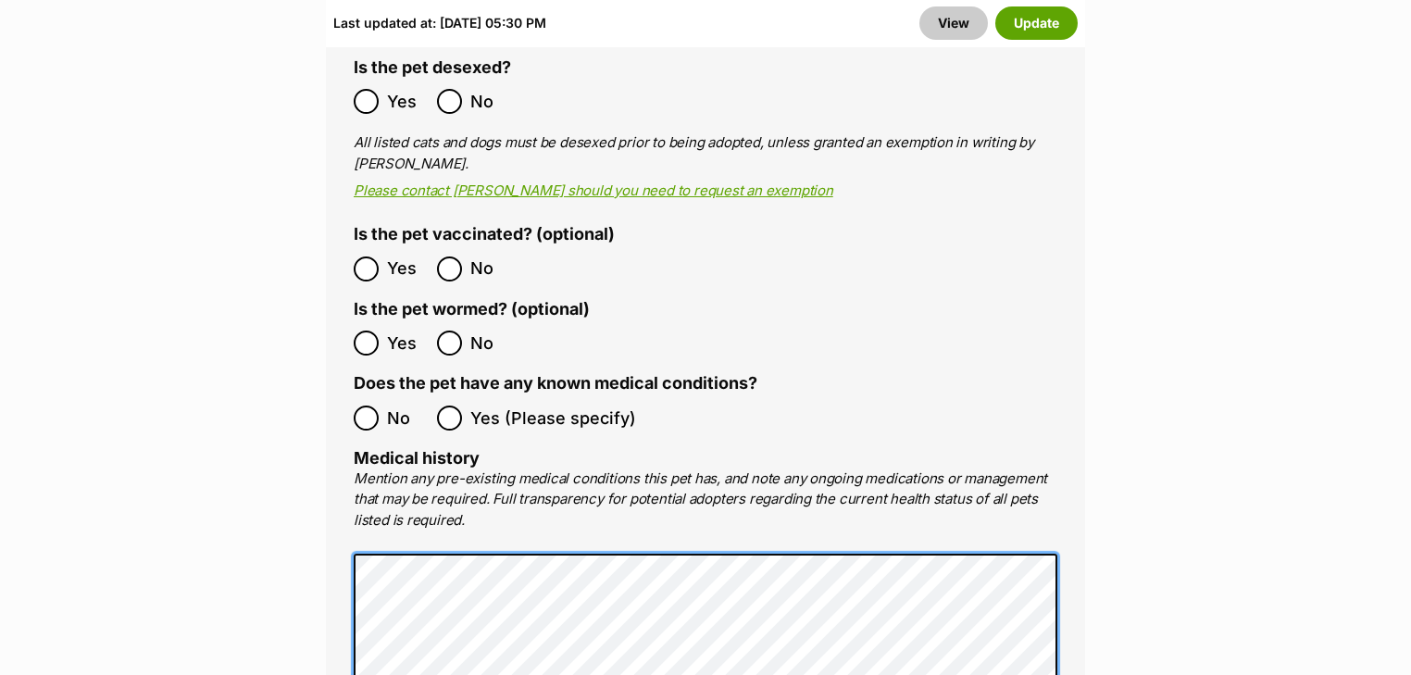
click at [186, 481] on main "Edit [PERSON_NAME] Add or edit photos Add up to 9 photos to show all the cute s…" at bounding box center [705, 398] width 1411 height 8677
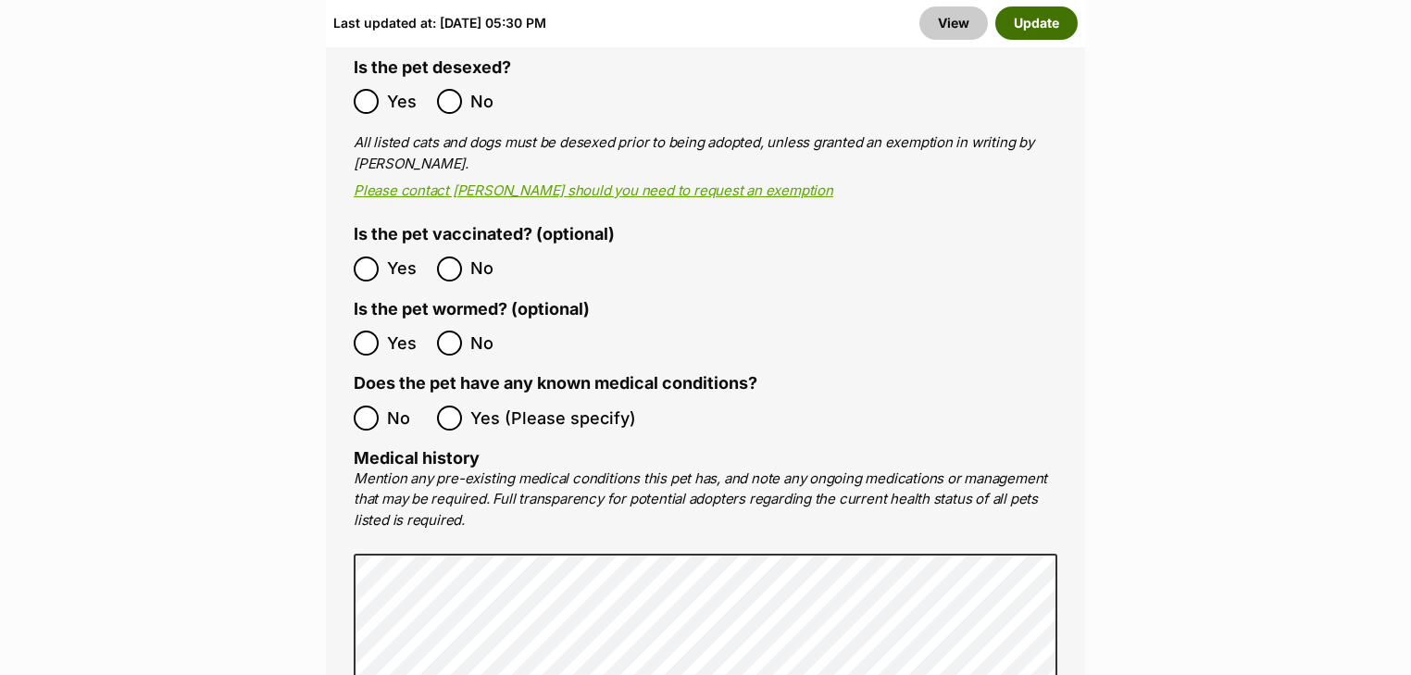
click at [1053, 19] on button "Update" at bounding box center [1037, 22] width 82 height 33
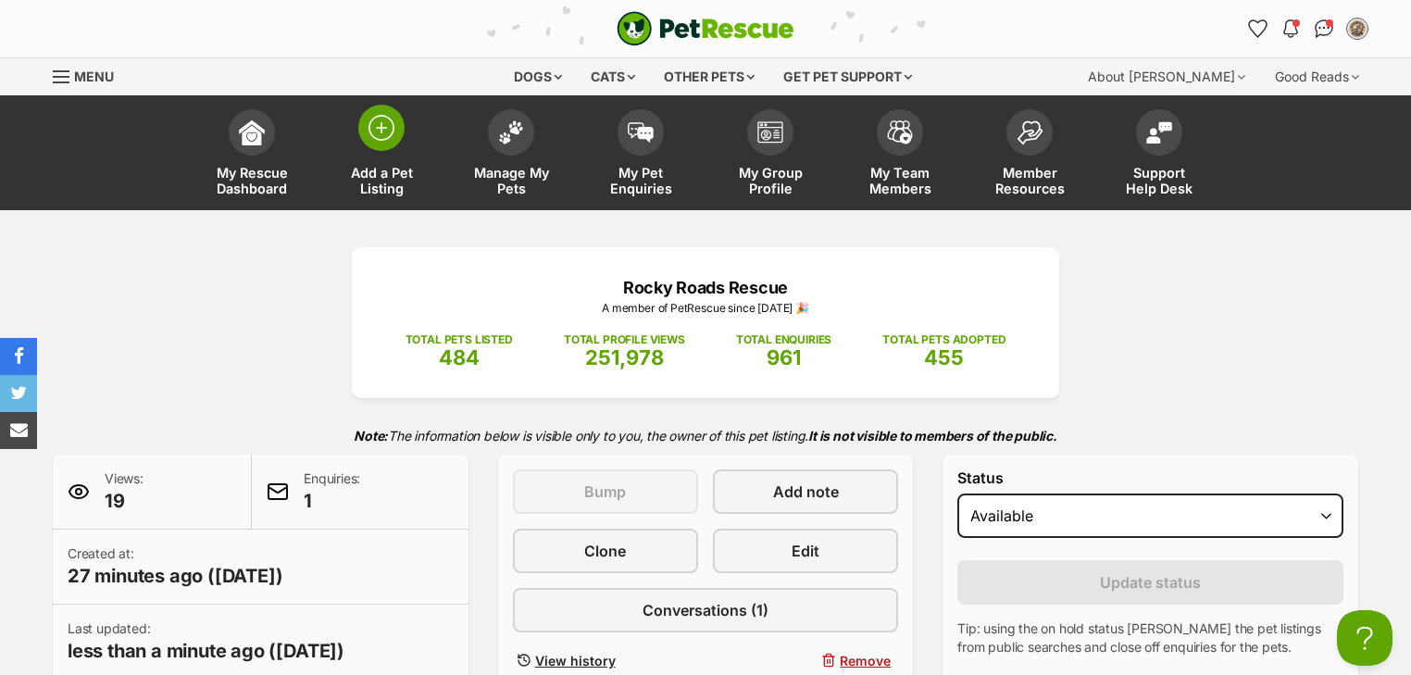
click at [385, 126] on img at bounding box center [382, 128] width 26 height 26
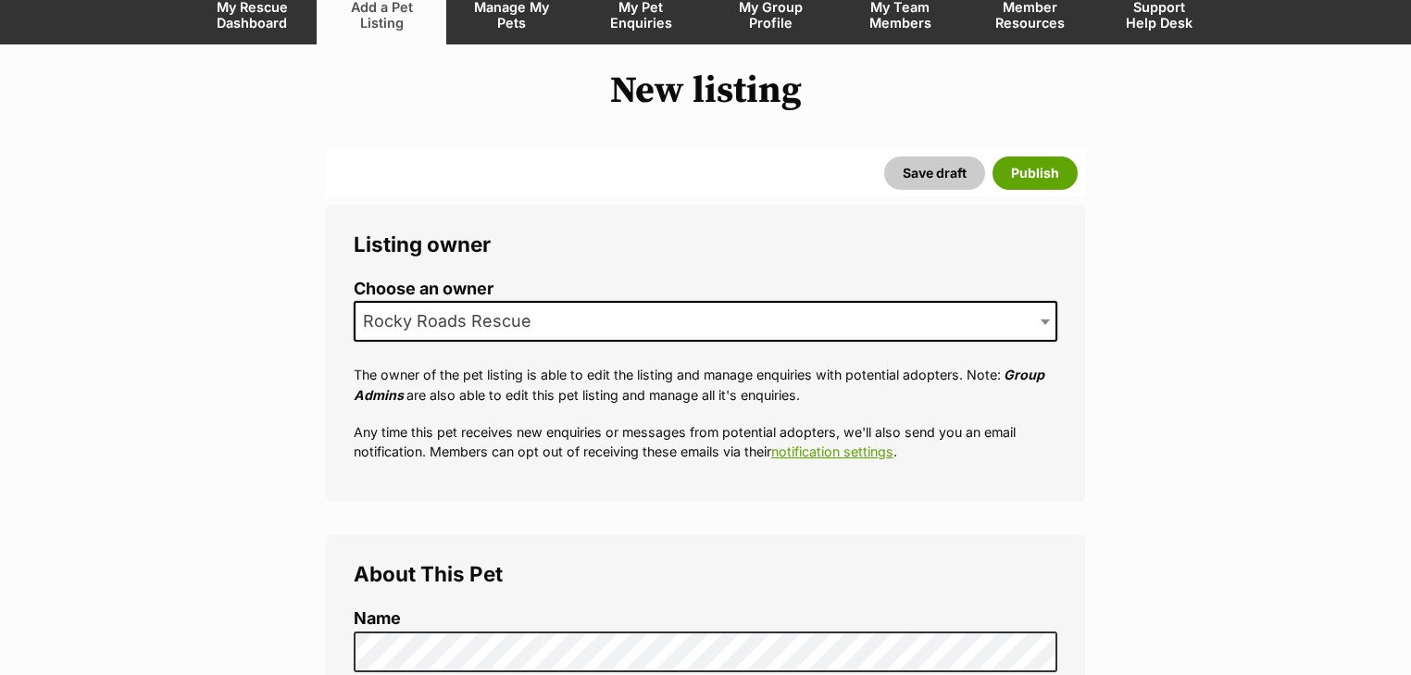
scroll to position [296, 0]
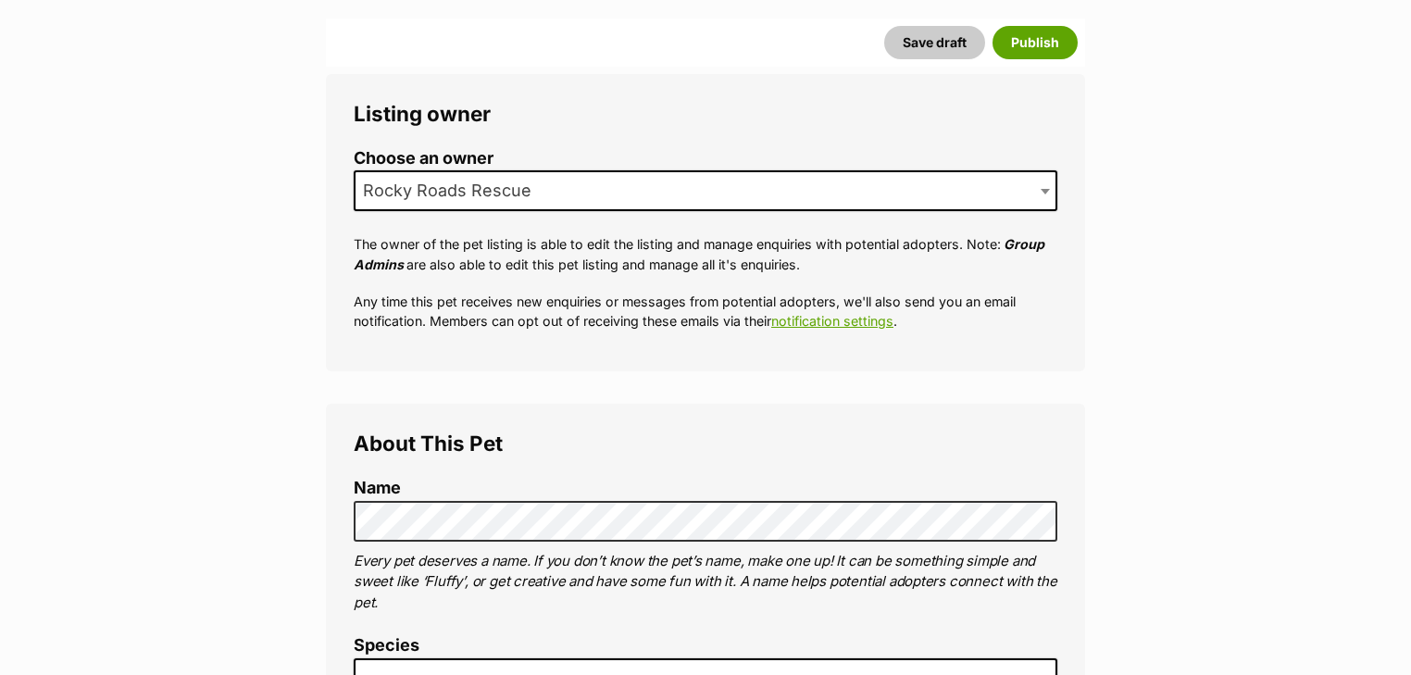
click at [498, 500] on li "Name" at bounding box center [706, 510] width 704 height 62
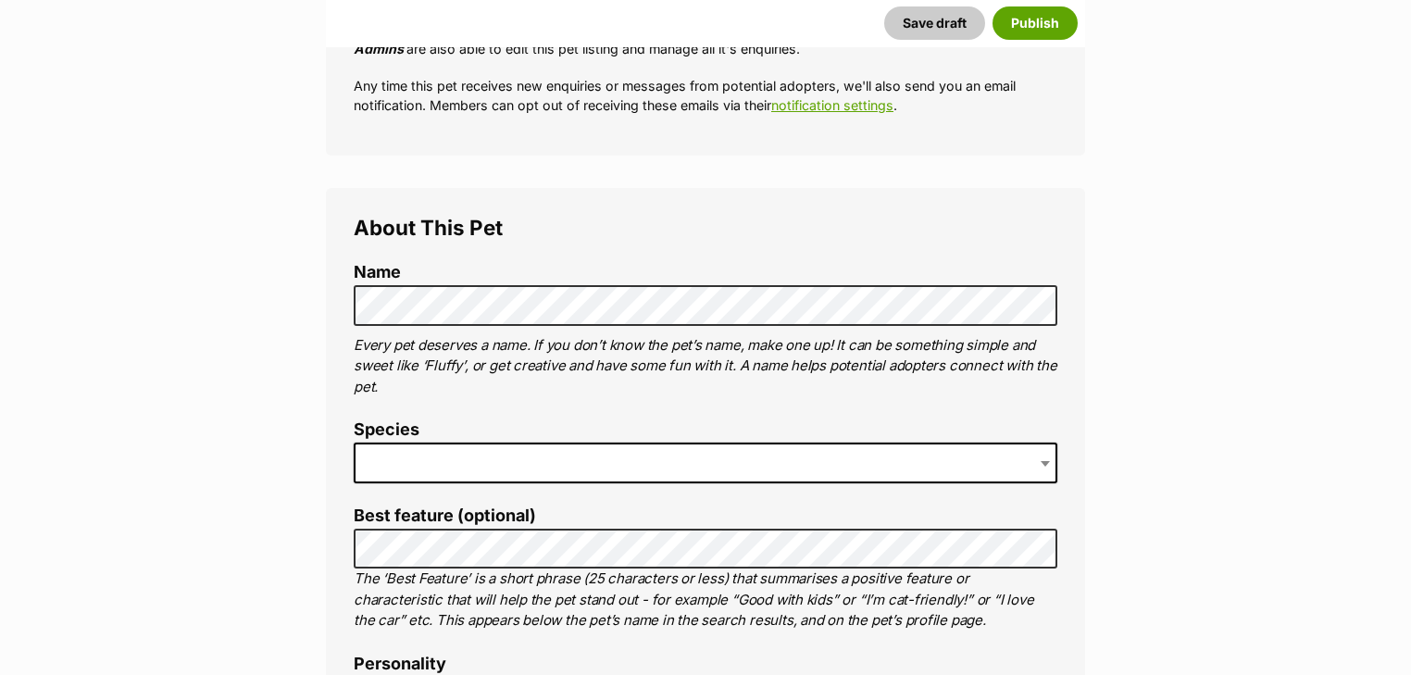
scroll to position [764, 0]
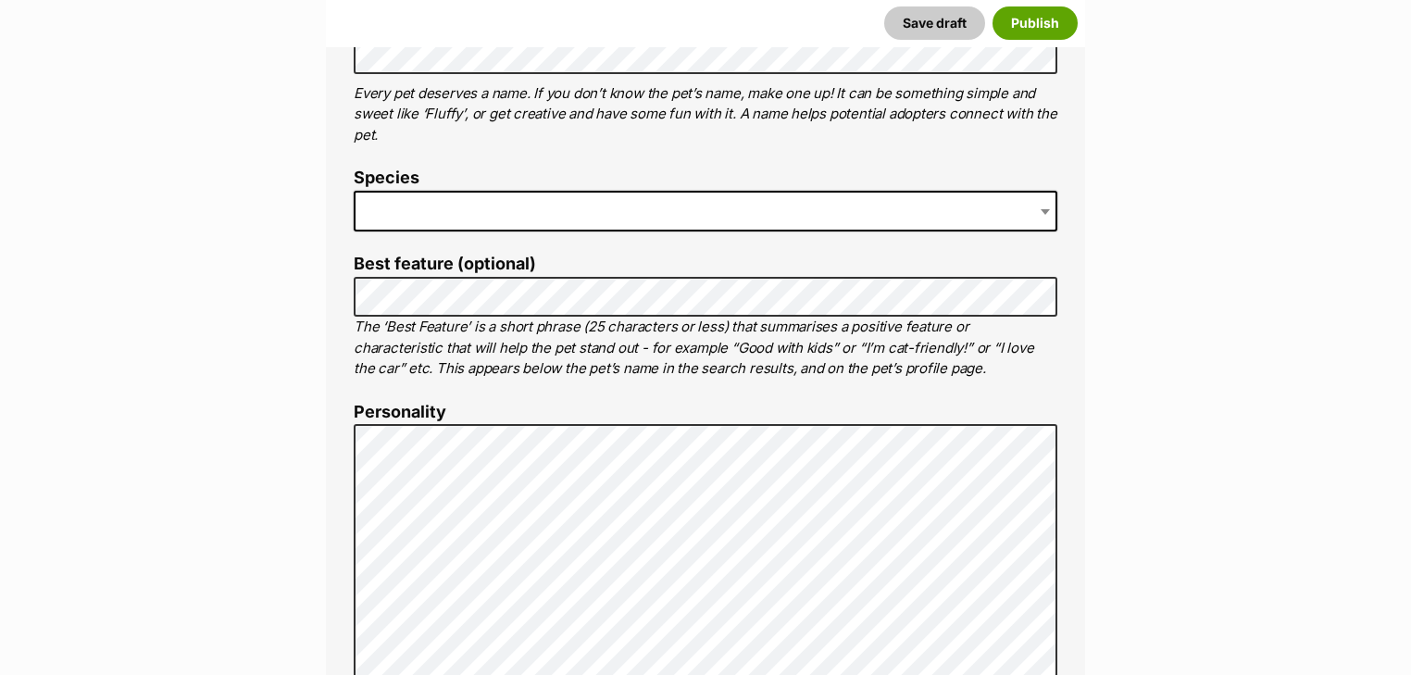
click at [427, 196] on span at bounding box center [706, 211] width 704 height 41
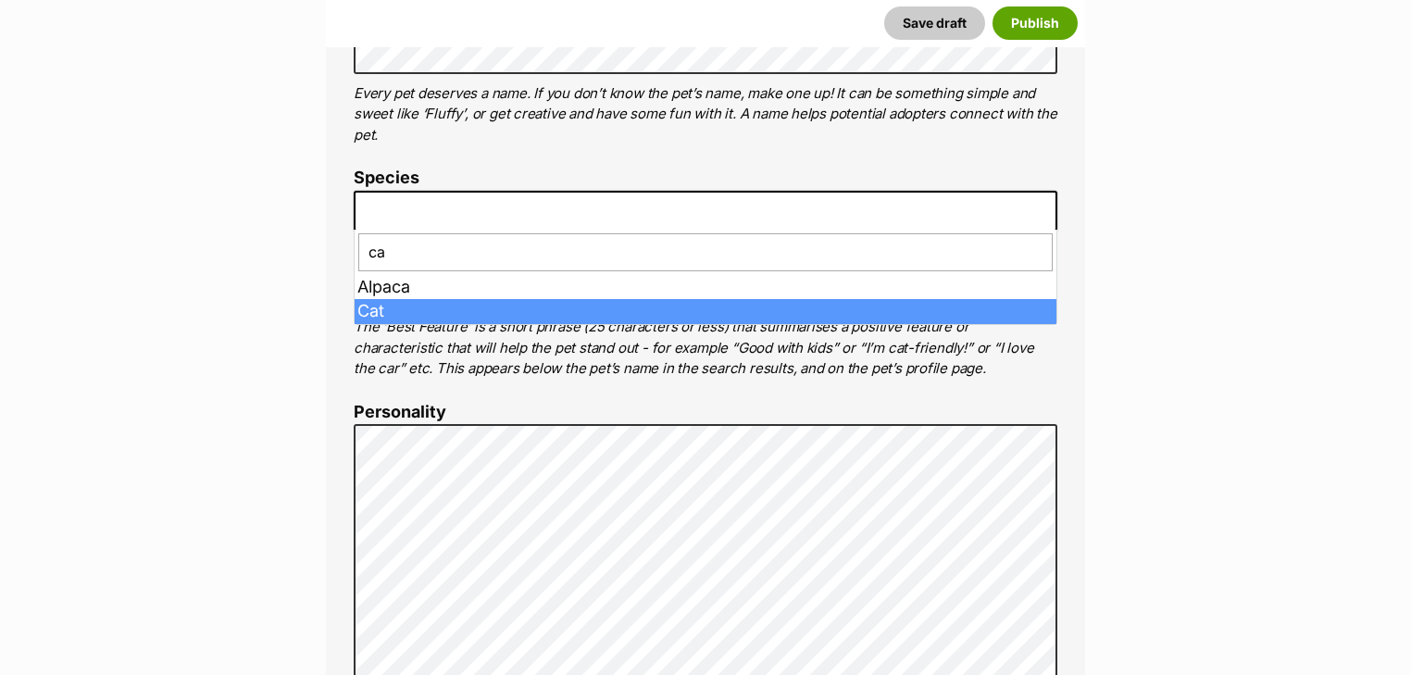
type input "ca"
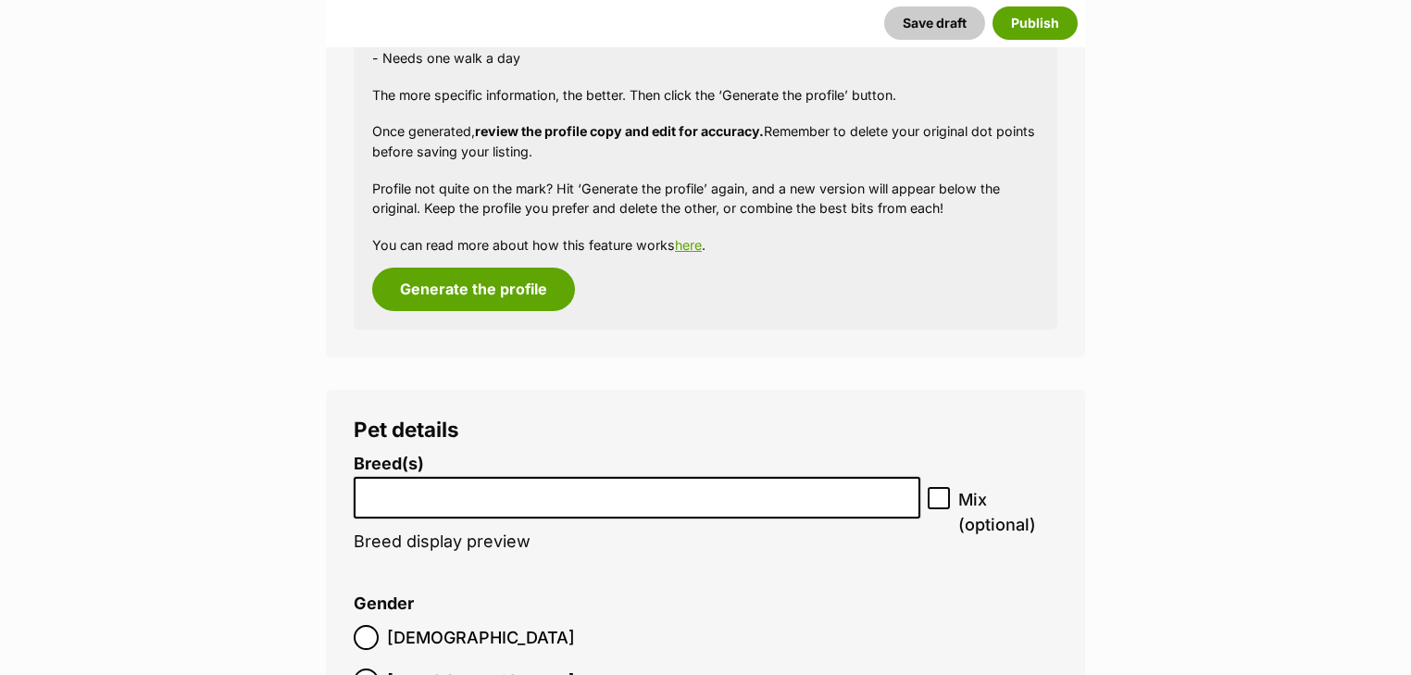
scroll to position [2099, 0]
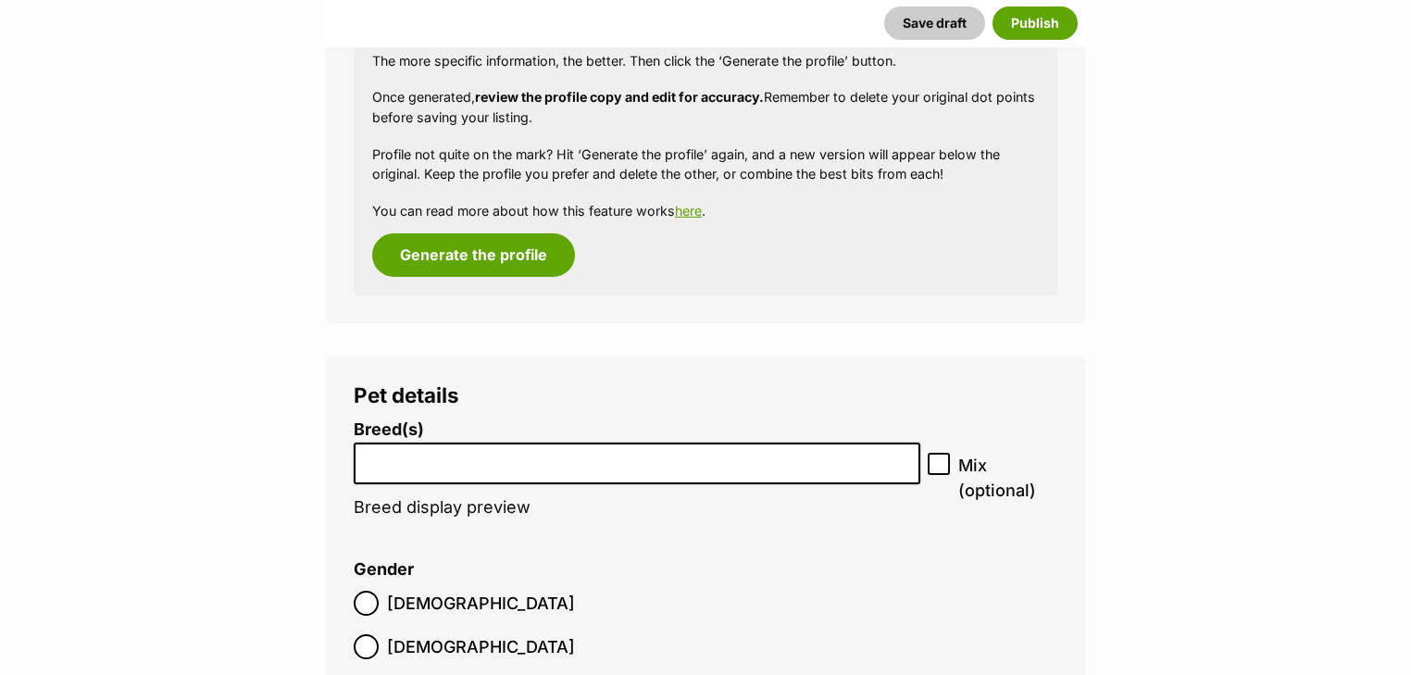
click at [511, 445] on li at bounding box center [637, 464] width 554 height 38
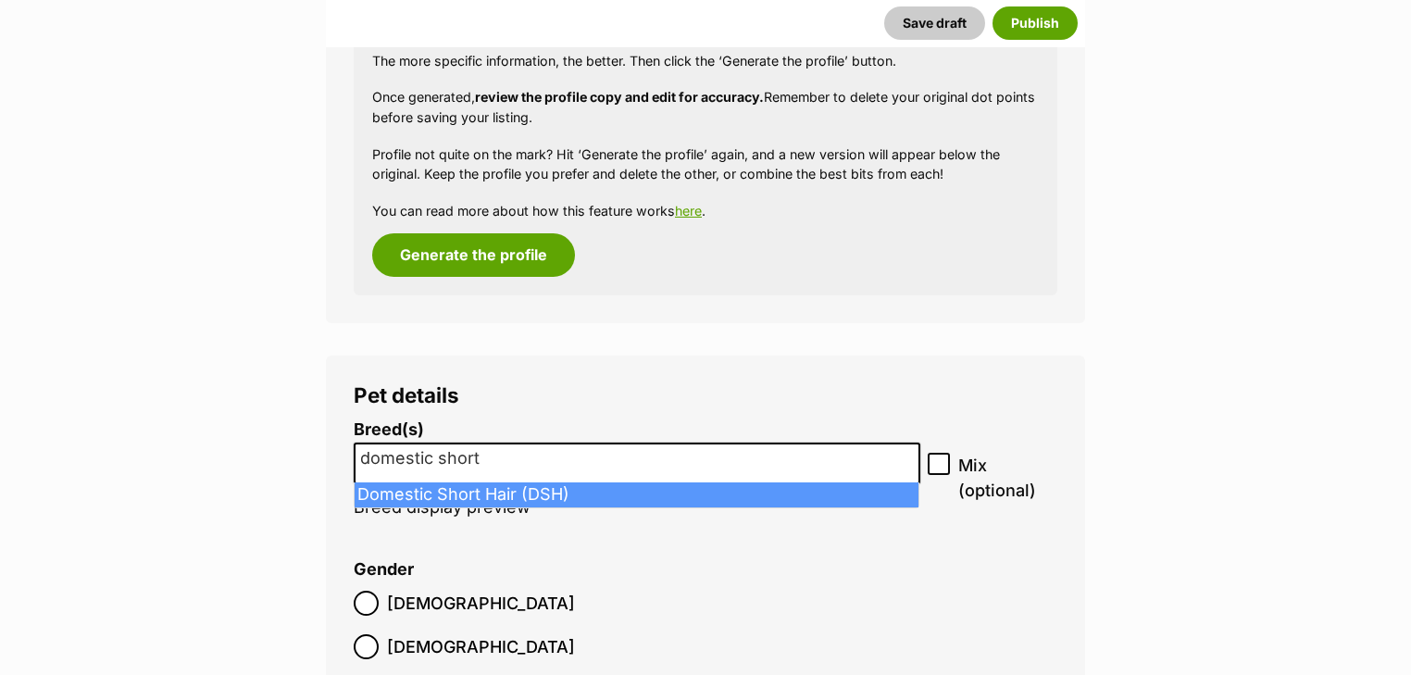
type input "domestic short"
select select "252102"
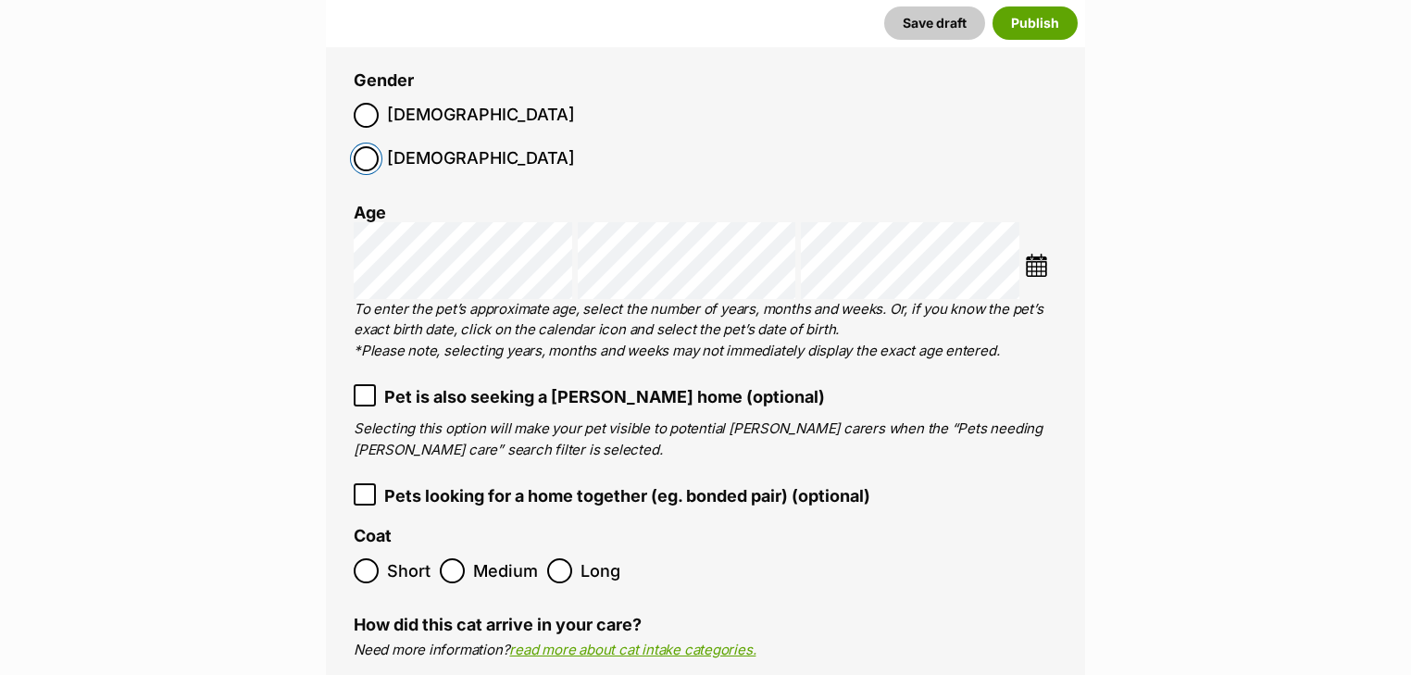
scroll to position [2691, 0]
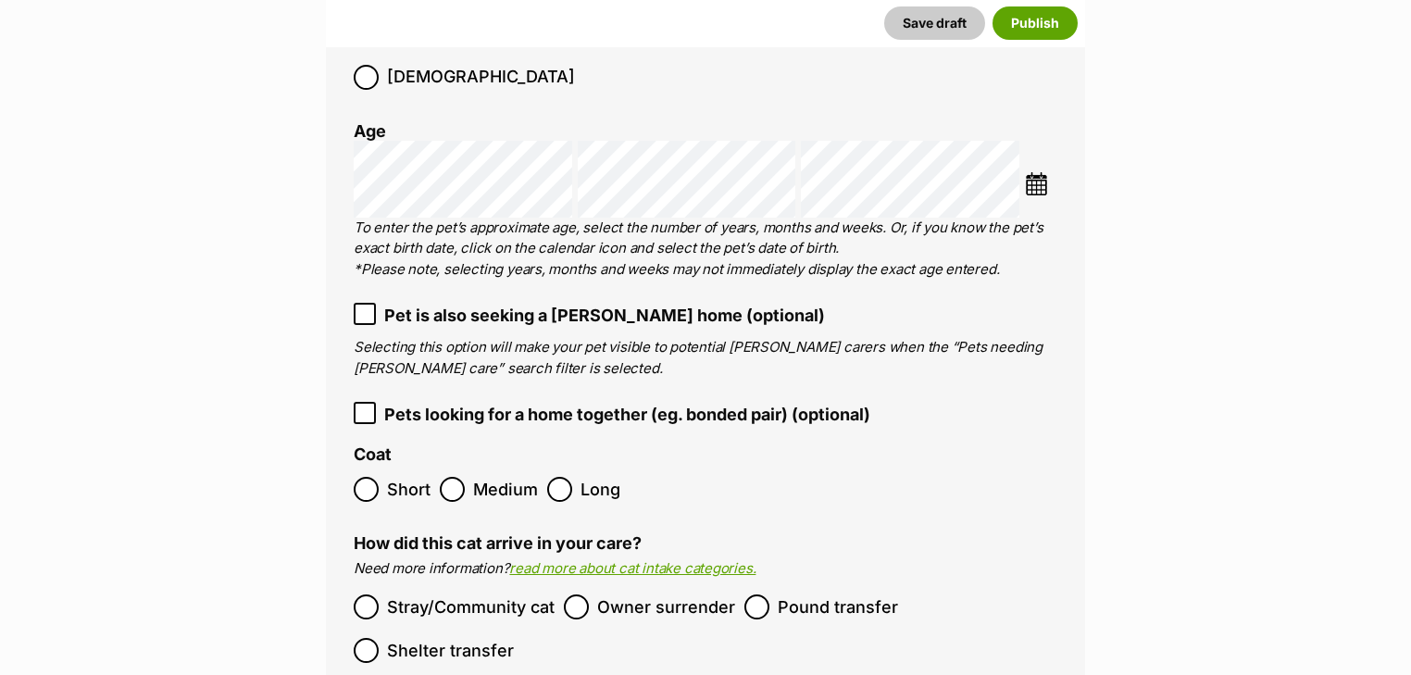
click at [1034, 172] on img at bounding box center [1036, 183] width 23 height 23
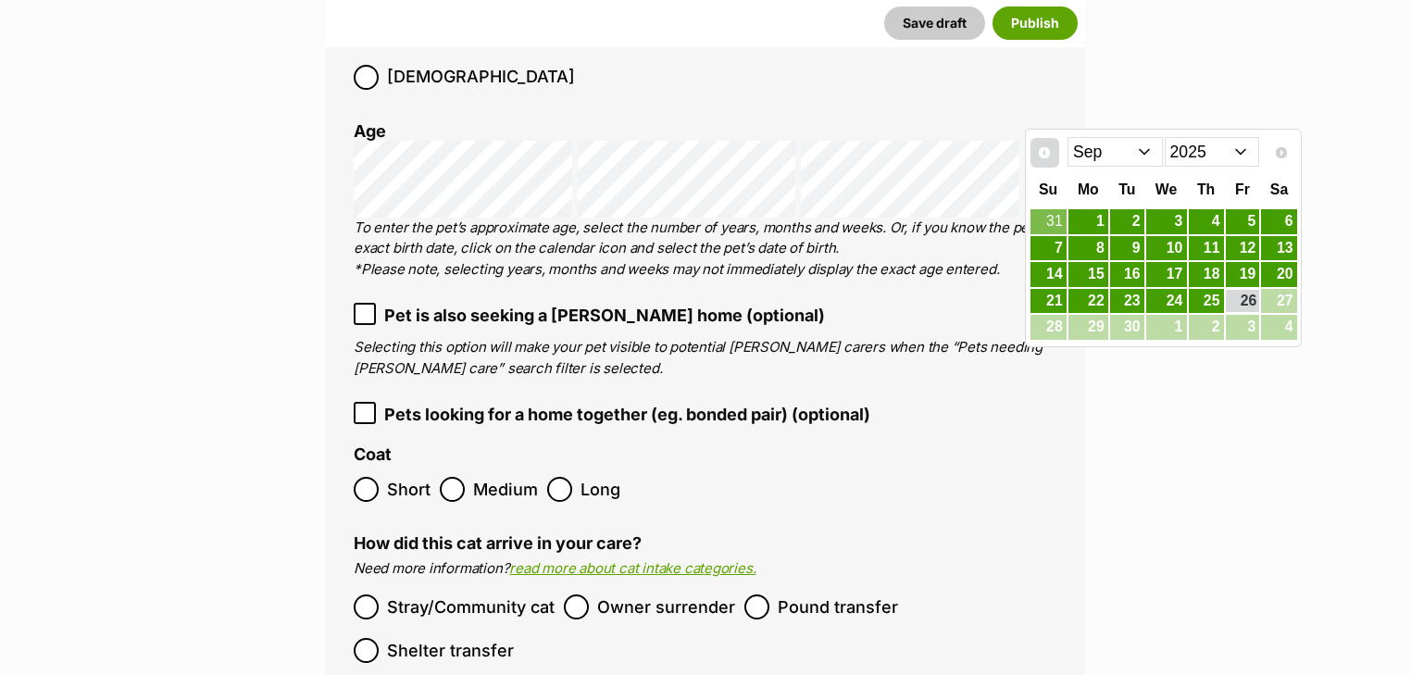
click at [1064, 150] on div "Prev Next Jan Feb Mar Apr May Jun Jul Aug Sep 2015 2016 2017 2018 2019 2020 202…" at bounding box center [1164, 151] width 269 height 38
drag, startPoint x: 1091, startPoint y: 153, endPoint x: 1095, endPoint y: 163, distance: 10.8
click at [1093, 153] on select "Jan Feb Mar Apr May Jun Jul Aug Sep" at bounding box center [1115, 152] width 95 height 30
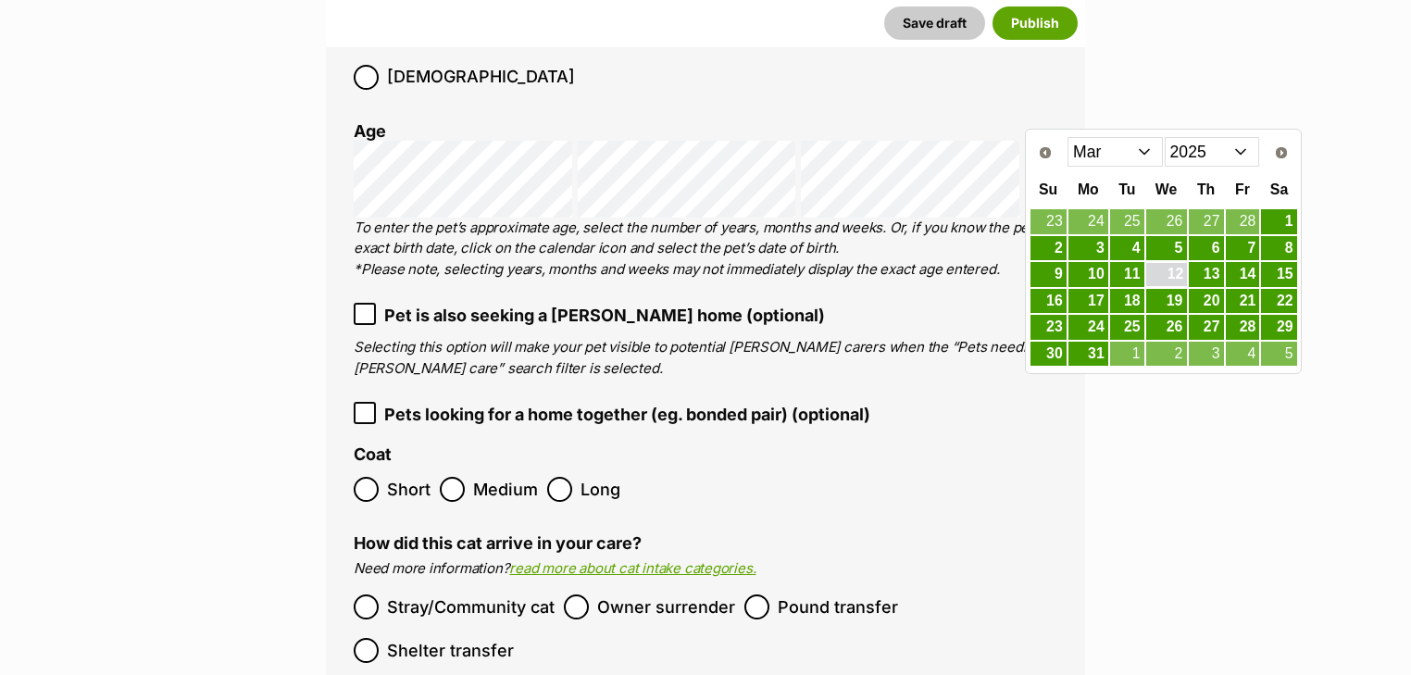
click at [1162, 269] on link "12" at bounding box center [1167, 274] width 41 height 23
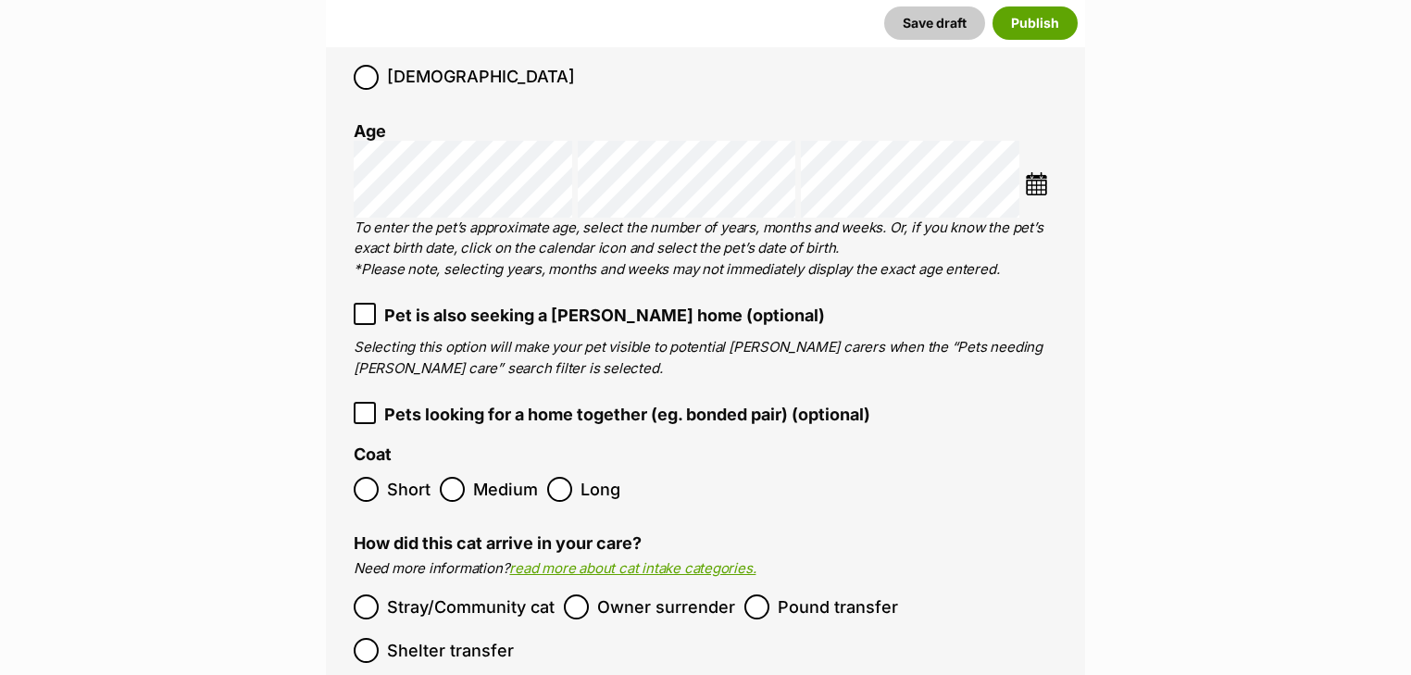
drag, startPoint x: 398, startPoint y: 436, endPoint x: 437, endPoint y: 456, distance: 43.5
click at [397, 477] on span "Short" at bounding box center [409, 489] width 44 height 25
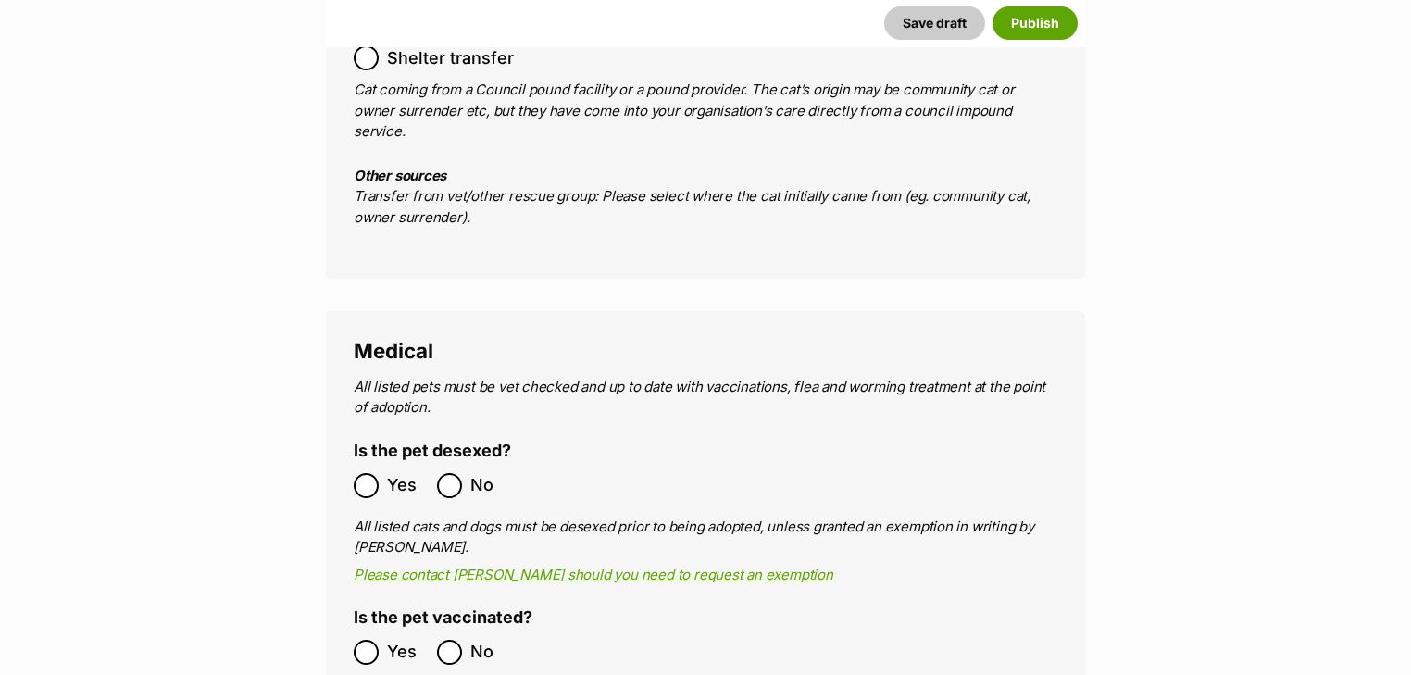
click at [404, 473] on span "Yes" at bounding box center [407, 485] width 41 height 25
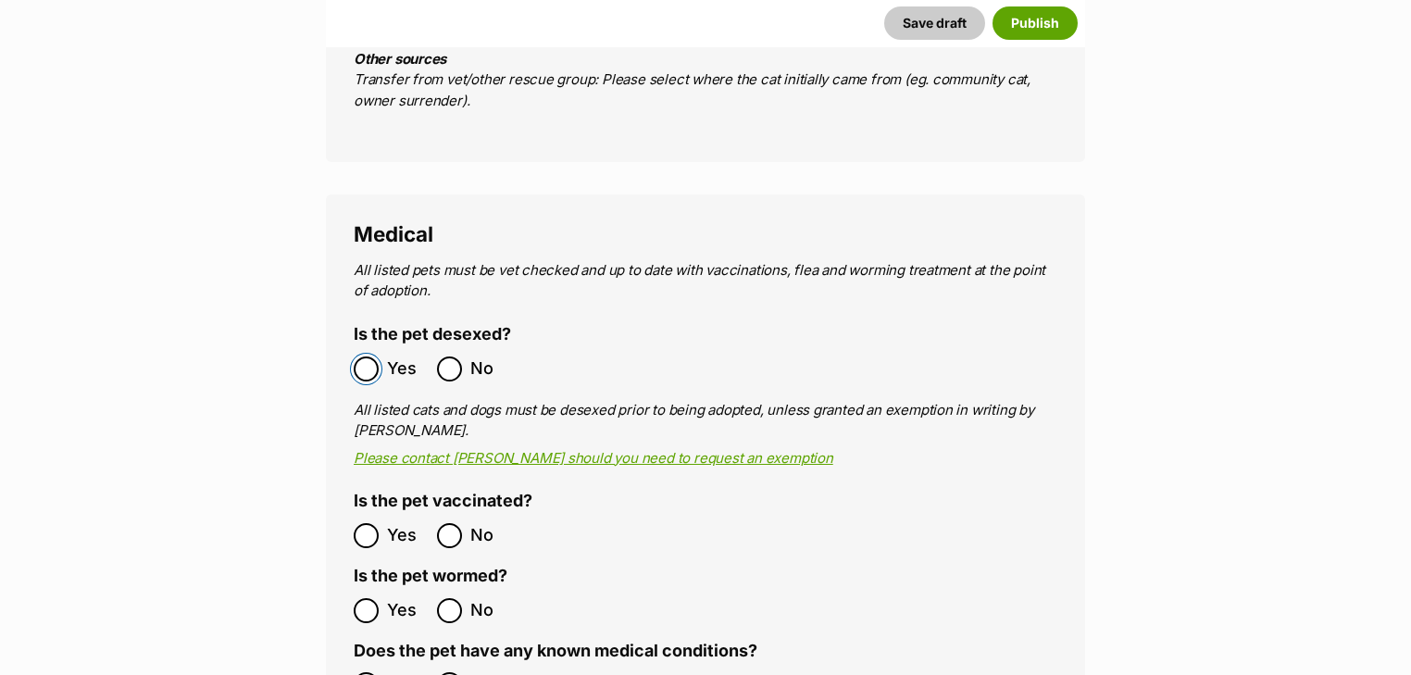
scroll to position [3432, 0]
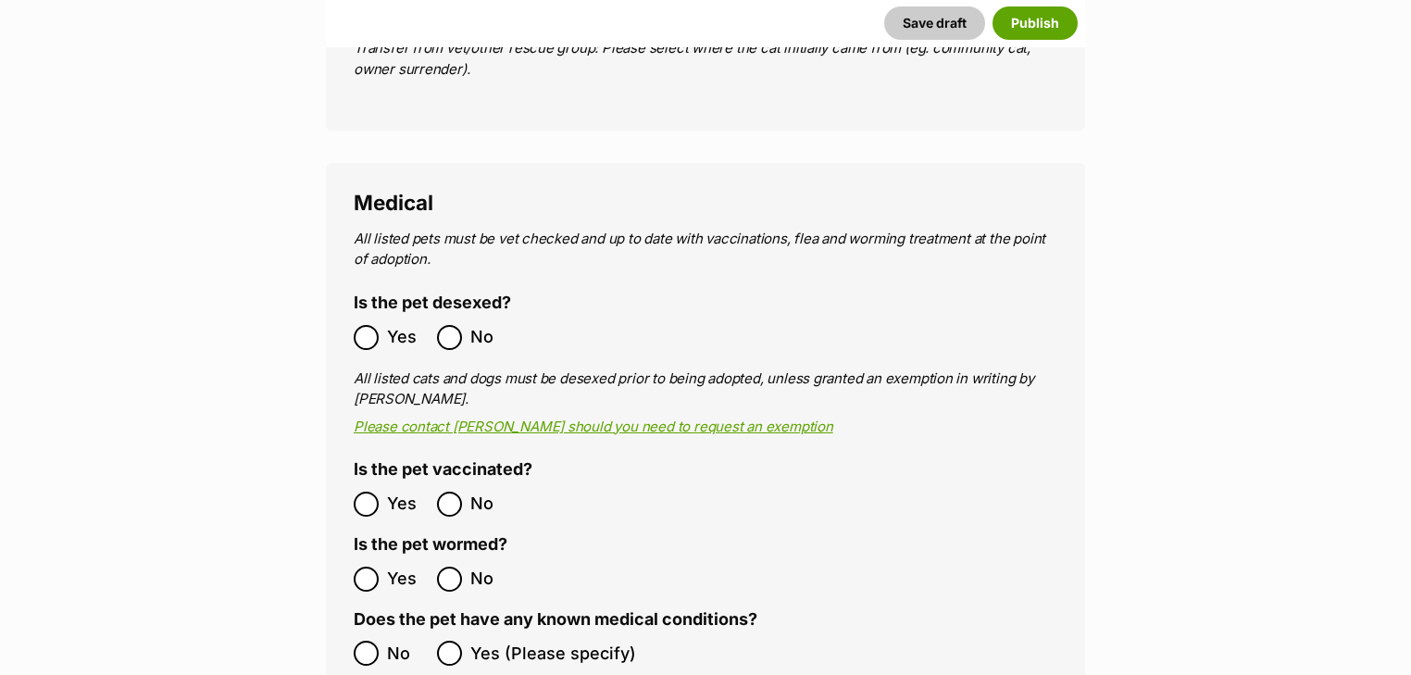
click at [388, 492] on span "Yes" at bounding box center [407, 504] width 41 height 25
drag, startPoint x: 394, startPoint y: 517, endPoint x: 400, endPoint y: 553, distance: 36.7
click at [394, 567] on span "Yes" at bounding box center [407, 579] width 41 height 25
drag, startPoint x: 391, startPoint y: 593, endPoint x: 402, endPoint y: 576, distance: 20.0
click at [391, 641] on span "No" at bounding box center [407, 653] width 41 height 25
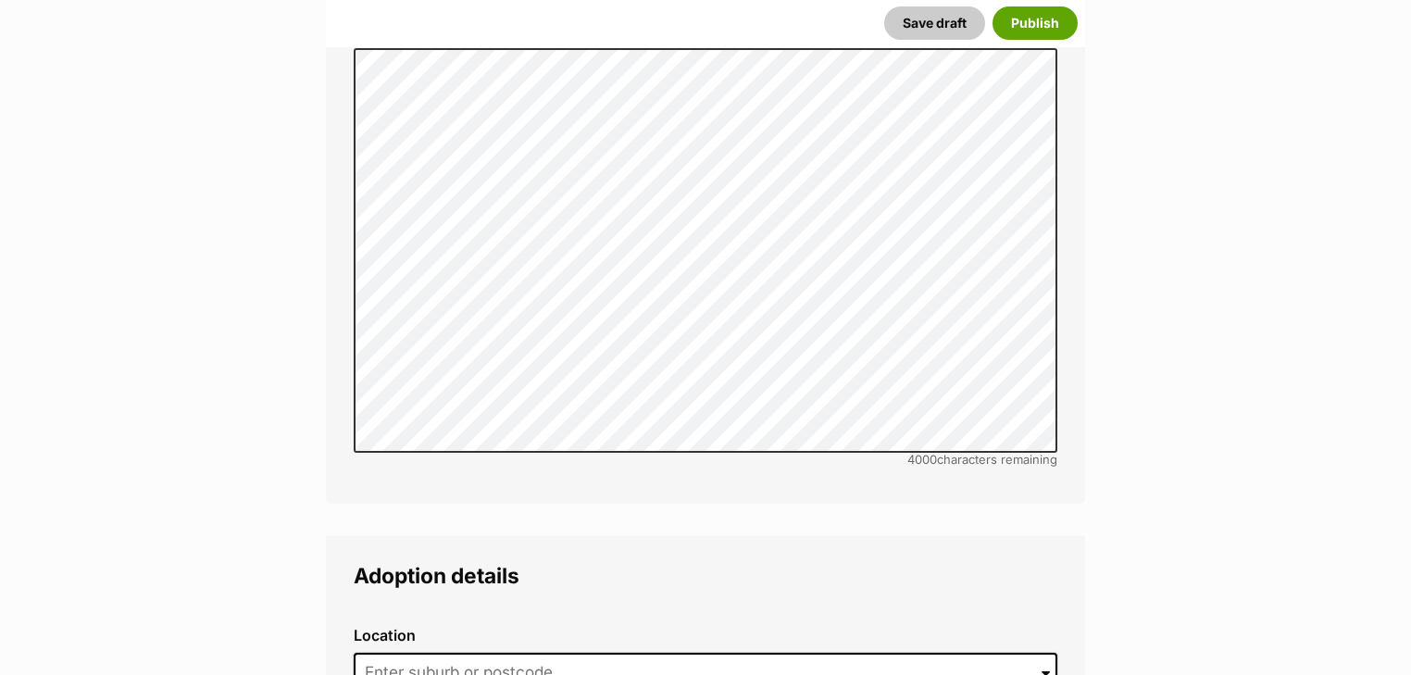
scroll to position [4469, 0]
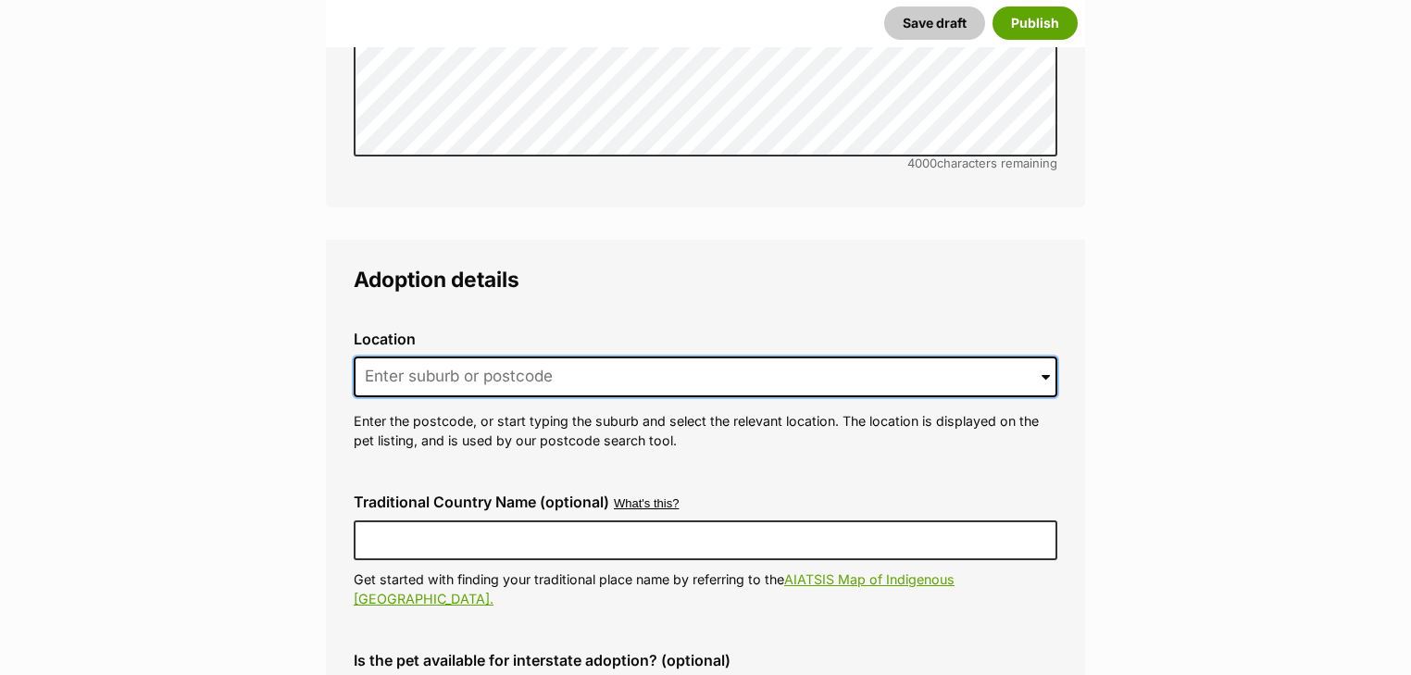
click at [435, 357] on input at bounding box center [706, 377] width 704 height 41
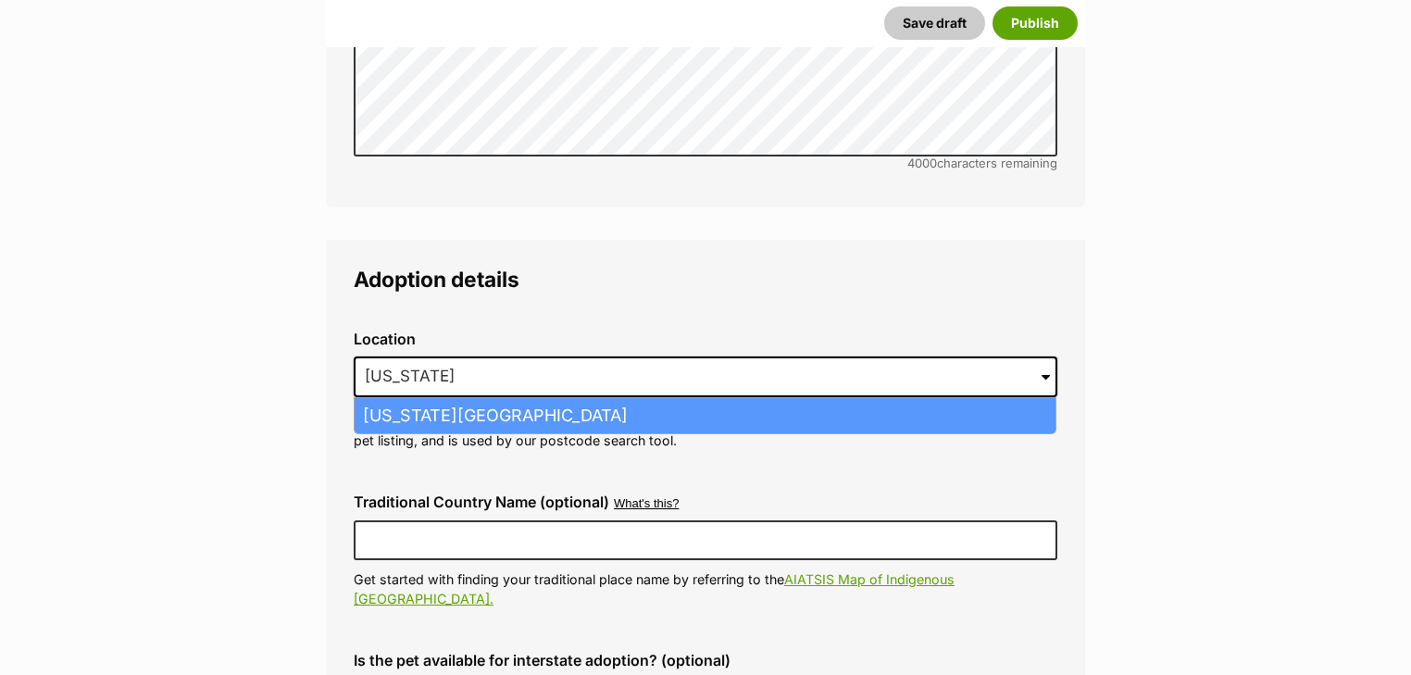
click at [457, 398] on li "Vermont South, Victoria, 3133" at bounding box center [705, 416] width 701 height 36
type input "Vermont South, Victoria, 3133"
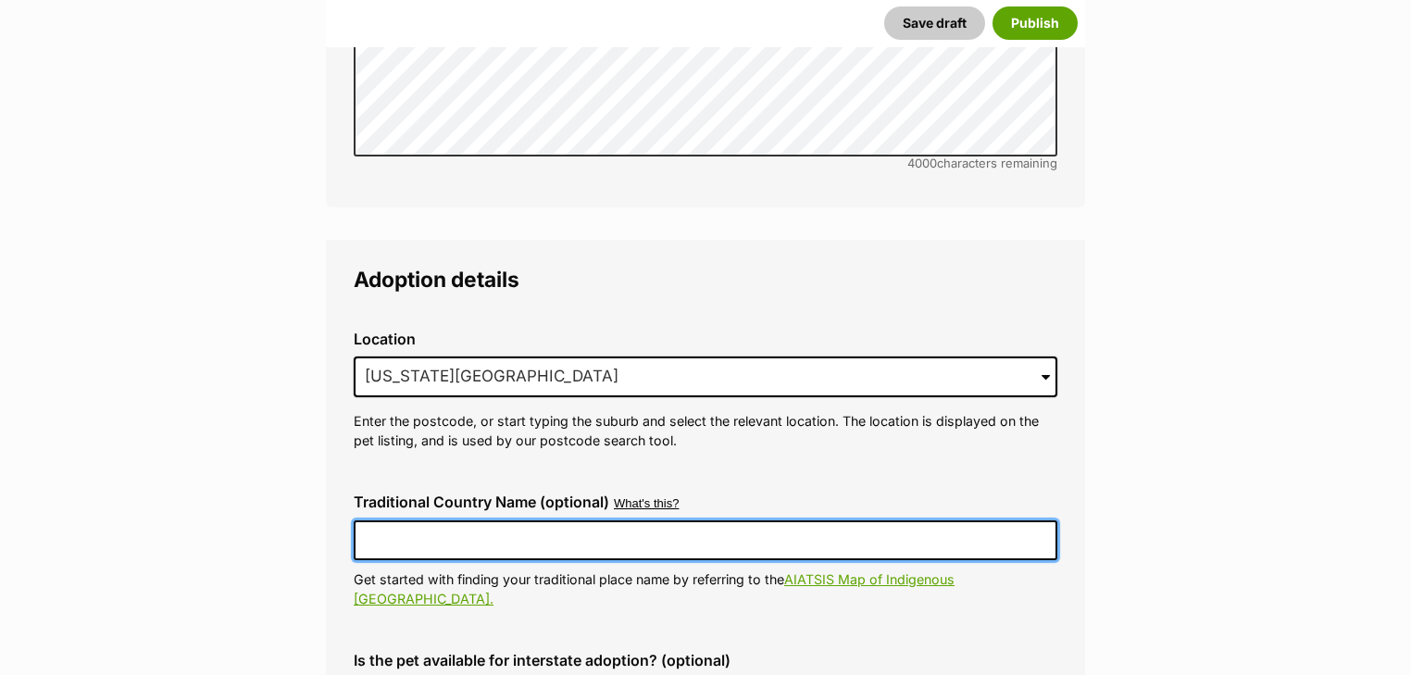
click at [478, 520] on input "Traditional Country Name (optional)" at bounding box center [706, 539] width 704 height 39
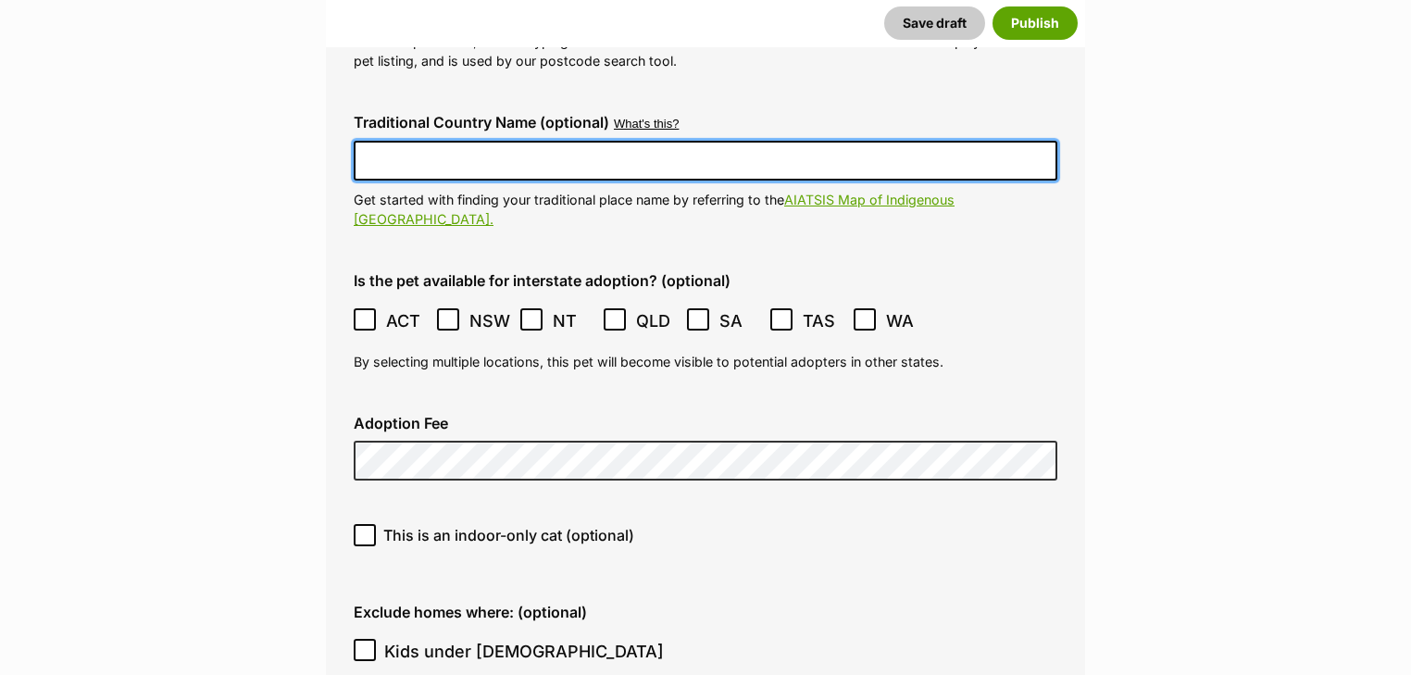
scroll to position [5062, 0]
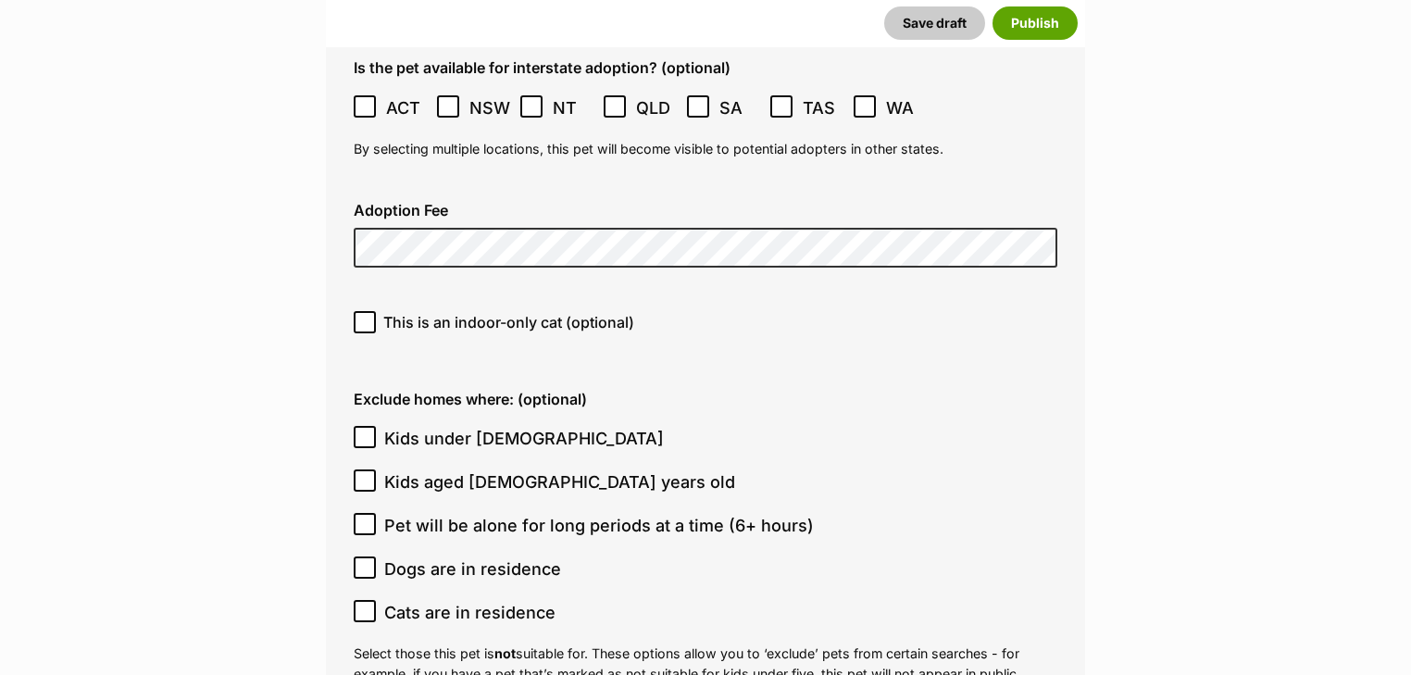
click at [406, 311] on span "This is an indoor-only cat (optional)" at bounding box center [508, 322] width 251 height 22
click at [376, 311] on input "This is an indoor-only cat (optional)" at bounding box center [365, 322] width 22 height 22
checkbox input "true"
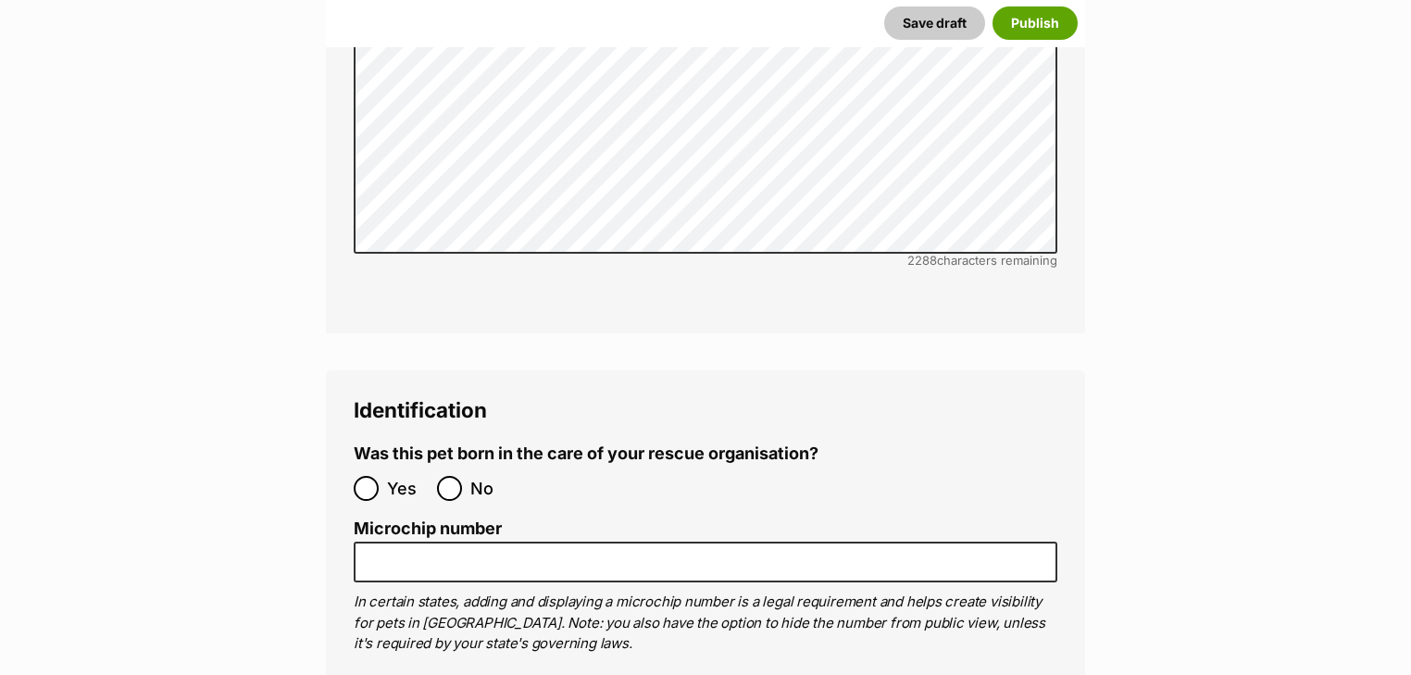
scroll to position [6544, 0]
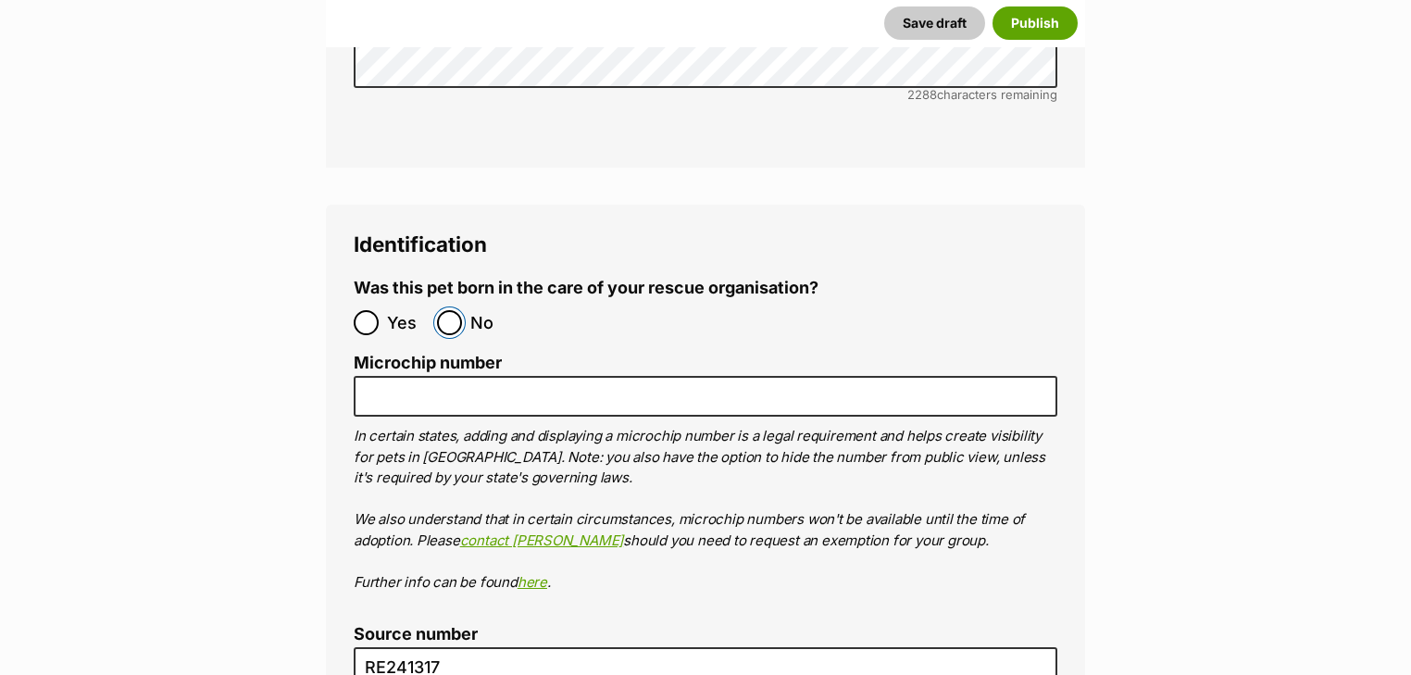
click at [442, 310] on input "No" at bounding box center [449, 322] width 25 height 25
radio input "true"
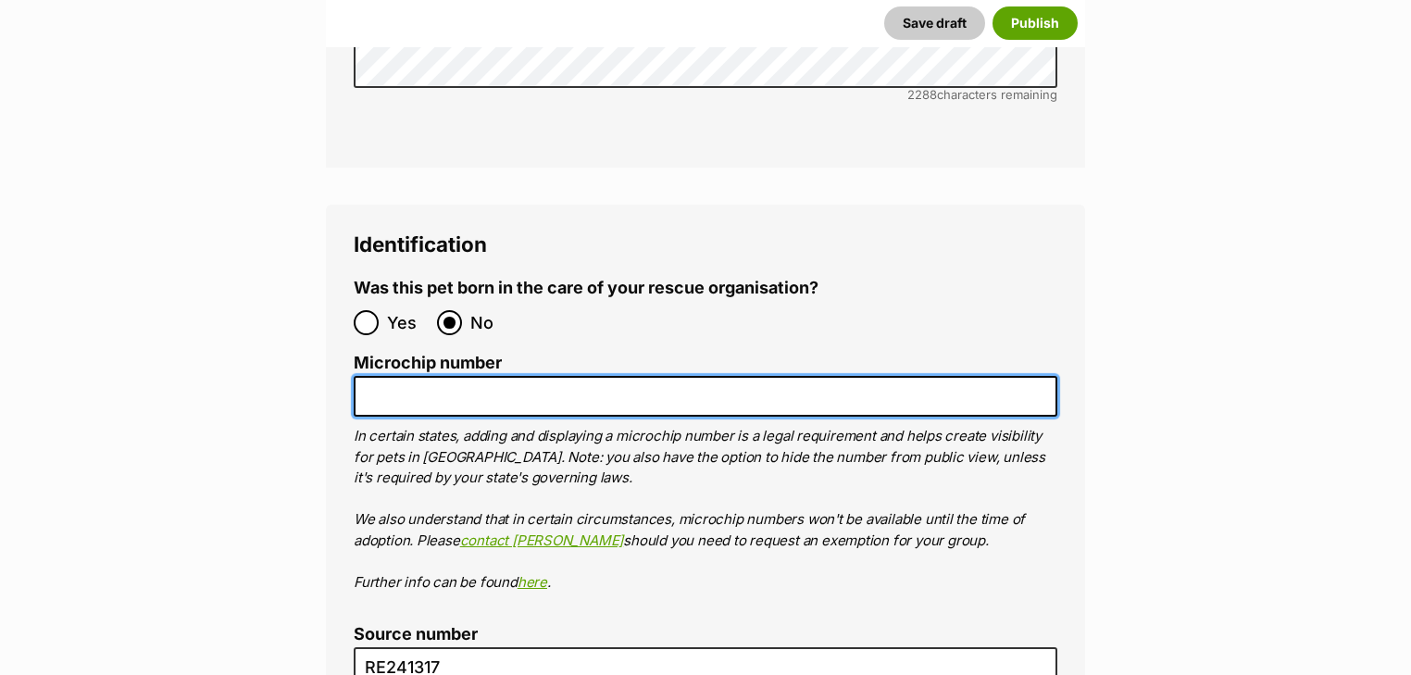
click at [418, 376] on input "Microchip number" at bounding box center [706, 397] width 704 height 42
type input "3"
paste input "956000018444543"
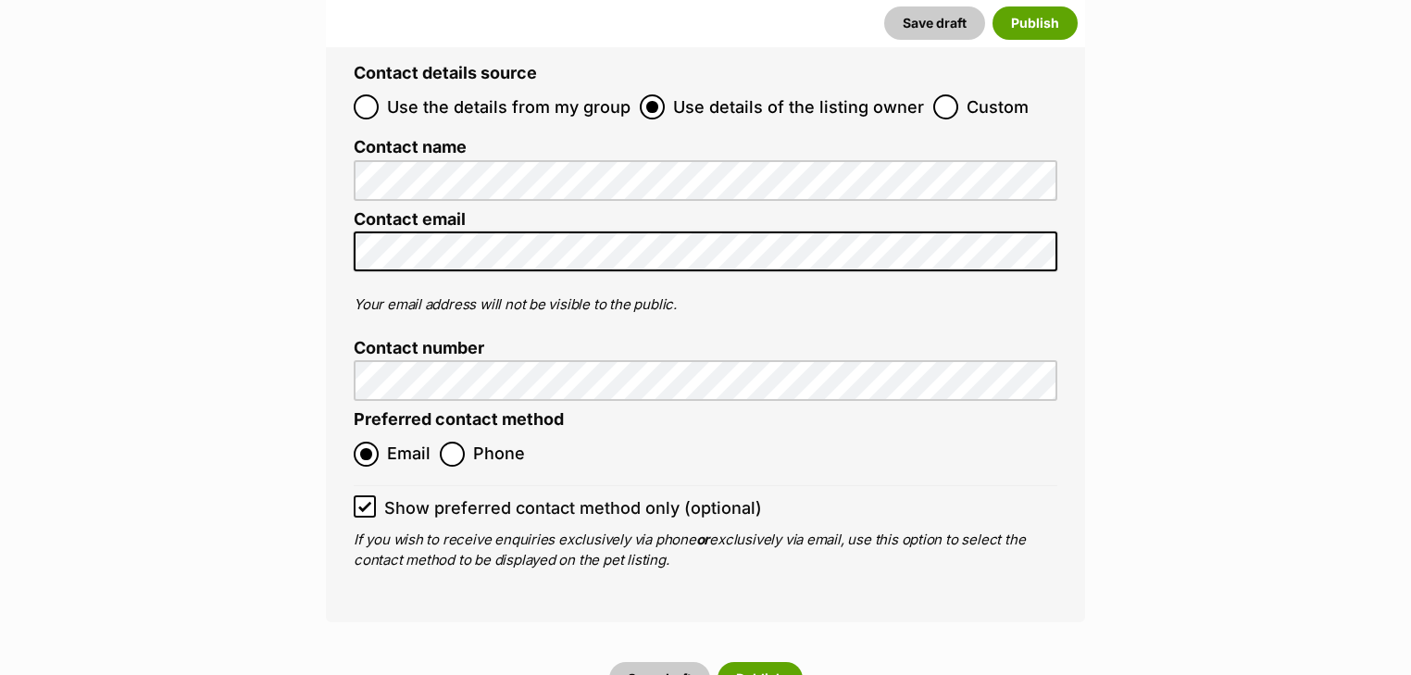
scroll to position [7729, 0]
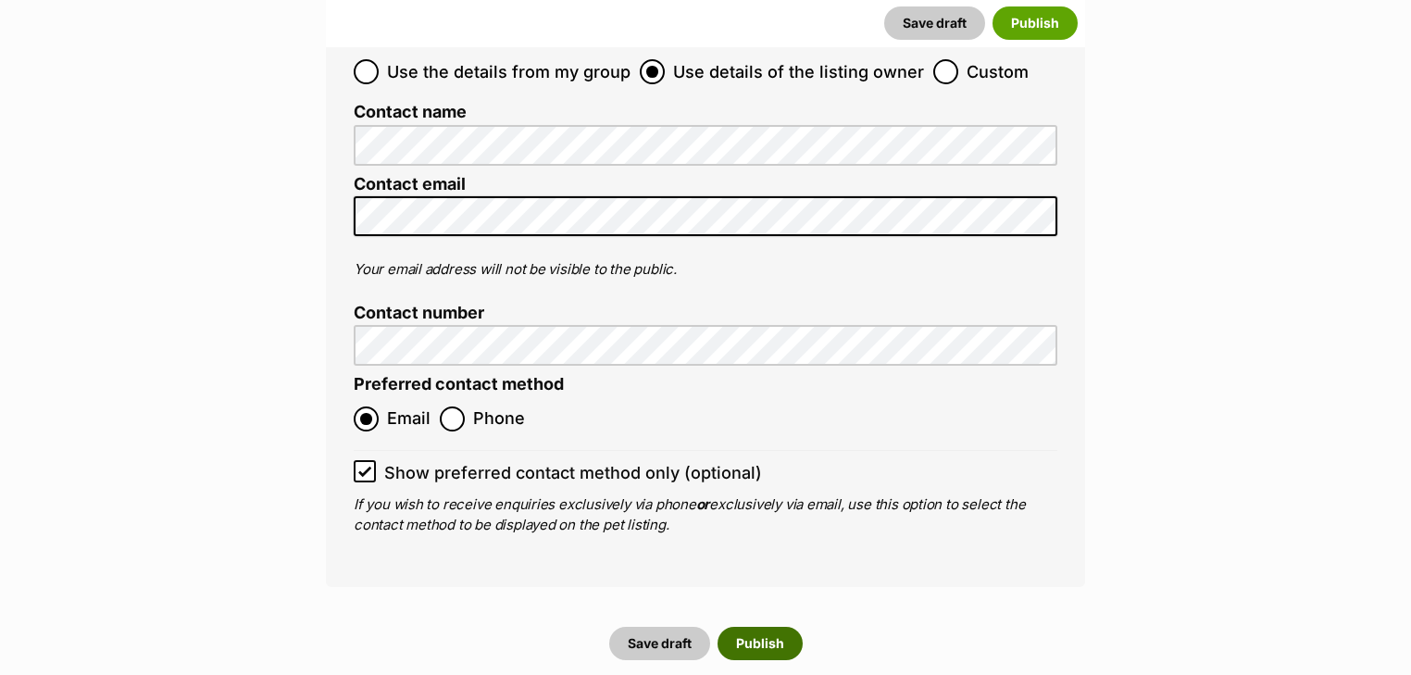
type input "956000018444543"
click at [778, 627] on button "Publish" at bounding box center [760, 643] width 85 height 33
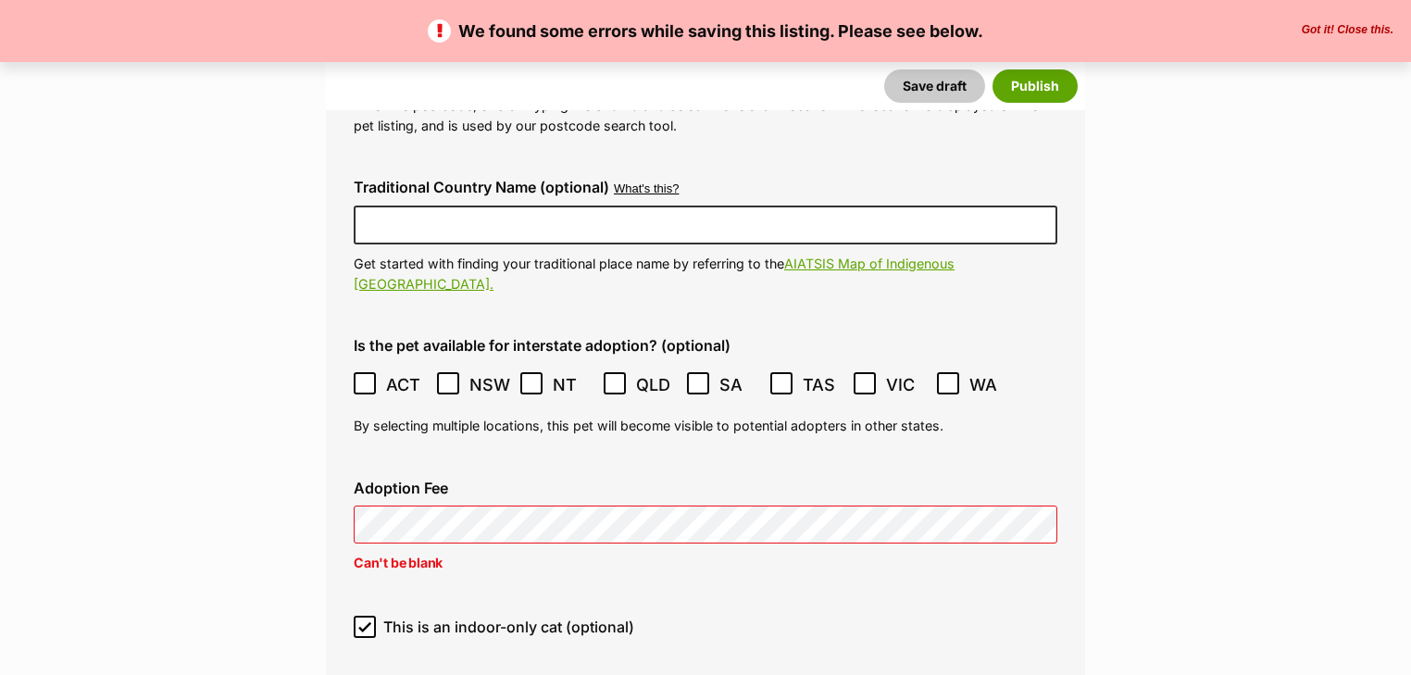
scroll to position [4890, 0]
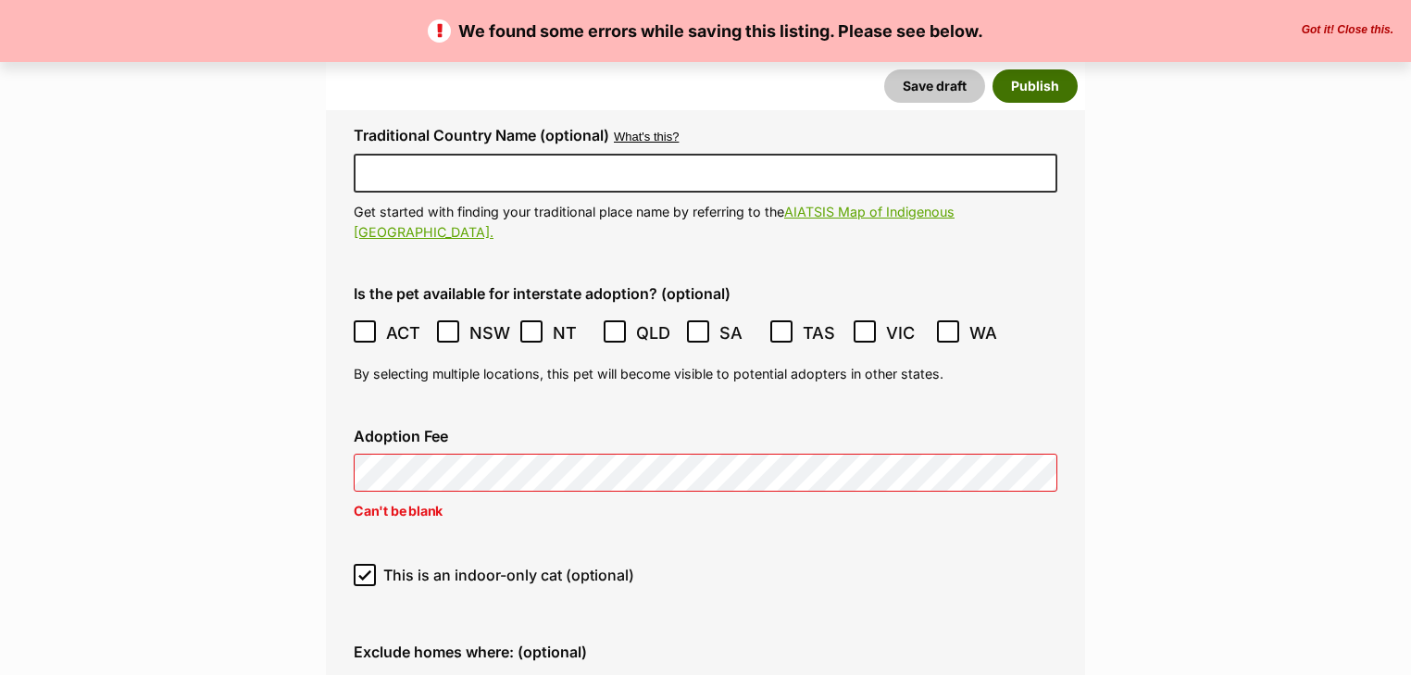
click at [1022, 78] on button "Publish" at bounding box center [1035, 85] width 85 height 33
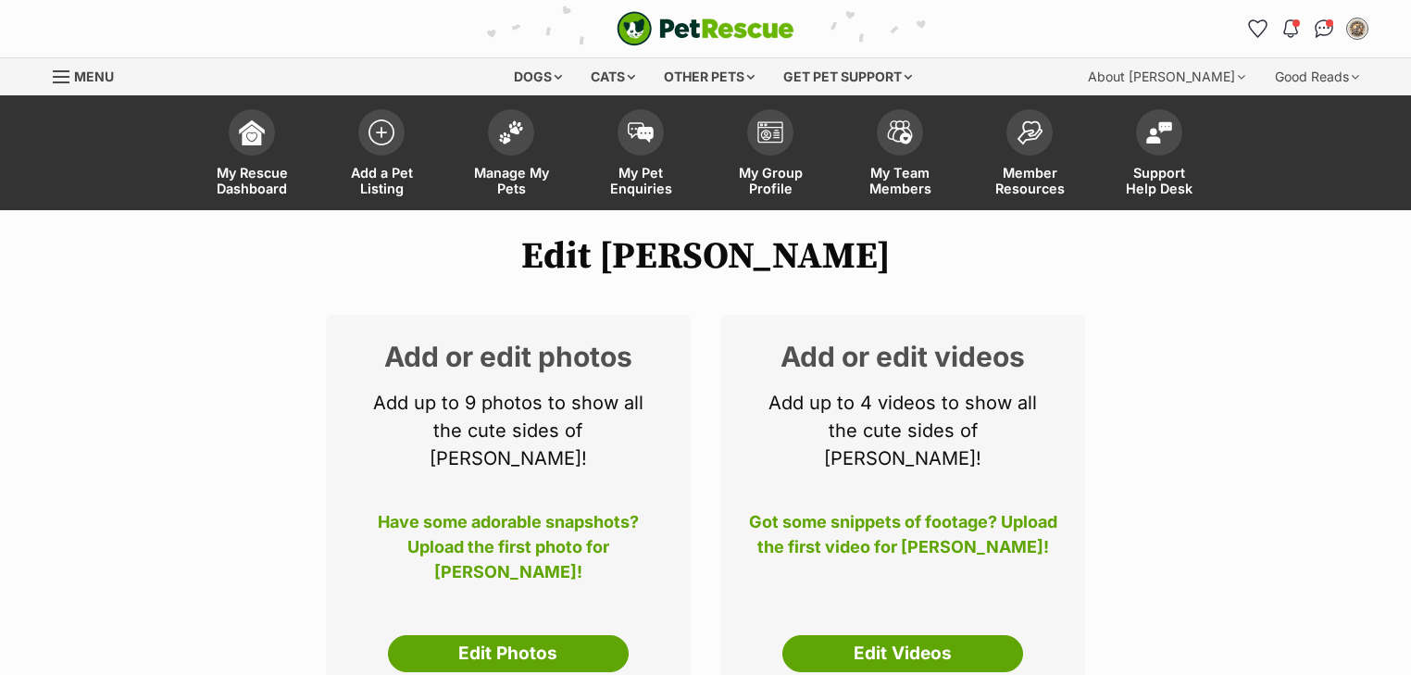
scroll to position [445, 0]
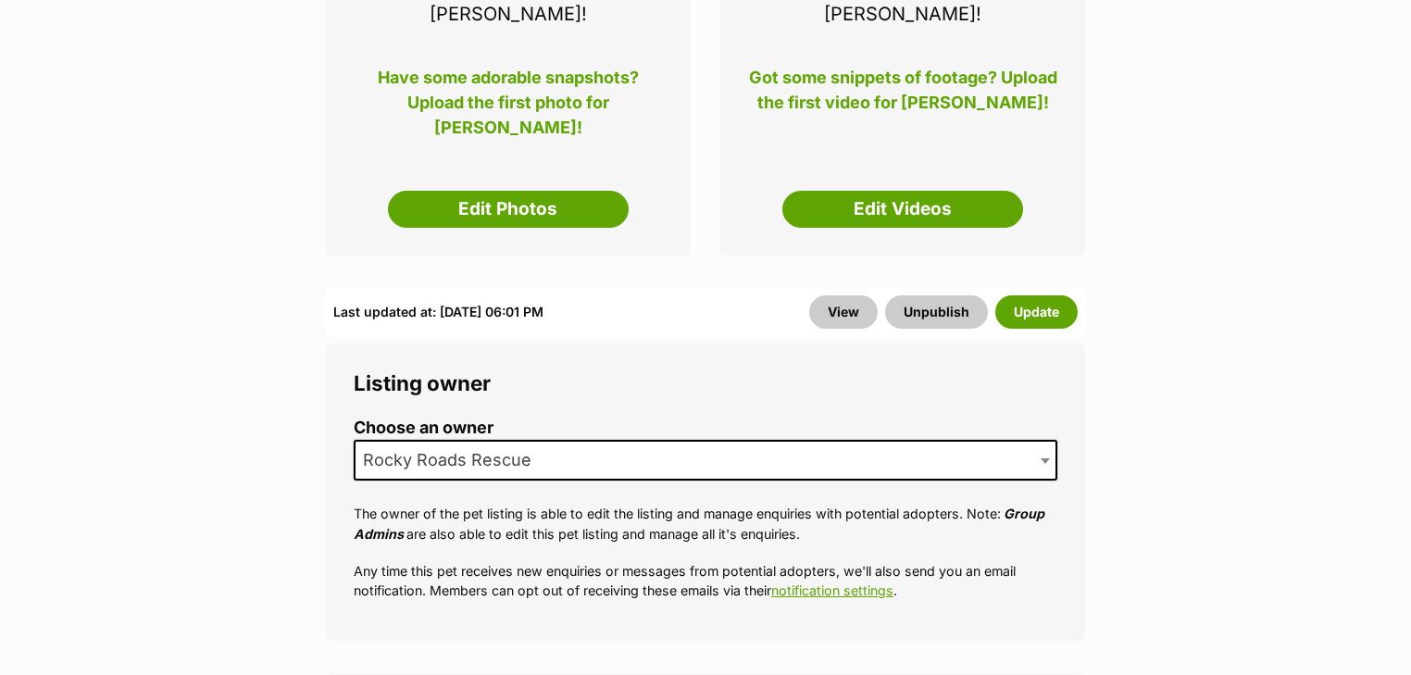
click at [514, 156] on div "Add or edit photos Add up to 9 photos to show all the cute sides of Jess! Have …" at bounding box center [508, 62] width 365 height 385
click at [513, 191] on link "Edit Photos" at bounding box center [508, 209] width 241 height 37
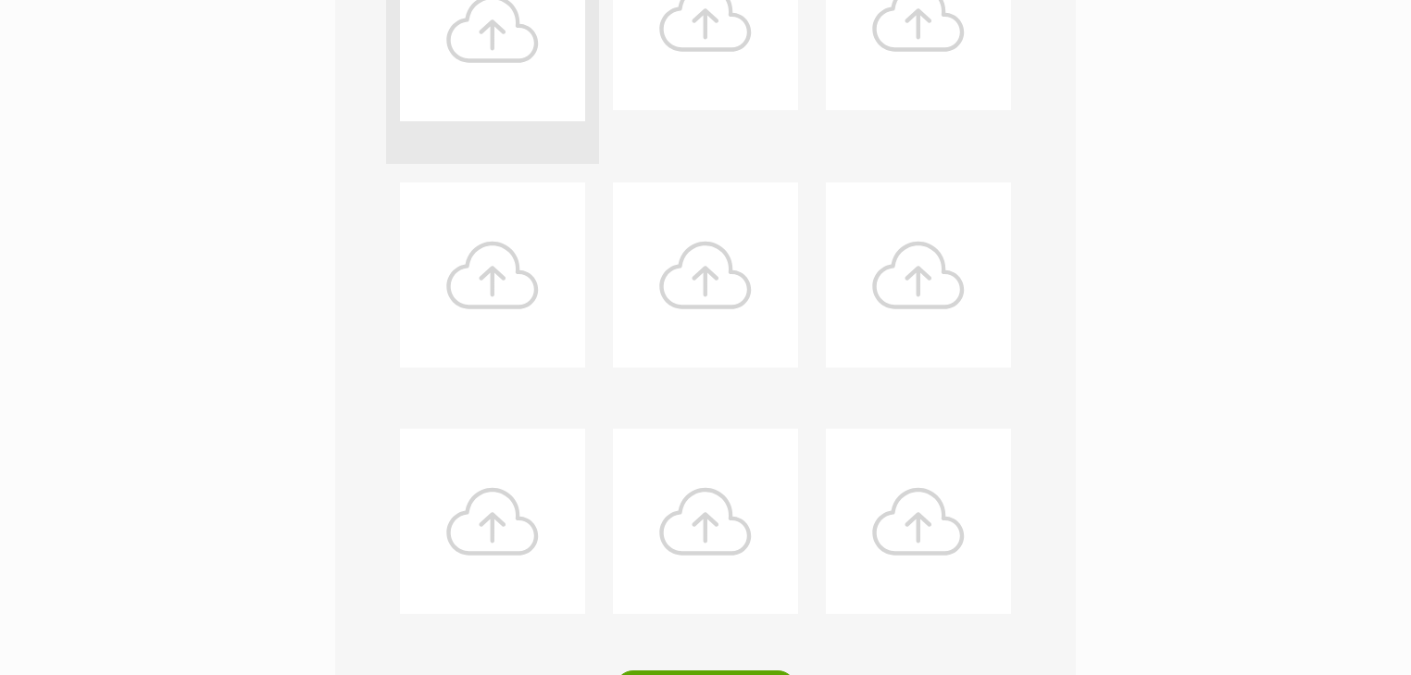
scroll to position [593, 0]
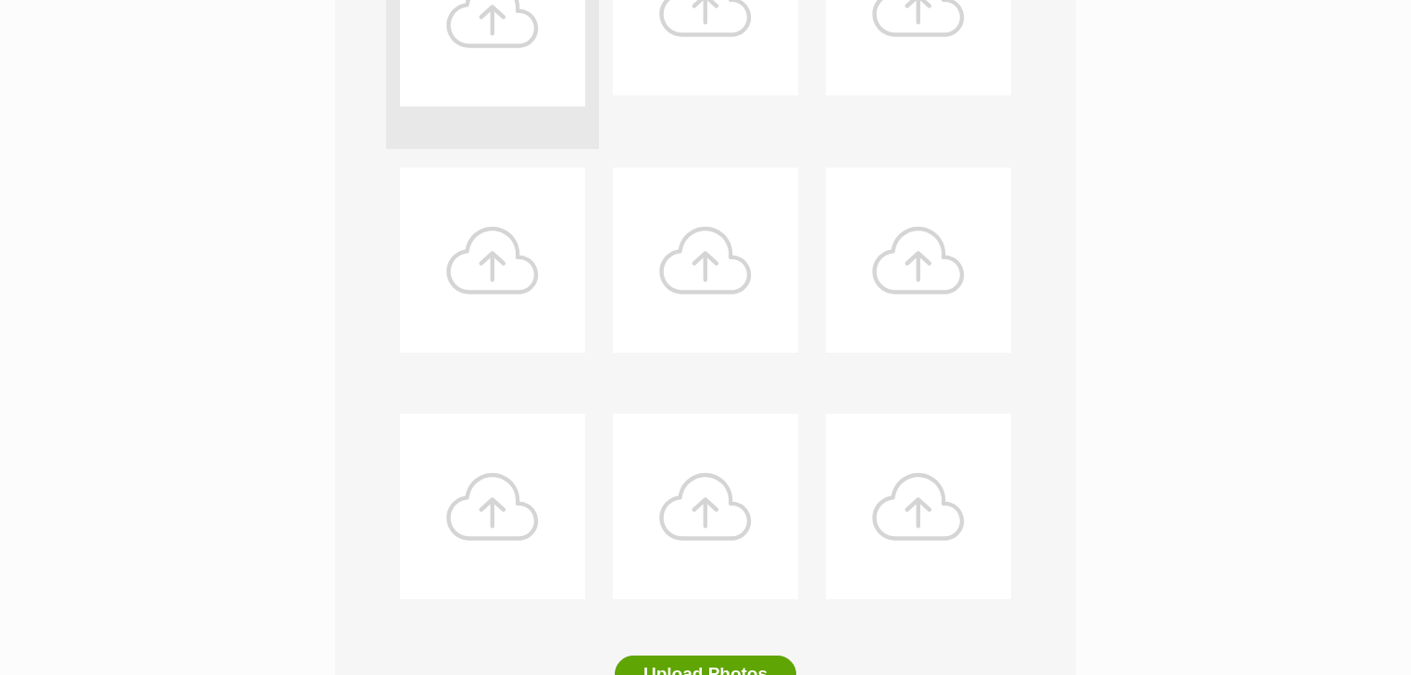
click at [544, 42] on div at bounding box center [492, 13] width 185 height 185
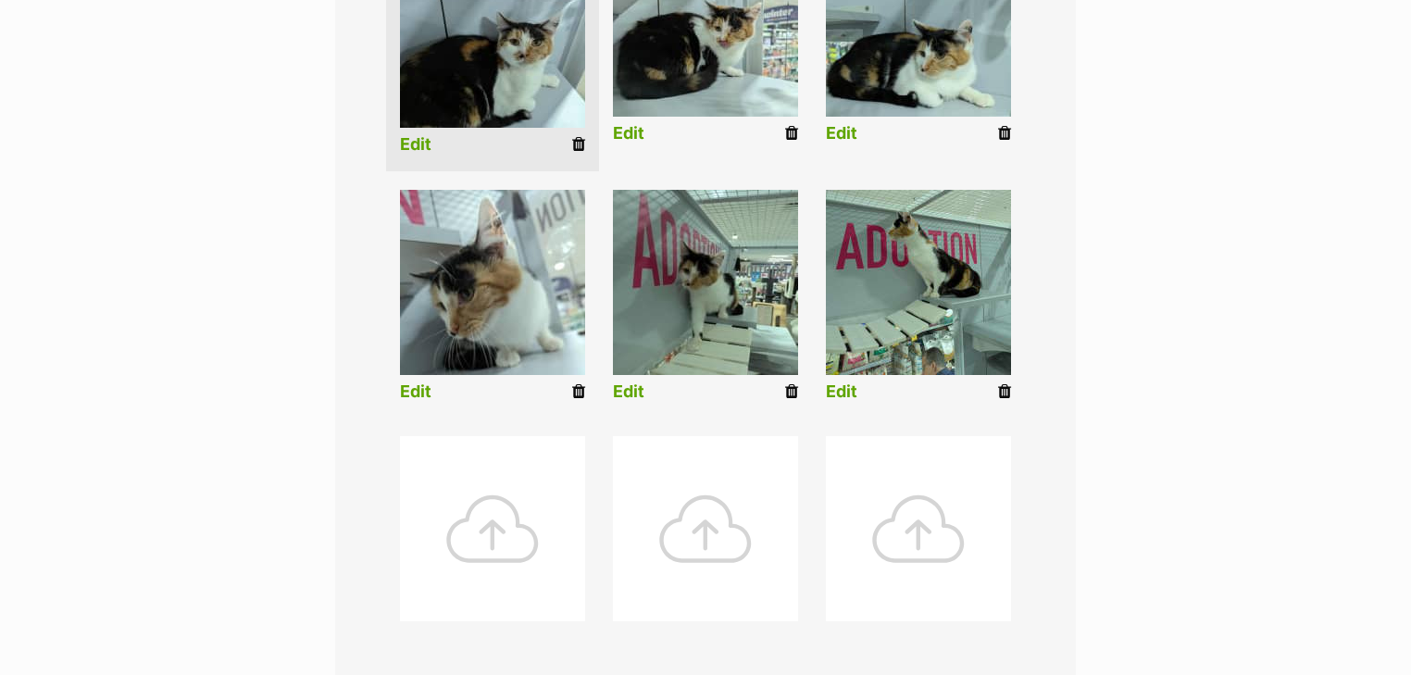
scroll to position [594, 0]
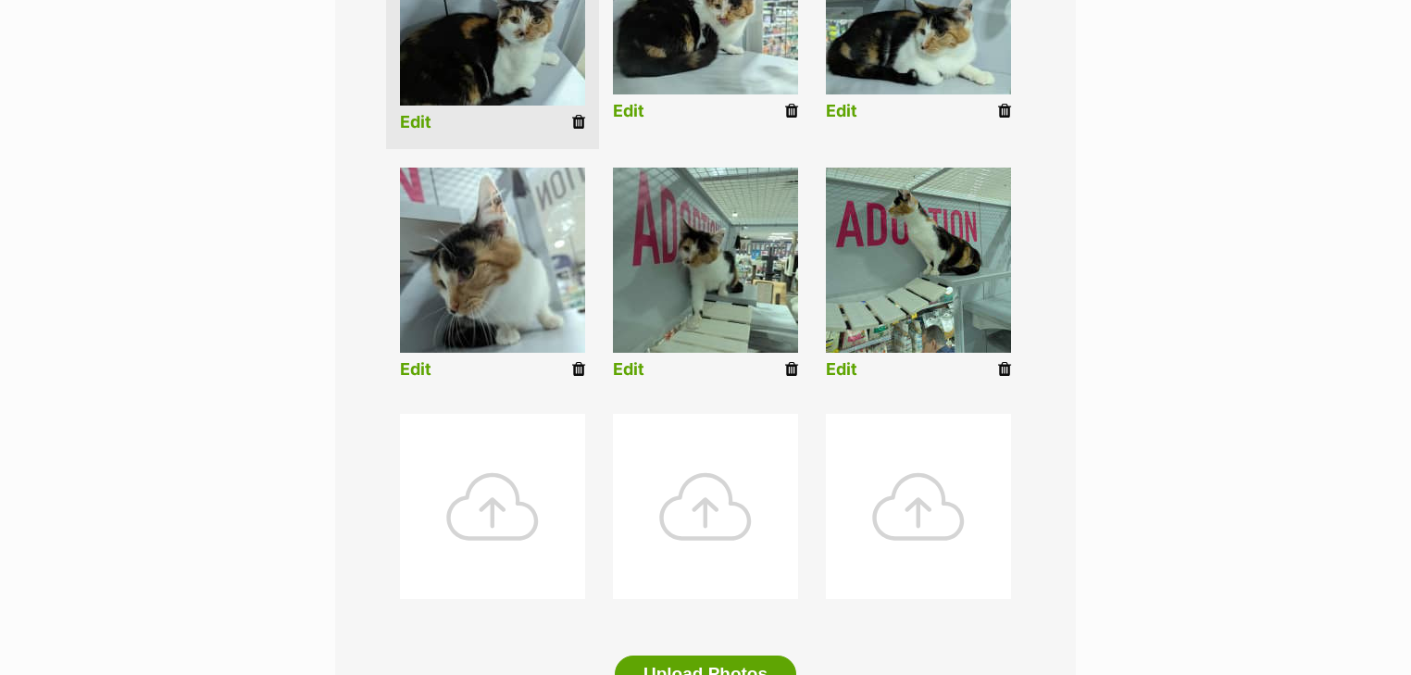
click at [420, 122] on link "Edit" at bounding box center [415, 122] width 31 height 19
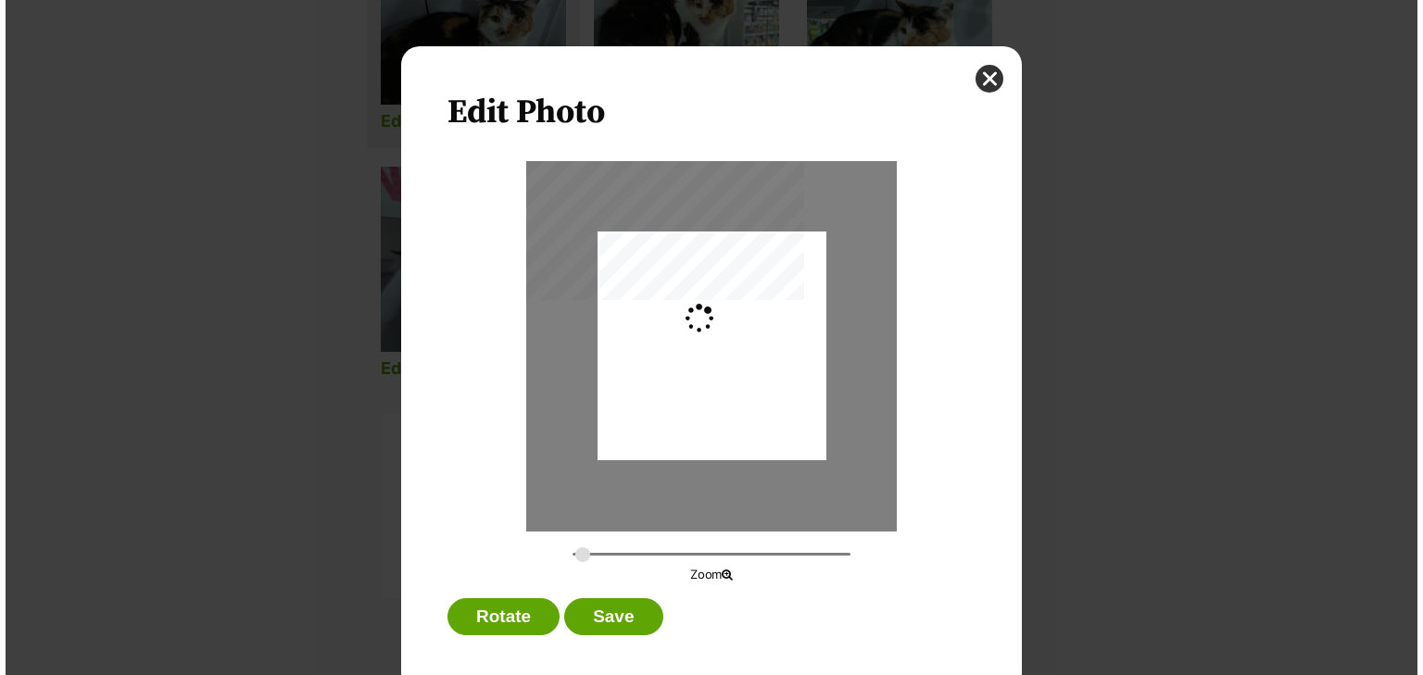
scroll to position [0, 0]
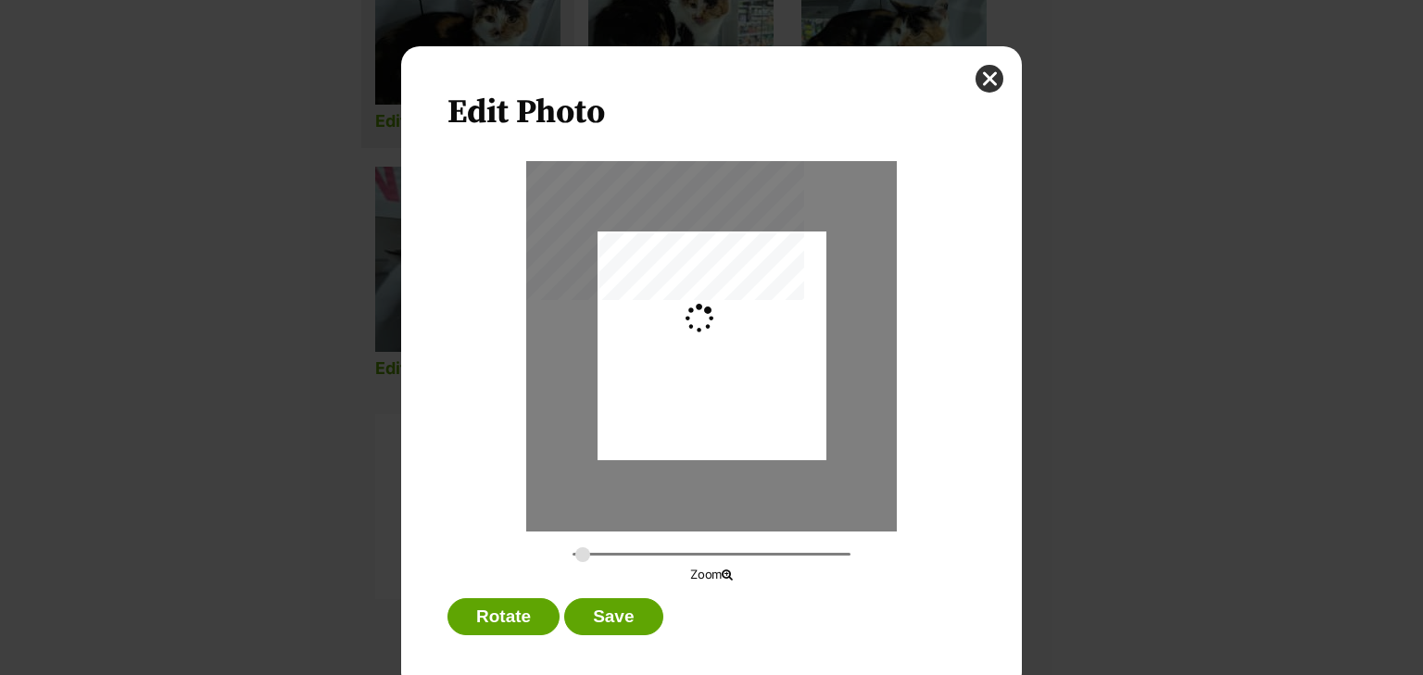
type input "0.2744"
drag, startPoint x: 714, startPoint y: 397, endPoint x: 715, endPoint y: 384, distance: 13.0
click at [715, 384] on div "Dialog Window - Close (Press escape to close)" at bounding box center [711, 321] width 229 height 304
drag, startPoint x: 622, startPoint y: 606, endPoint x: 630, endPoint y: 576, distance: 30.5
click at [621, 606] on button "Save" at bounding box center [613, 616] width 98 height 37
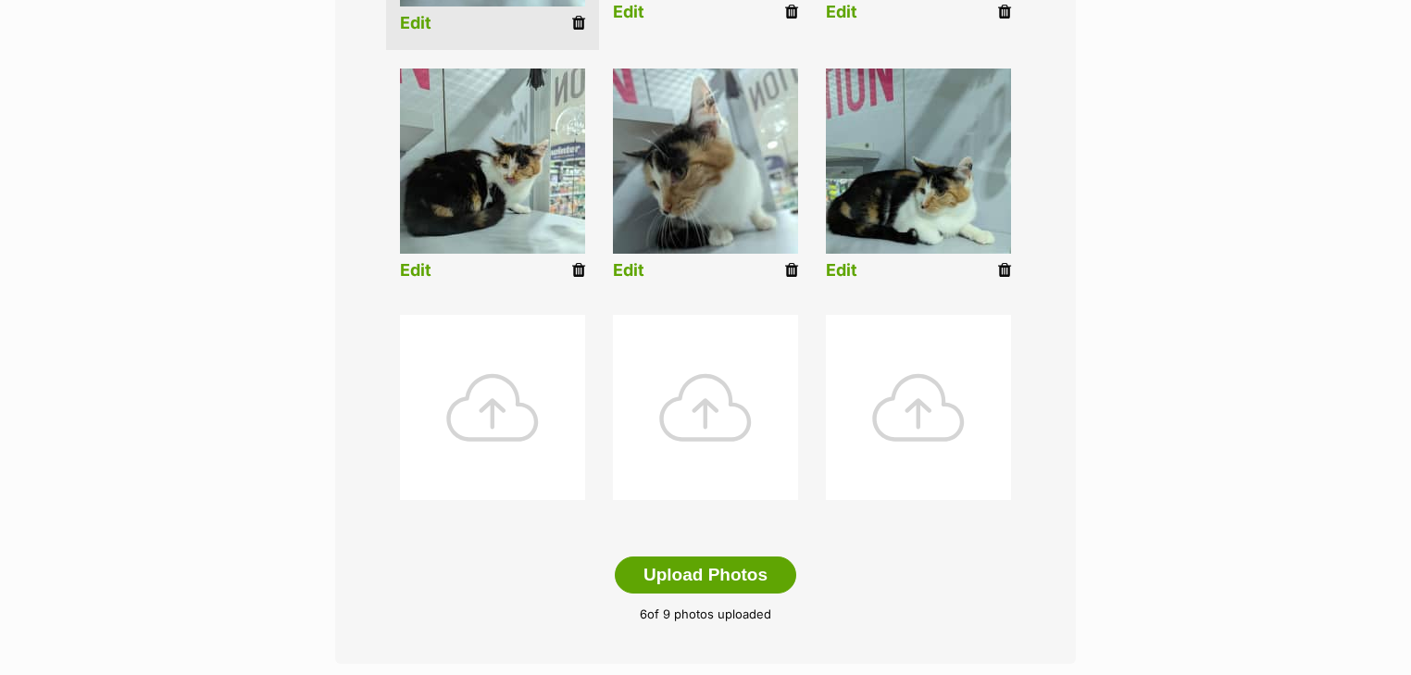
scroll to position [741, 0]
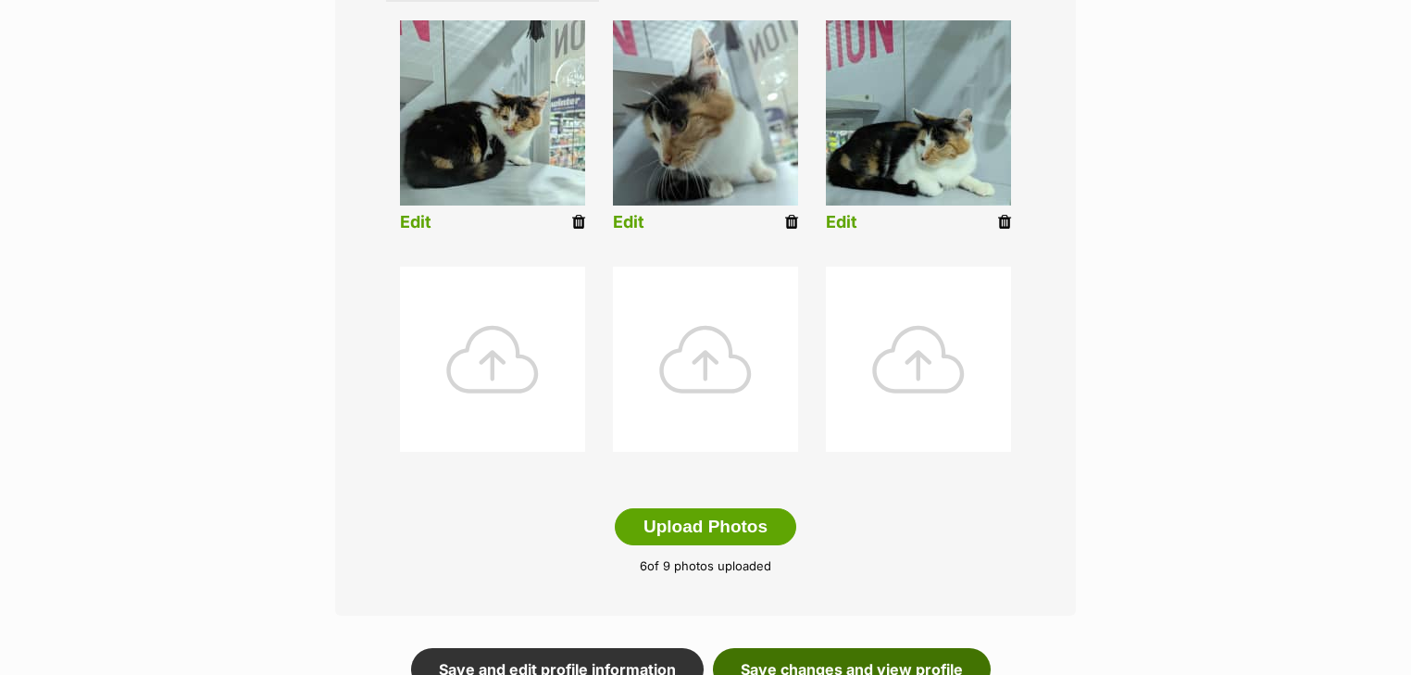
click at [821, 655] on link "Save changes and view profile" at bounding box center [852, 669] width 278 height 43
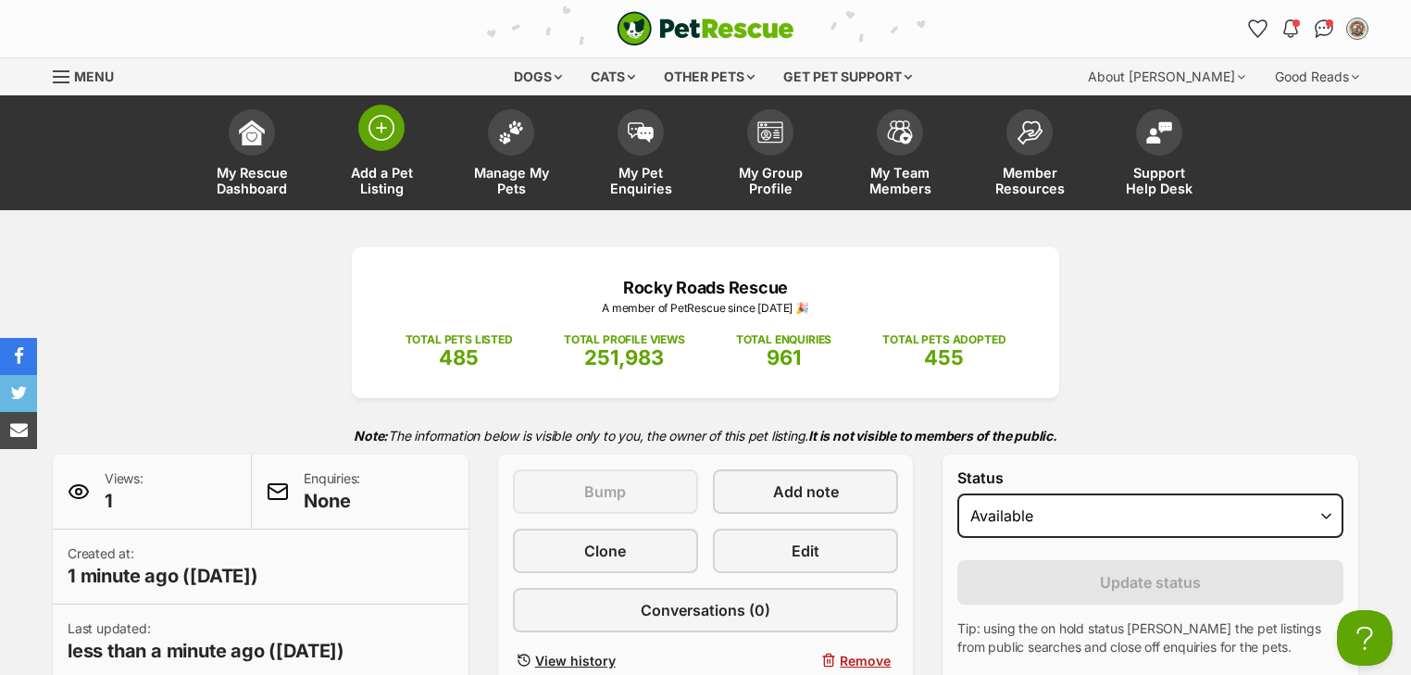
click at [375, 130] on img at bounding box center [382, 128] width 26 height 26
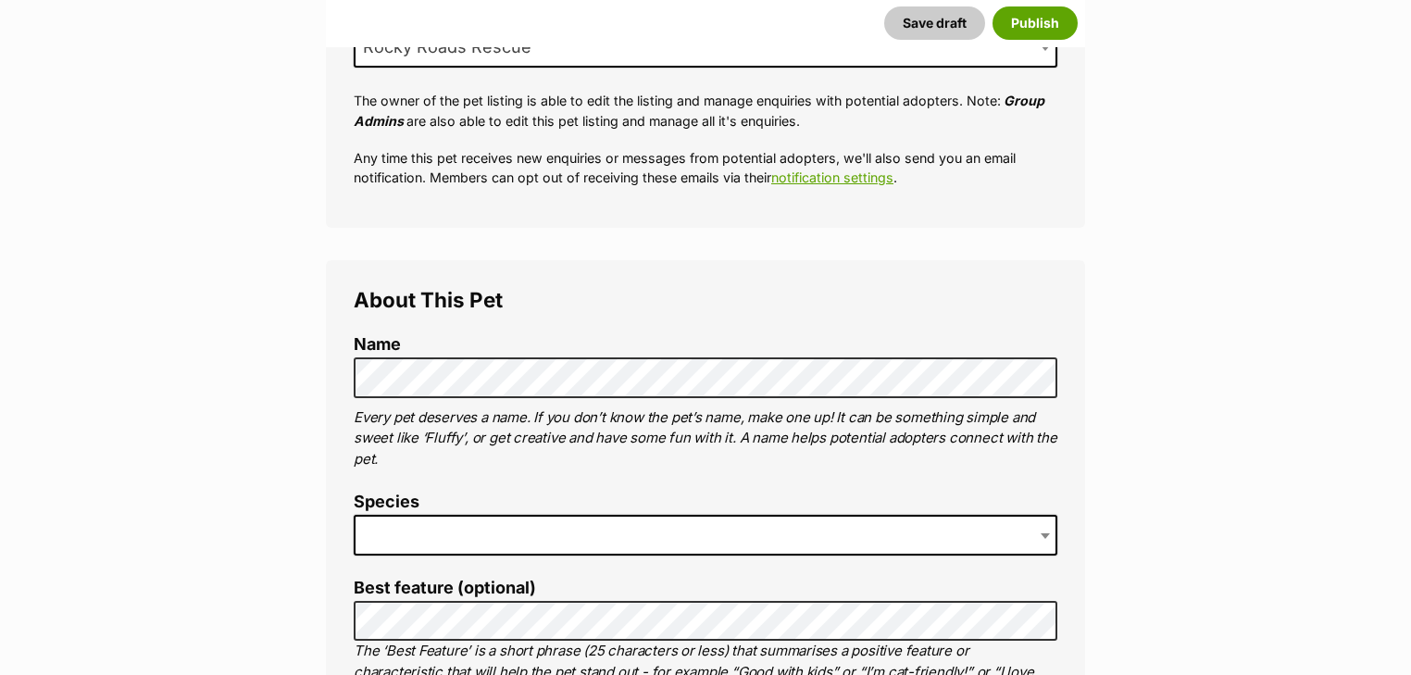
scroll to position [445, 0]
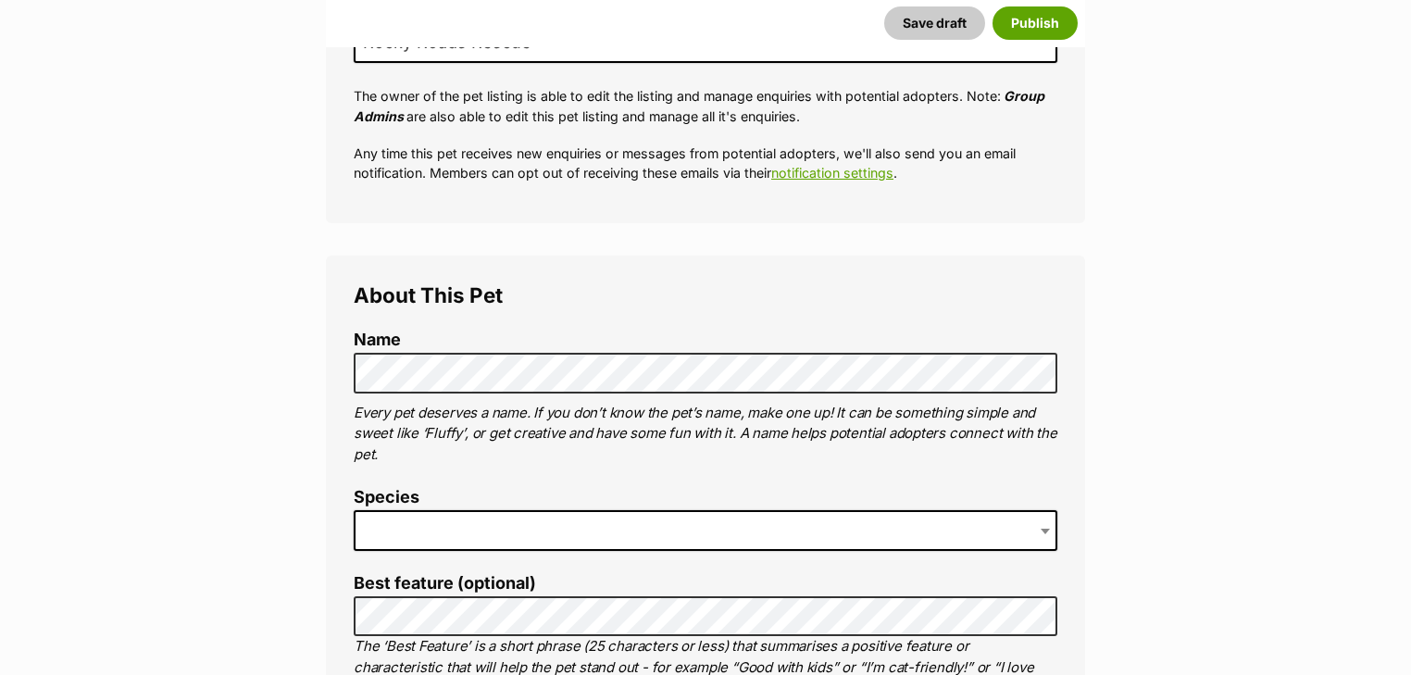
click at [489, 518] on span at bounding box center [706, 530] width 704 height 41
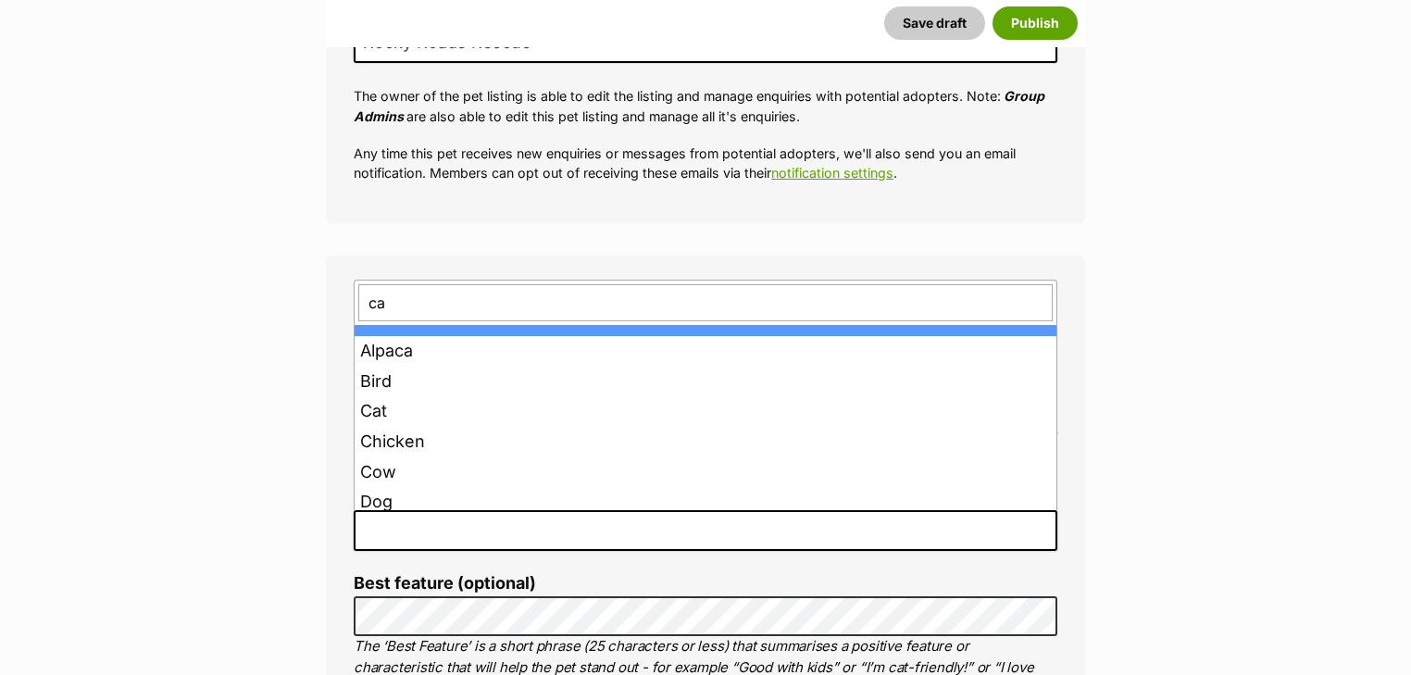
type input "cat"
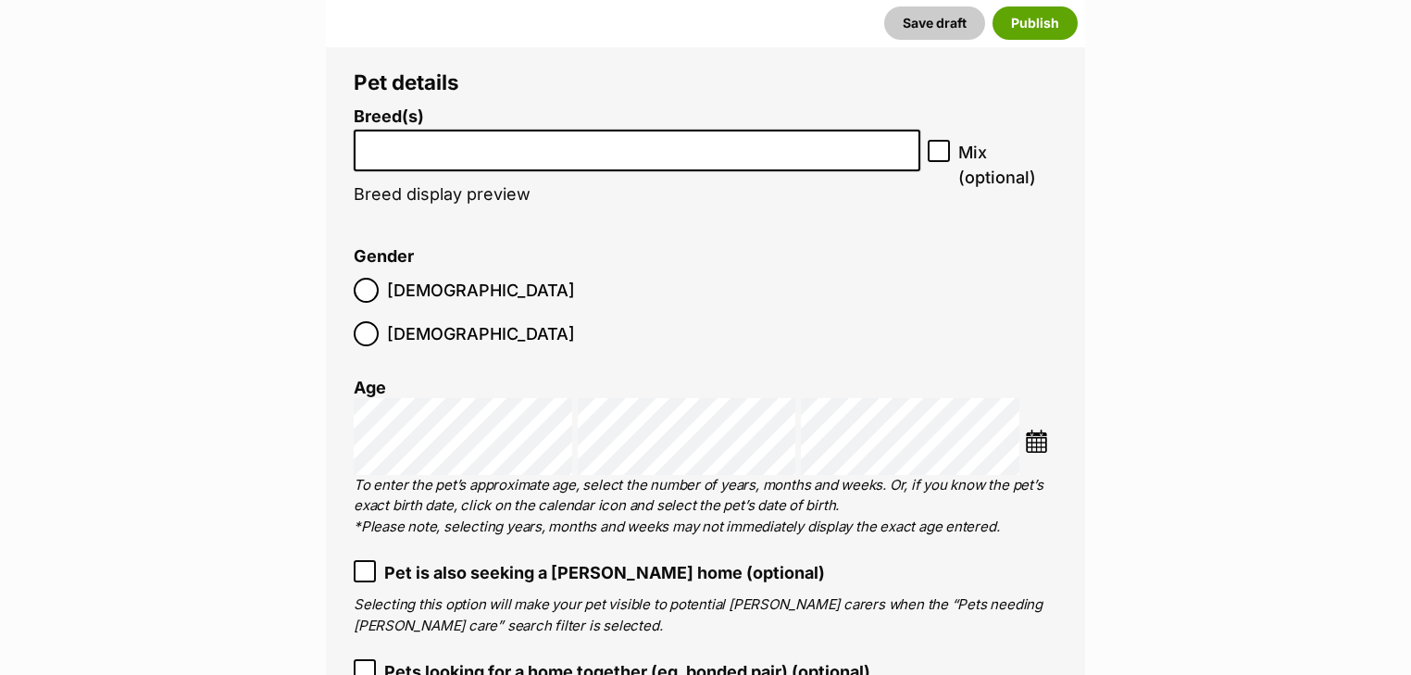
scroll to position [2371, 0]
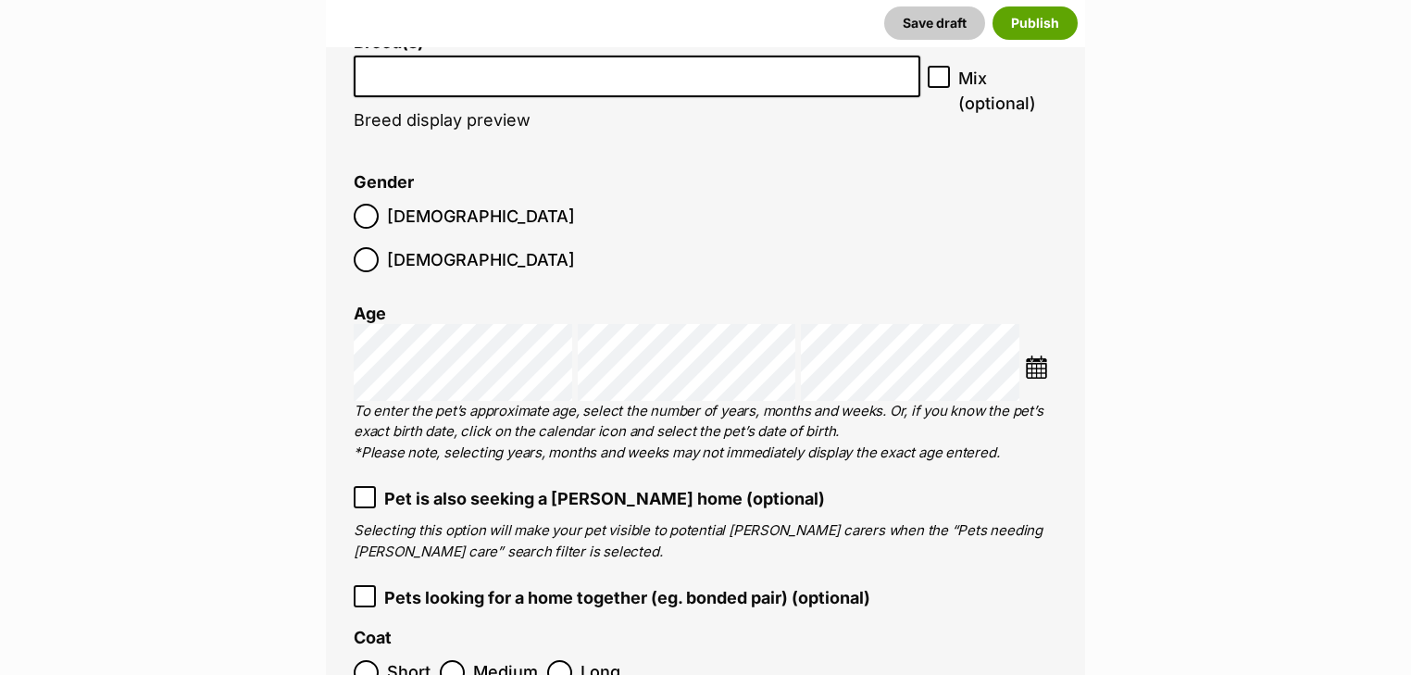
click at [451, 71] on input "search" at bounding box center [637, 71] width 554 height 19
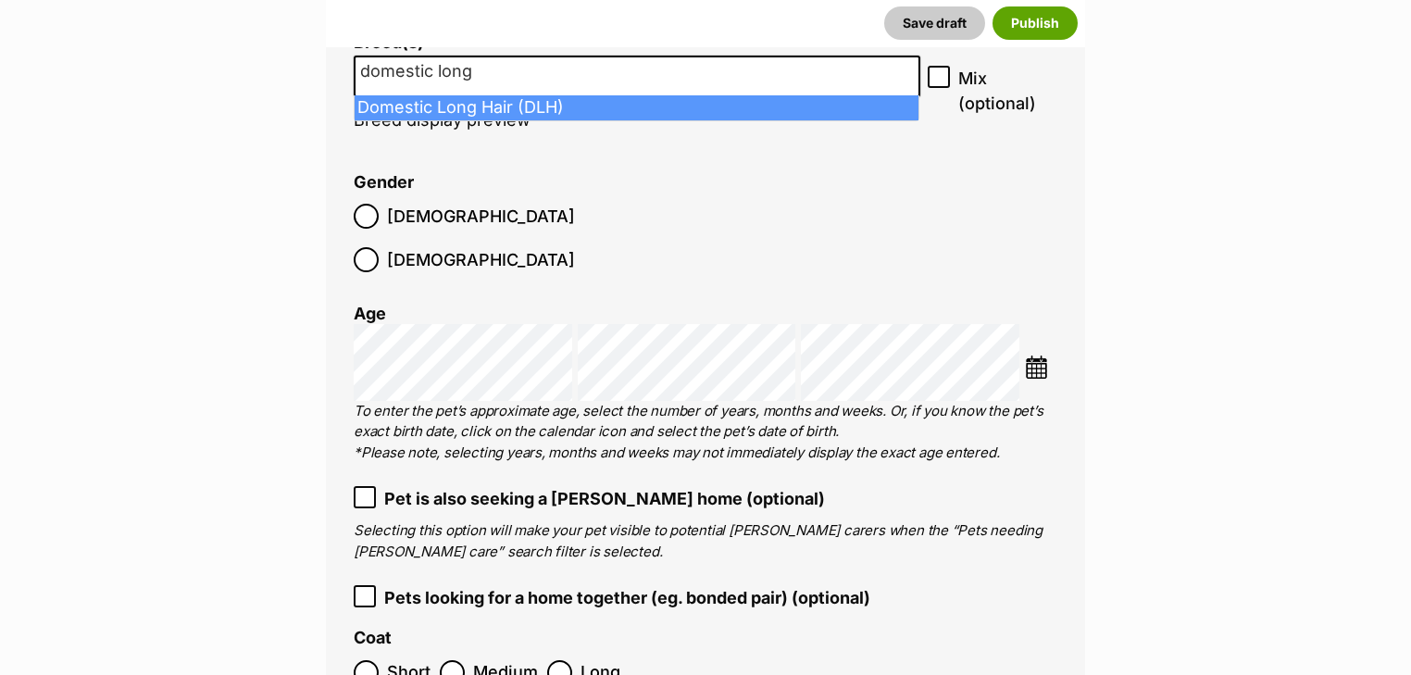
type input "domestic long"
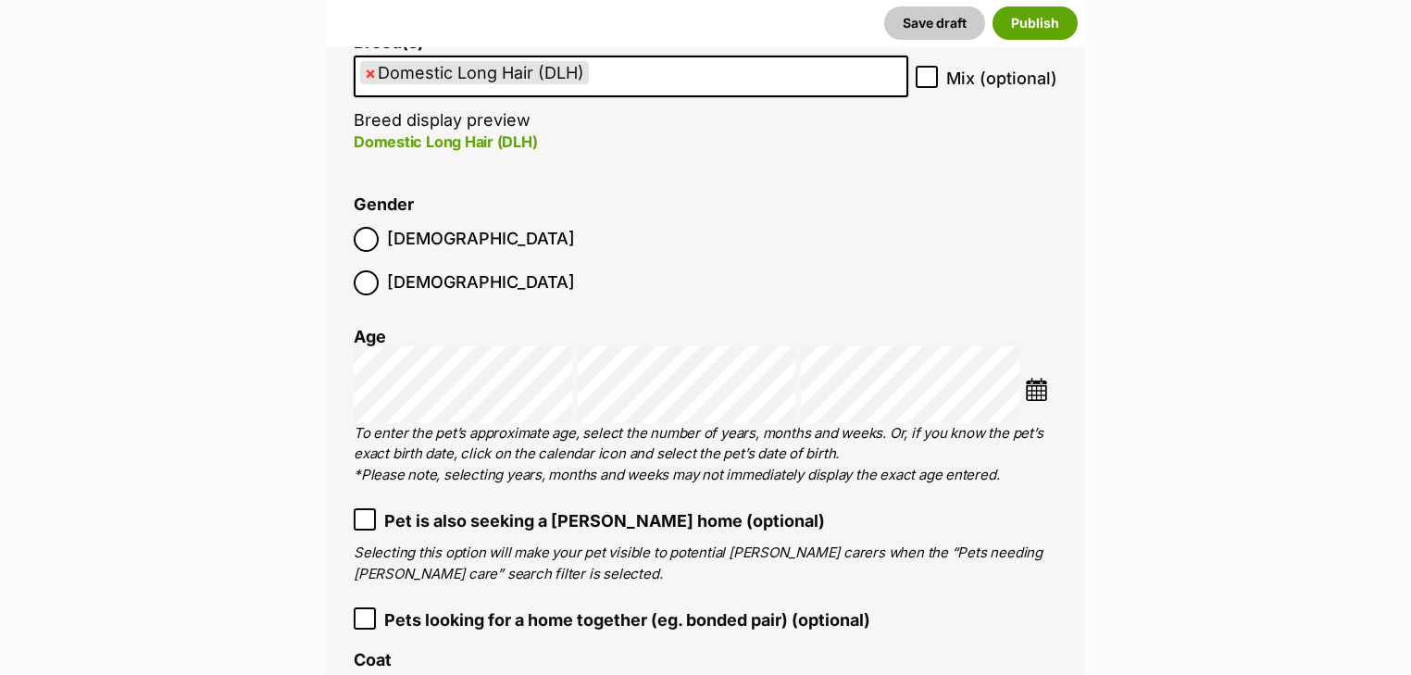
select select "252100"
click at [1040, 378] on img at bounding box center [1036, 389] width 23 height 23
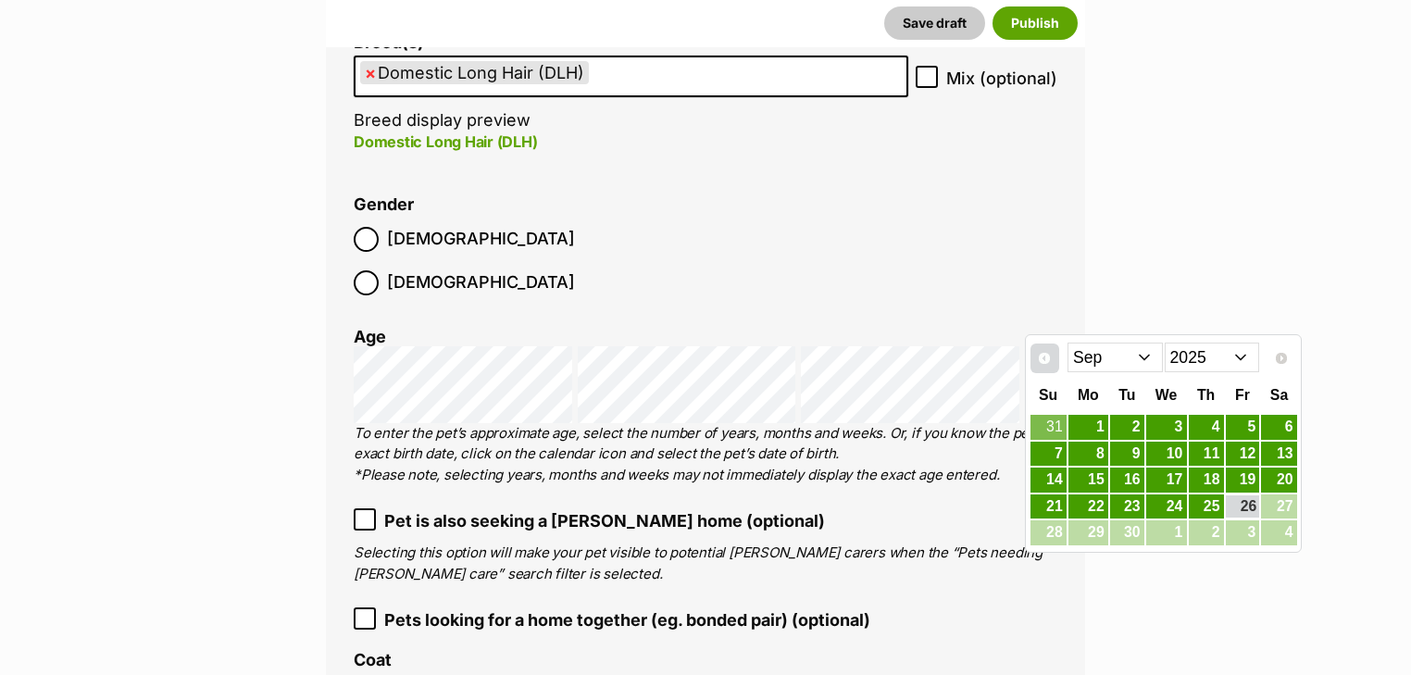
click at [1038, 359] on span "Prev" at bounding box center [1044, 358] width 15 height 15
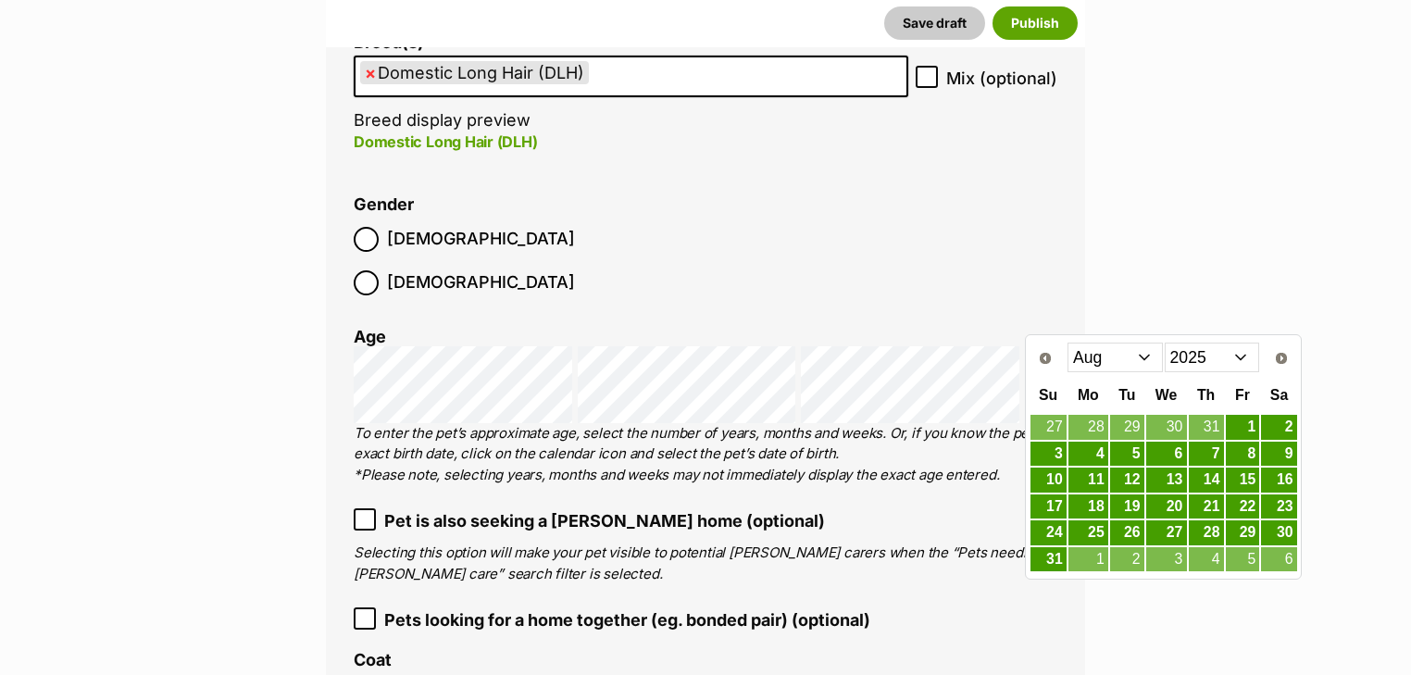
drag, startPoint x: 1200, startPoint y: 368, endPoint x: 1198, endPoint y: 382, distance: 14.0
click at [1200, 368] on select "2015 2016 2017 2018 2019 2020 2021 2022 2023 2024 2025" at bounding box center [1212, 358] width 95 height 30
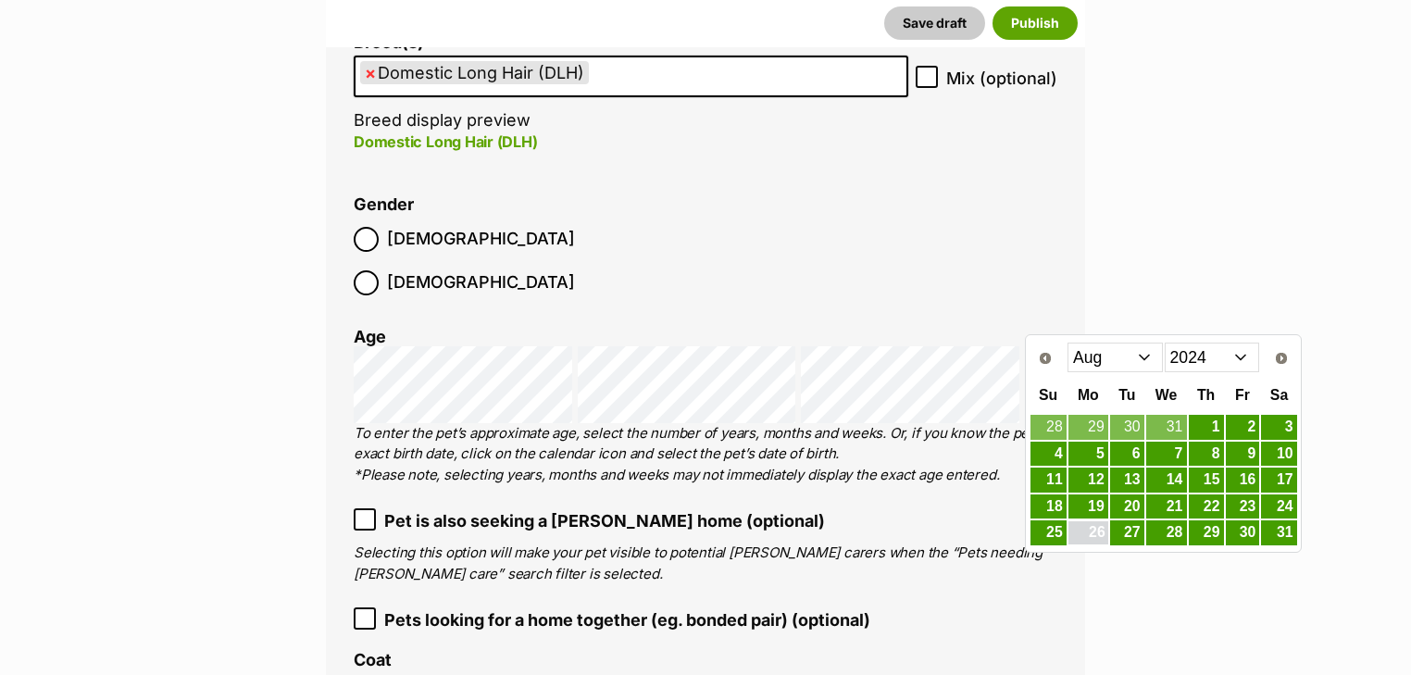
click at [1104, 529] on link "26" at bounding box center [1089, 532] width 40 height 23
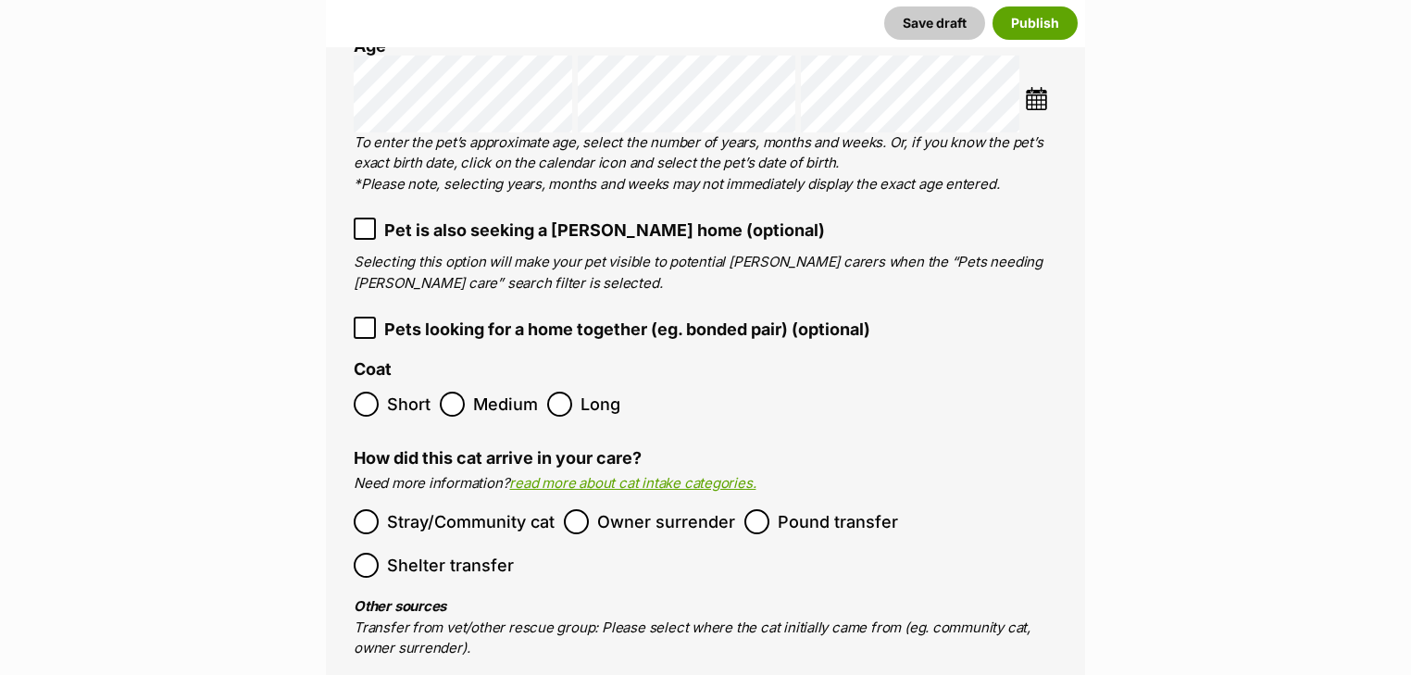
scroll to position [2667, 0]
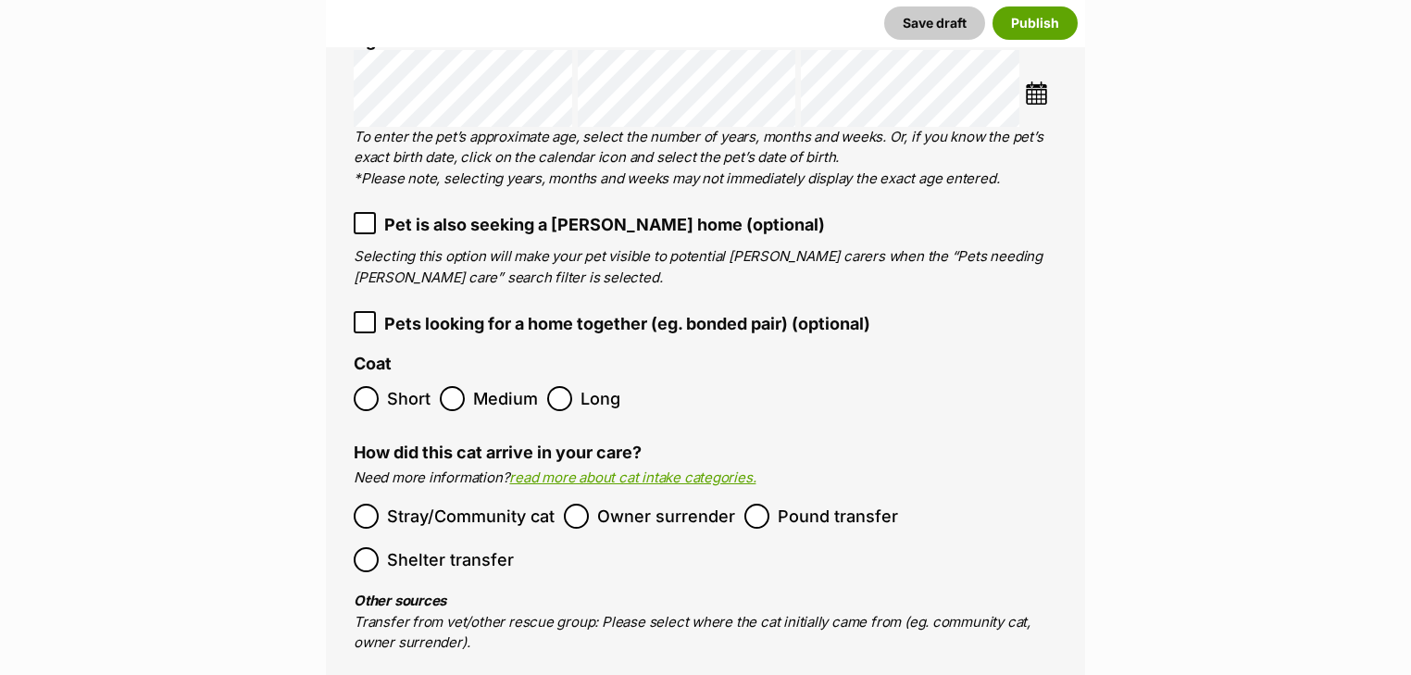
click at [768, 504] on label "Pound transfer" at bounding box center [822, 516] width 154 height 25
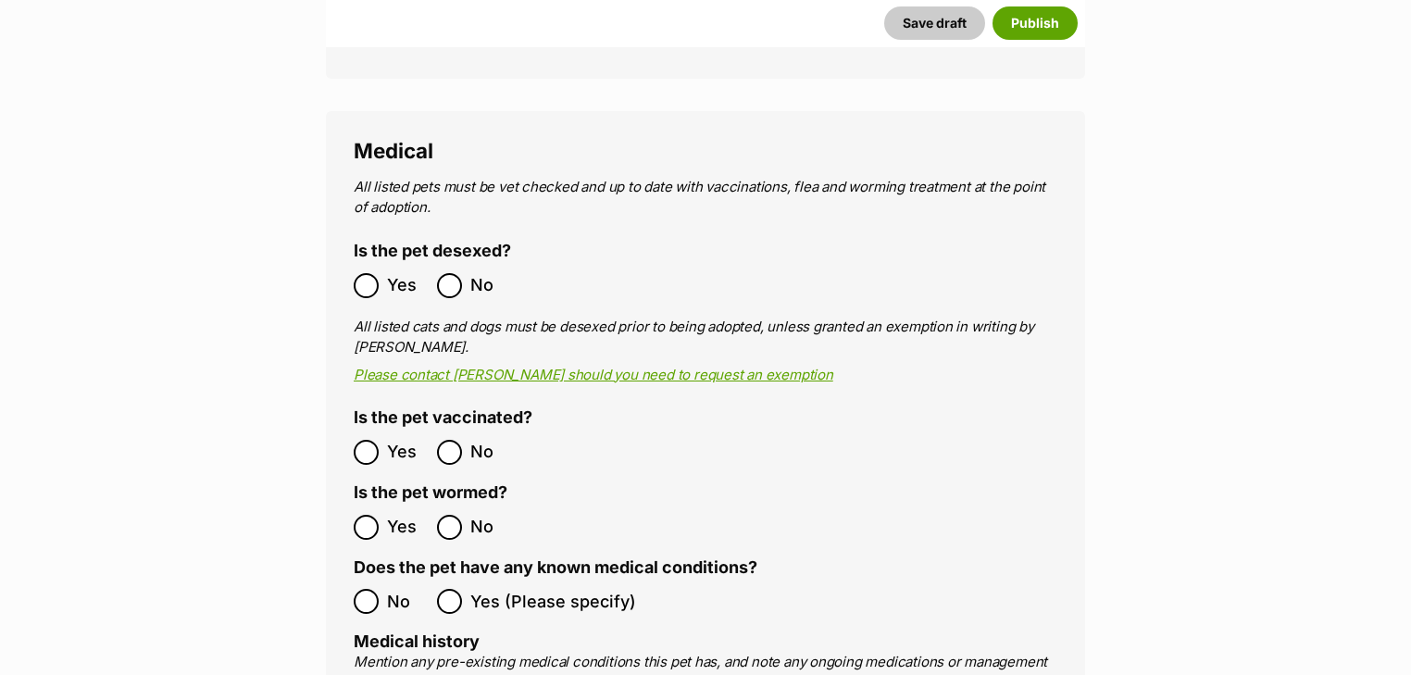
scroll to position [3408, 0]
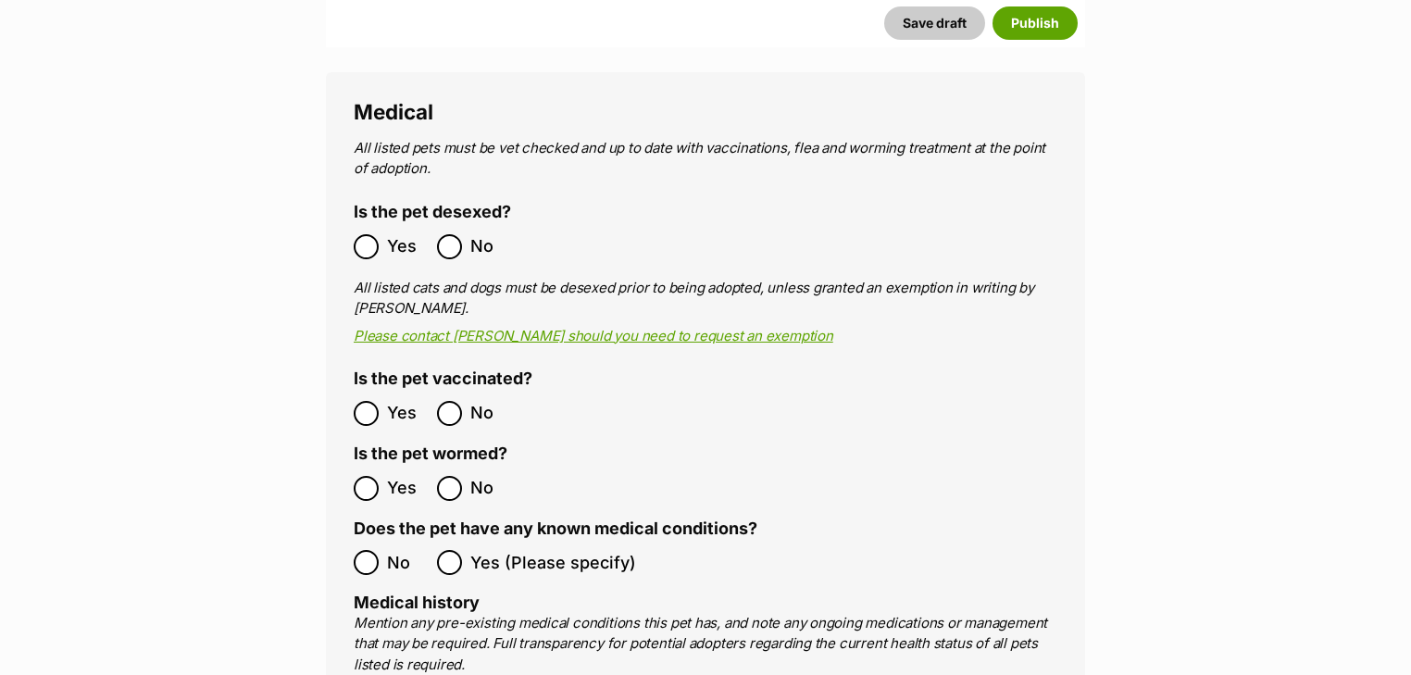
click at [369, 467] on ol "Yes No" at bounding box center [530, 489] width 352 height 44
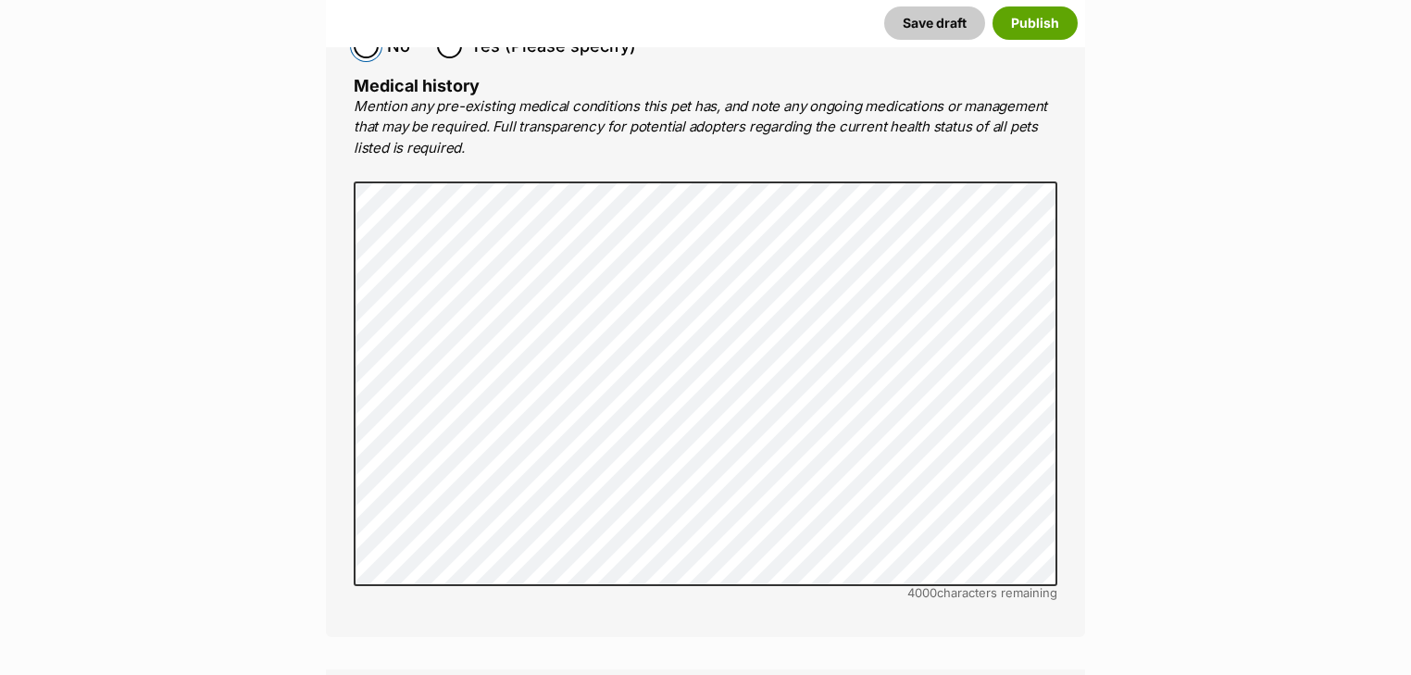
scroll to position [3853, 0]
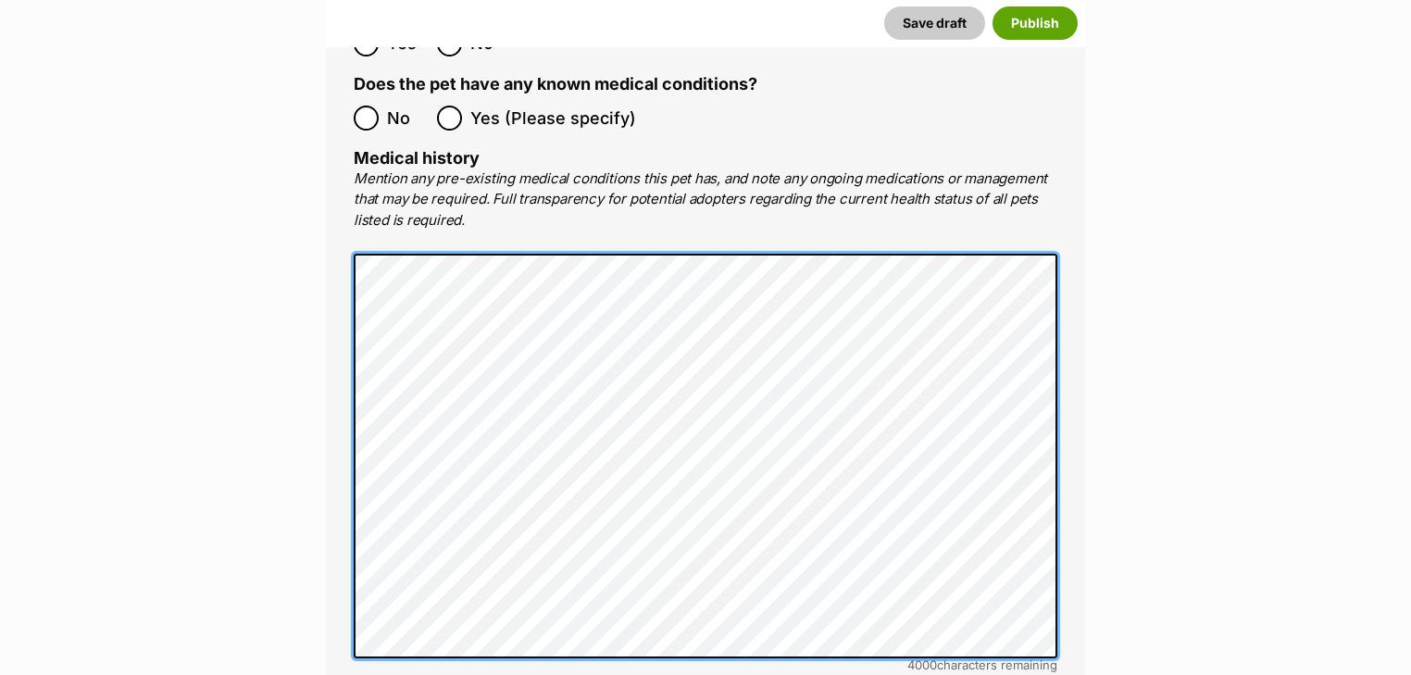
click at [245, 198] on main "New listing Listing owner Choose an owner Rocky Roads Rescue The owner of the p…" at bounding box center [705, 183] width 1411 height 7601
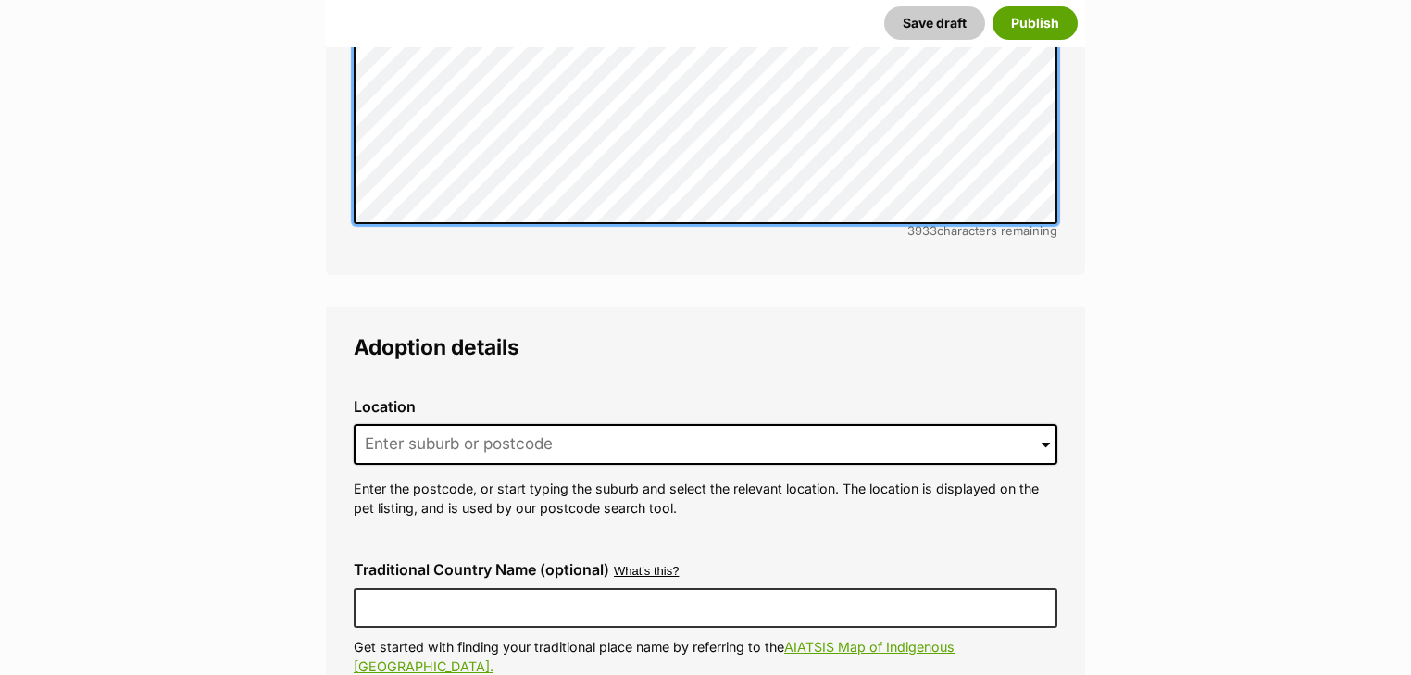
scroll to position [4297, 0]
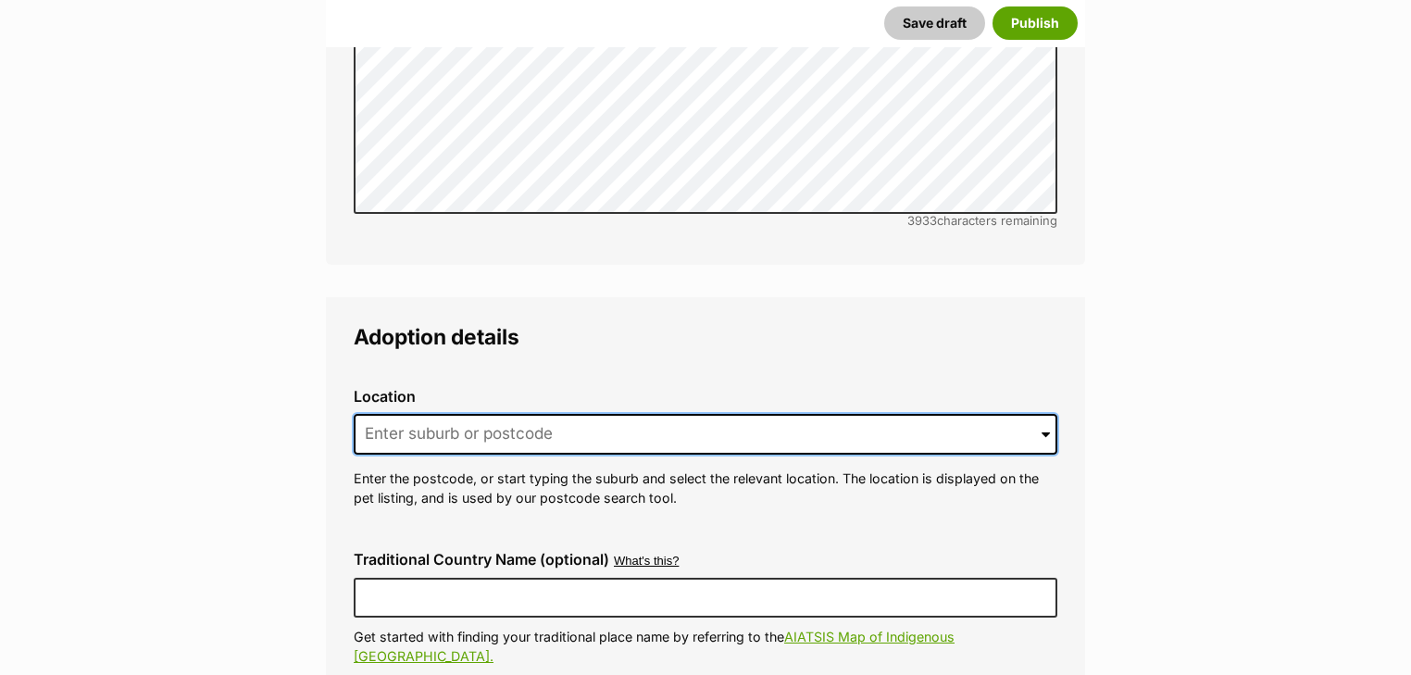
click at [451, 414] on input at bounding box center [706, 434] width 704 height 41
type input "3"
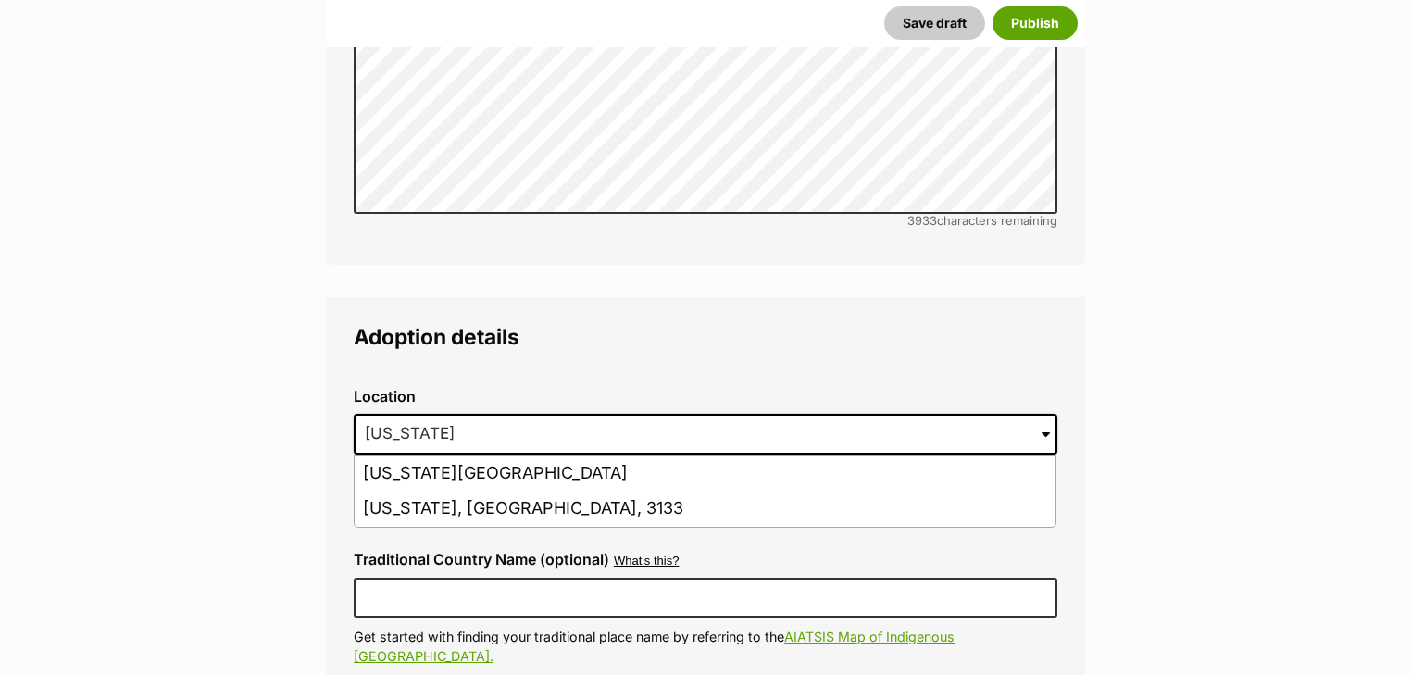
click at [482, 456] on li "Vermont South, Victoria, 3133" at bounding box center [705, 474] width 701 height 36
type input "Vermont South, Victoria, 3133"
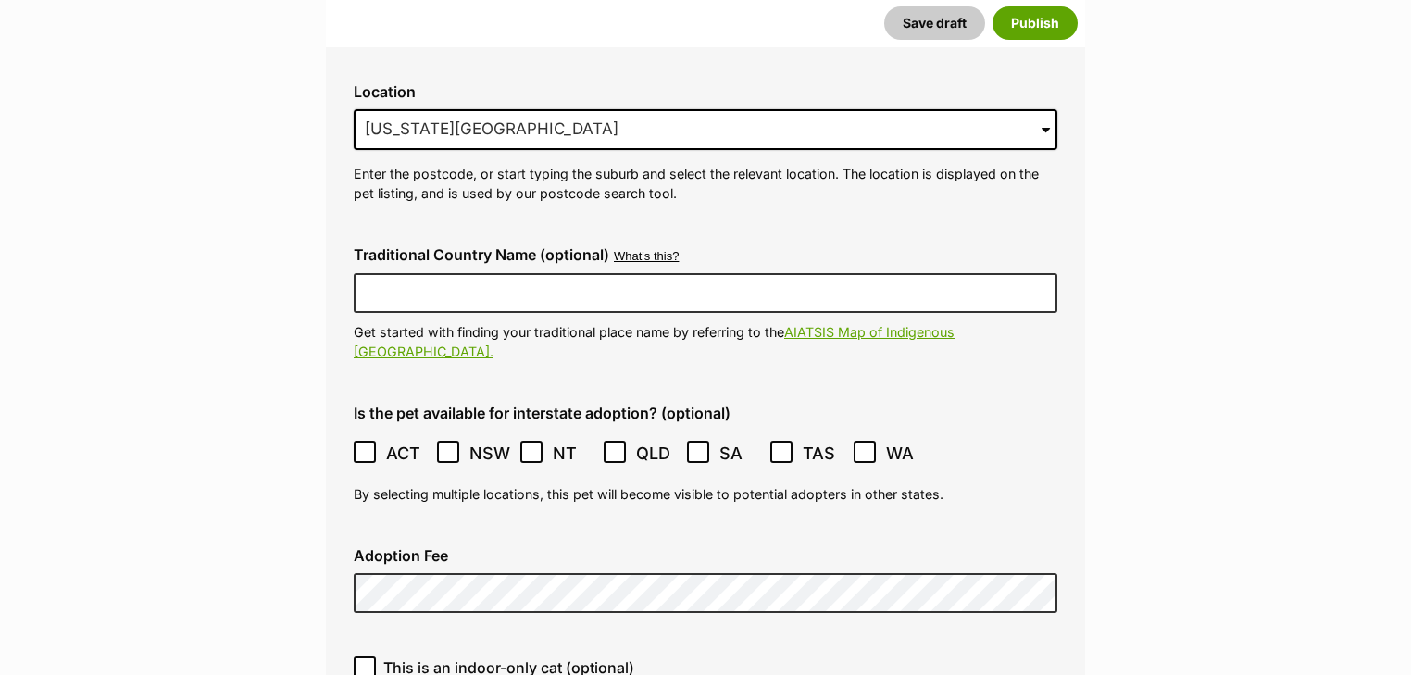
scroll to position [4742, 0]
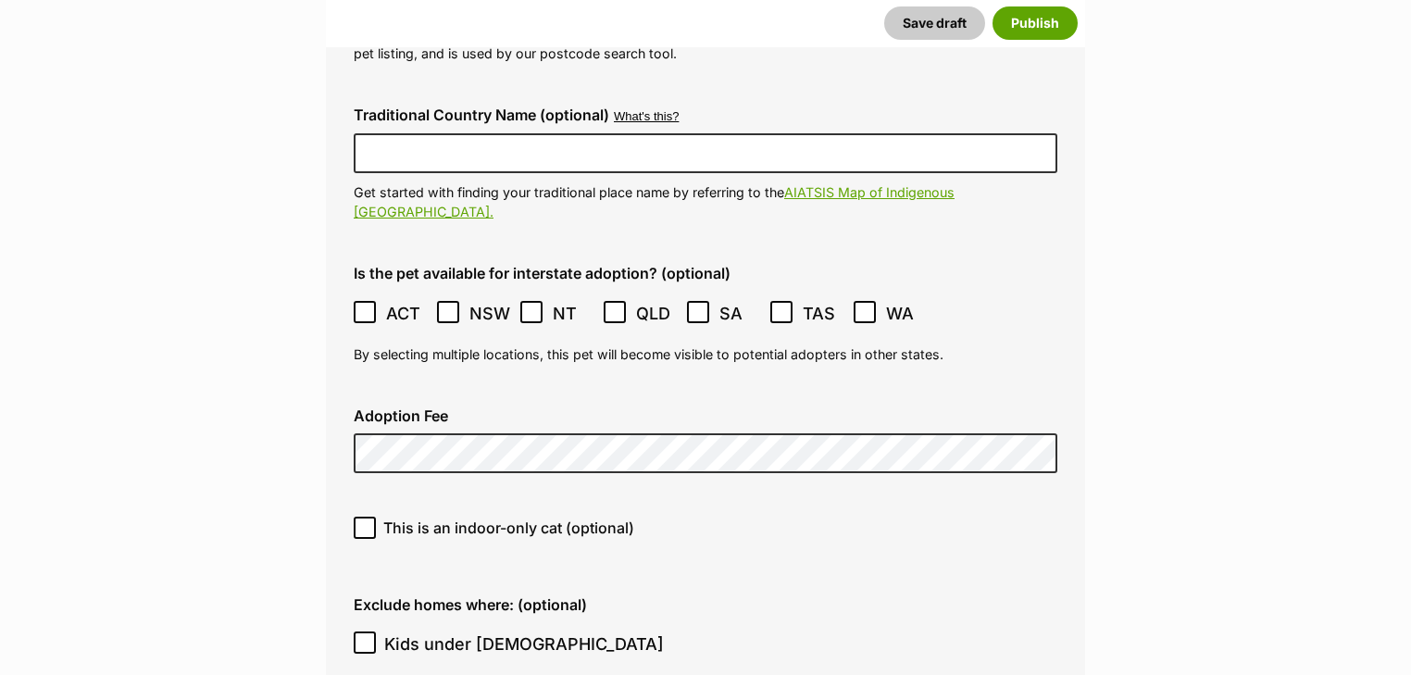
click at [500, 502] on div "This is an indoor-only cat (optional)" at bounding box center [705, 535] width 733 height 66
click at [504, 517] on span "This is an indoor-only cat (optional)" at bounding box center [508, 528] width 251 height 22
click at [376, 517] on input "This is an indoor-only cat (optional)" at bounding box center [365, 528] width 22 height 22
checkbox input "true"
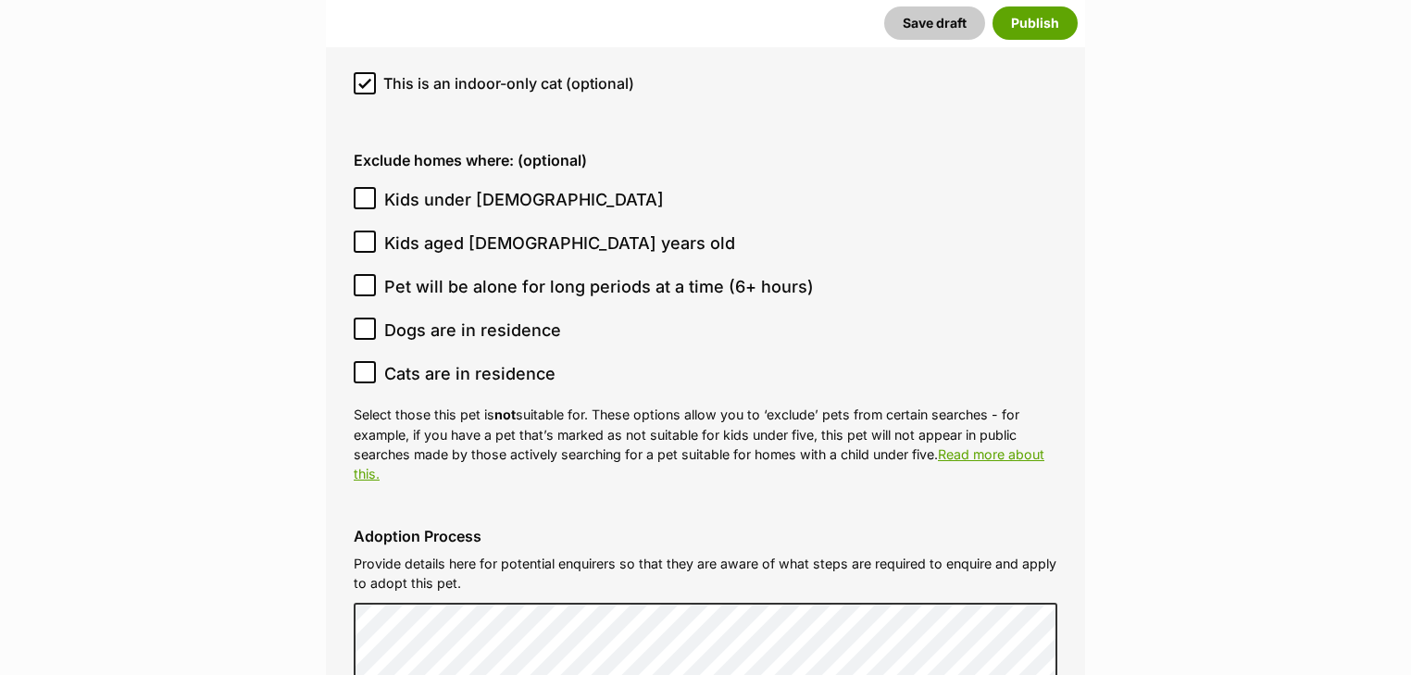
click at [437, 318] on span "Dogs are in residence" at bounding box center [472, 330] width 177 height 25
click at [376, 318] on input "Dogs are in residence" at bounding box center [365, 329] width 22 height 22
checkbox input "true"
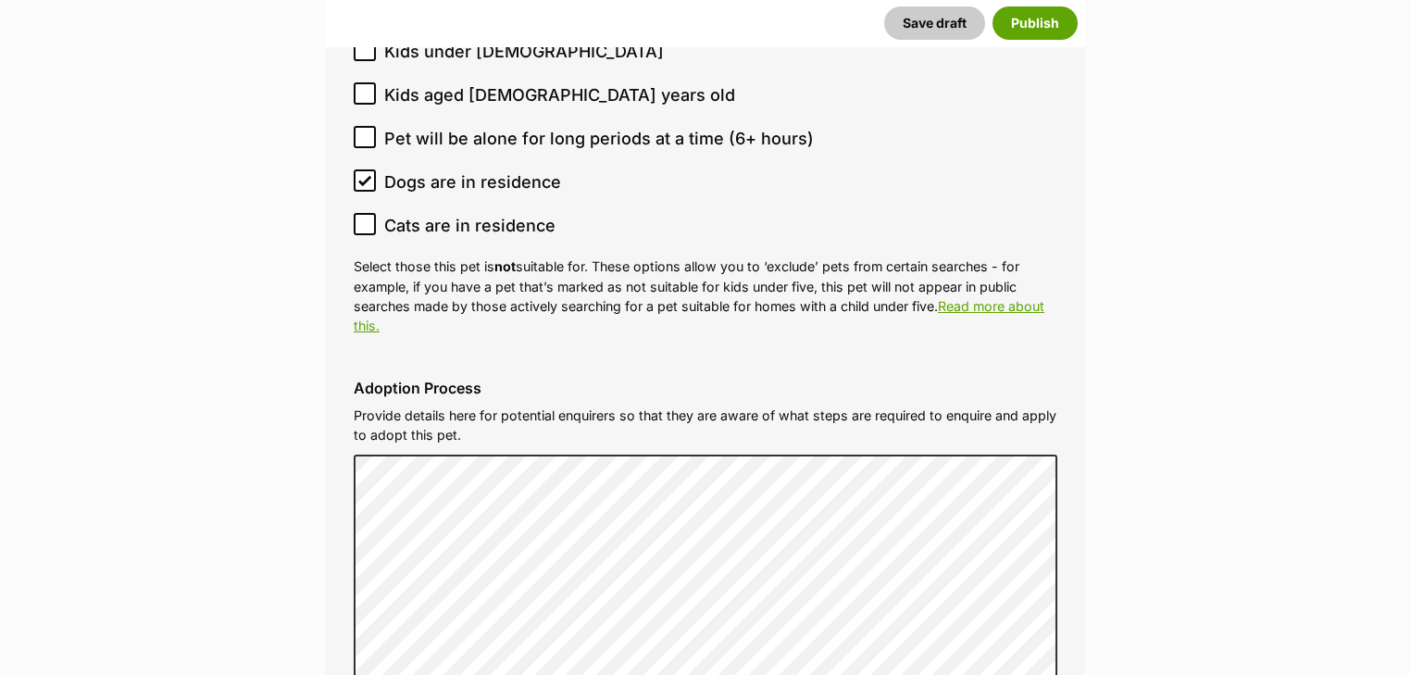
click at [452, 126] on span "Pet will be alone for long periods at a time (6+ hours)" at bounding box center [599, 138] width 430 height 25
click at [376, 126] on input "Pet will be alone for long periods at a time (6+ hours)" at bounding box center [365, 137] width 22 height 22
checkbox input "true"
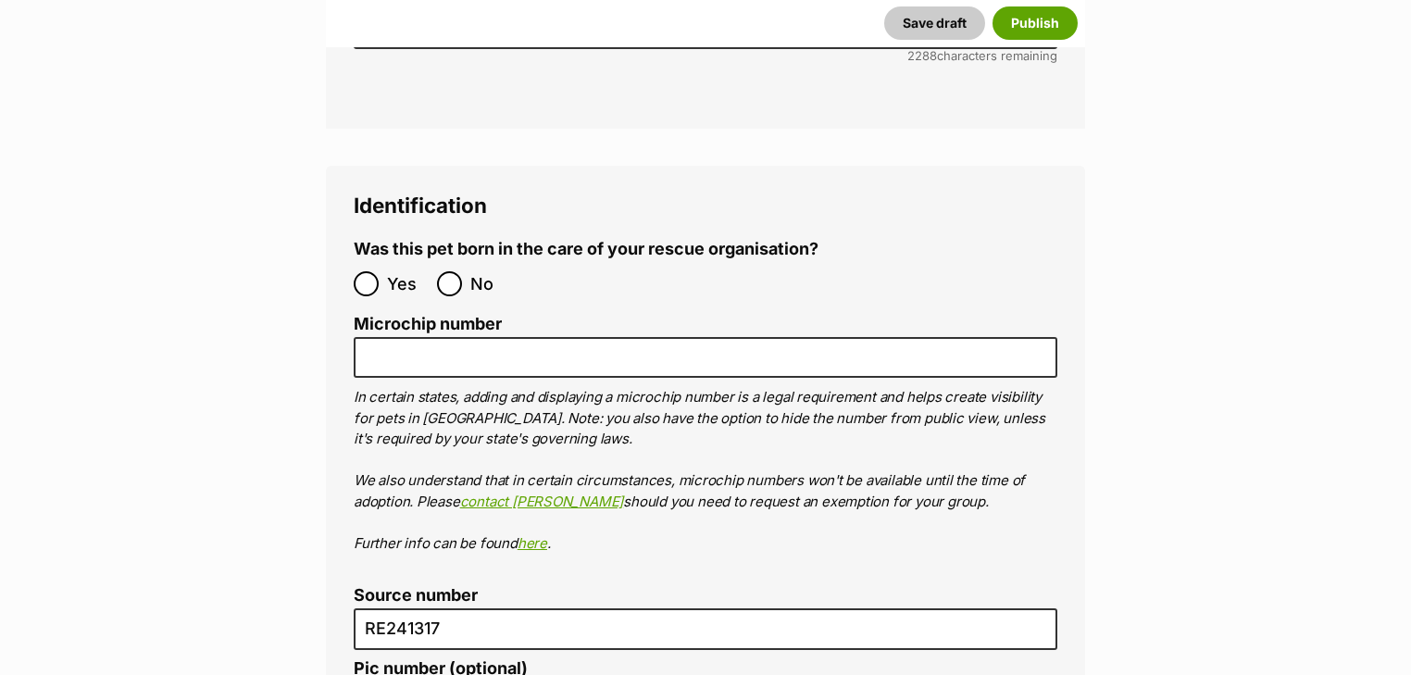
scroll to position [6520, 0]
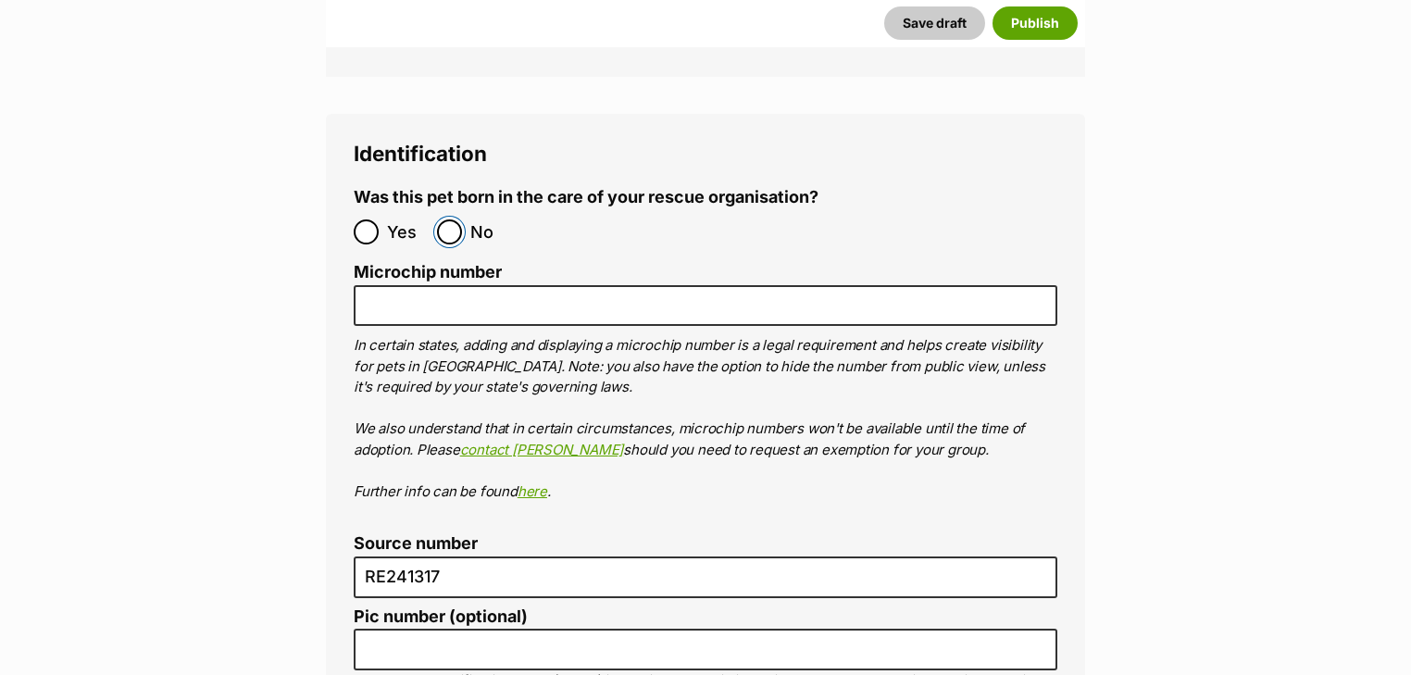
click at [447, 219] on input "No" at bounding box center [449, 231] width 25 height 25
radio input "true"
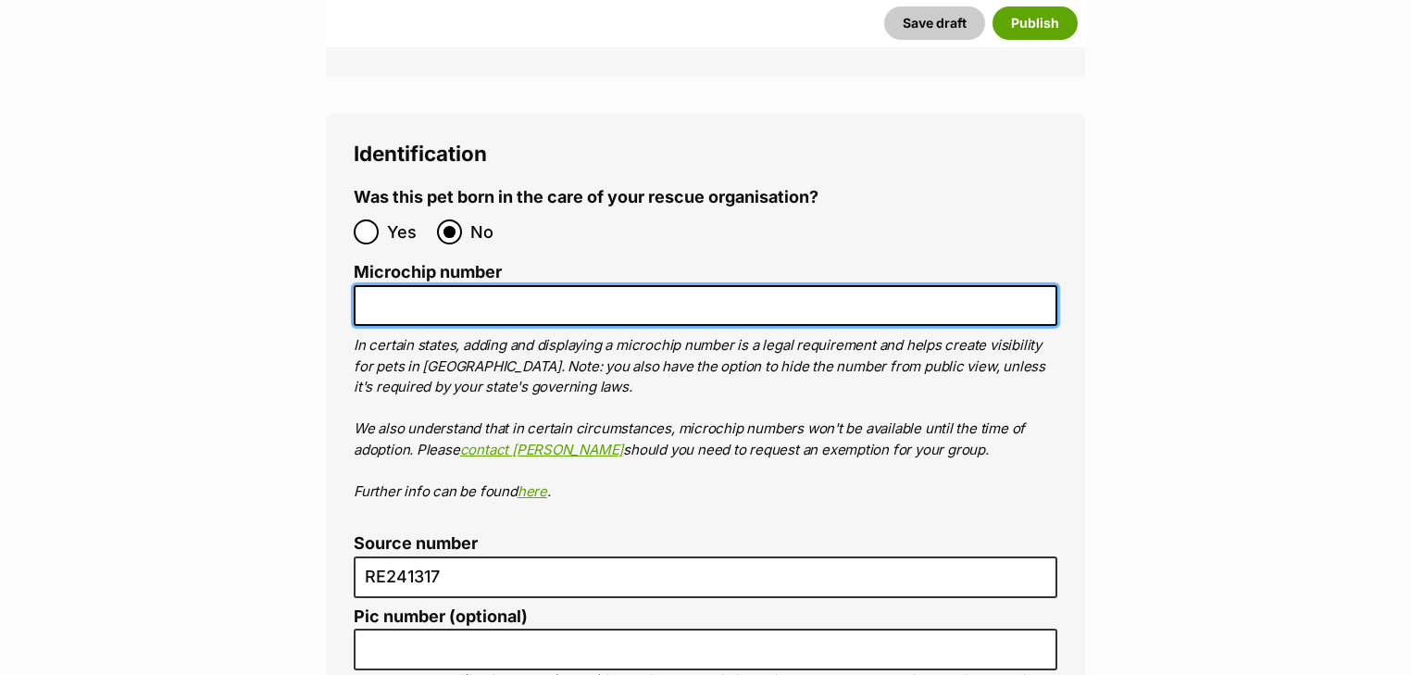
click at [481, 285] on input "Microchip number" at bounding box center [706, 306] width 704 height 42
paste input "956000018426088"
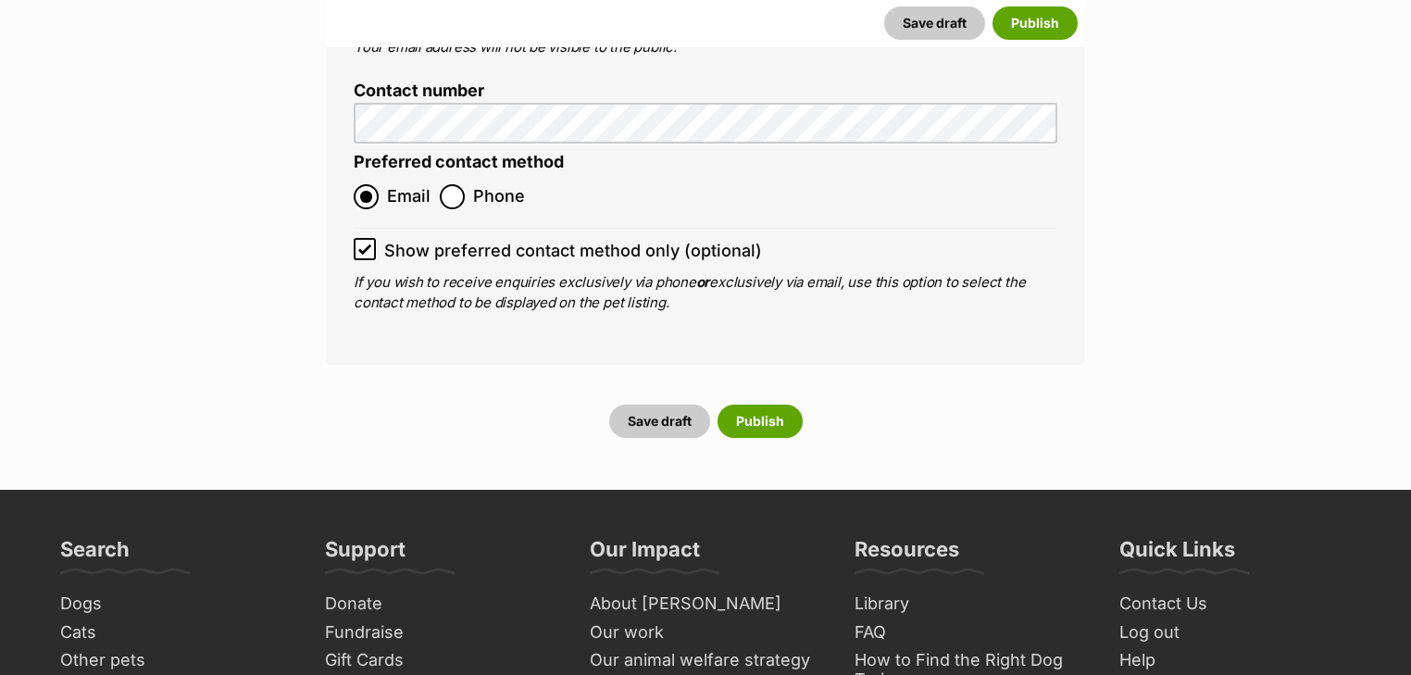
scroll to position [7853, 0]
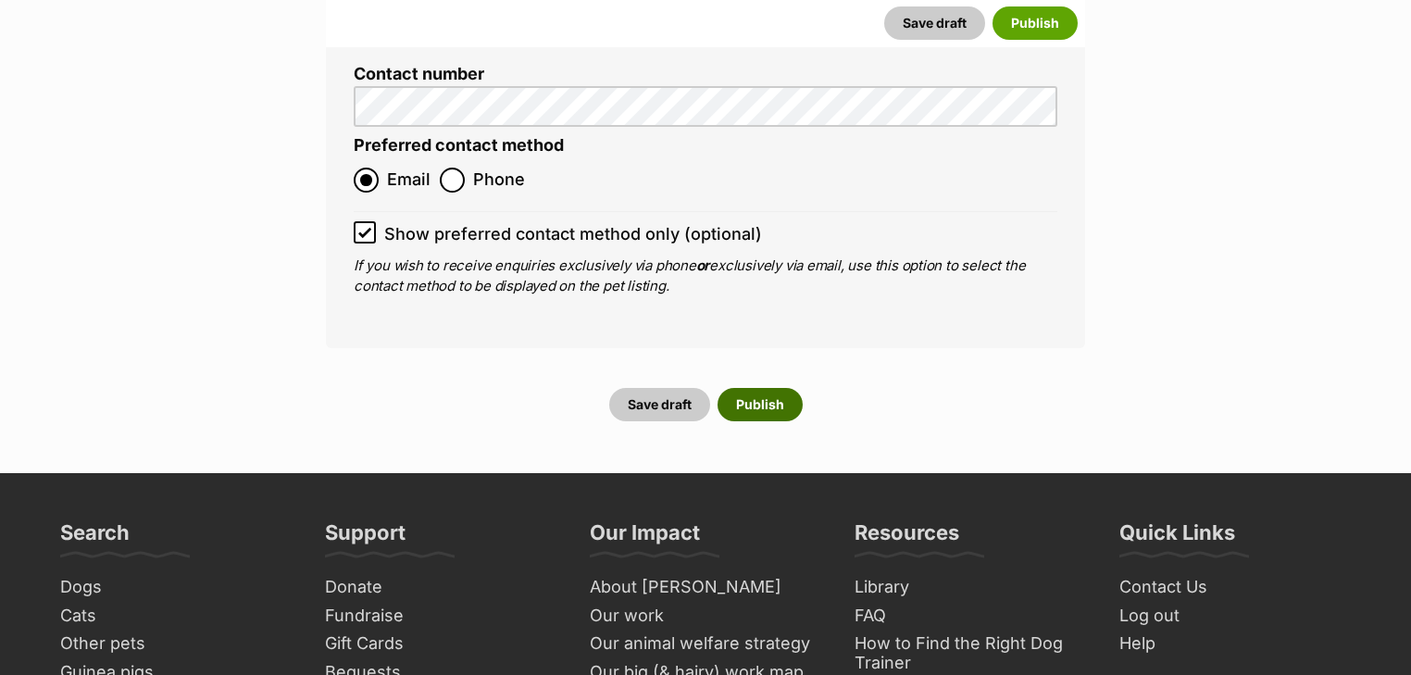
type input "956000018426088"
drag, startPoint x: 783, startPoint y: 289, endPoint x: 768, endPoint y: 284, distance: 15.5
click at [780, 388] on button "Publish" at bounding box center [760, 404] width 85 height 33
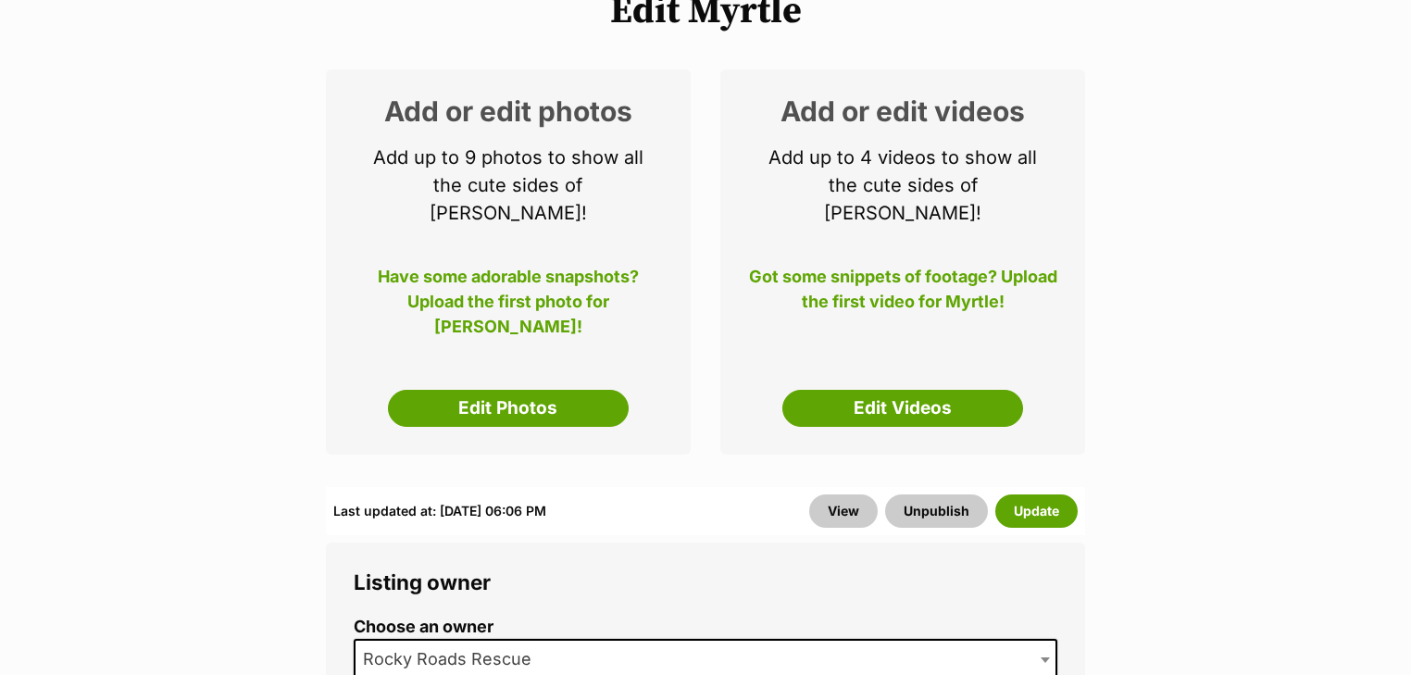
scroll to position [296, 0]
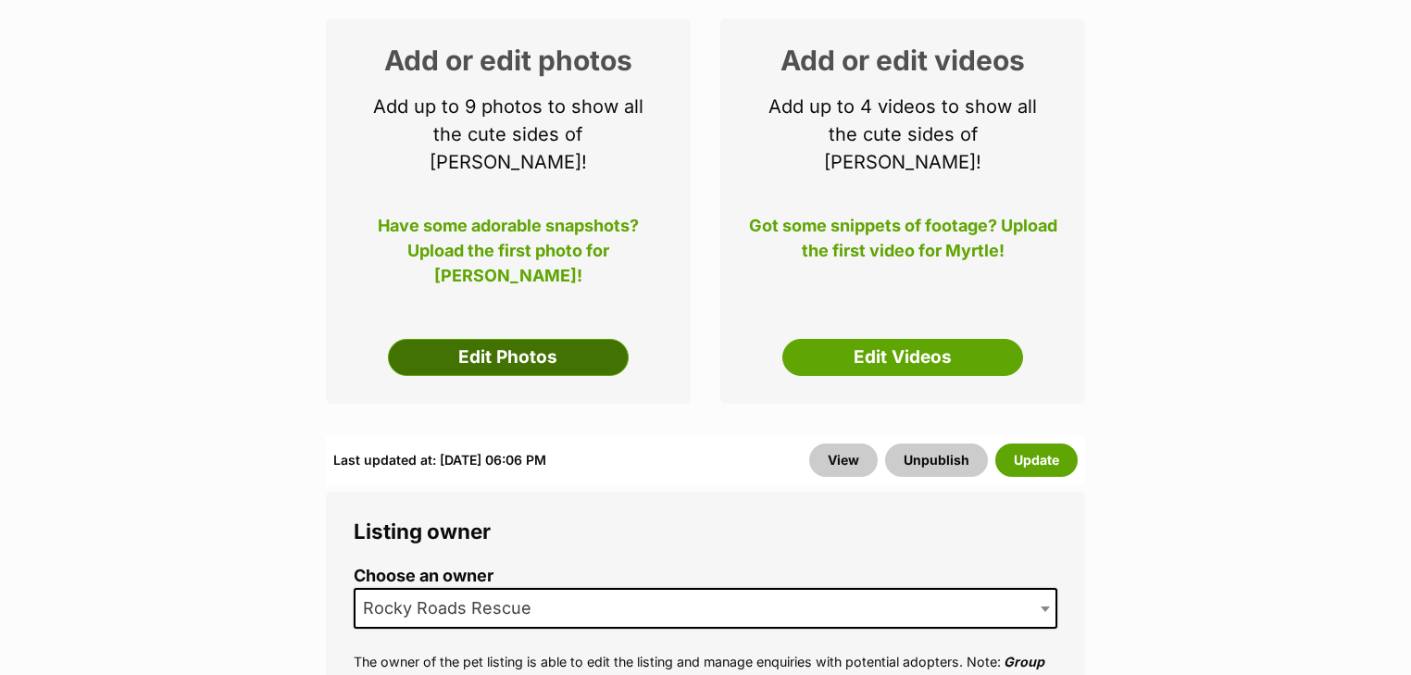
click at [541, 339] on link "Edit Photos" at bounding box center [508, 357] width 241 height 37
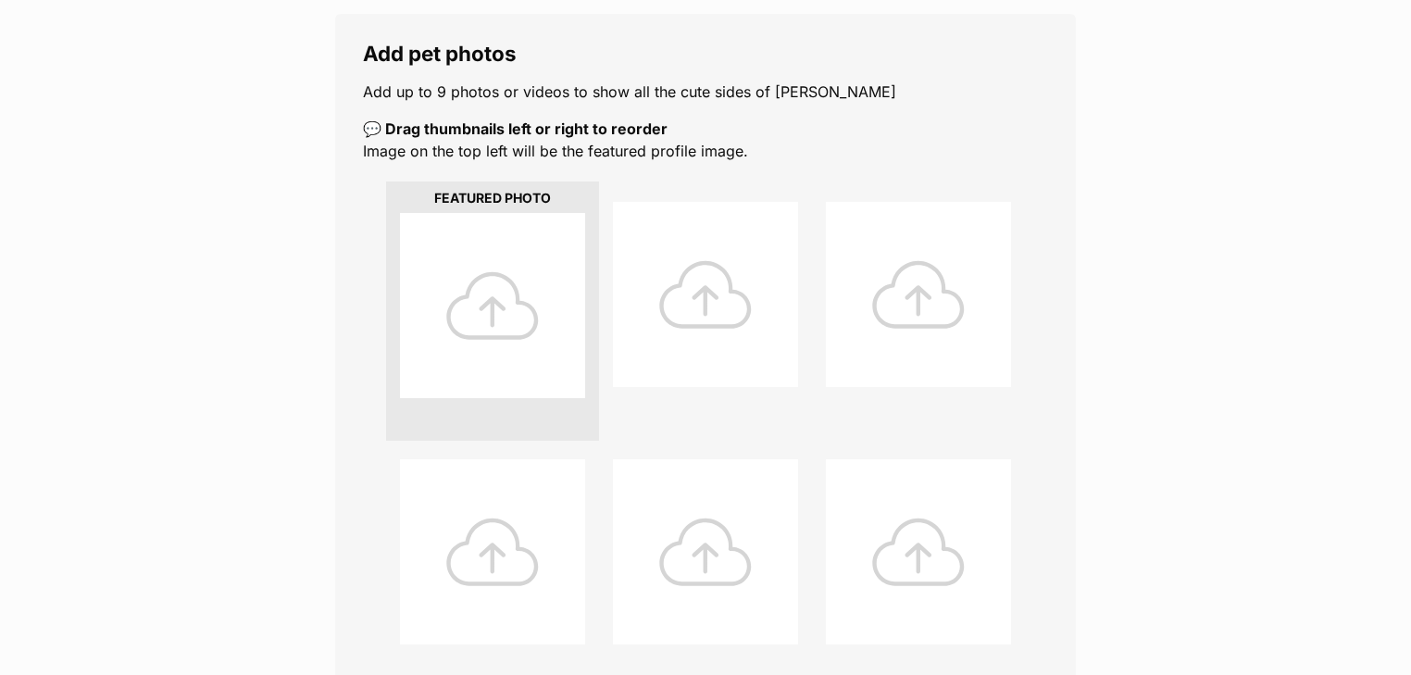
scroll to position [593, 0]
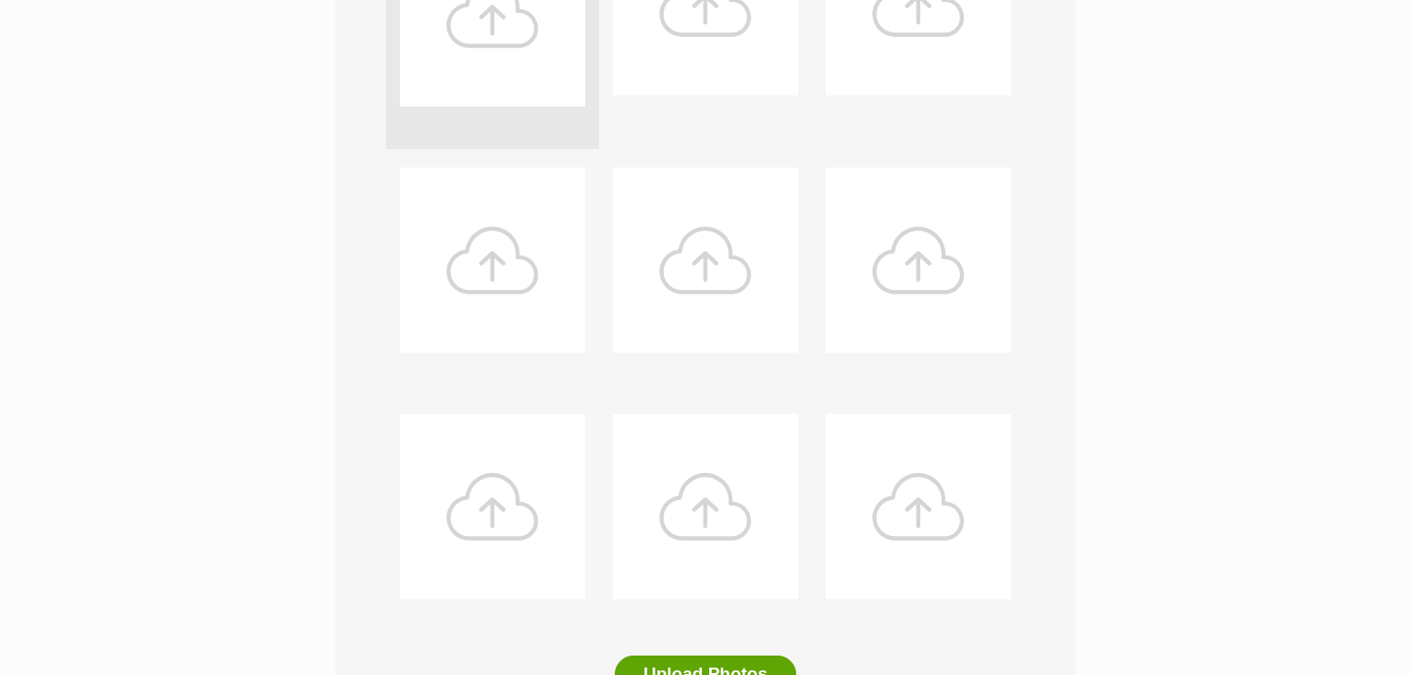
click at [497, 55] on div at bounding box center [492, 13] width 185 height 185
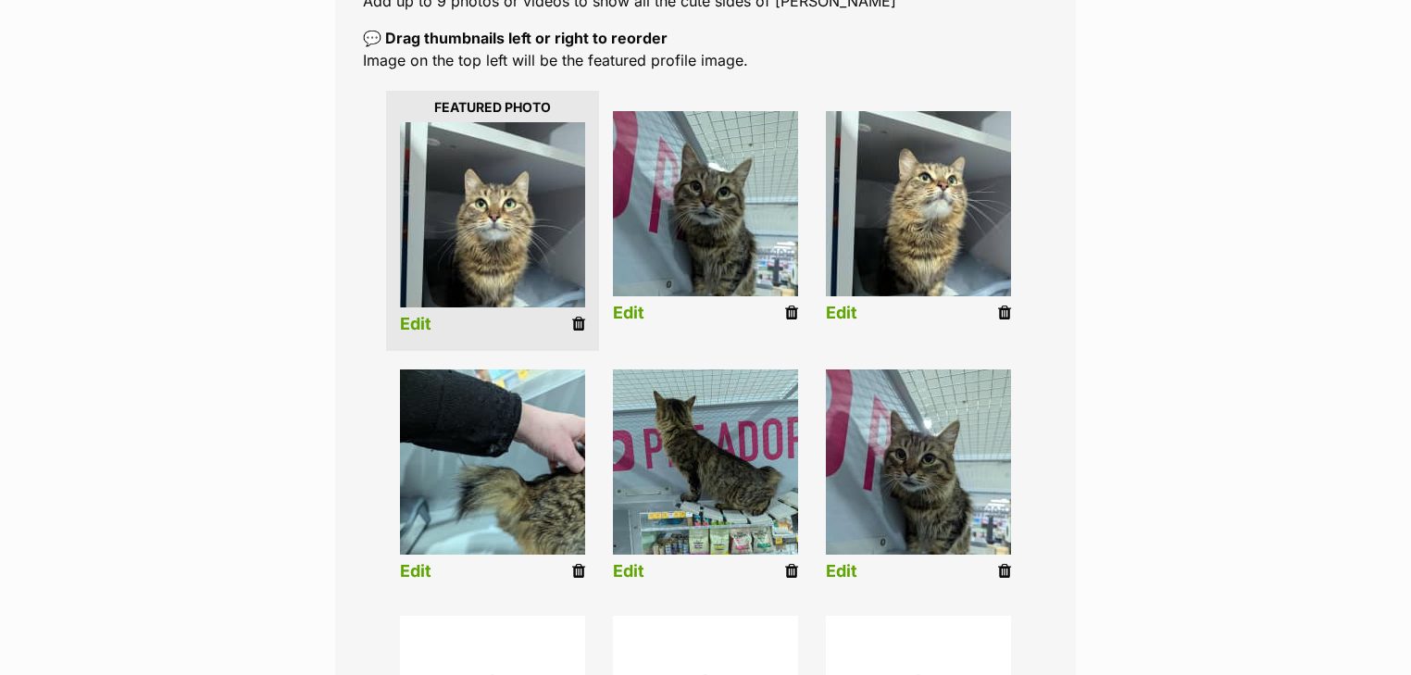
scroll to position [445, 0]
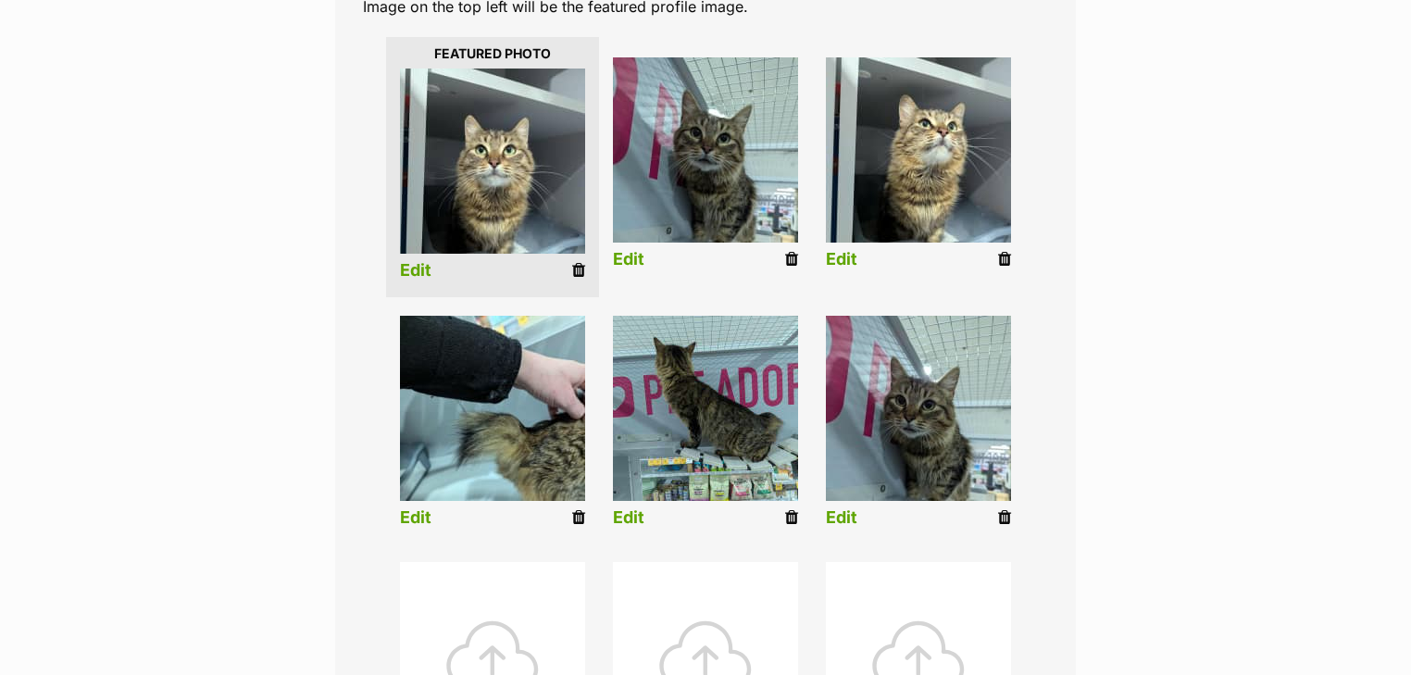
click at [413, 272] on link "Edit" at bounding box center [415, 270] width 31 height 19
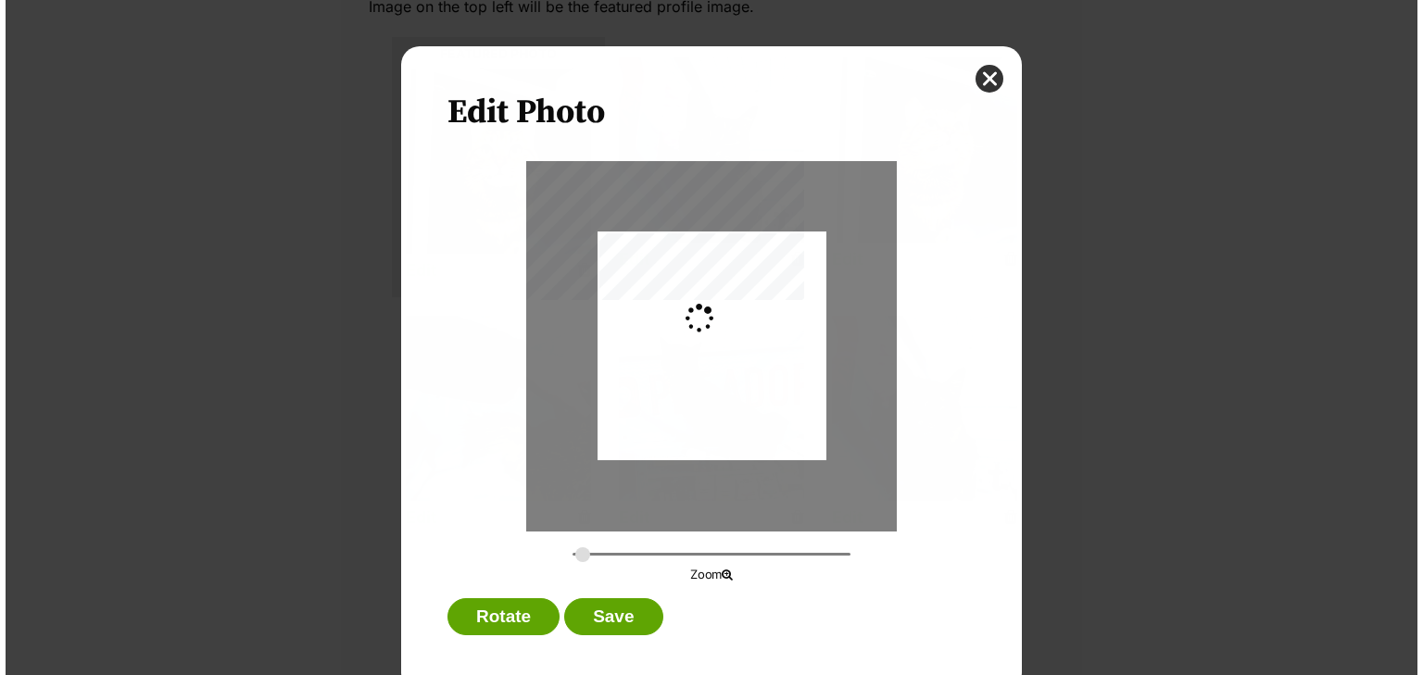
scroll to position [0, 0]
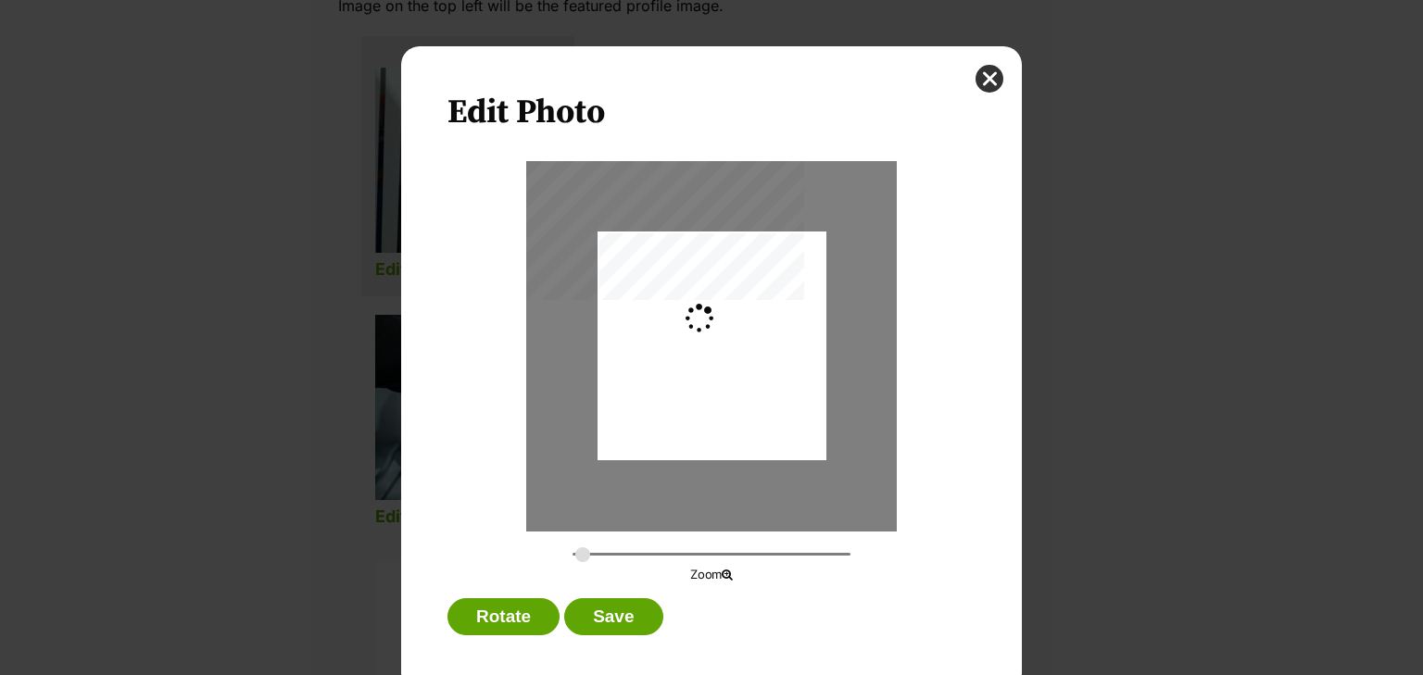
type input "0.2744"
click at [721, 382] on div "Dialog Window - Close (Press escape to close)" at bounding box center [711, 353] width 229 height 304
click at [596, 618] on button "Save" at bounding box center [613, 616] width 98 height 37
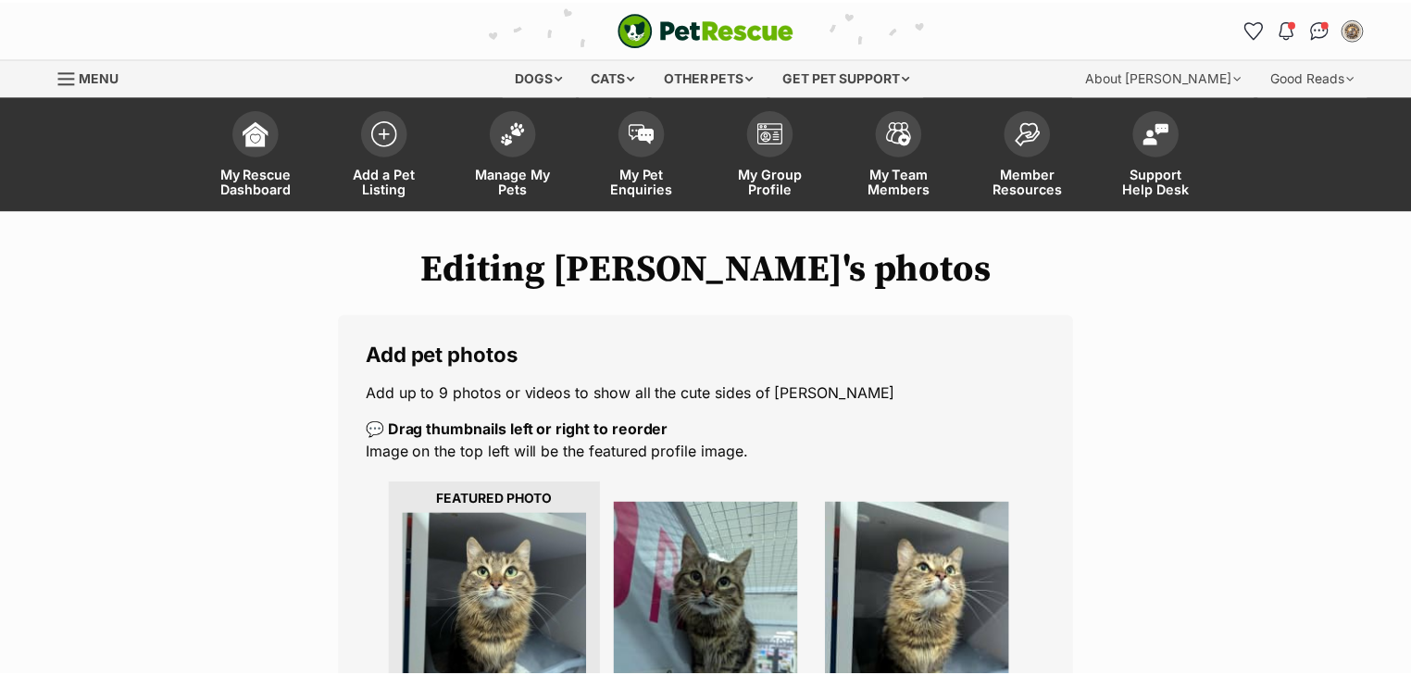
scroll to position [445, 0]
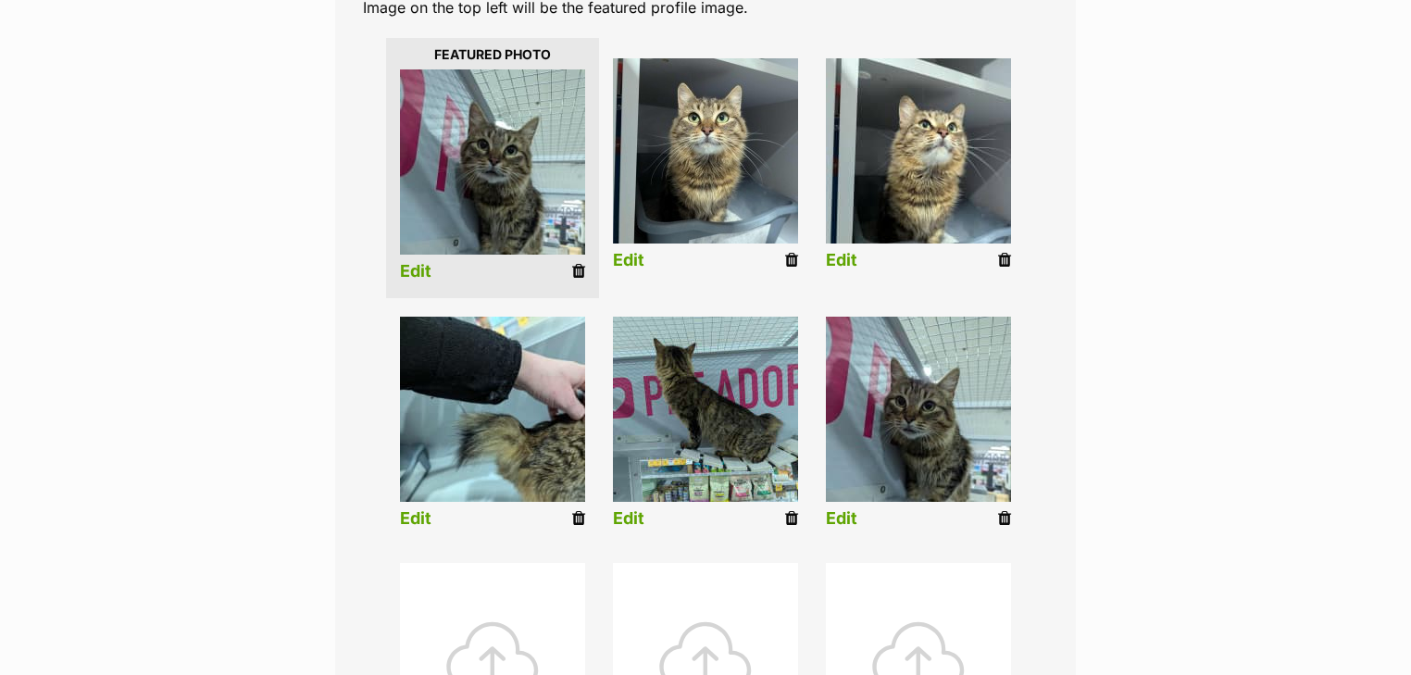
click at [415, 275] on link "Edit" at bounding box center [415, 271] width 31 height 19
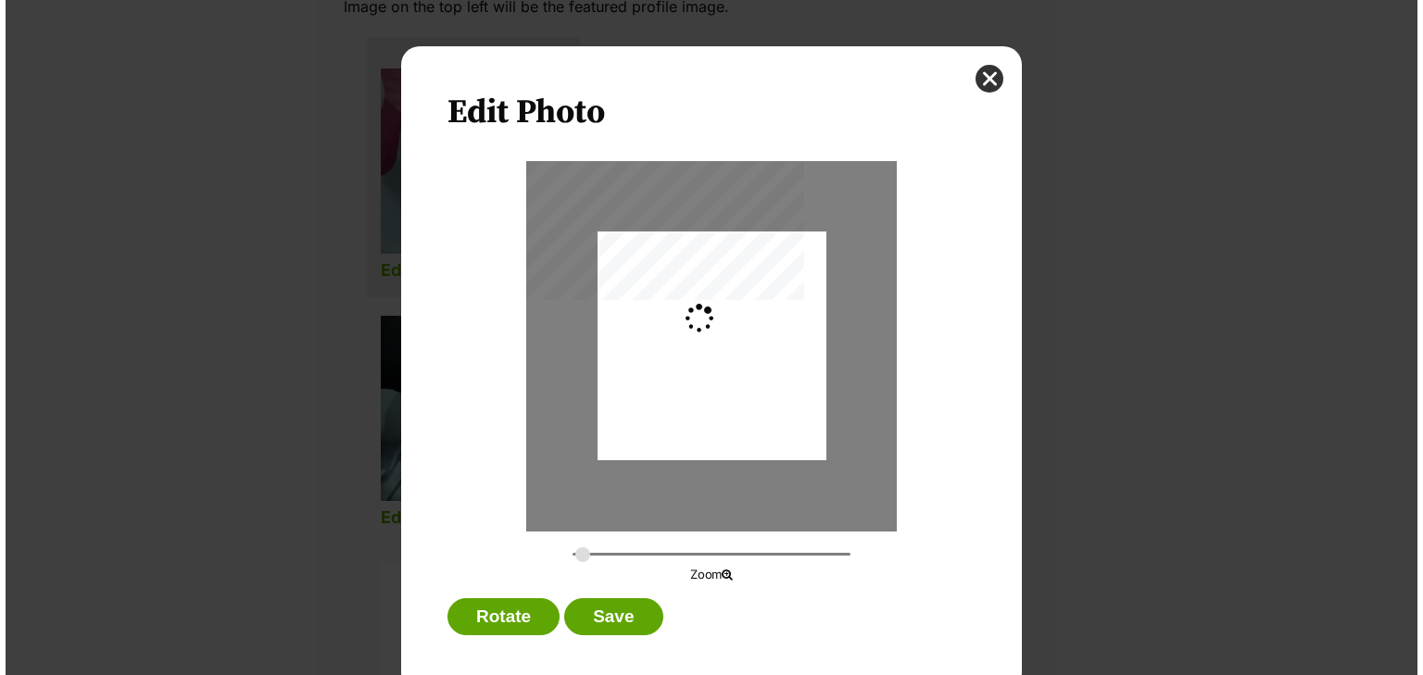
scroll to position [0, 0]
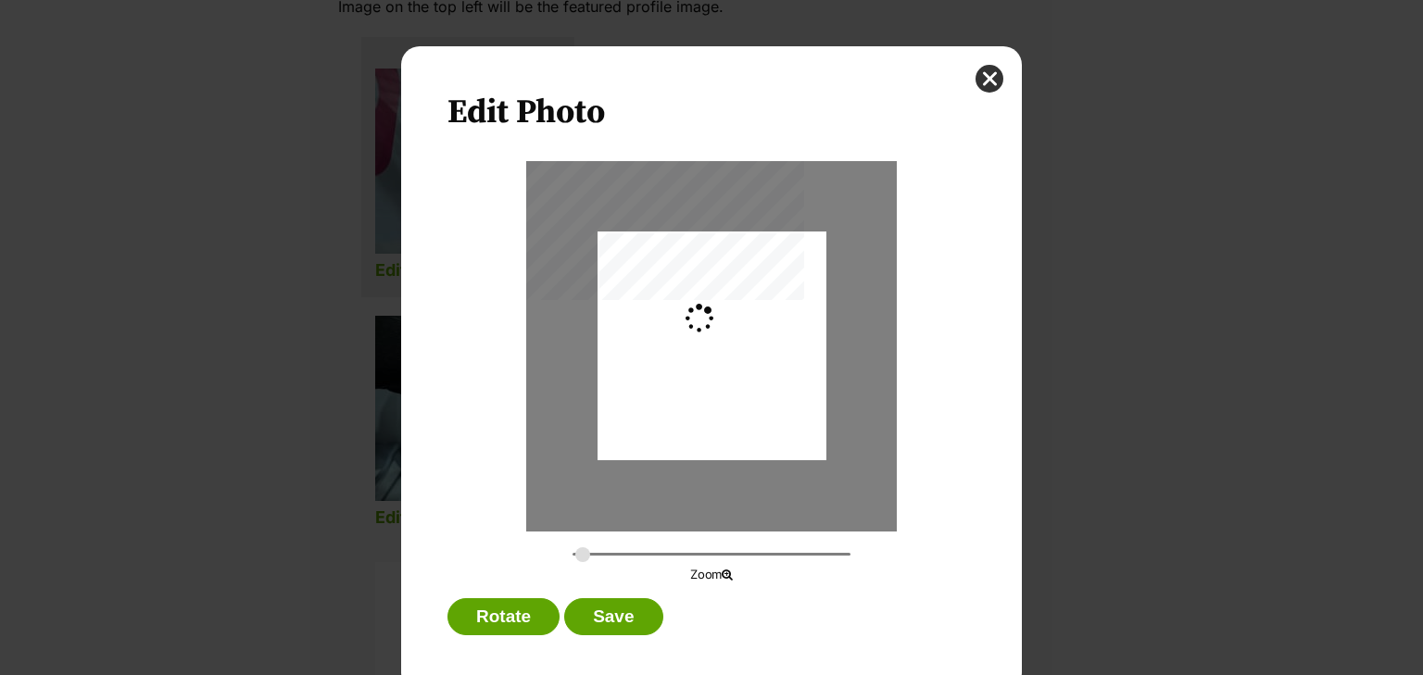
type input "0.2744"
drag, startPoint x: 740, startPoint y: 367, endPoint x: 742, endPoint y: 395, distance: 28.8
click at [742, 395] on div "Dialog Window - Close (Press escape to close)" at bounding box center [711, 371] width 229 height 304
click at [734, 410] on div "Dialog Window - Close (Press escape to close)" at bounding box center [710, 367] width 229 height 304
click at [606, 610] on button "Save" at bounding box center [613, 616] width 98 height 37
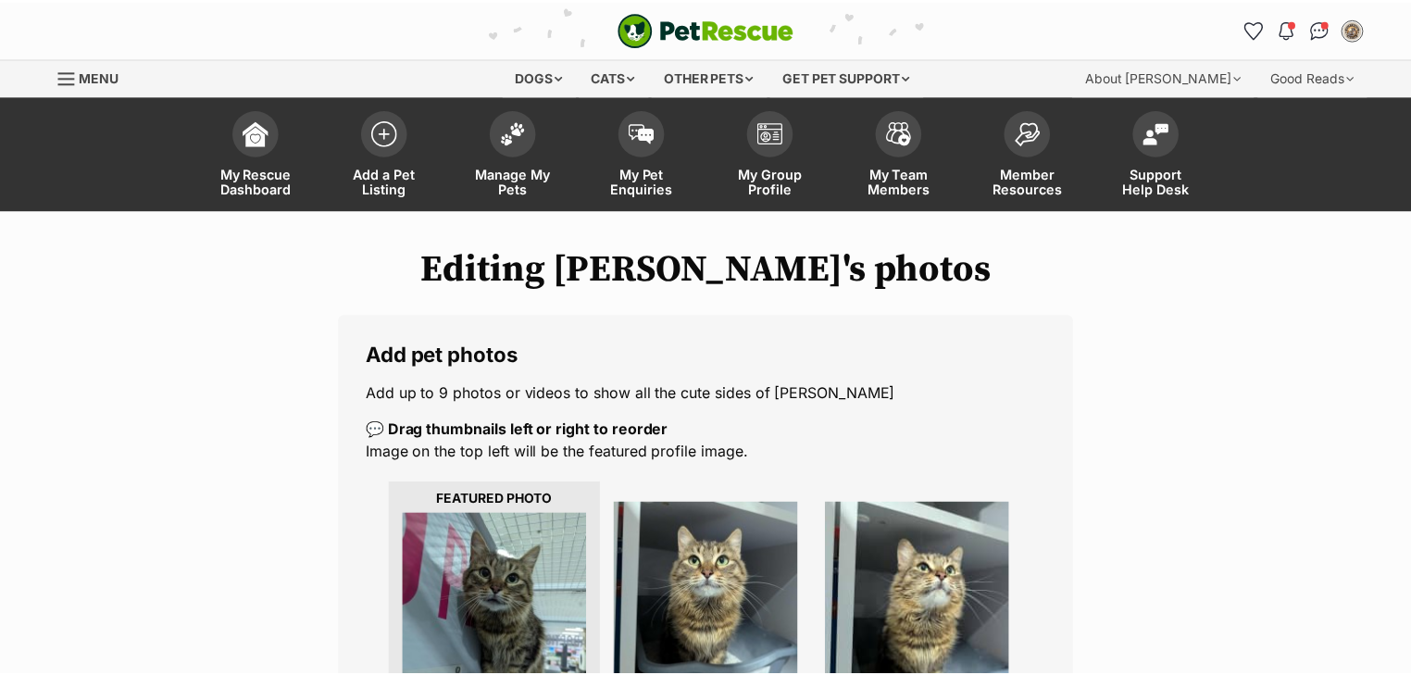
scroll to position [445, 0]
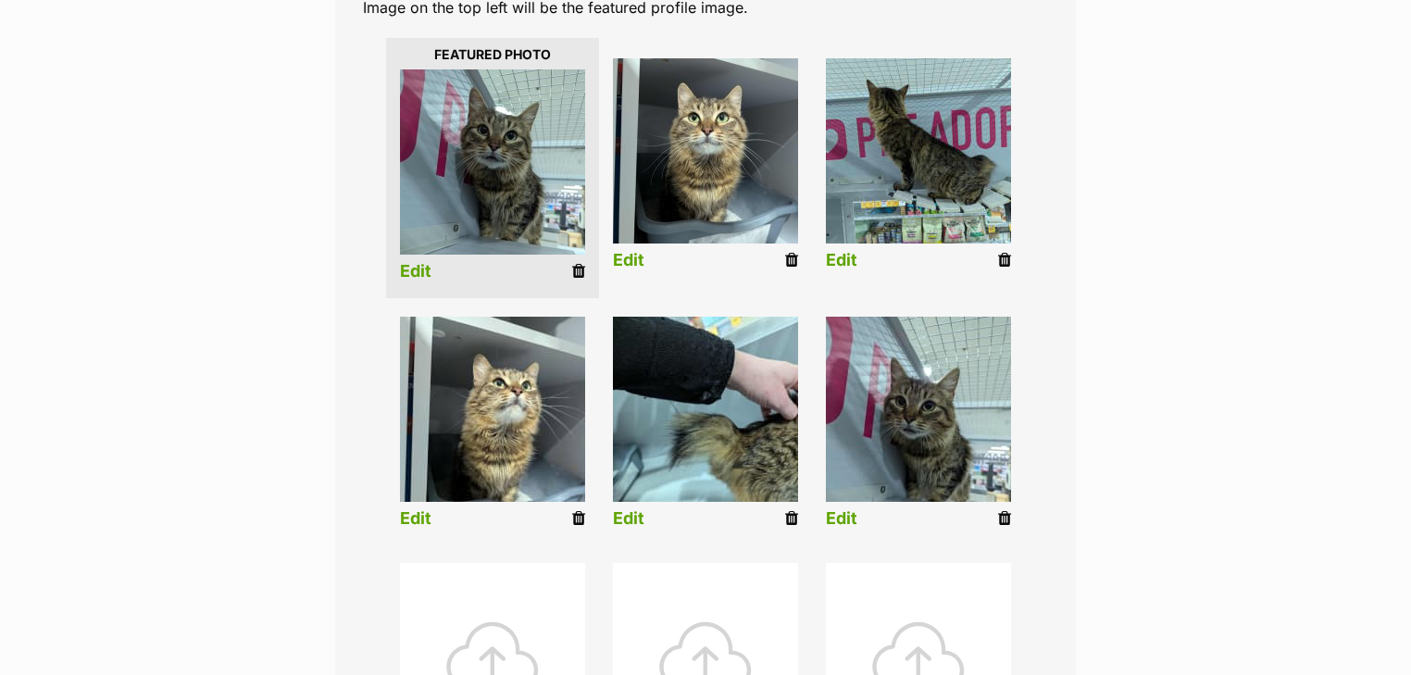
click at [411, 517] on link "Edit" at bounding box center [415, 518] width 31 height 19
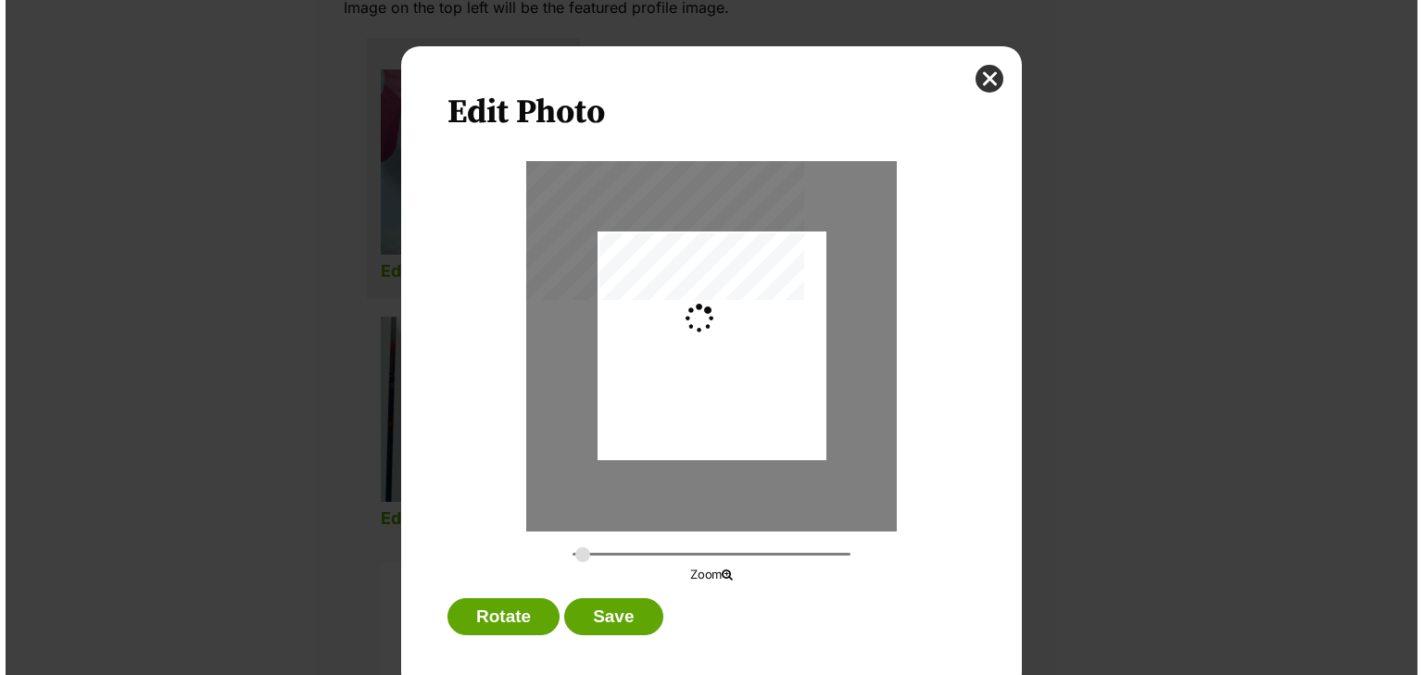
scroll to position [0, 0]
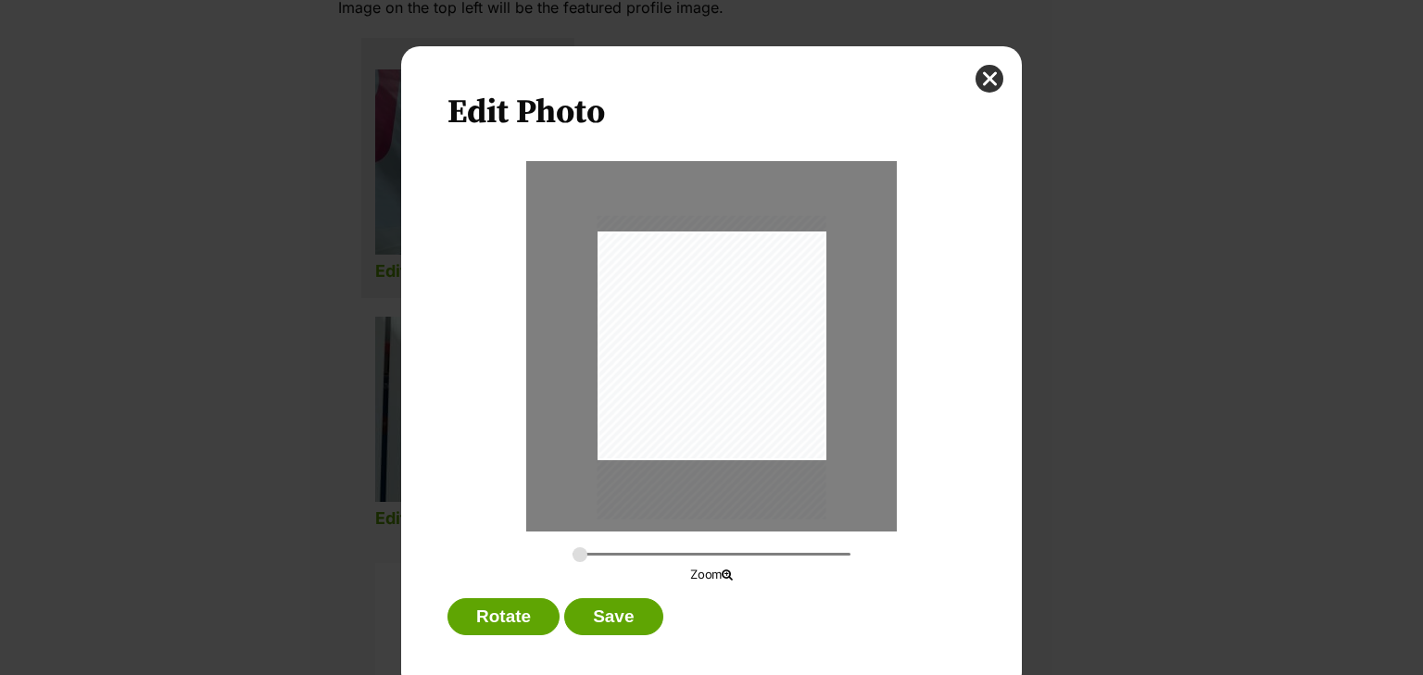
drag, startPoint x: 709, startPoint y: 377, endPoint x: 715, endPoint y: 398, distance: 22.0
click at [715, 398] on div "Dialog Window - Close (Press escape to close)" at bounding box center [711, 368] width 229 height 304
click at [586, 556] on input "Dialog Window - Close (Press escape to close)" at bounding box center [711, 554] width 278 height 18
click at [600, 556] on input "Dialog Window - Close (Press escape to close)" at bounding box center [711, 554] width 278 height 18
drag, startPoint x: 727, startPoint y: 425, endPoint x: 726, endPoint y: 441, distance: 15.8
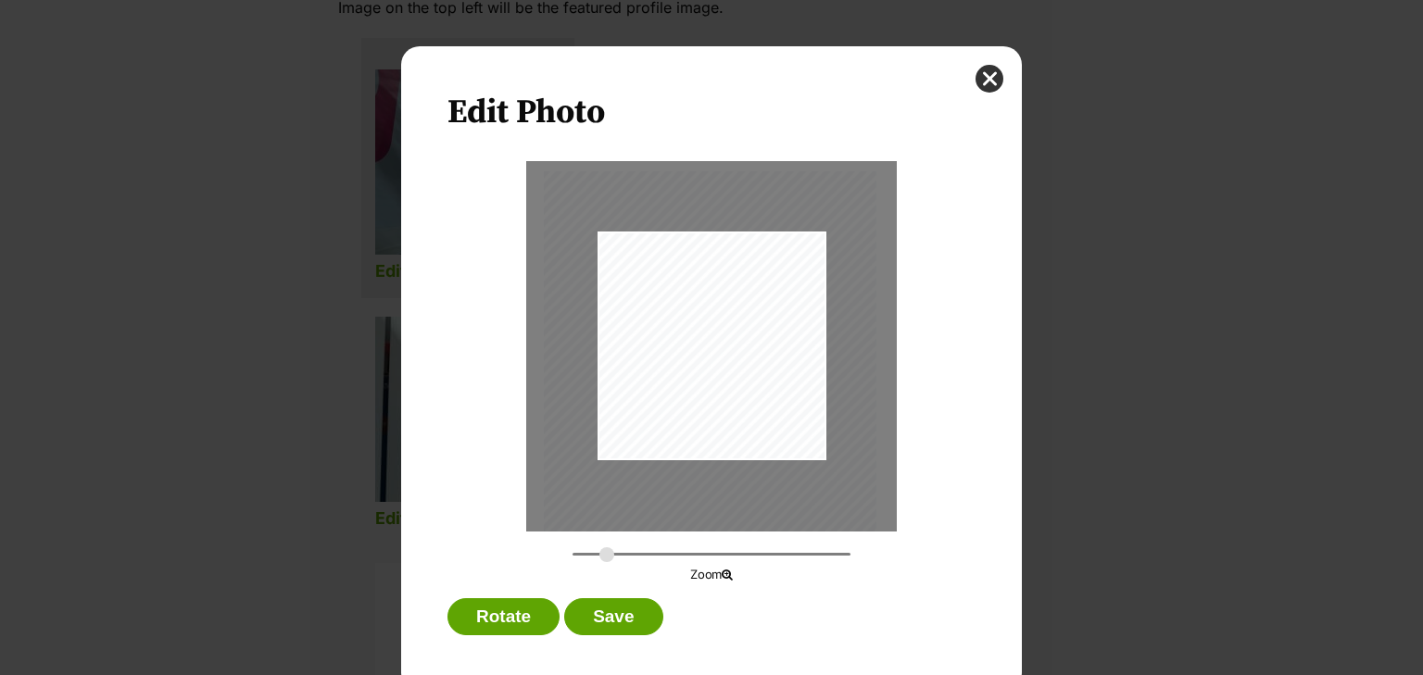
click at [726, 441] on div "Dialog Window - Close (Press escape to close)" at bounding box center [710, 391] width 332 height 441
type input "0.3158"
click at [583, 553] on input "Dialog Window - Close (Press escape to close)" at bounding box center [711, 554] width 278 height 18
click at [733, 418] on div "Dialog Window - Close (Press escape to close)" at bounding box center [710, 378] width 263 height 349
click at [617, 612] on button "Save" at bounding box center [613, 616] width 98 height 37
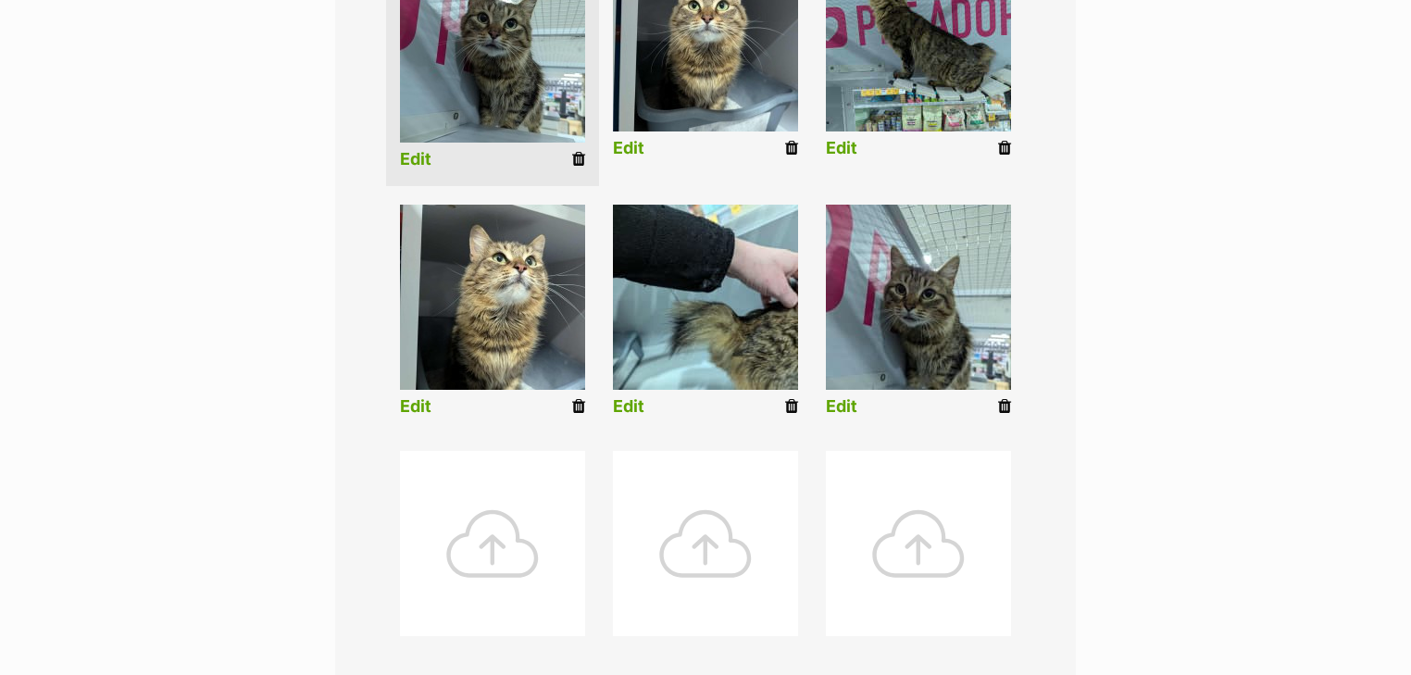
scroll to position [593, 0]
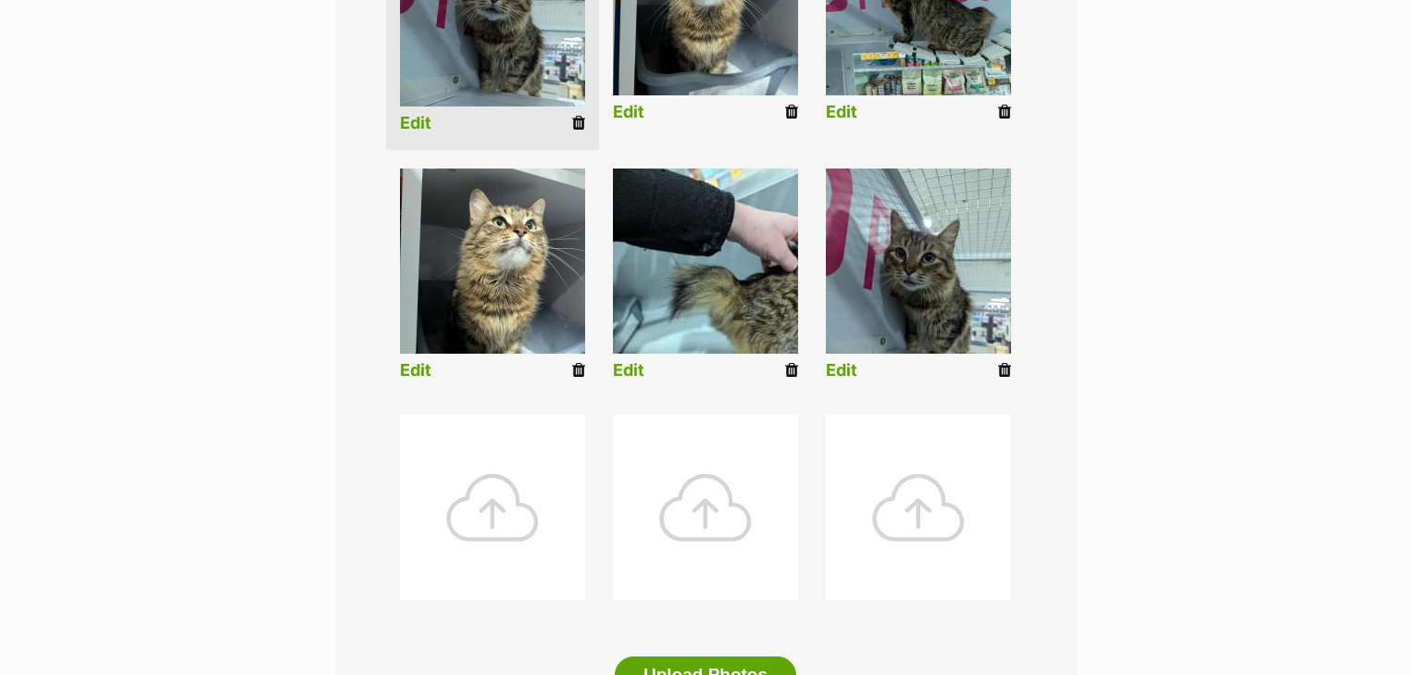
click at [861, 370] on li "Edit" at bounding box center [918, 278] width 213 height 238
click at [854, 376] on link "Edit" at bounding box center [841, 370] width 31 height 19
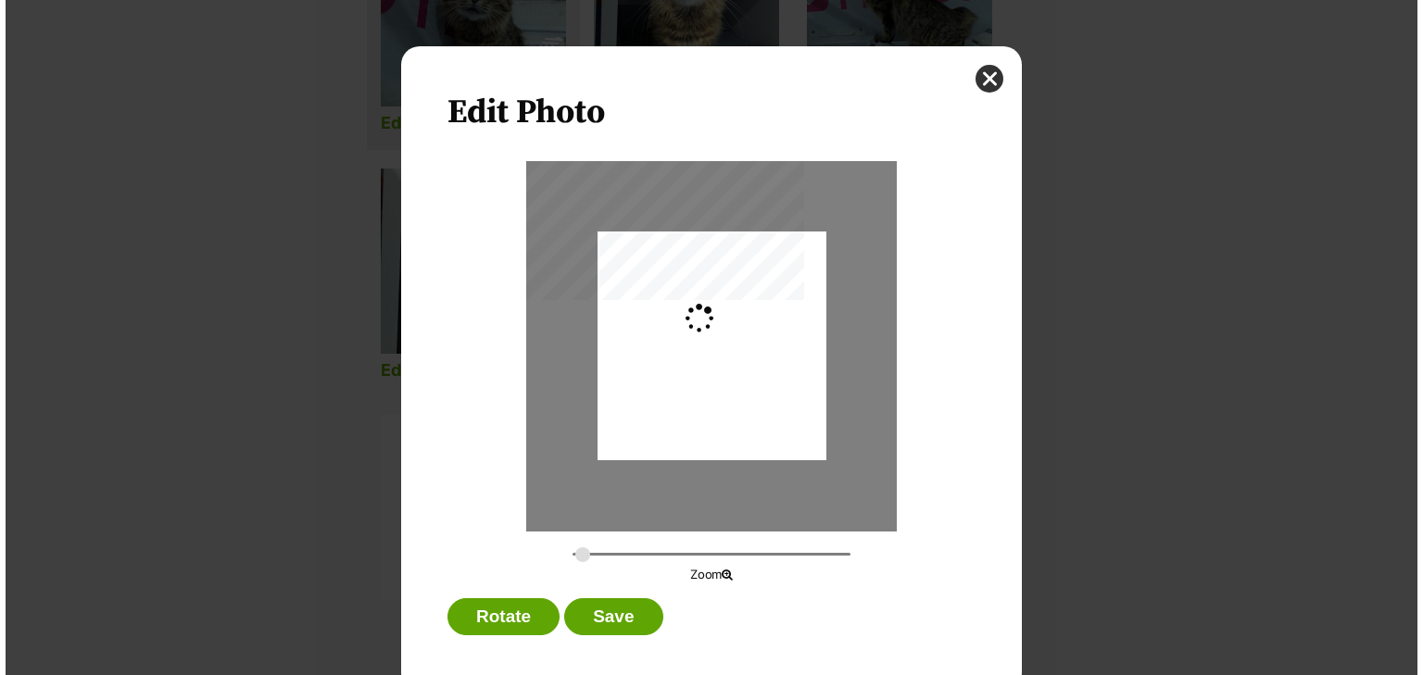
scroll to position [0, 0]
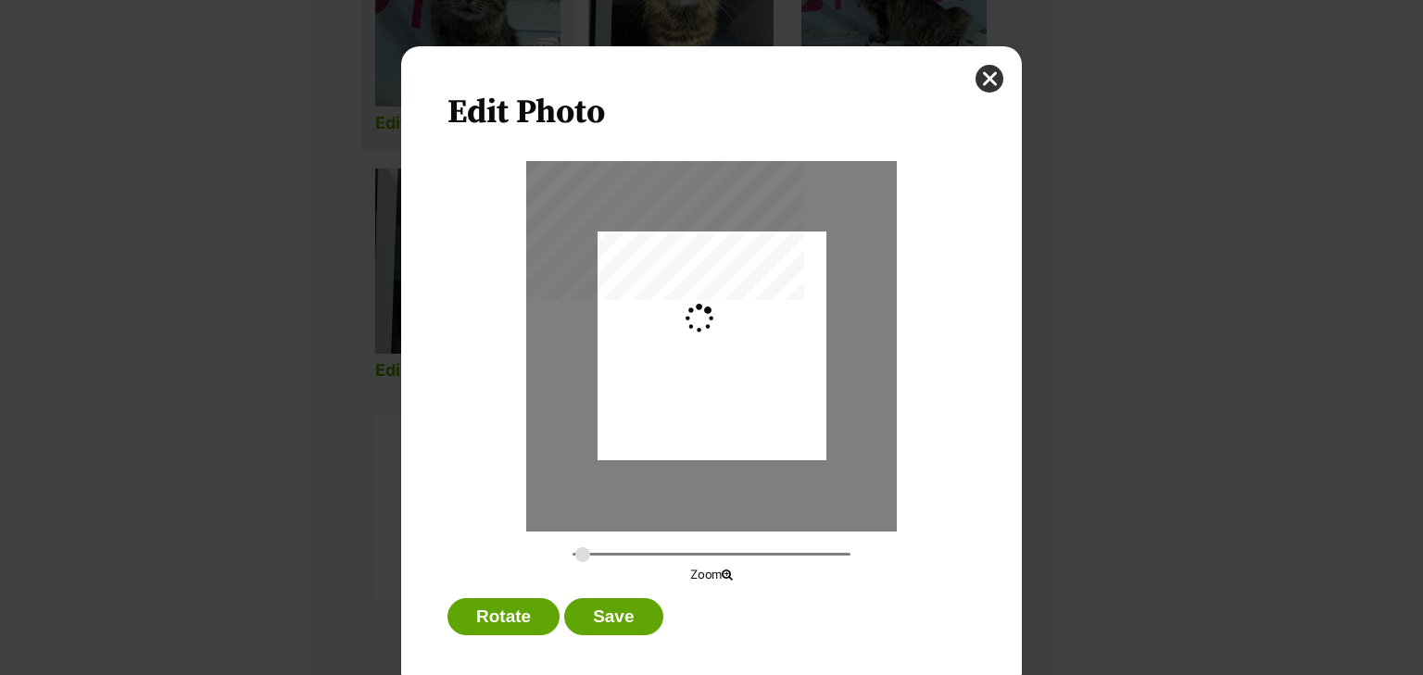
type input "0.2744"
click at [731, 379] on div "Dialog Window - Close (Press escape to close)" at bounding box center [711, 346] width 229 height 304
click at [605, 622] on button "Save" at bounding box center [613, 616] width 98 height 37
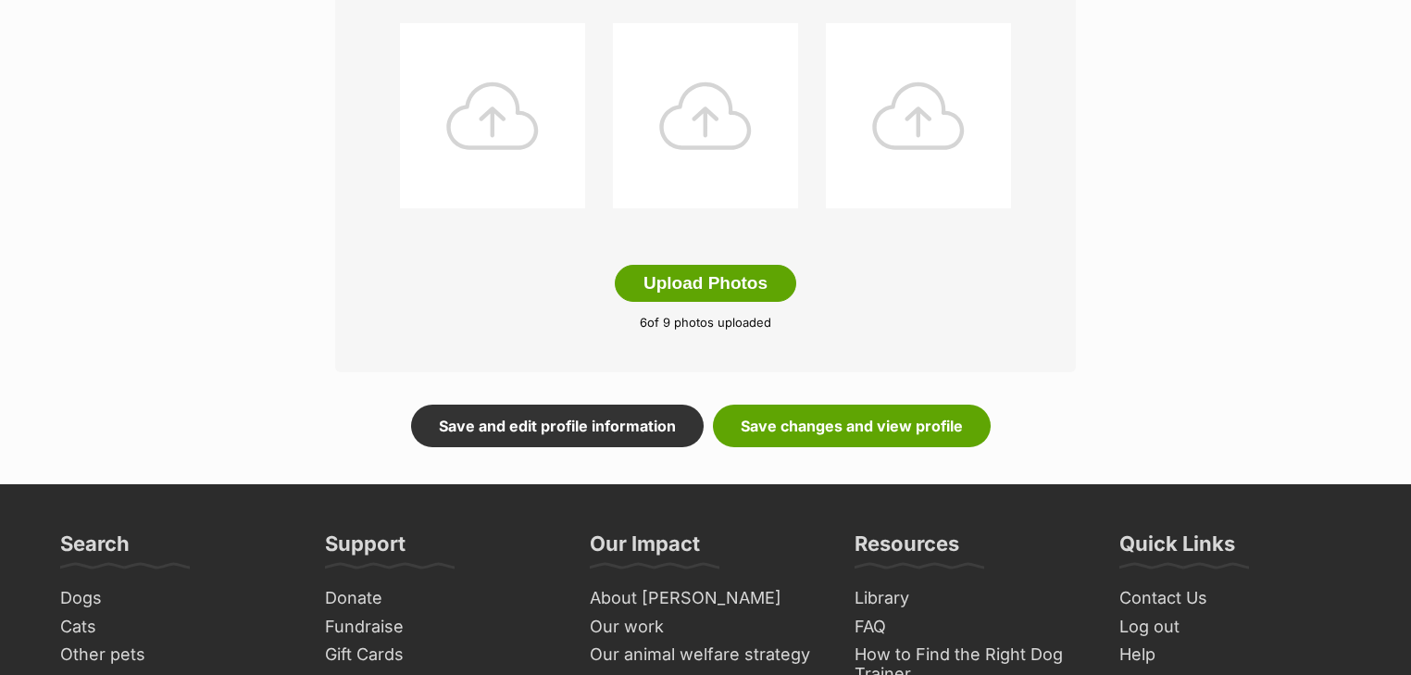
scroll to position [1037, 0]
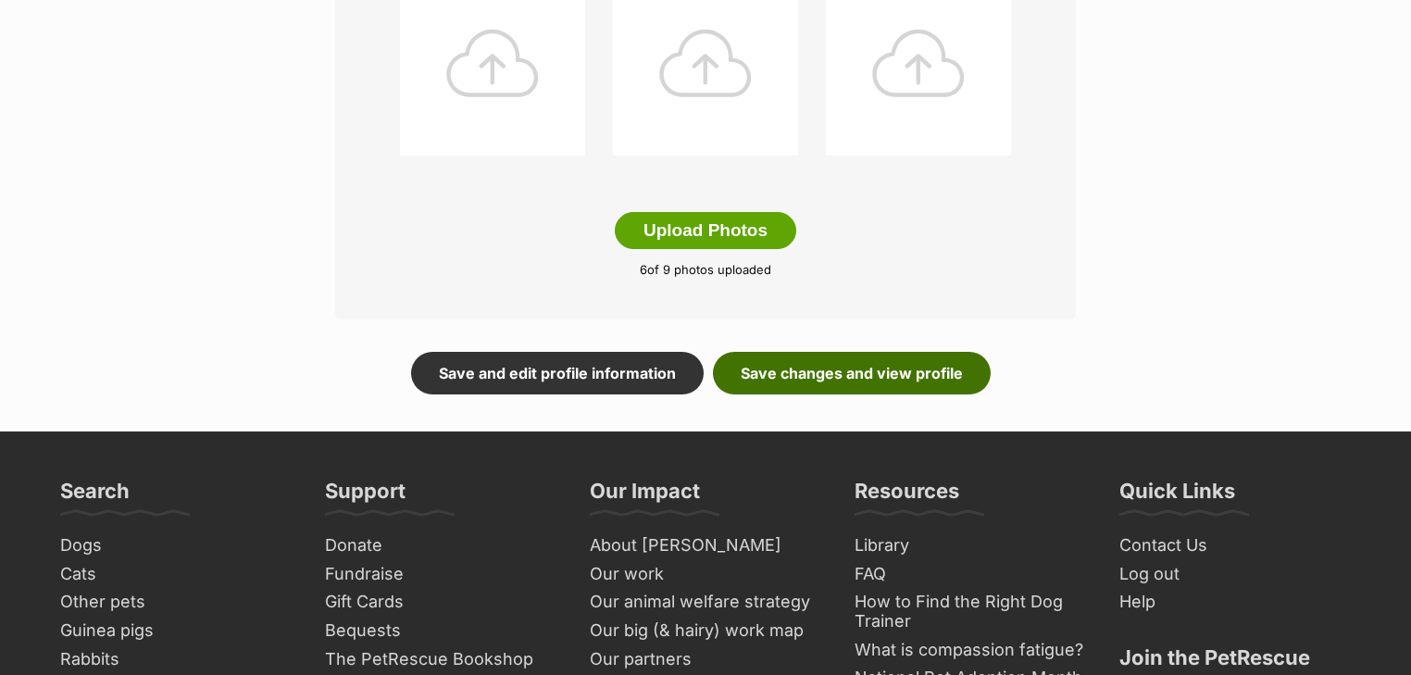
click at [823, 374] on link "Save changes and view profile" at bounding box center [852, 373] width 278 height 43
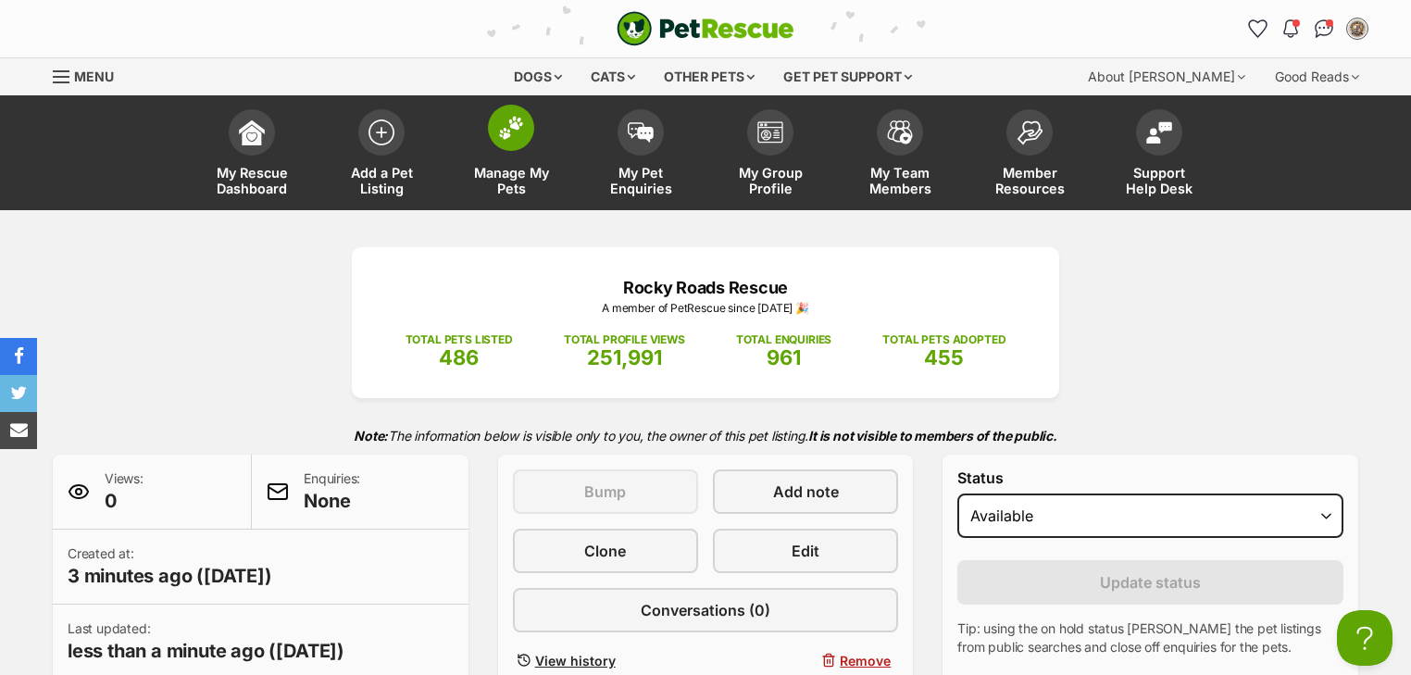
click at [508, 137] on img at bounding box center [511, 128] width 26 height 24
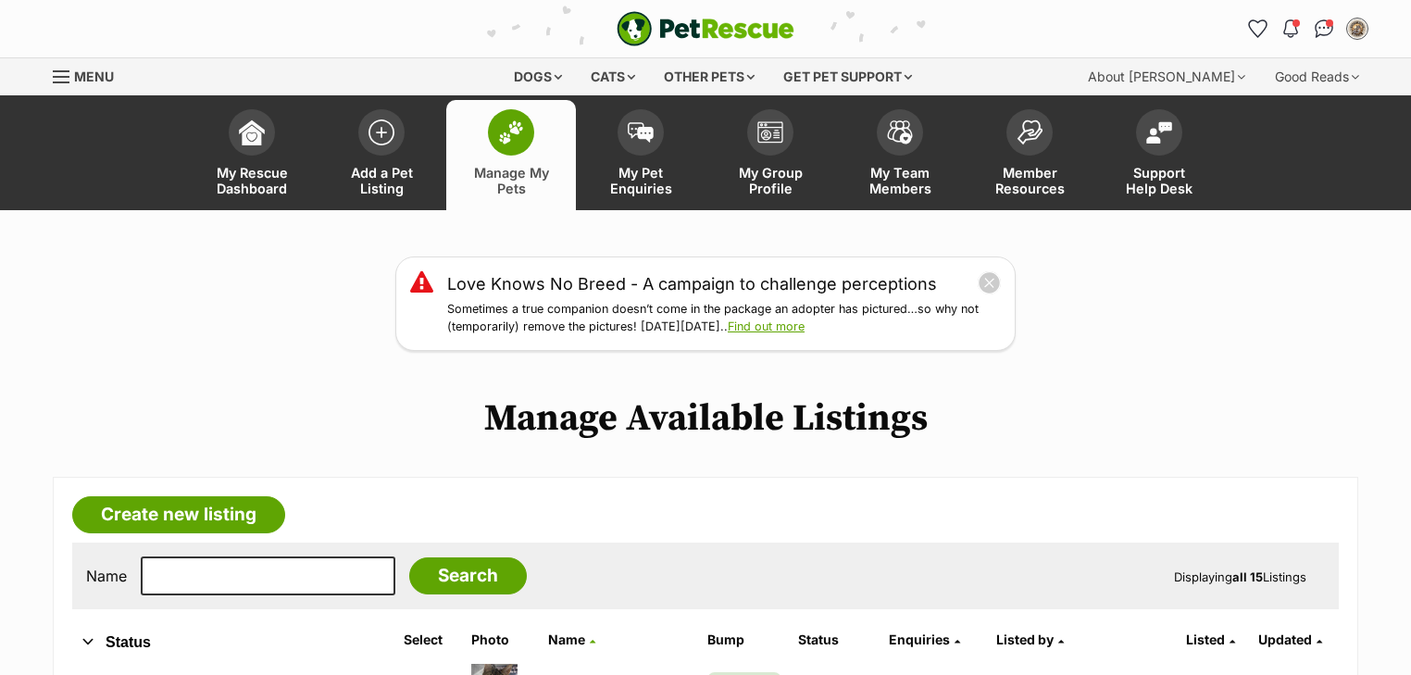
drag, startPoint x: 992, startPoint y: 278, endPoint x: 941, endPoint y: 311, distance: 60.9
click at [992, 278] on button "close" at bounding box center [989, 282] width 23 height 23
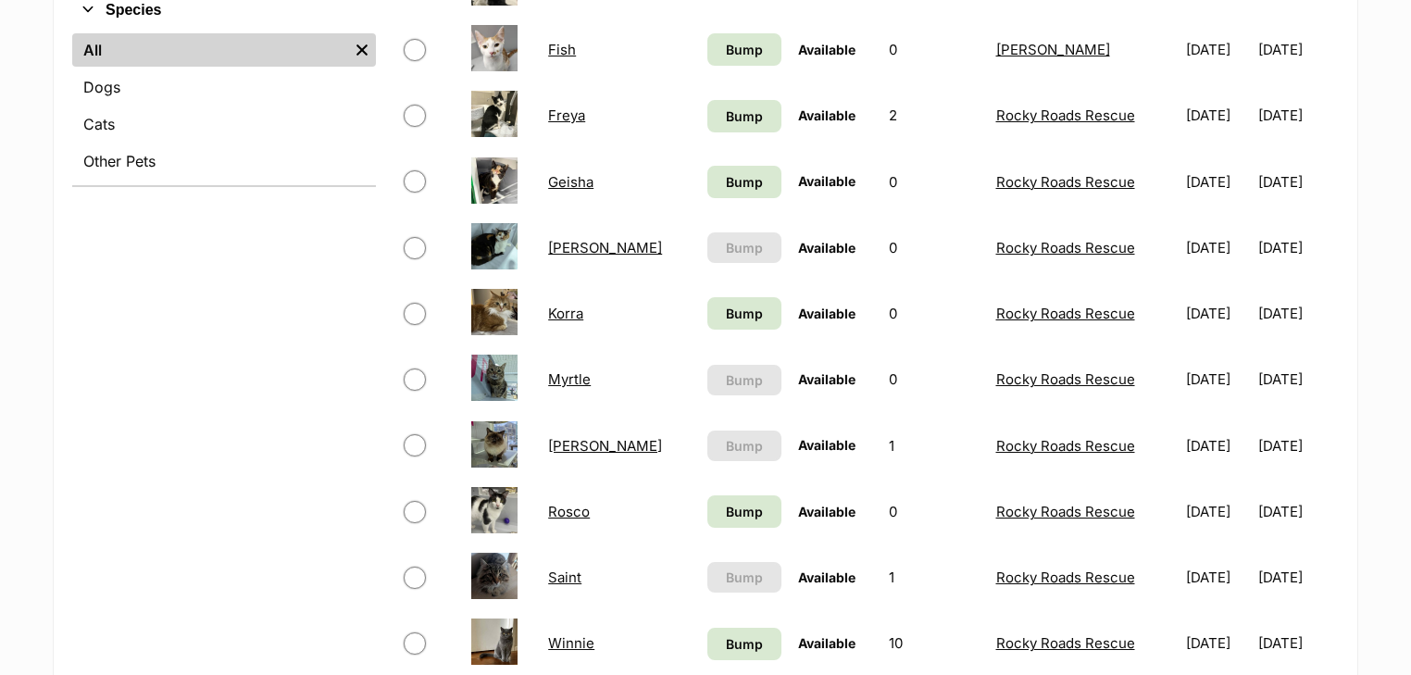
scroll to position [593, 0]
